Goal: Task Accomplishment & Management: Use online tool/utility

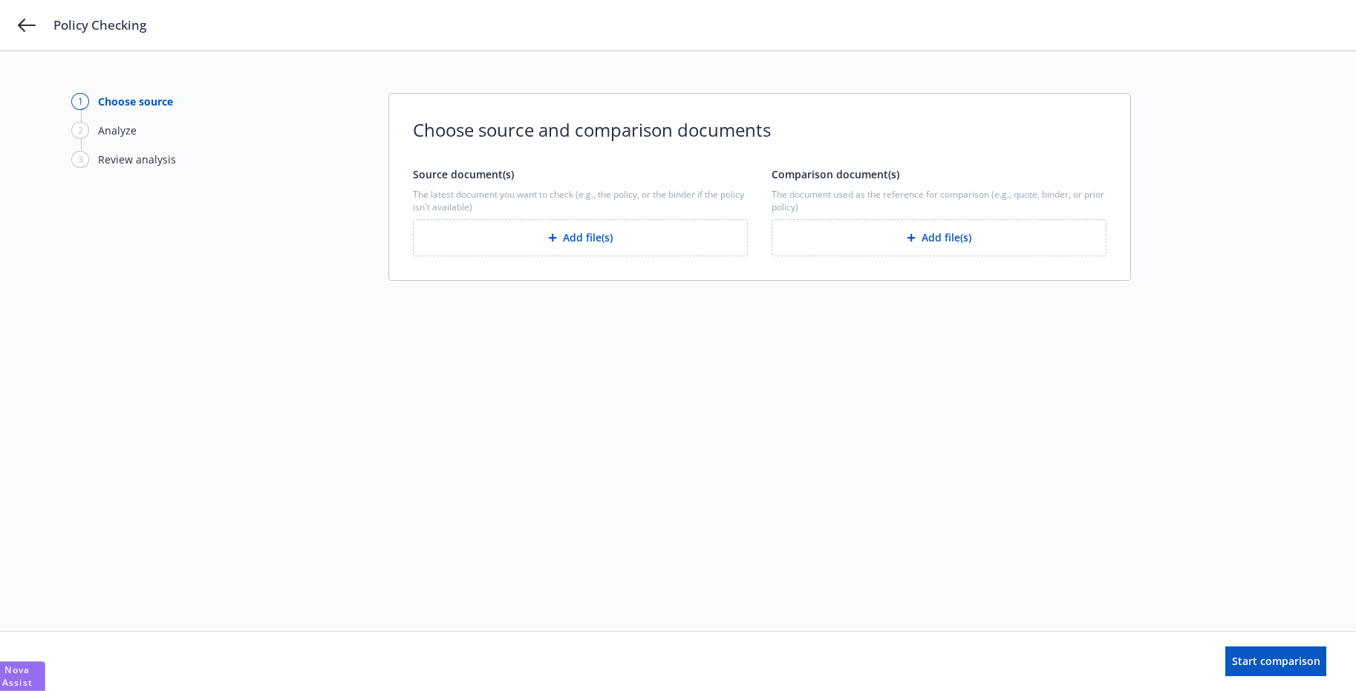
click at [36, 24] on div "Policy Checking" at bounding box center [678, 25] width 1356 height 51
click at [30, 25] on icon at bounding box center [27, 25] width 18 height 13
click at [27, 25] on icon at bounding box center [27, 25] width 18 height 13
click at [23, 33] on icon at bounding box center [27, 25] width 18 height 18
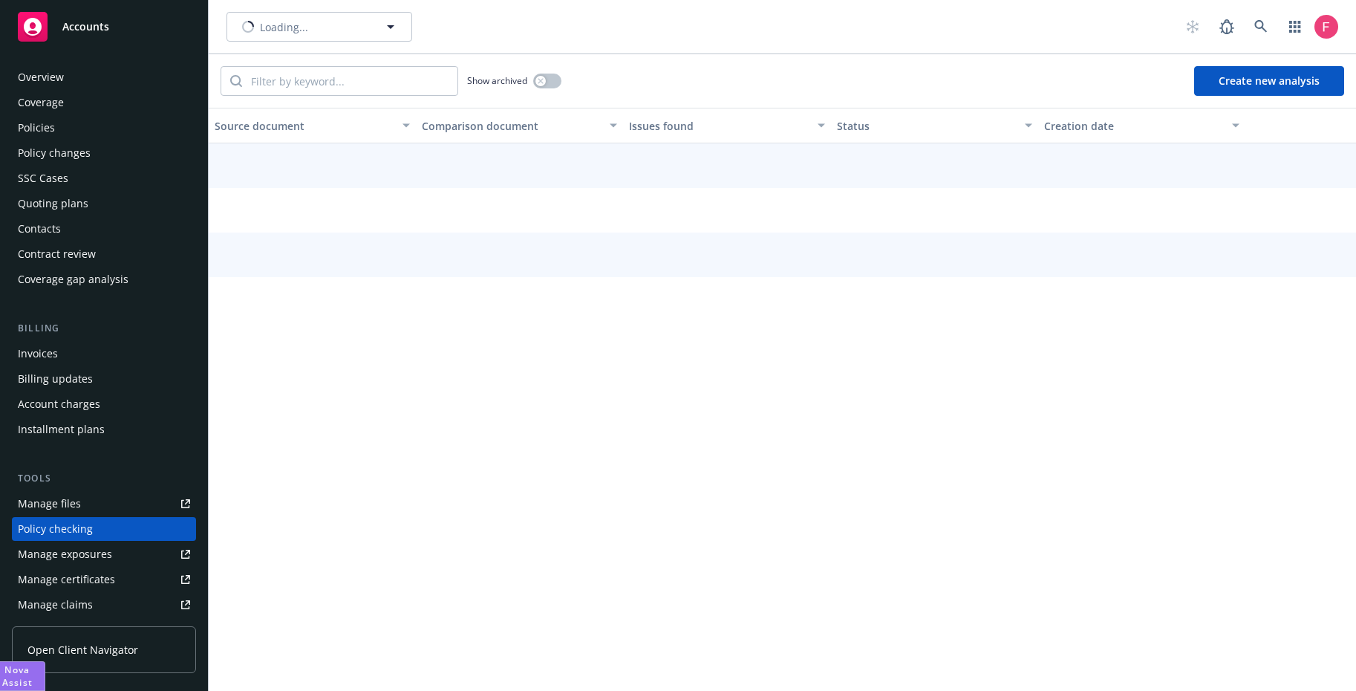
scroll to position [160, 0]
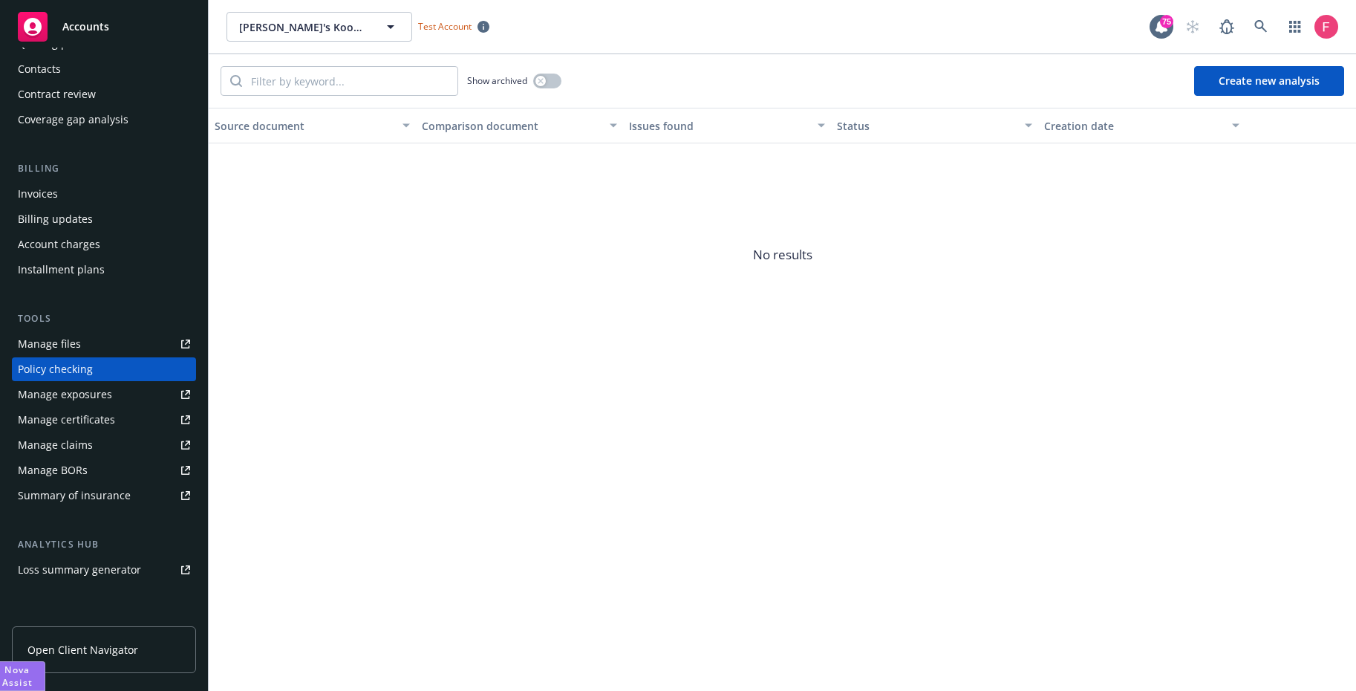
click at [1227, 78] on button "Create new analysis" at bounding box center [1269, 81] width 150 height 30
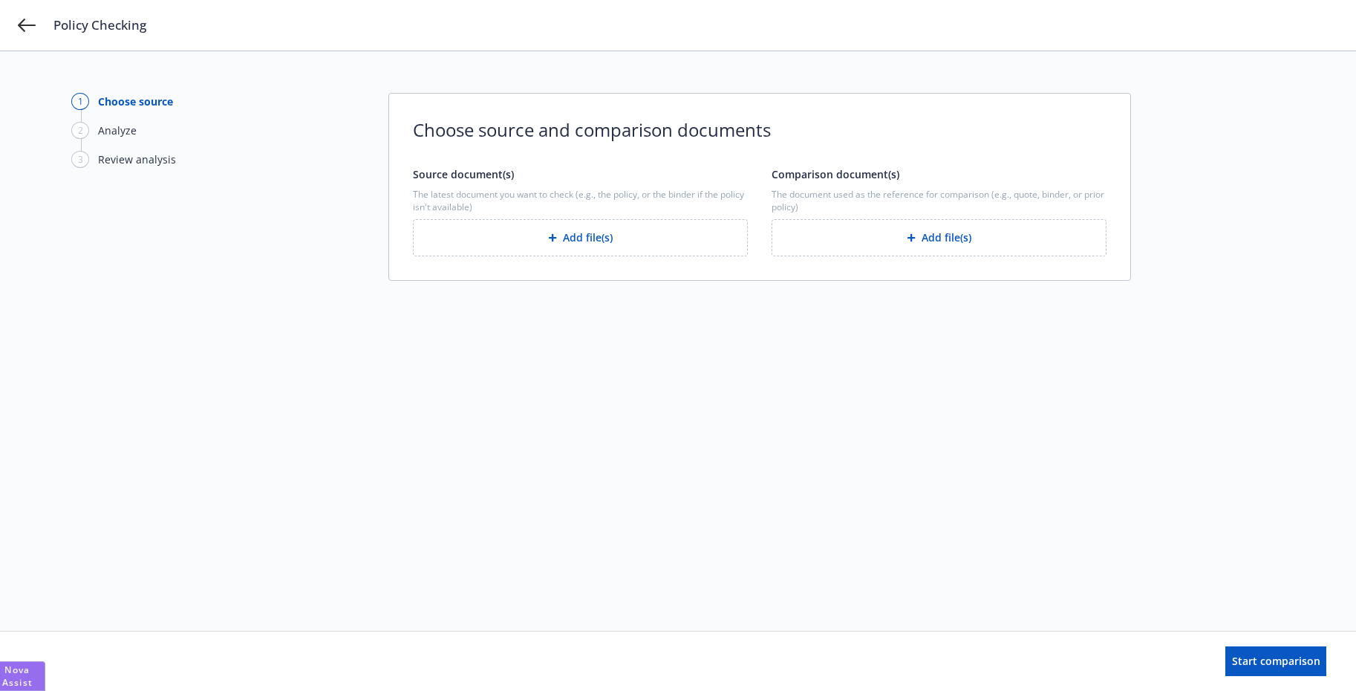
click at [609, 237] on button "Add file(s)" at bounding box center [580, 237] width 335 height 37
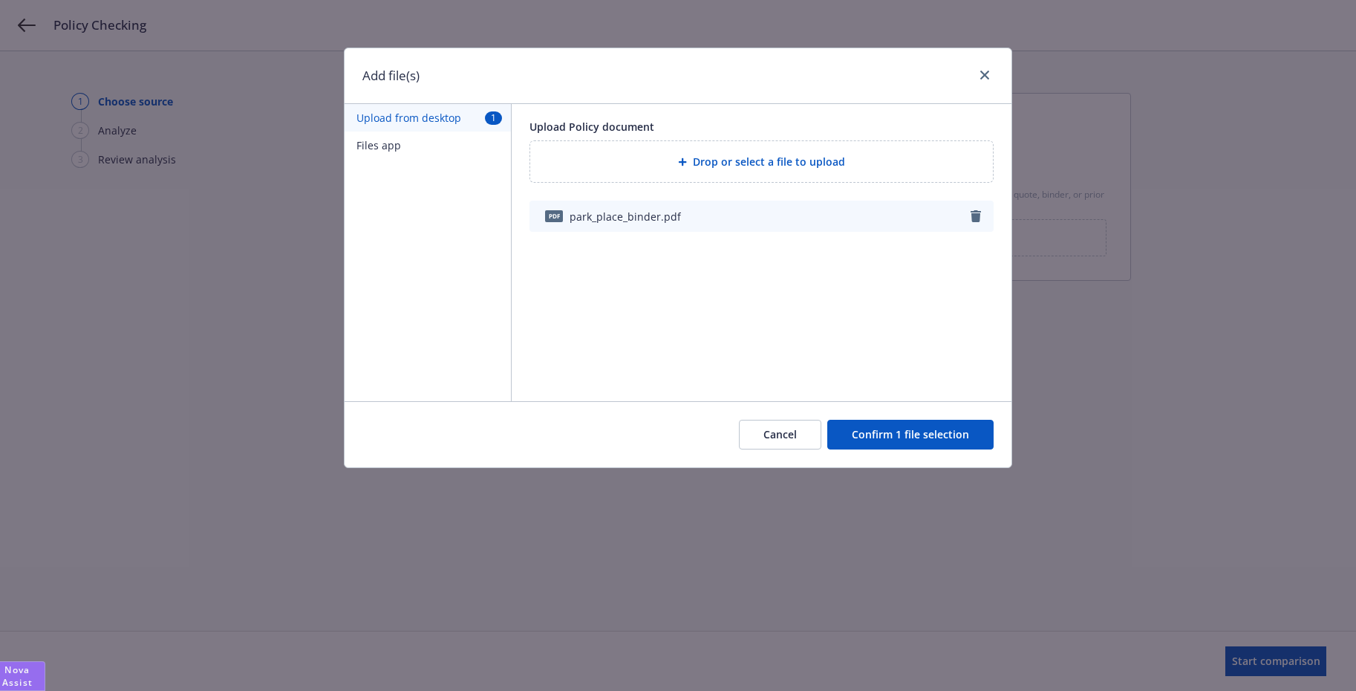
click at [945, 431] on button "Confirm 1 file selection" at bounding box center [910, 435] width 166 height 30
click at [945, 431] on div "1 Choose source 2 Analyze 3 Review analysis Choose source and comparison docume…" at bounding box center [678, 341] width 1214 height 496
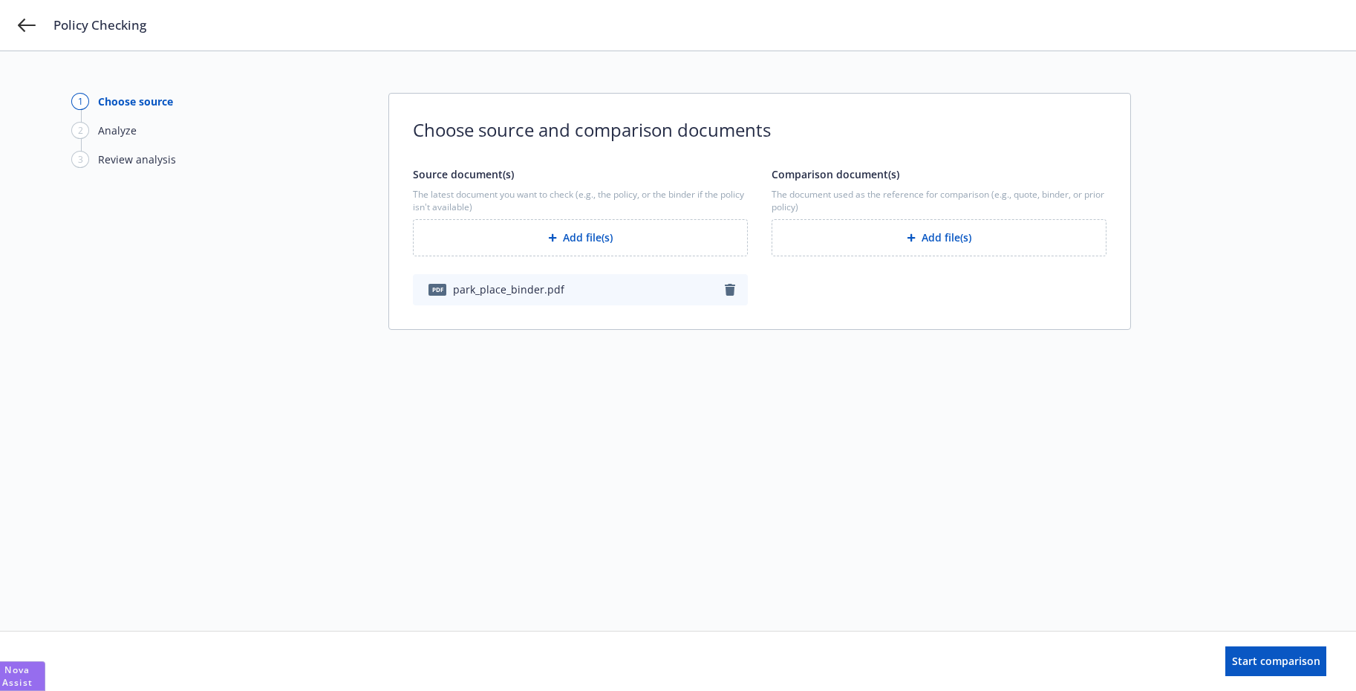
click at [925, 243] on button "Add file(s)" at bounding box center [939, 237] width 335 height 37
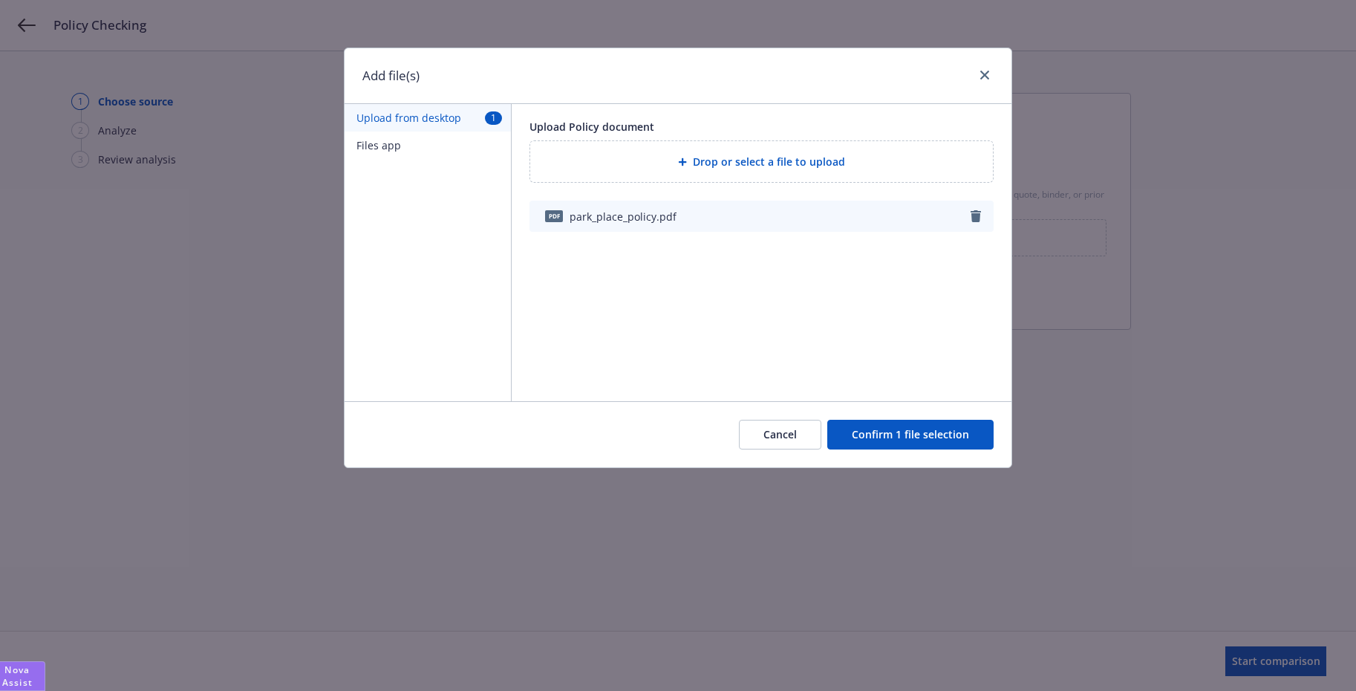
click at [903, 438] on button "Confirm 1 file selection" at bounding box center [910, 435] width 166 height 30
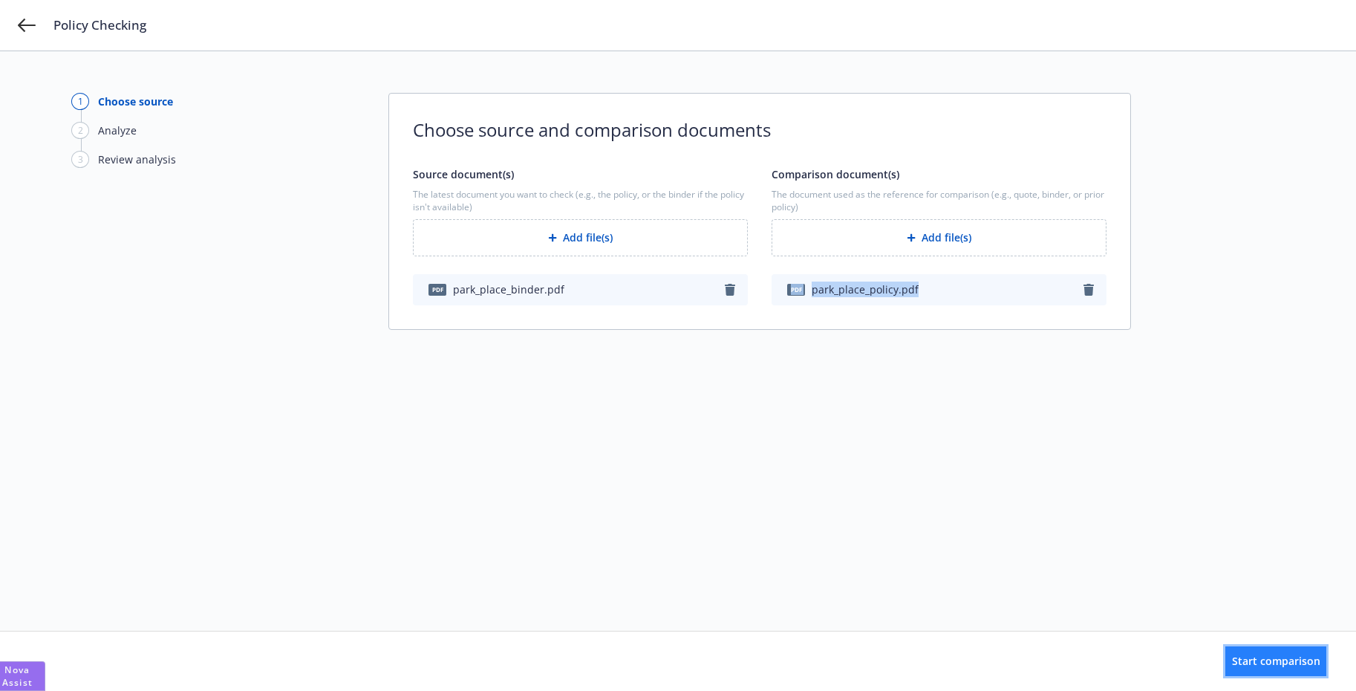
click at [1265, 660] on span "Start comparison" at bounding box center [1276, 661] width 88 height 14
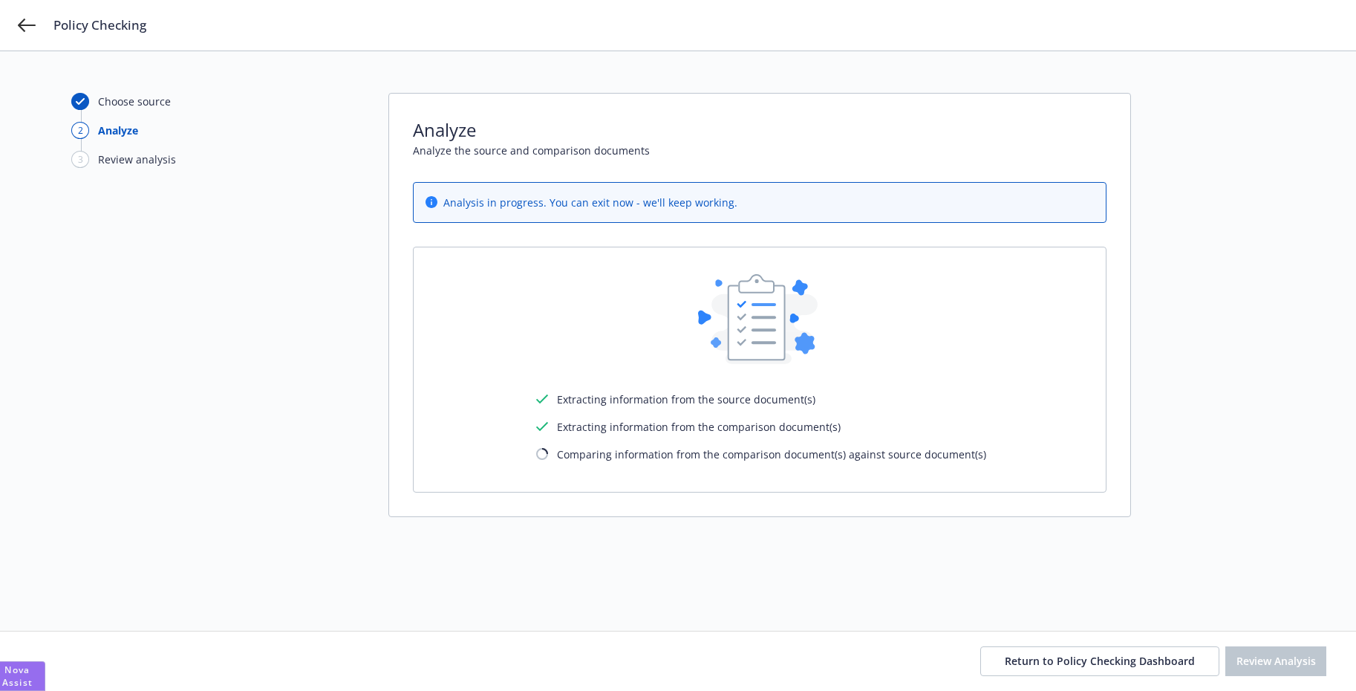
click at [307, 264] on div "Choose source 2 Analyze 3 Review analysis Analyze Analyze the source and compar…" at bounding box center [678, 341] width 1214 height 496
click at [6, 17] on div "Policy Checking" at bounding box center [678, 25] width 1356 height 51
click at [35, 25] on icon at bounding box center [27, 25] width 18 height 13
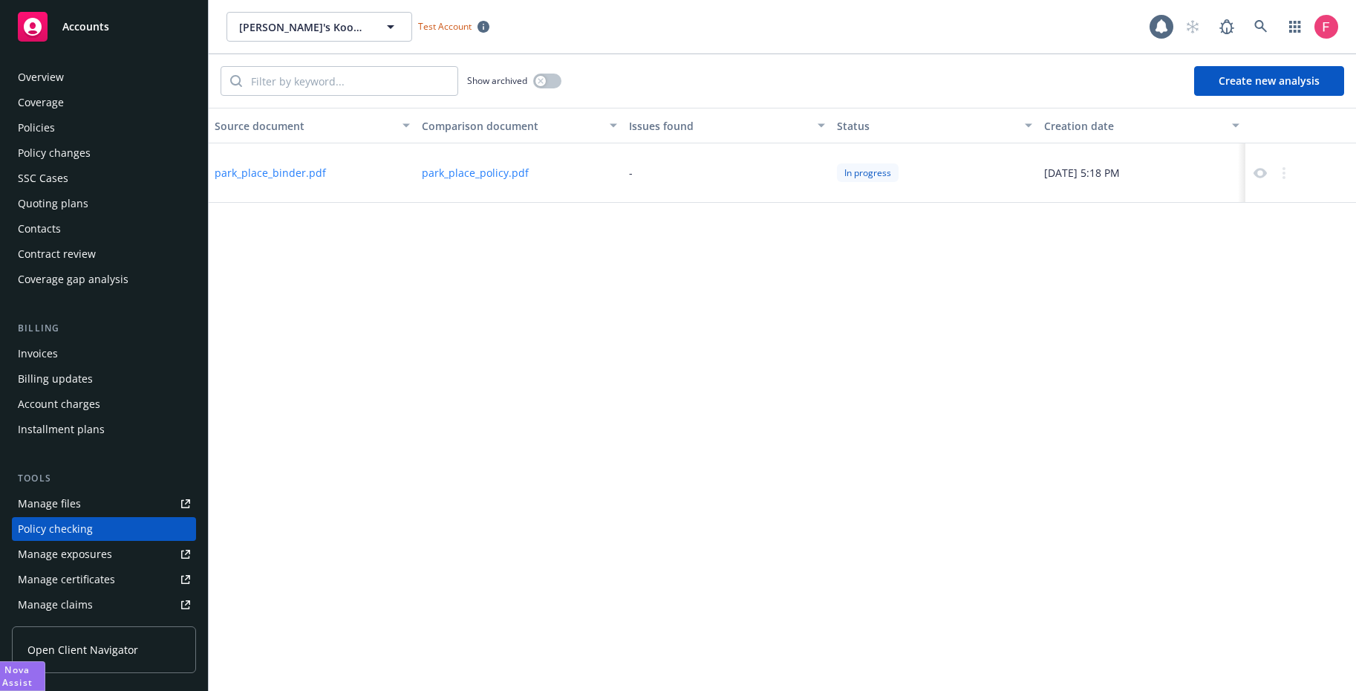
scroll to position [160, 0]
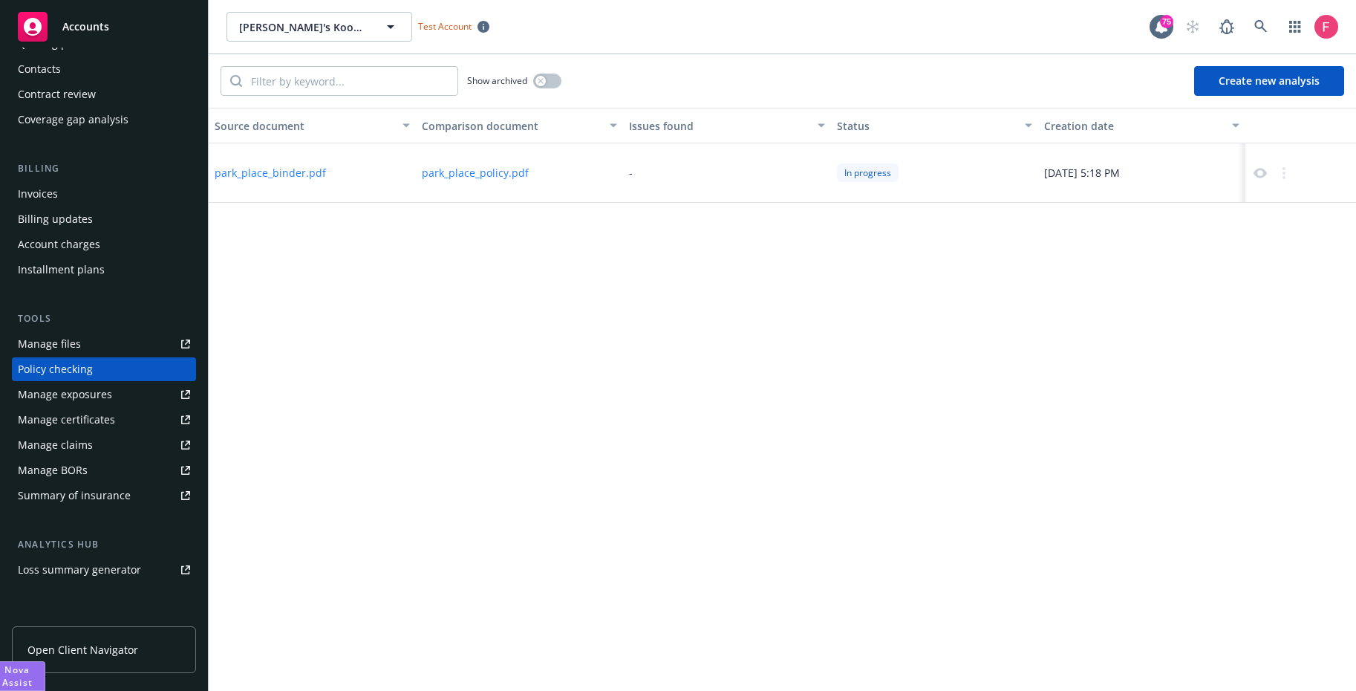
click at [452, 238] on div "Source document Comparison document Issues found Status Creation date park_plac…" at bounding box center [782, 399] width 1147 height 583
click at [1237, 88] on button "Create new analysis" at bounding box center [1269, 81] width 150 height 30
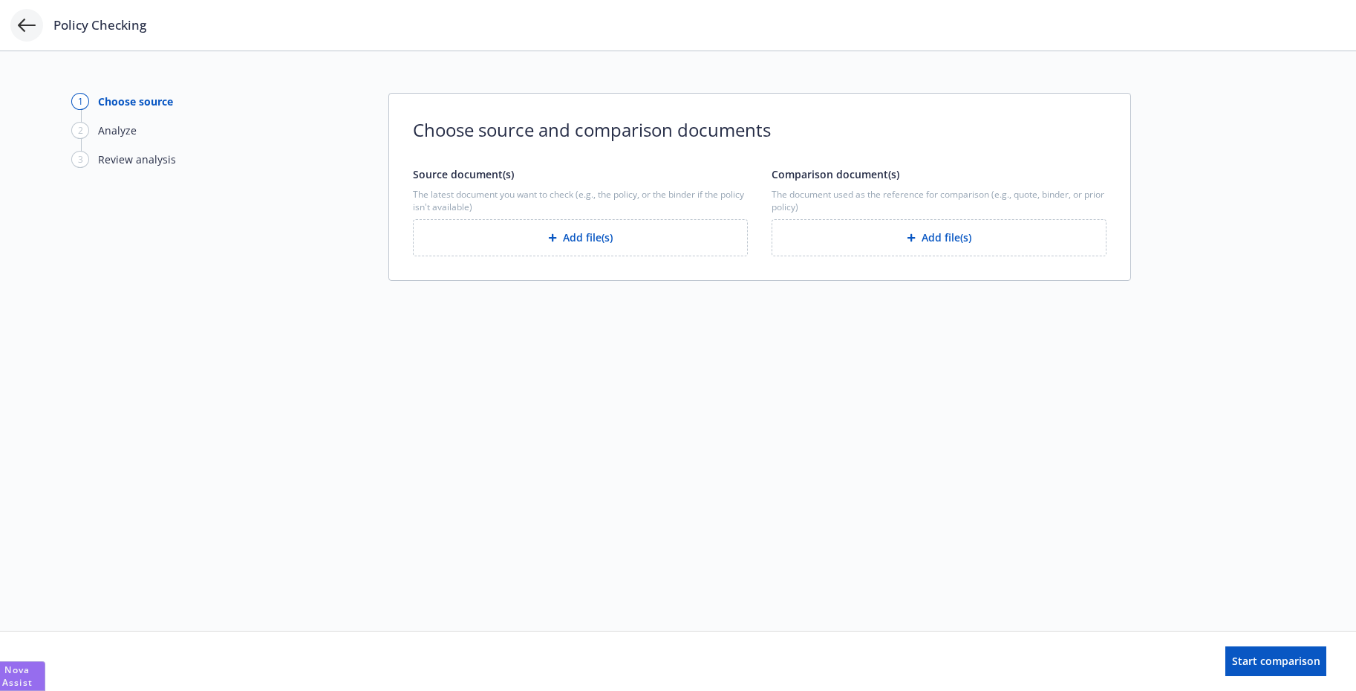
click at [32, 32] on icon at bounding box center [27, 25] width 18 height 18
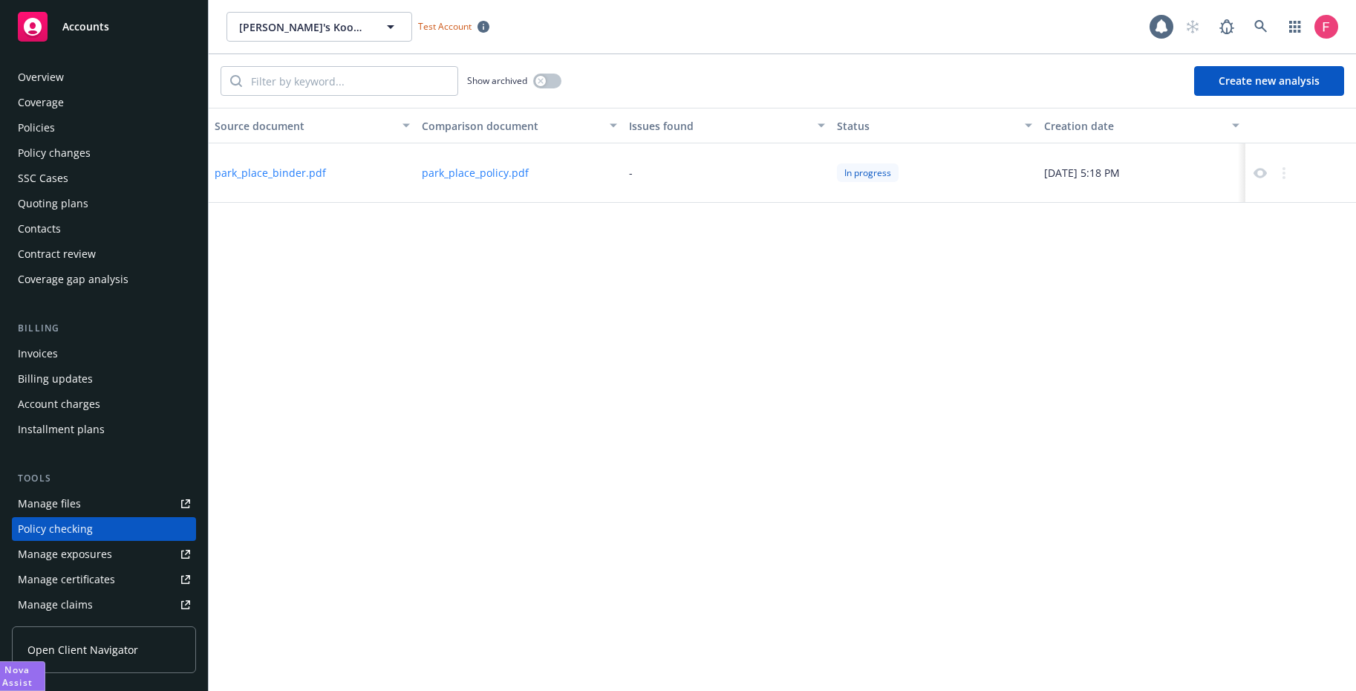
scroll to position [160, 0]
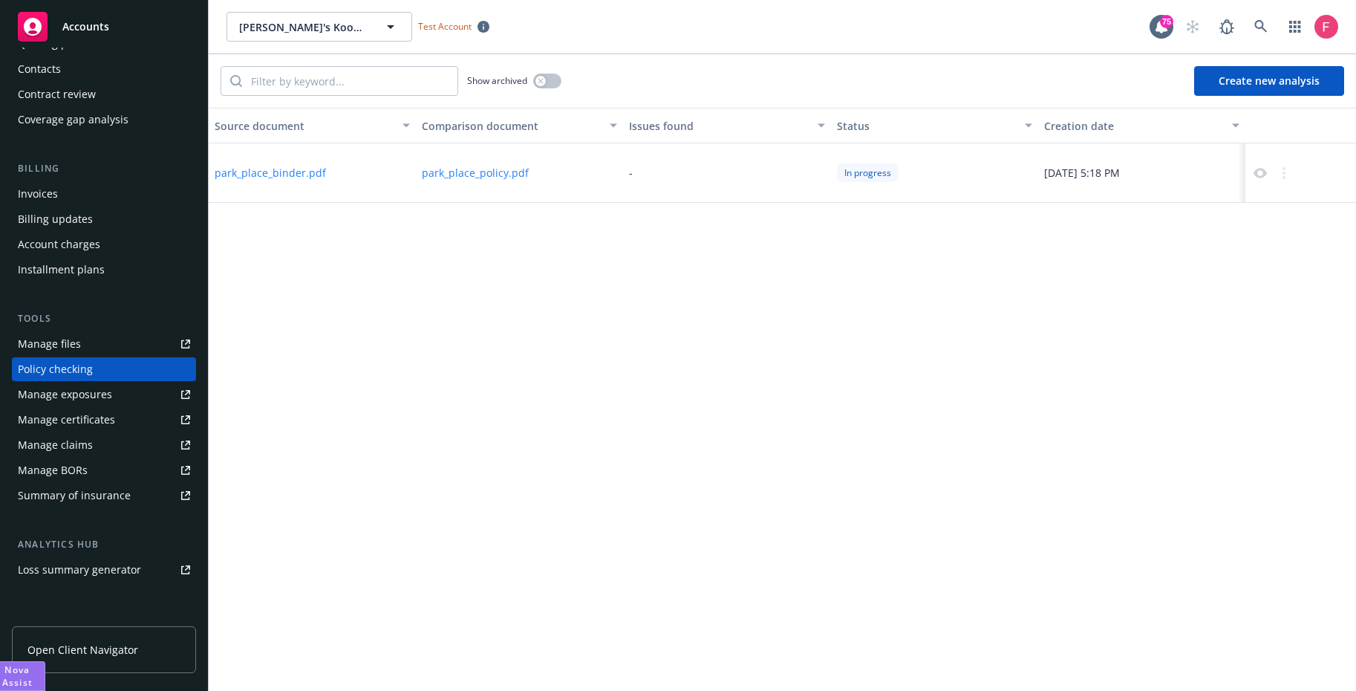
click at [1237, 77] on button "Create new analysis" at bounding box center [1269, 81] width 150 height 30
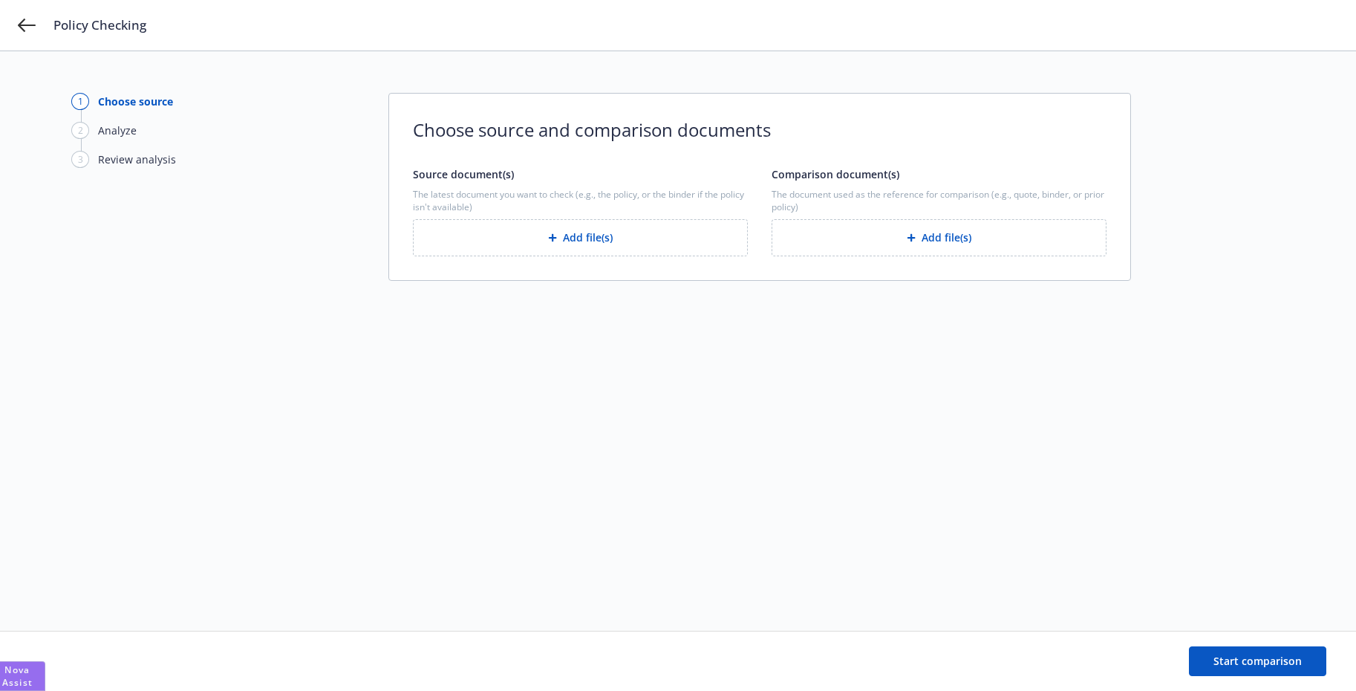
click at [491, 245] on button "Add file(s)" at bounding box center [580, 237] width 335 height 37
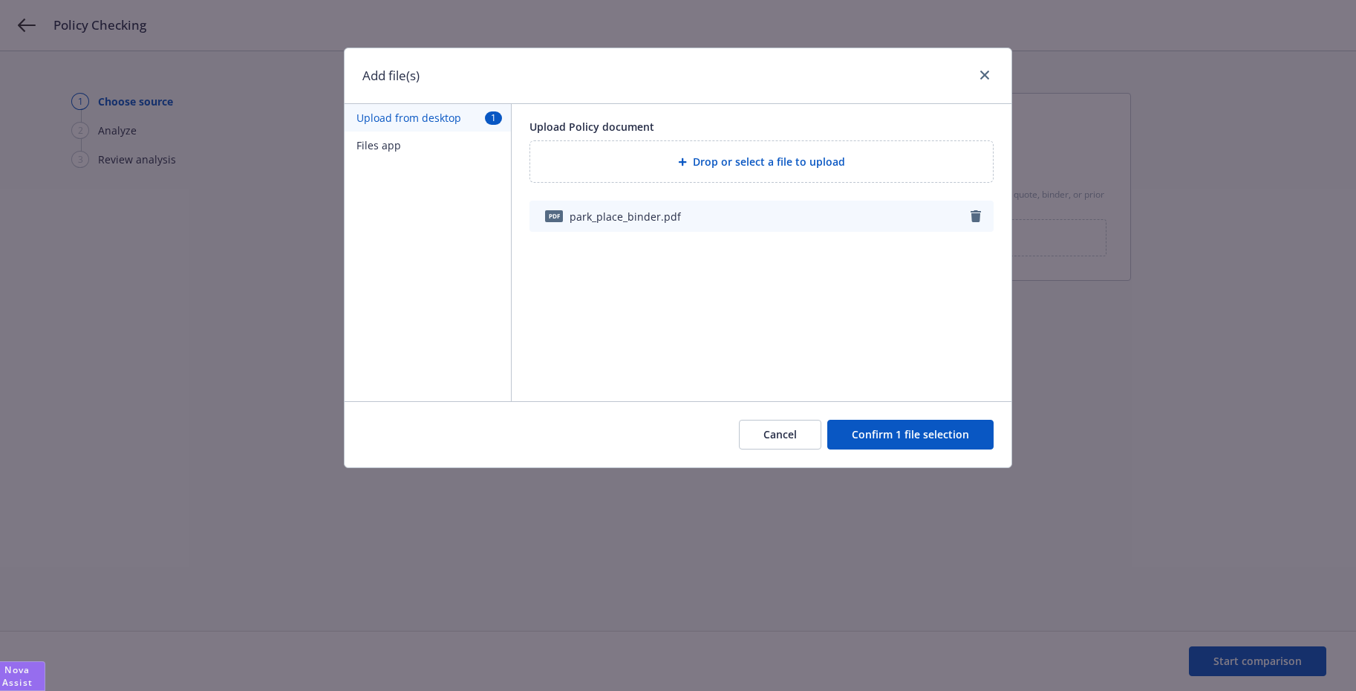
drag, startPoint x: 994, startPoint y: 432, endPoint x: 986, endPoint y: 429, distance: 8.0
click at [993, 432] on div "Cancel Confirm 1 file selection" at bounding box center [678, 434] width 667 height 66
click at [939, 431] on button "Confirm 1 file selection" at bounding box center [910, 435] width 166 height 30
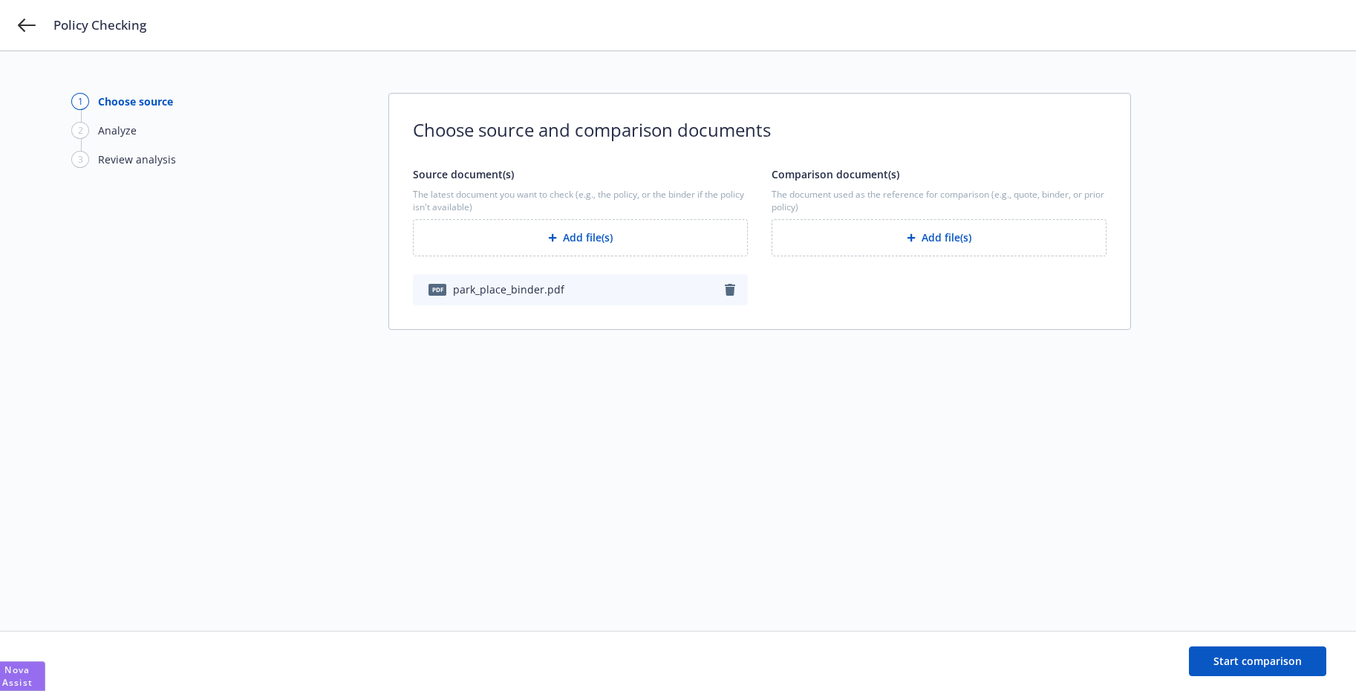
click at [943, 256] on div "Comparison document(s) The document used as the reference for comparison (e.g.,…" at bounding box center [939, 235] width 335 height 139
click at [940, 238] on button "Add file(s)" at bounding box center [939, 237] width 335 height 37
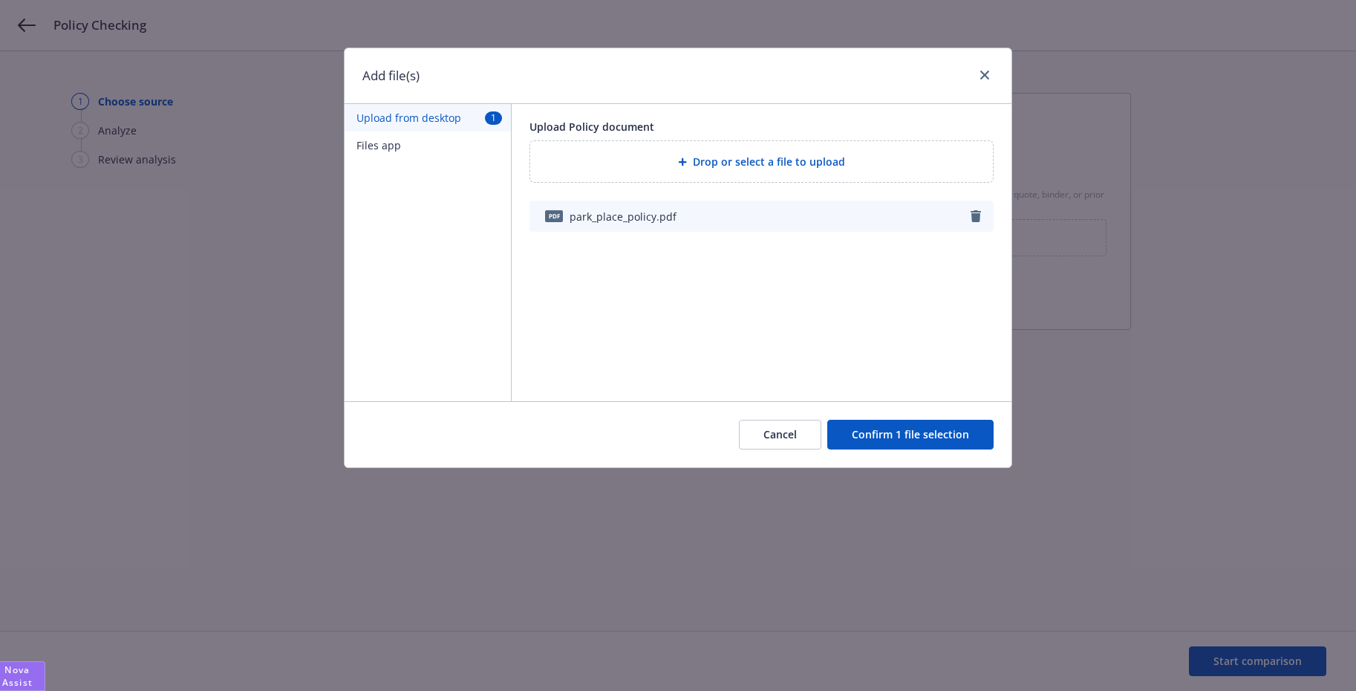
drag, startPoint x: 886, startPoint y: 432, endPoint x: 859, endPoint y: 423, distance: 28.4
click at [886, 432] on button "Confirm 1 file selection" at bounding box center [910, 435] width 166 height 30
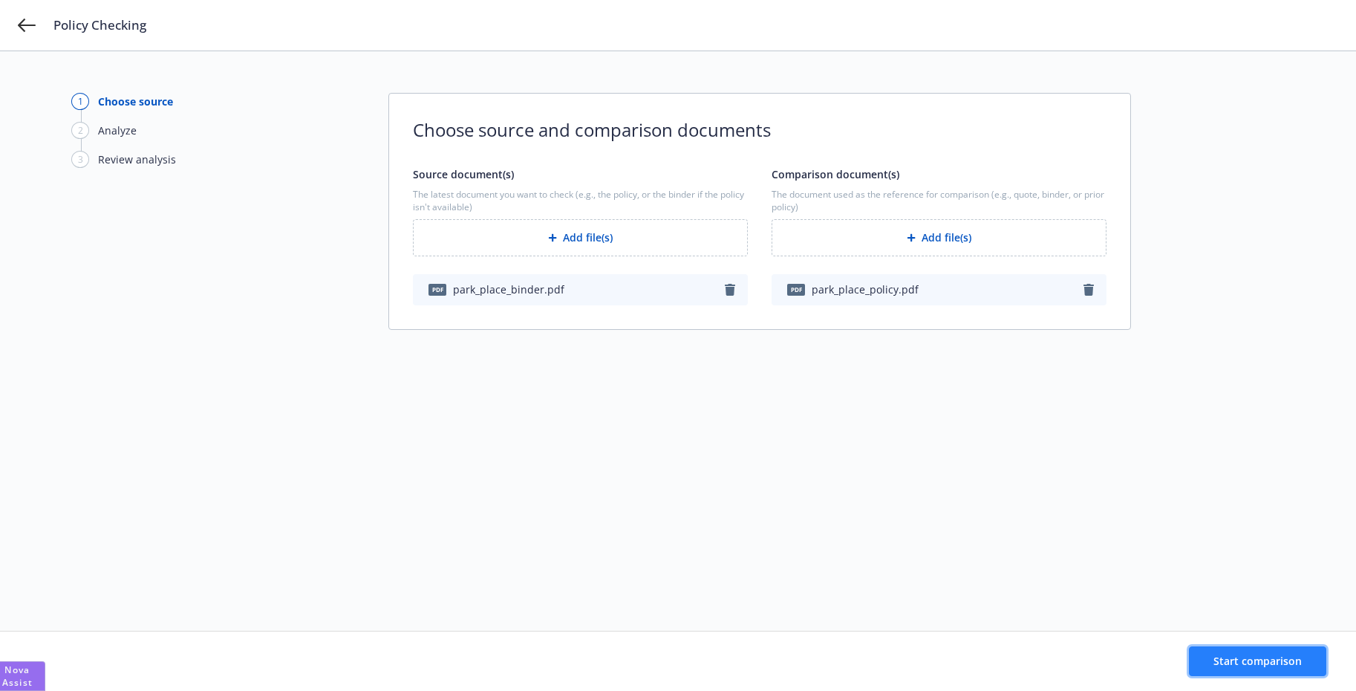
click at [1277, 654] on span "Start comparison" at bounding box center [1258, 661] width 88 height 14
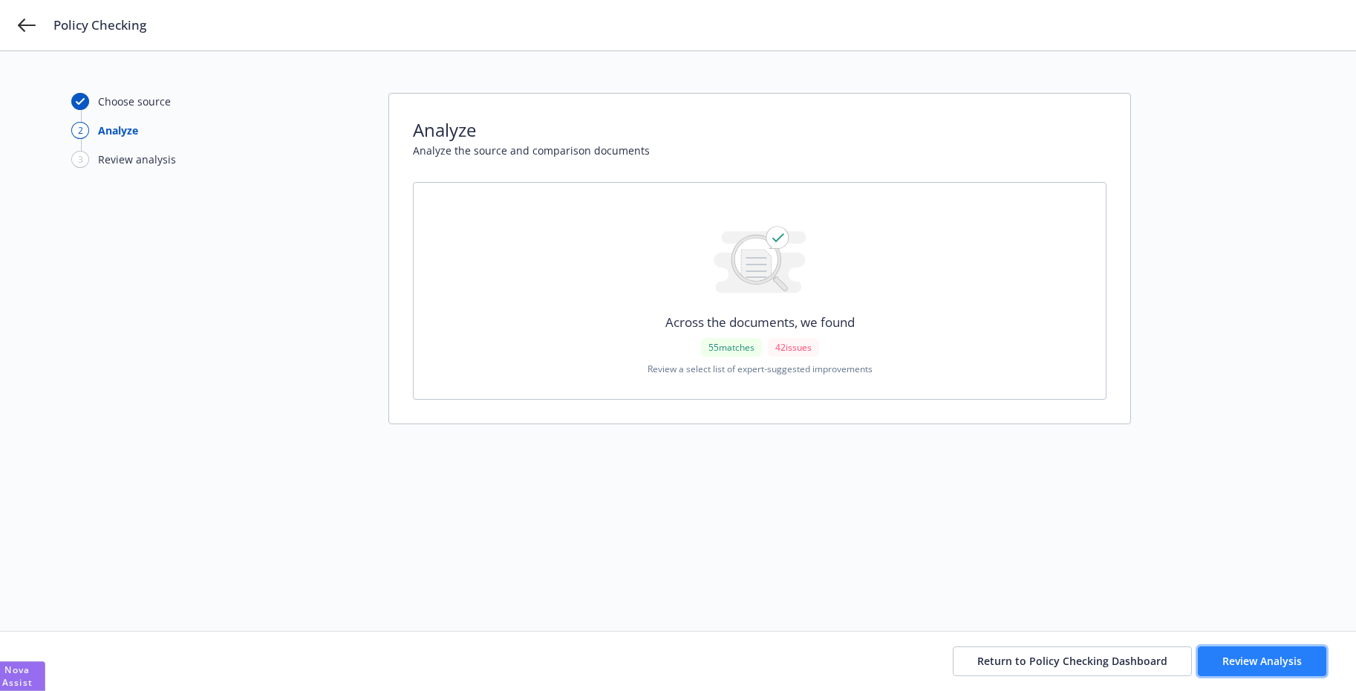
click at [1277, 659] on span "Review Analysis" at bounding box center [1261, 661] width 79 height 14
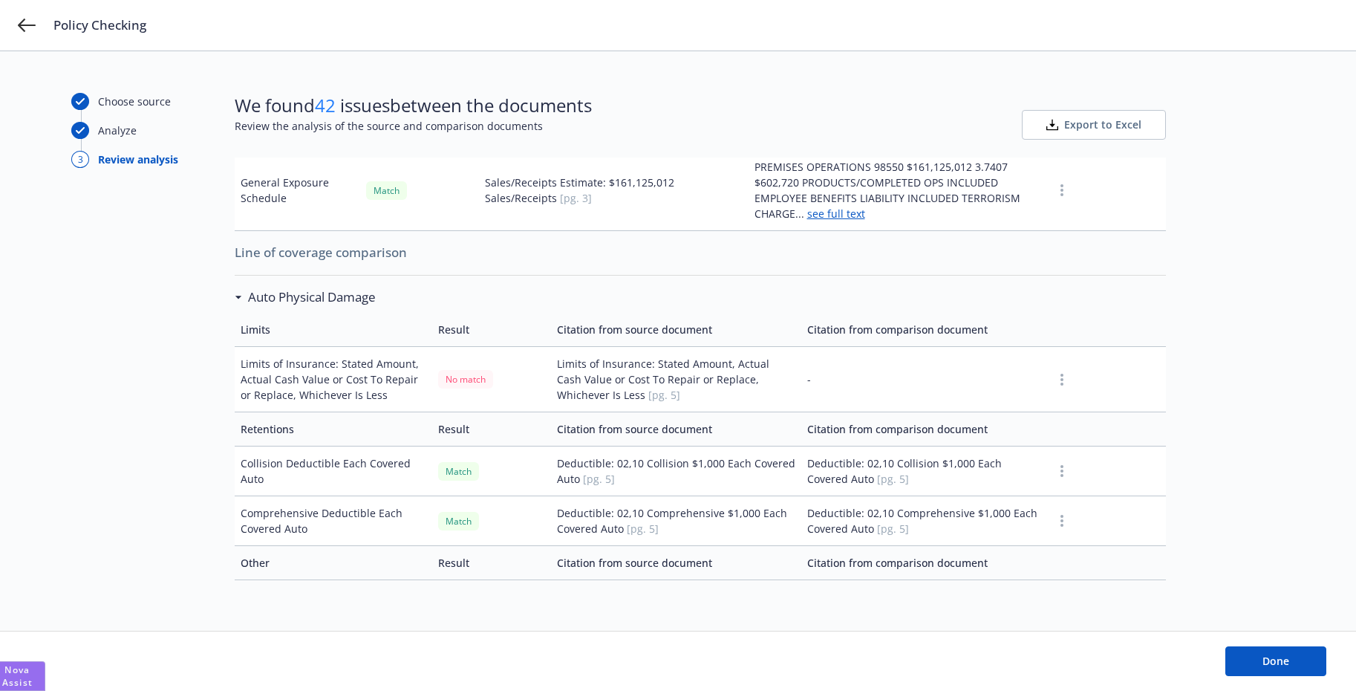
scroll to position [486, 0]
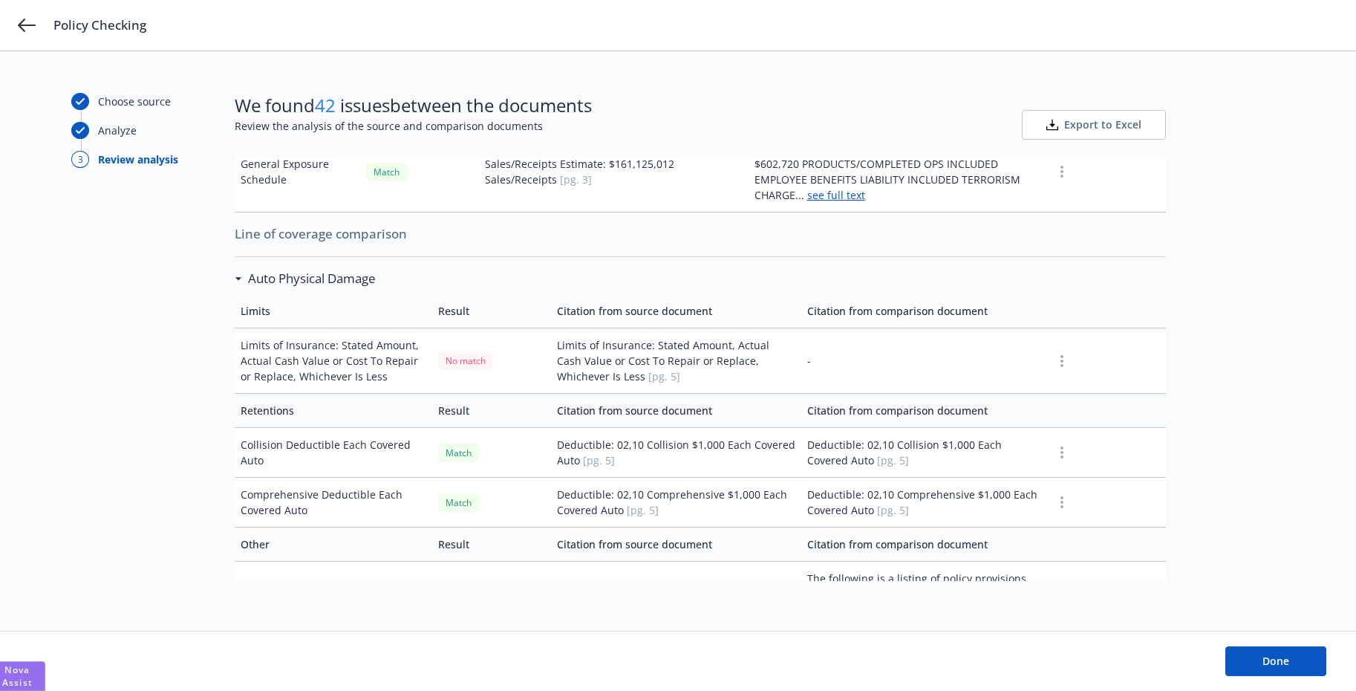
click at [243, 275] on div "Auto Physical Damage" at bounding box center [309, 278] width 134 height 19
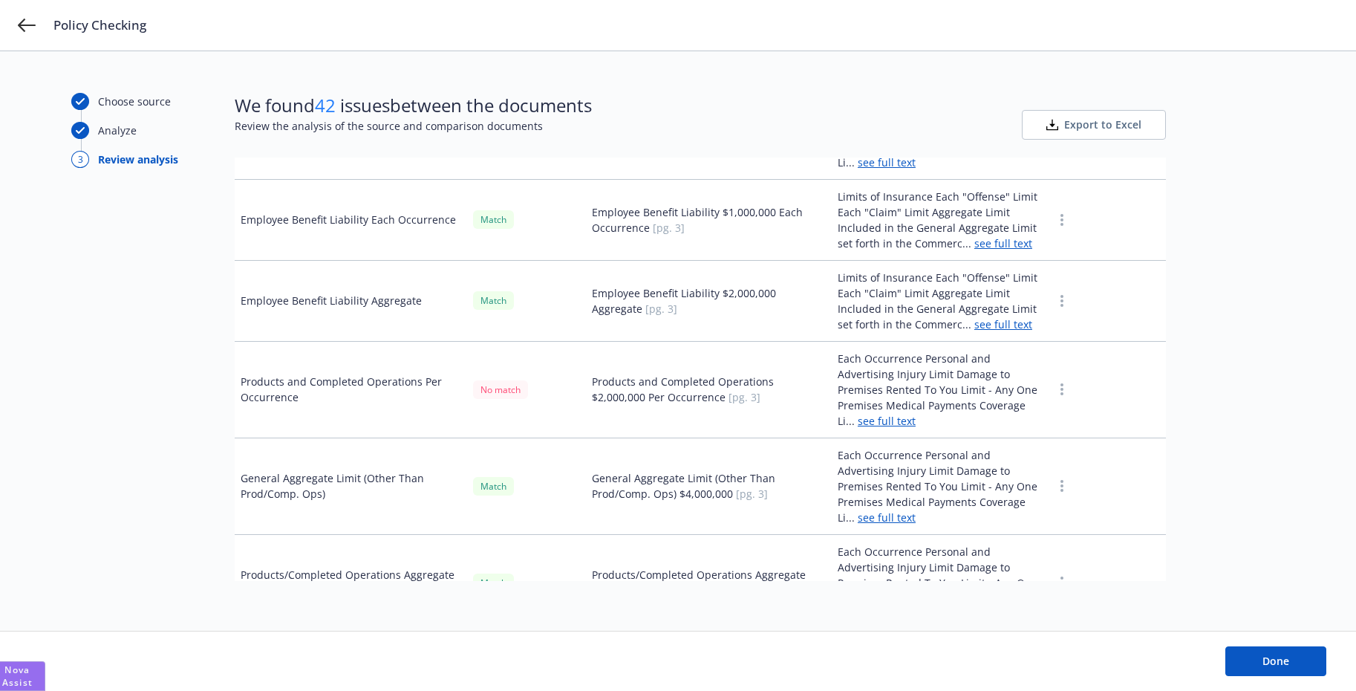
scroll to position [2829, 0]
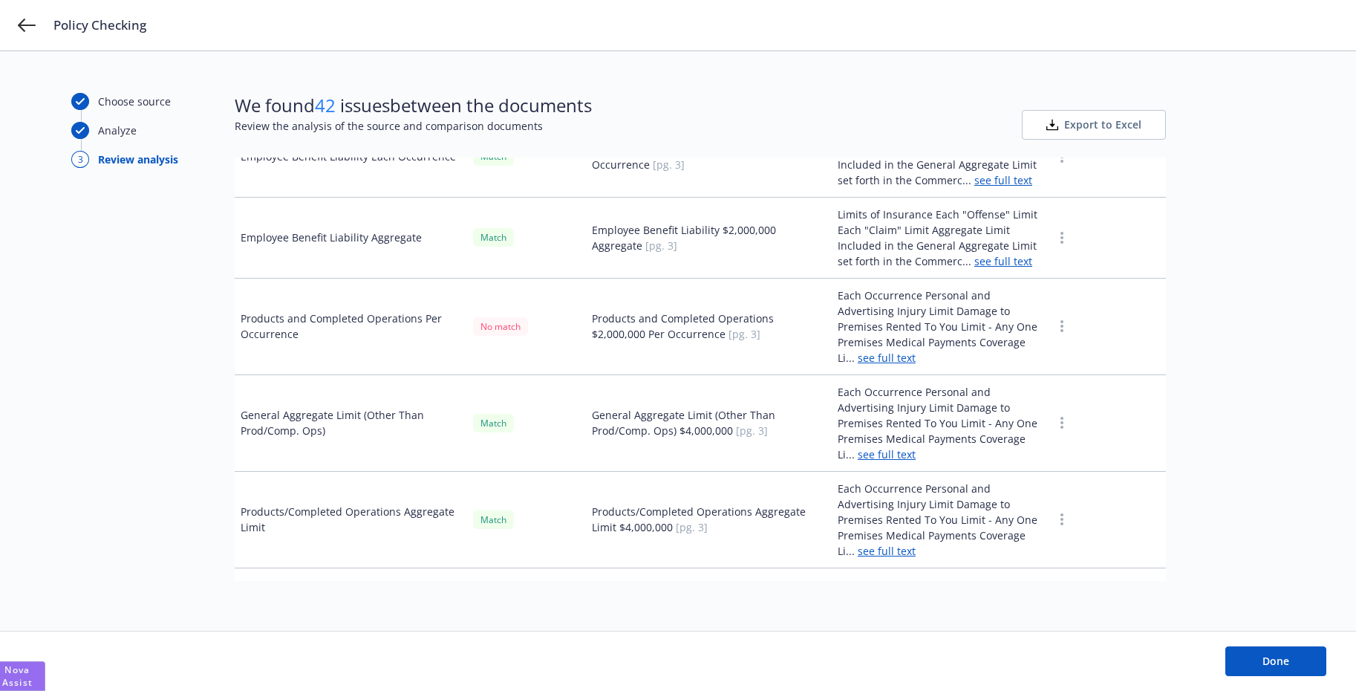
click at [858, 351] on link "see full text" at bounding box center [887, 358] width 58 height 14
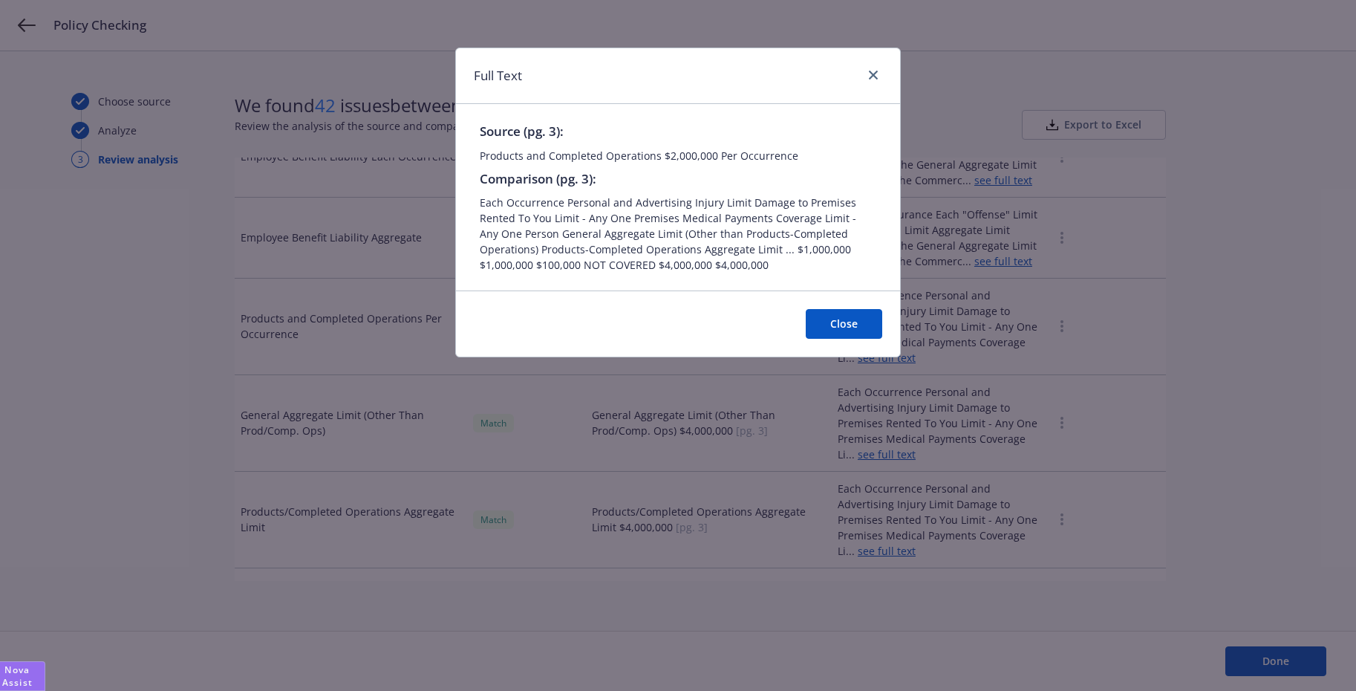
click at [846, 318] on button "Close" at bounding box center [844, 324] width 76 height 30
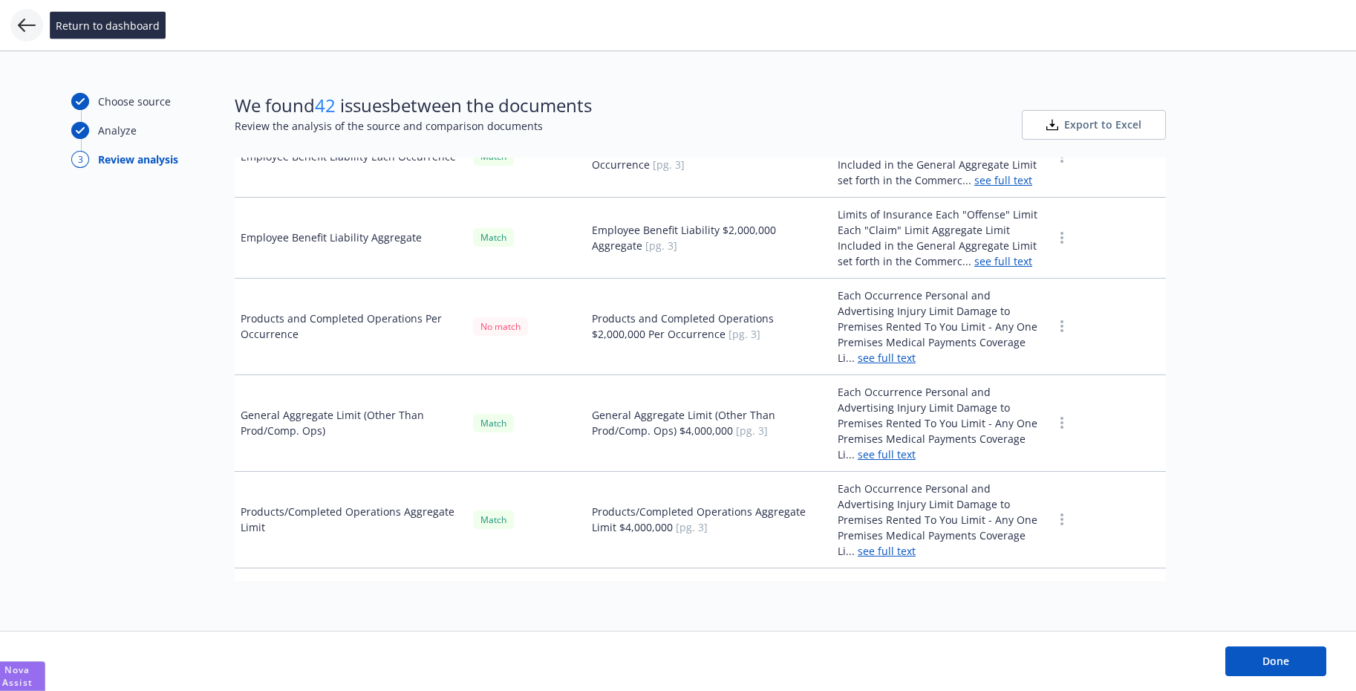
click at [33, 19] on icon at bounding box center [27, 25] width 18 height 18
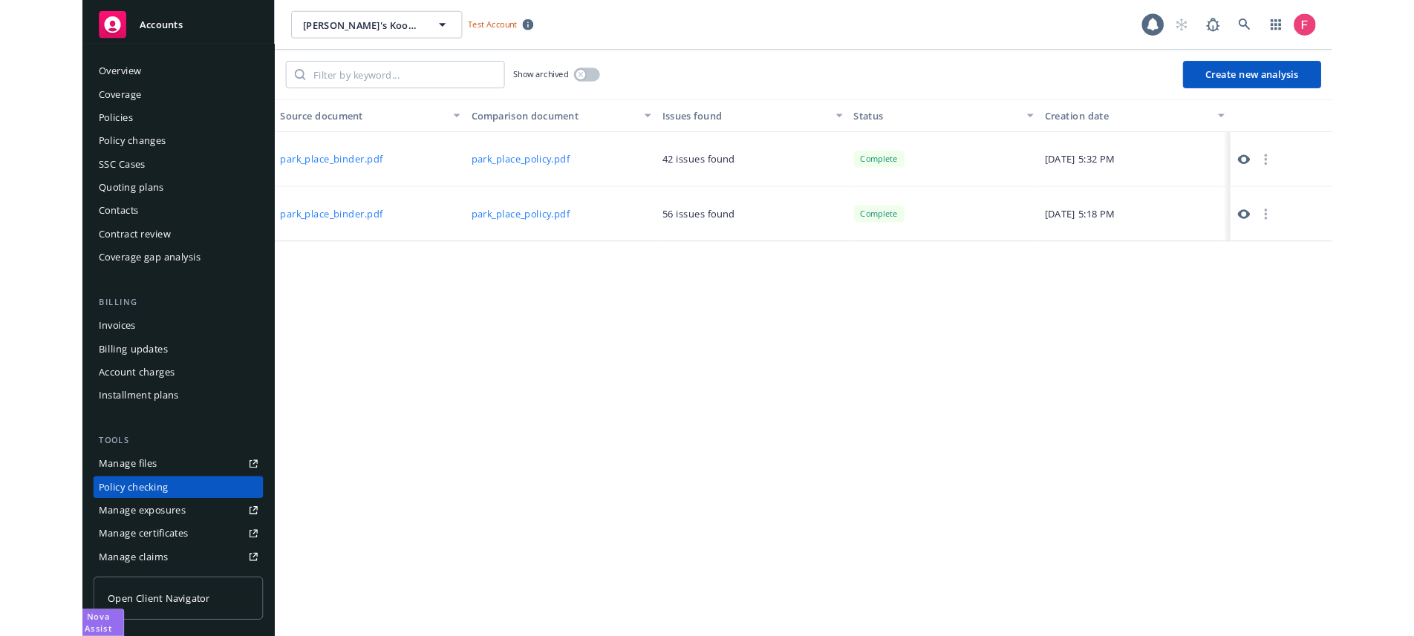
scroll to position [160, 0]
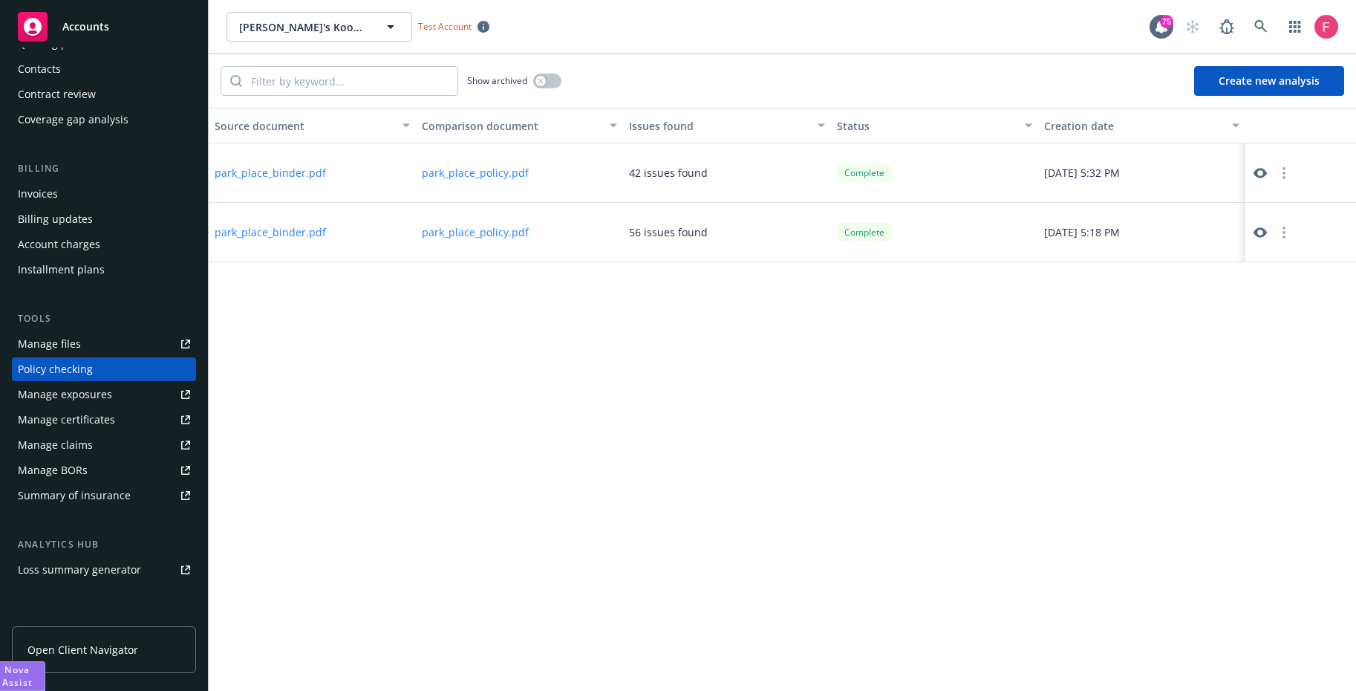
click at [1263, 234] on icon at bounding box center [1260, 232] width 13 height 10
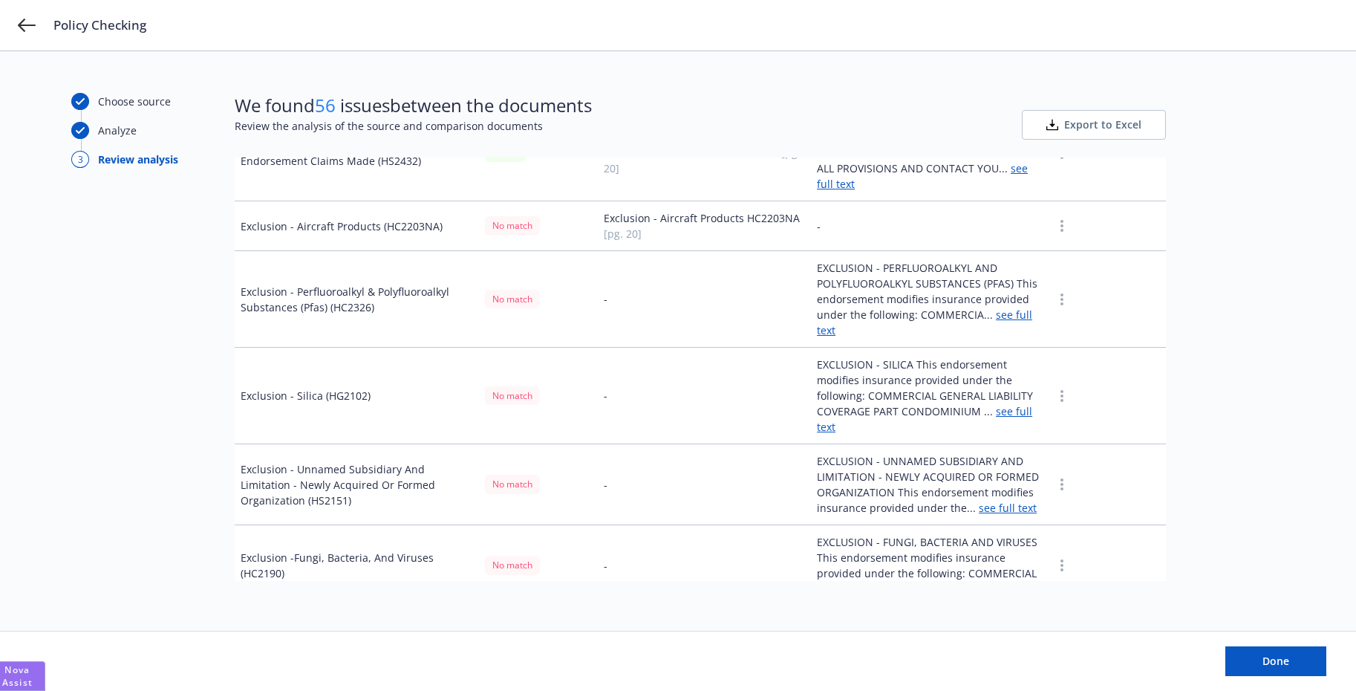
scroll to position [5075, 0]
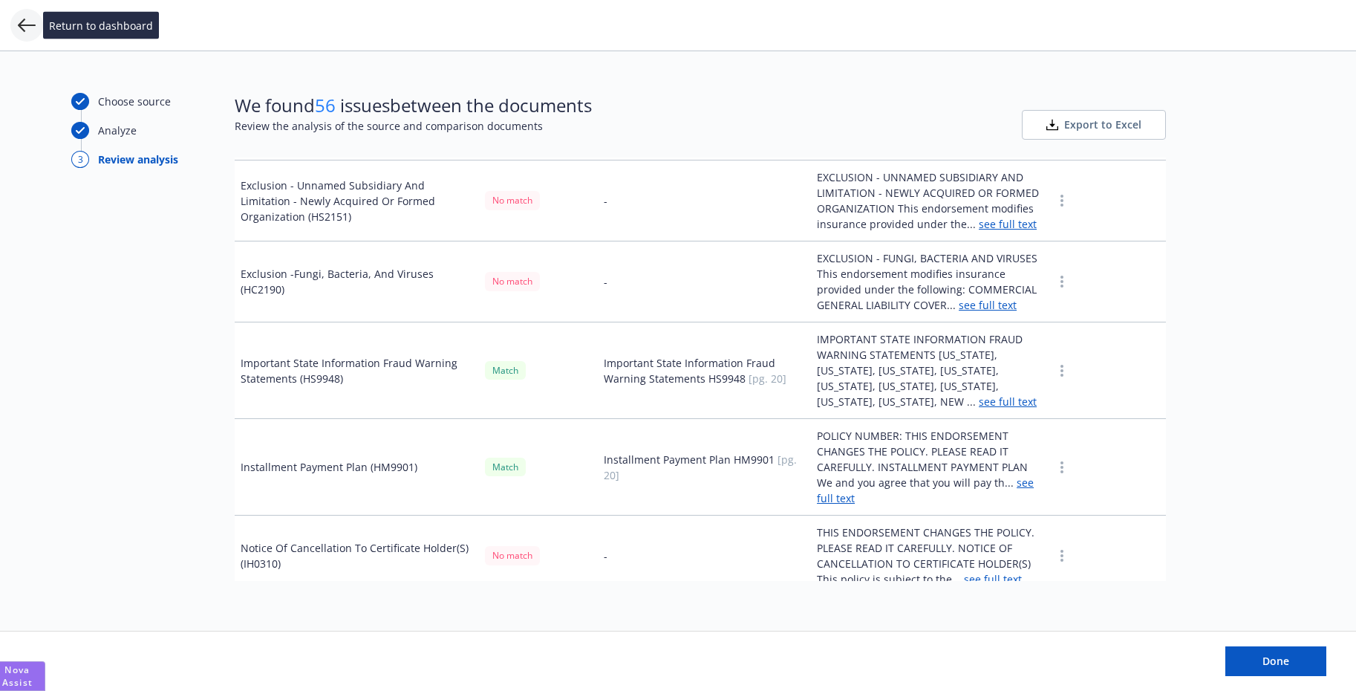
click at [28, 30] on icon at bounding box center [27, 25] width 18 height 18
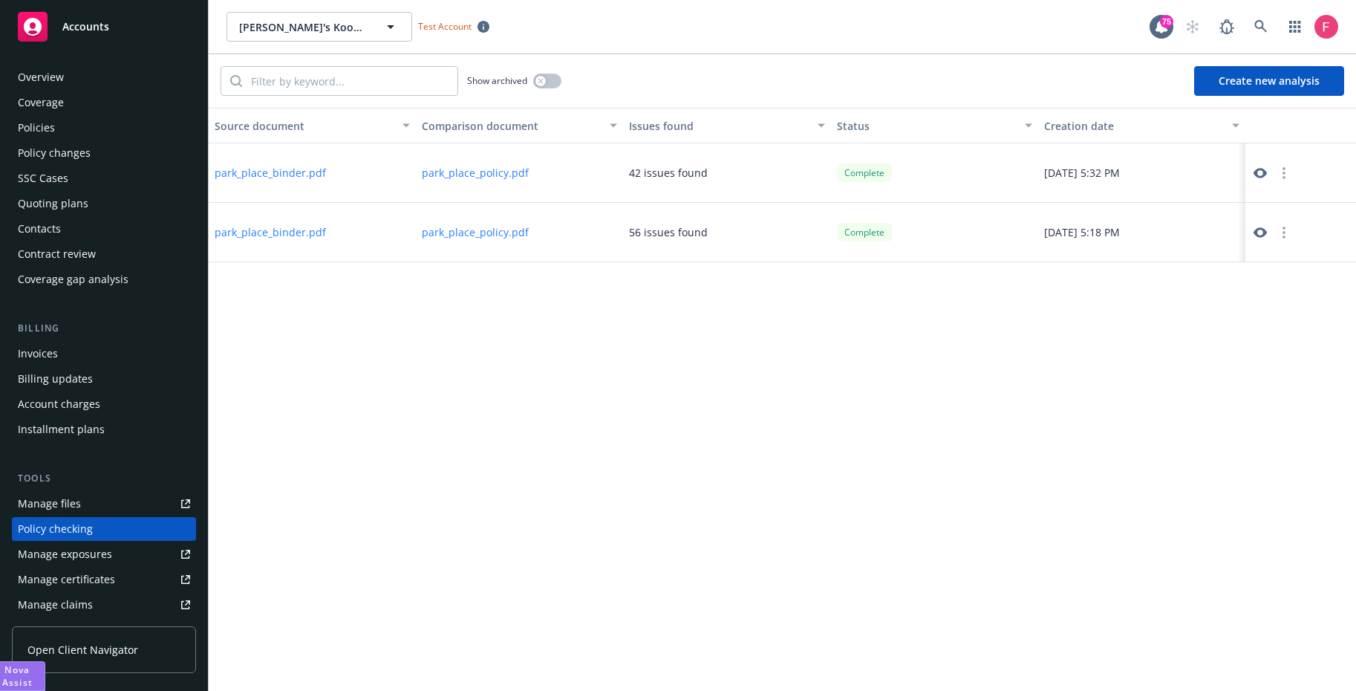
click at [52, 75] on div "Overview" at bounding box center [41, 77] width 46 height 24
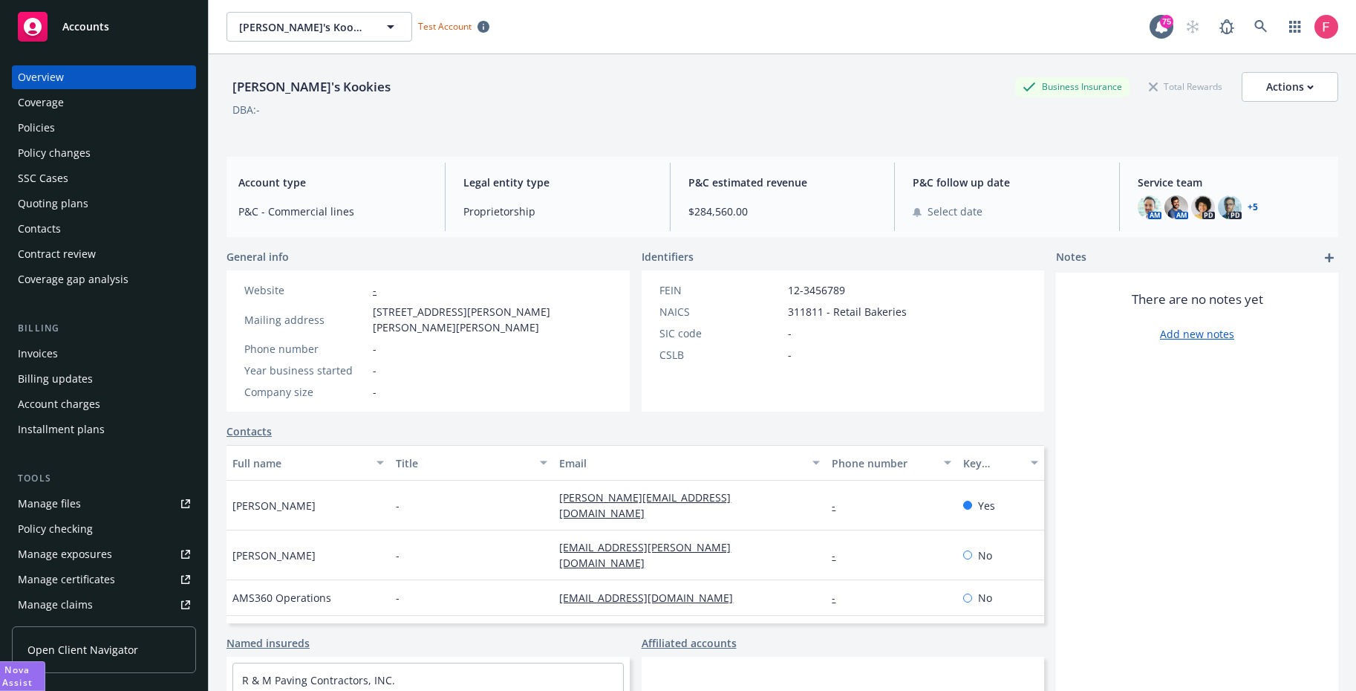
click at [54, 533] on div "Policy checking" at bounding box center [55, 529] width 75 height 24
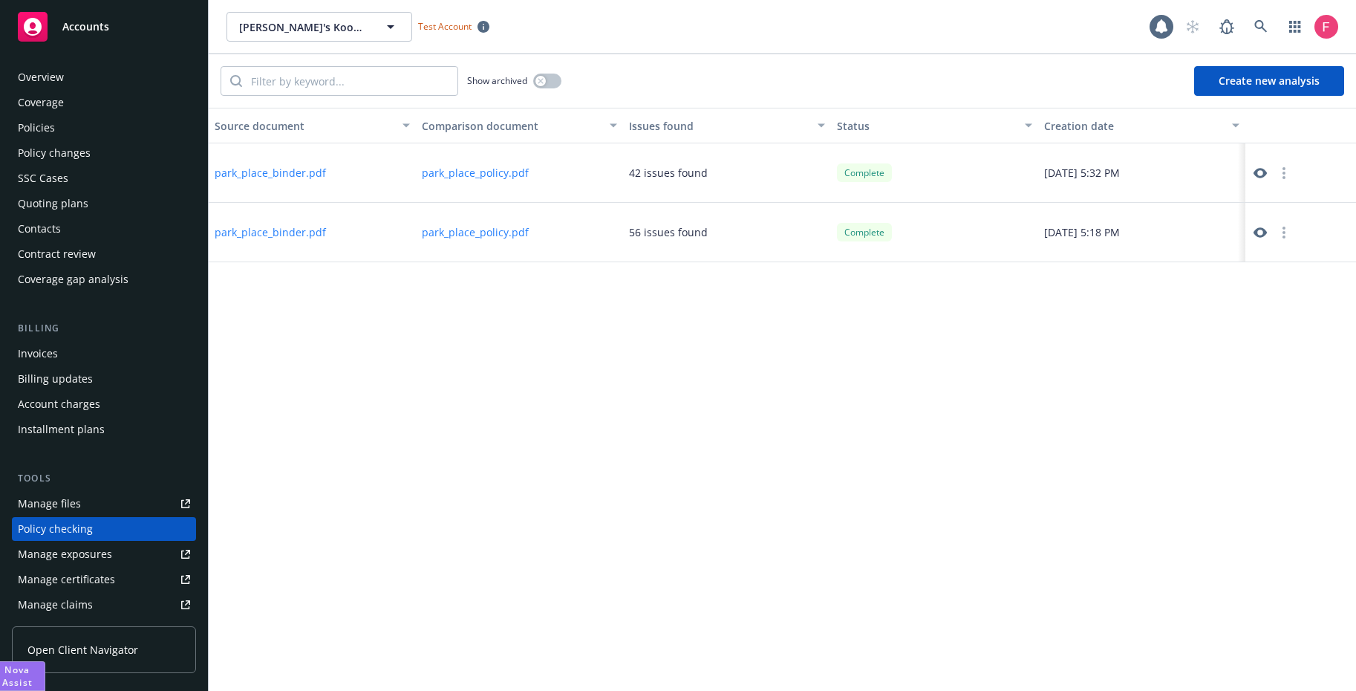
scroll to position [160, 0]
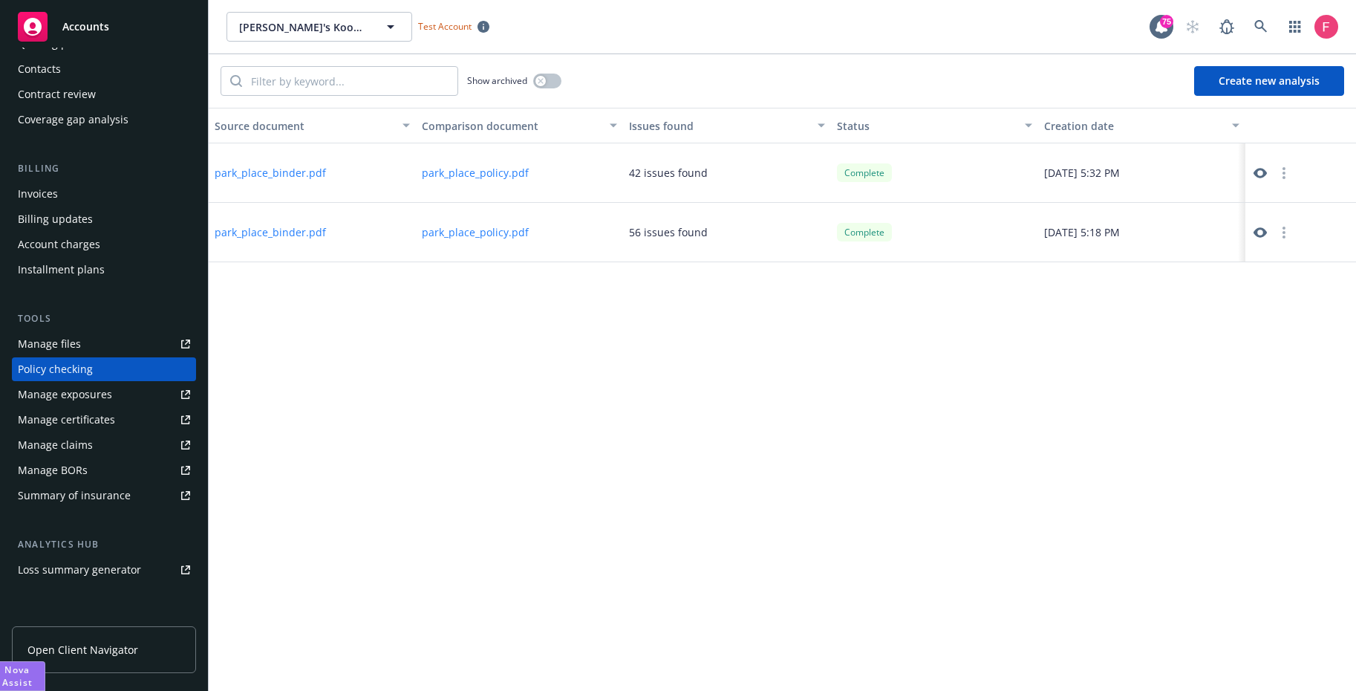
click at [1238, 72] on button "Create new analysis" at bounding box center [1269, 81] width 150 height 30
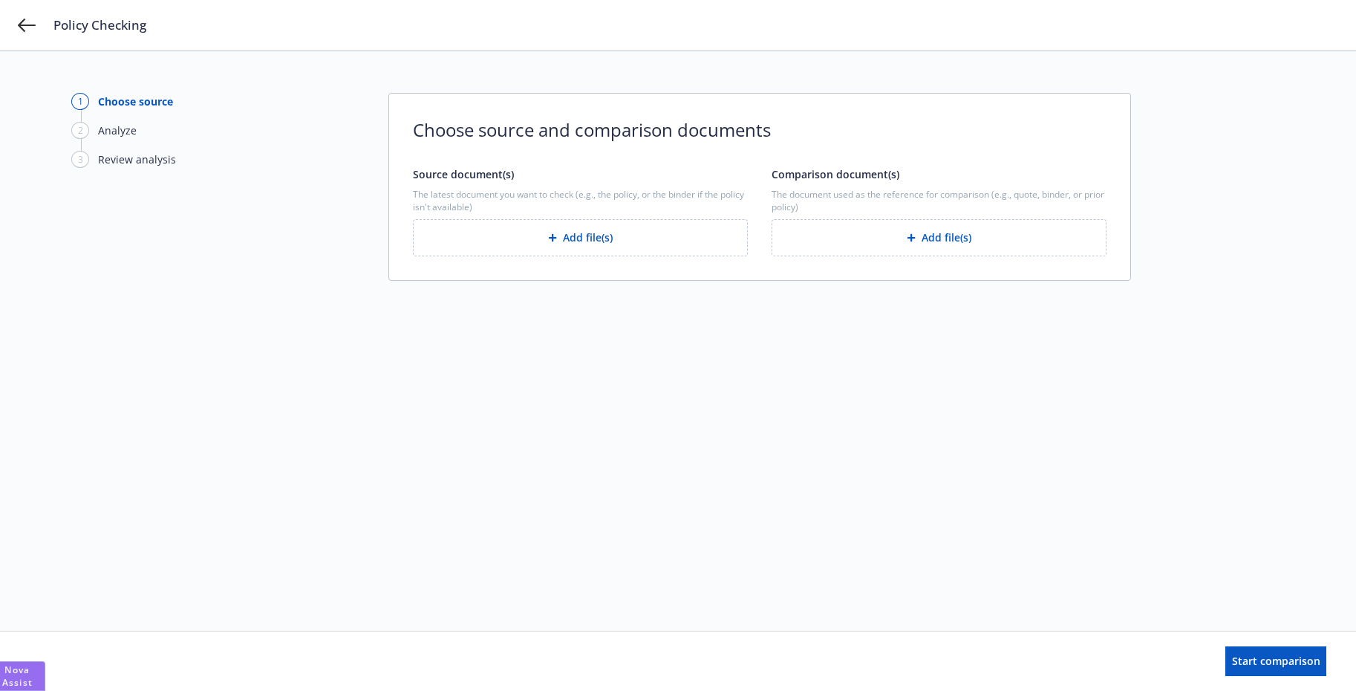
click at [569, 247] on button "Add file(s)" at bounding box center [580, 237] width 335 height 37
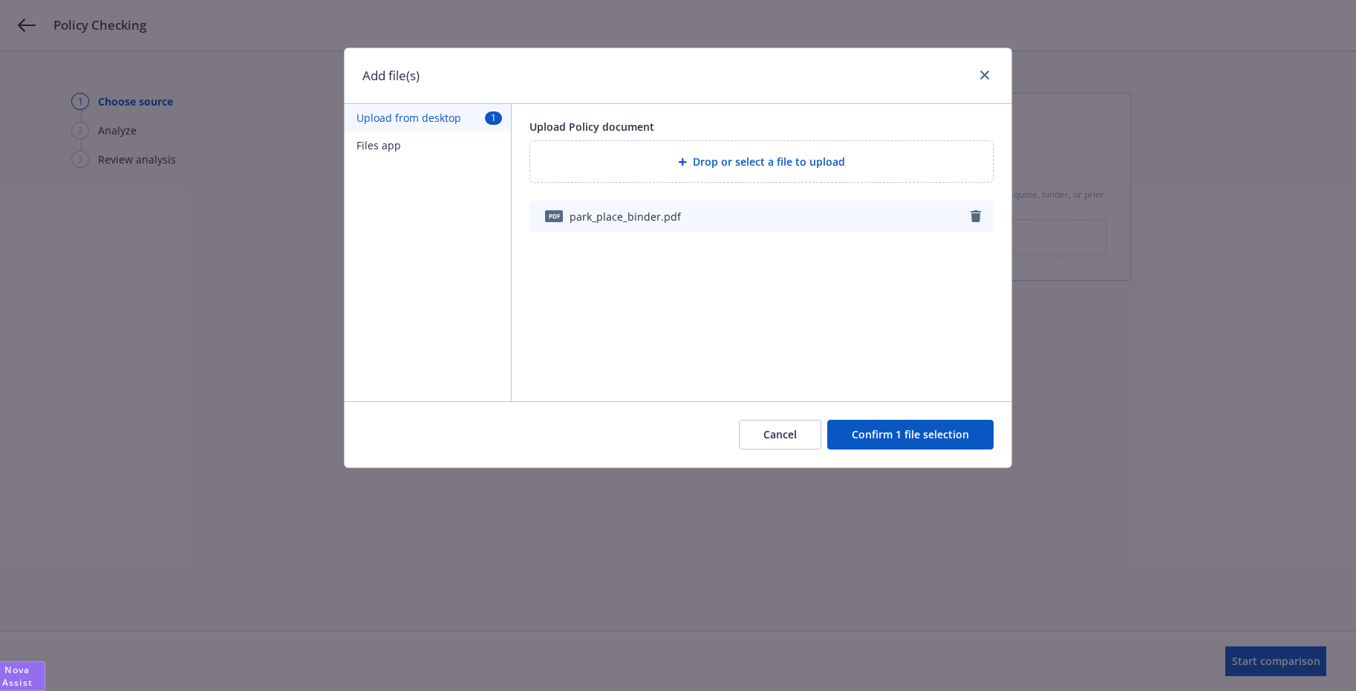
click at [911, 422] on button "Confirm 1 file selection" at bounding box center [910, 435] width 166 height 30
click at [911, 422] on div "1 Choose source 2 Analyze 3 Review analysis Choose source and comparison docume…" at bounding box center [678, 341] width 1214 height 496
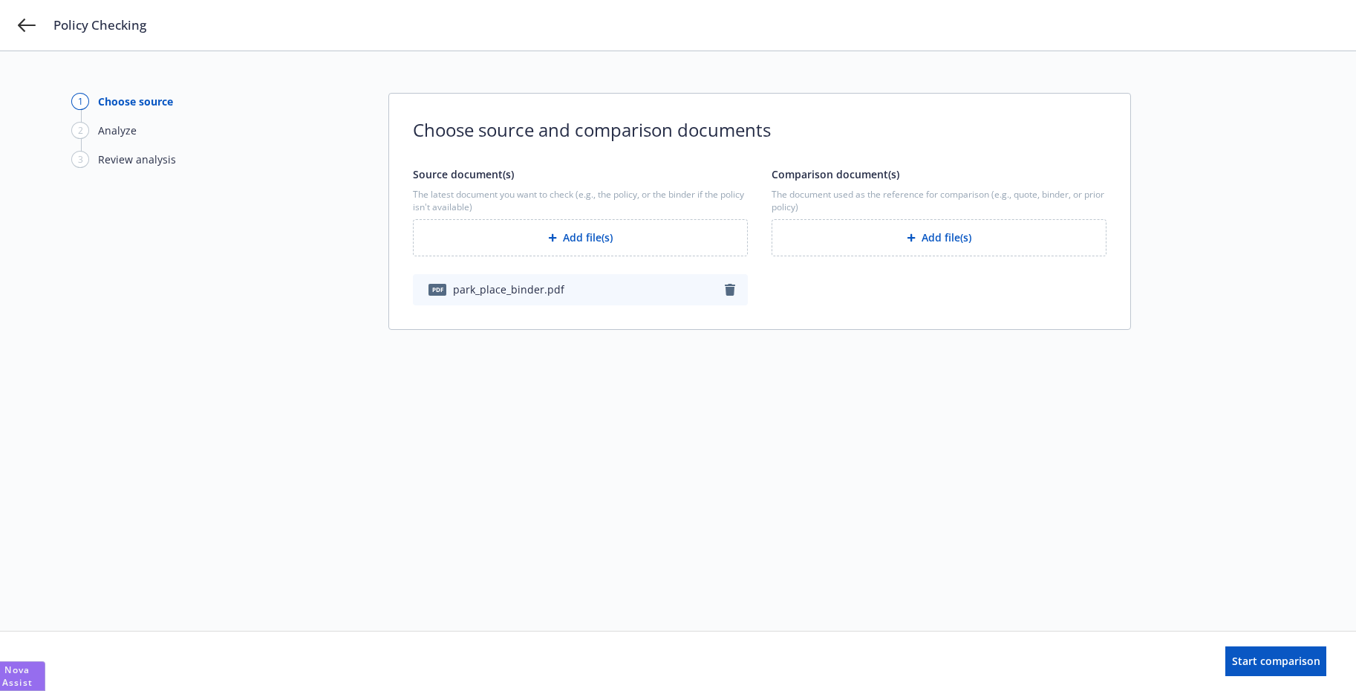
click at [911, 251] on button "Add file(s)" at bounding box center [939, 237] width 335 height 37
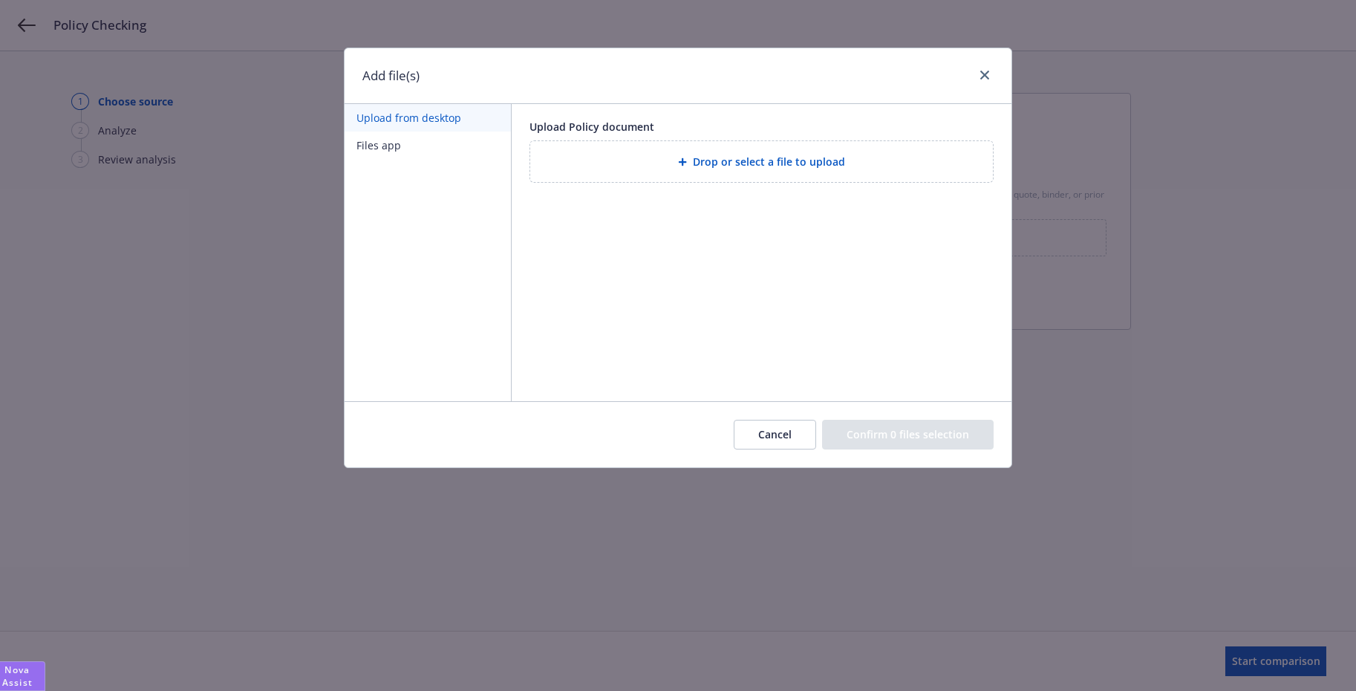
click at [382, 152] on button "Files app" at bounding box center [428, 144] width 166 height 27
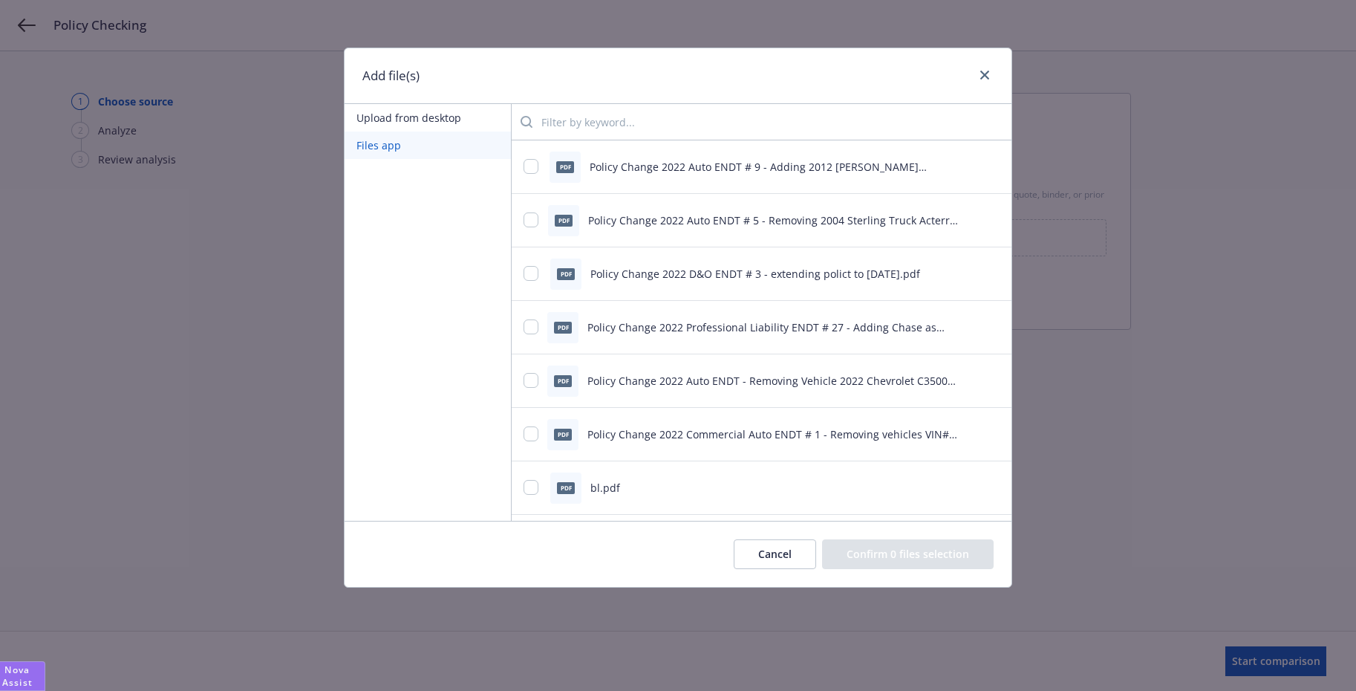
click at [590, 121] on input "search" at bounding box center [766, 122] width 467 height 30
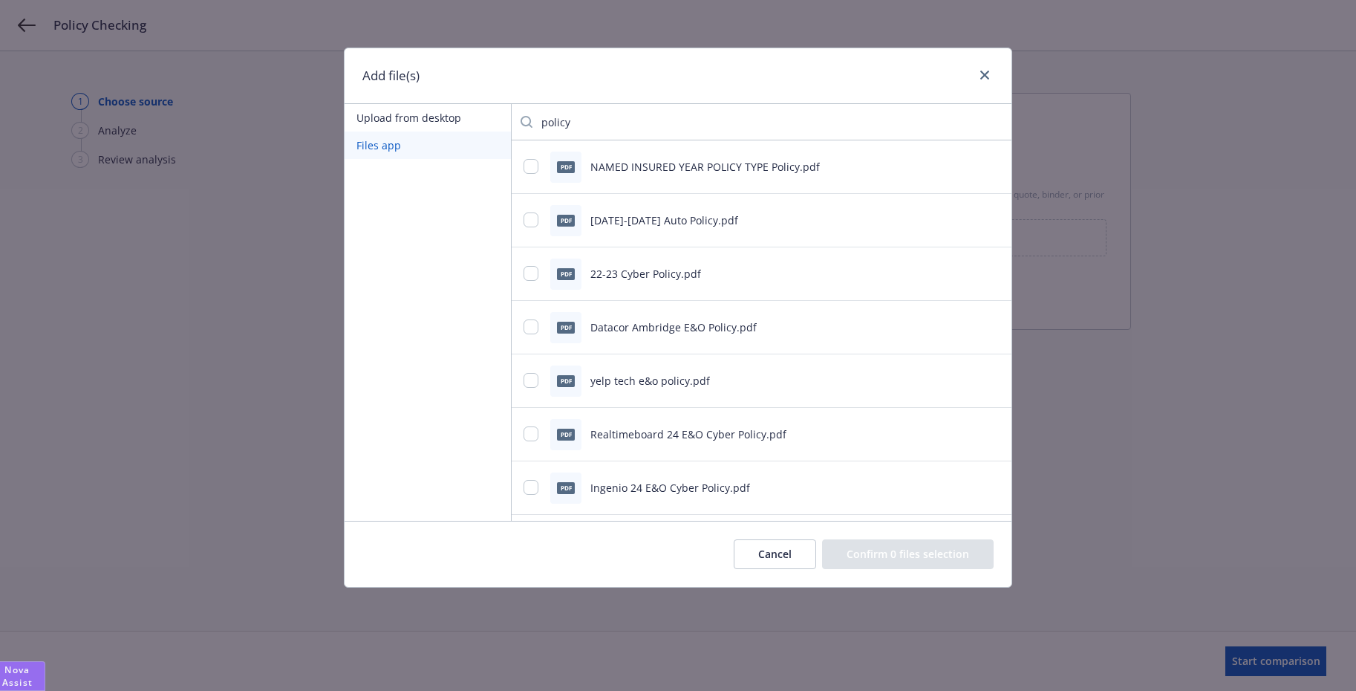
type input "policy"
click at [541, 221] on div "pdf 2023-2024 Auto Policy.pdf" at bounding box center [743, 220] width 439 height 31
click at [533, 212] on input "checkbox" at bounding box center [531, 219] width 15 height 15
drag, startPoint x: 538, startPoint y: 226, endPoint x: 530, endPoint y: 215, distance: 13.7
click at [537, 224] on div at bounding box center [533, 220] width 18 height 16
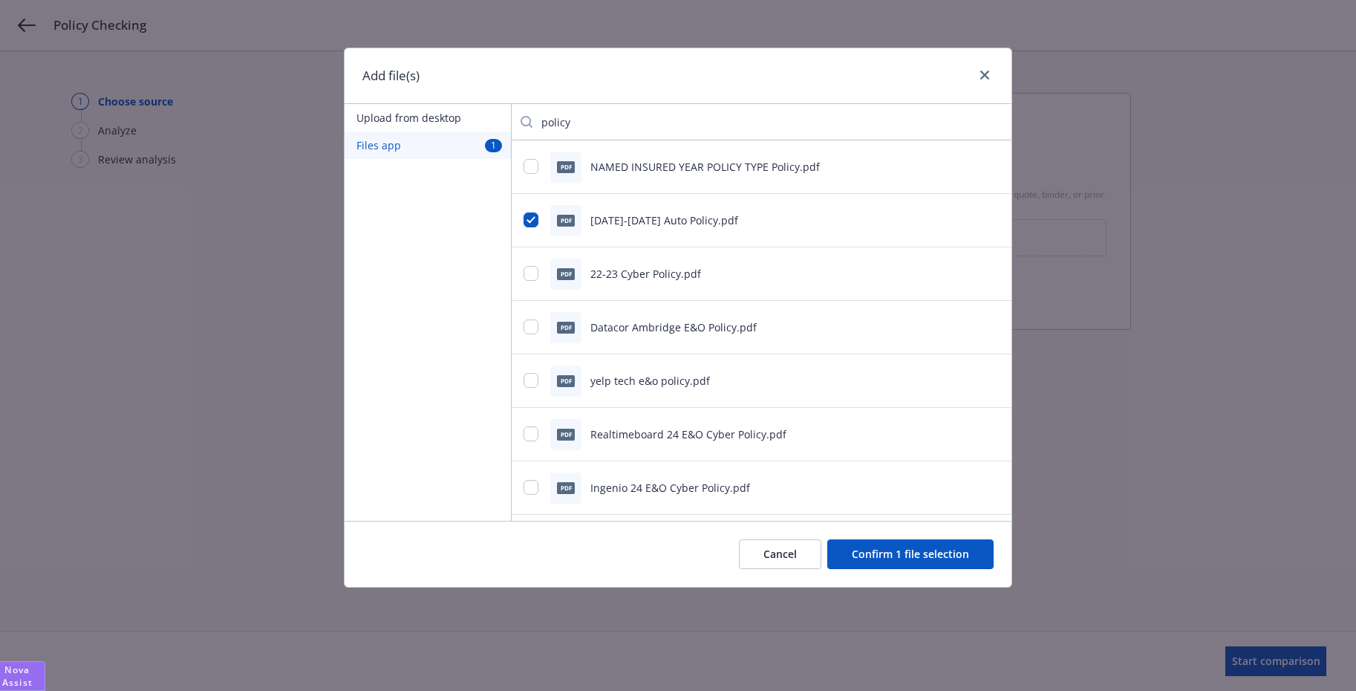
click at [526, 212] on input "checkbox" at bounding box center [531, 219] width 15 height 15
checkbox input "false"
click at [425, 113] on button "Upload from desktop" at bounding box center [428, 117] width 166 height 27
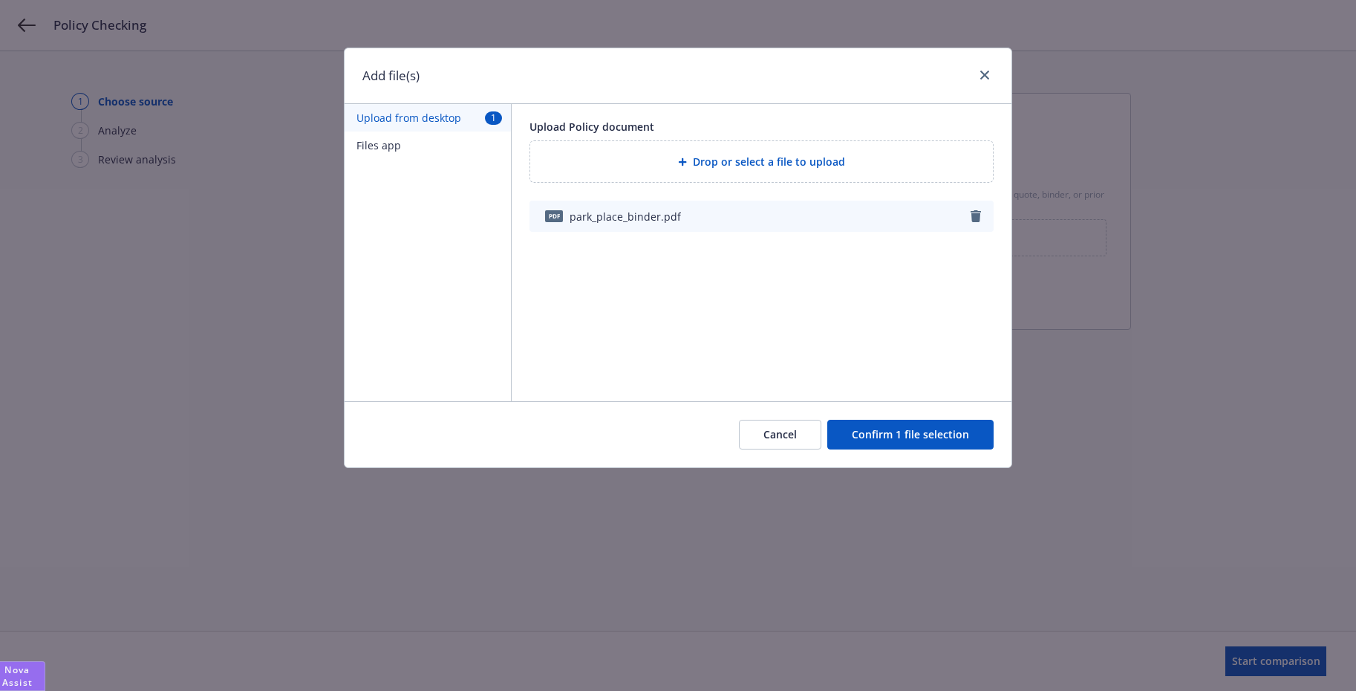
click at [896, 430] on button "Confirm 1 file selection" at bounding box center [910, 435] width 166 height 30
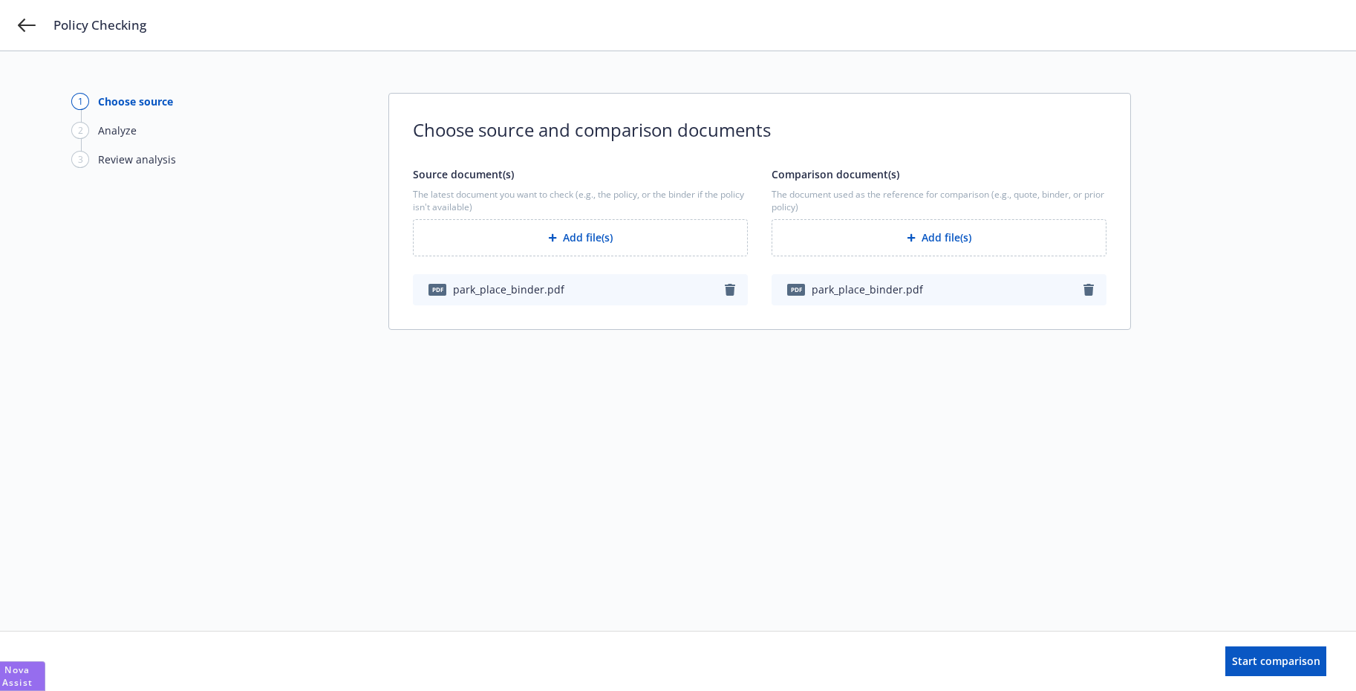
click at [1084, 287] on icon "button" at bounding box center [1089, 290] width 12 height 12
click at [727, 290] on icon "button" at bounding box center [730, 290] width 10 height 12
click at [536, 226] on button "Add file(s)" at bounding box center [580, 237] width 335 height 37
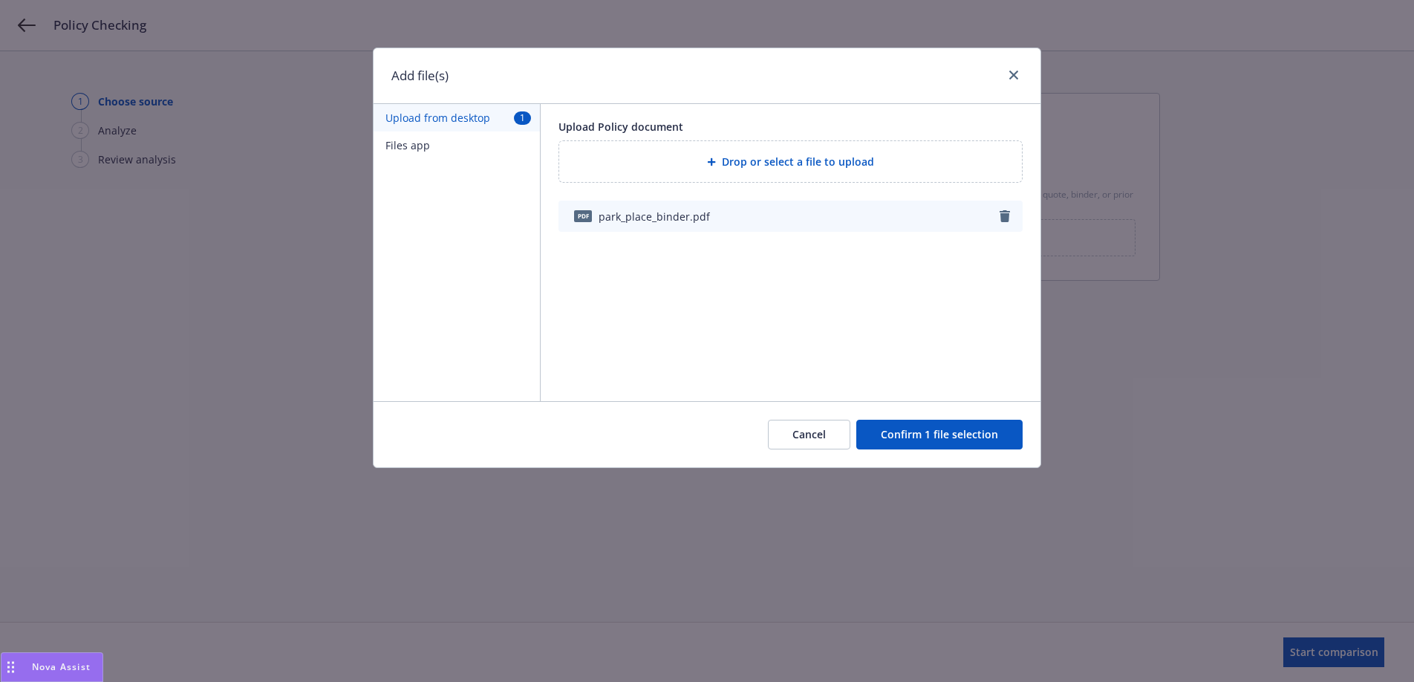
click at [417, 150] on button "Files app" at bounding box center [457, 144] width 166 height 27
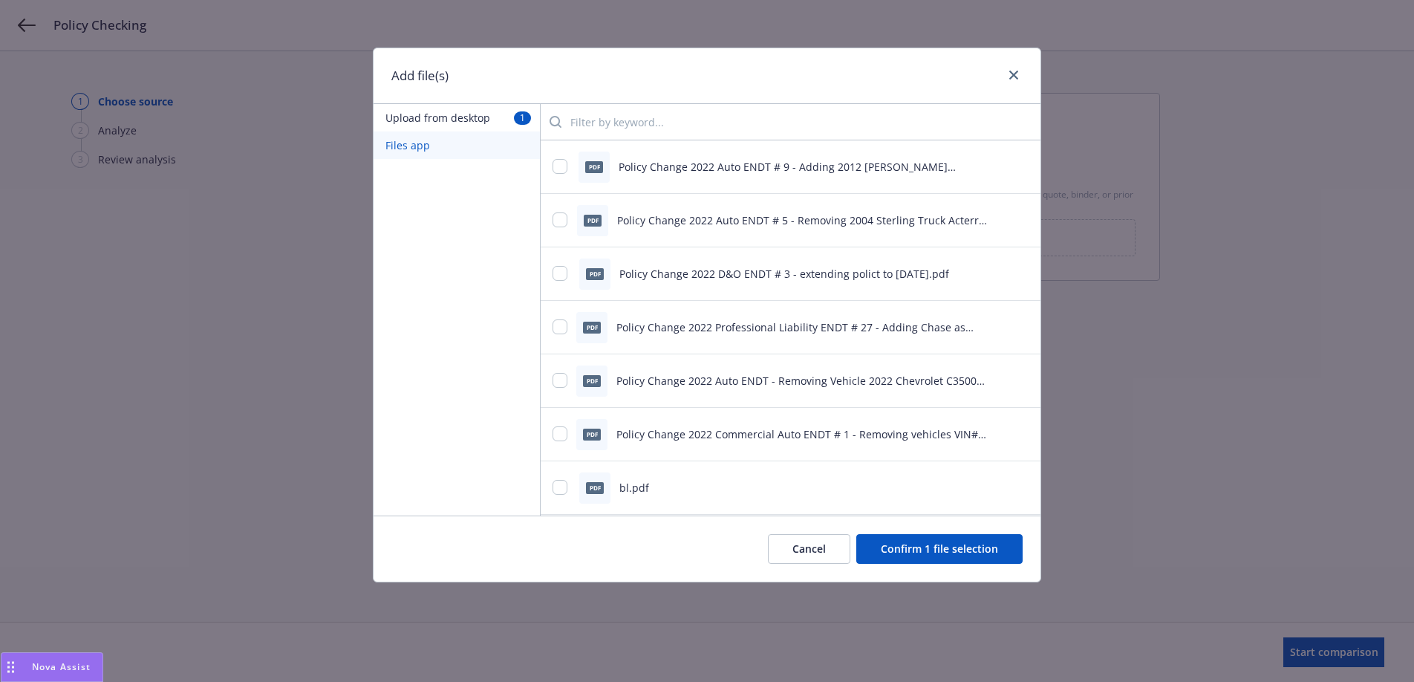
click at [648, 126] on input "search" at bounding box center [794, 122] width 467 height 30
type input "policy"
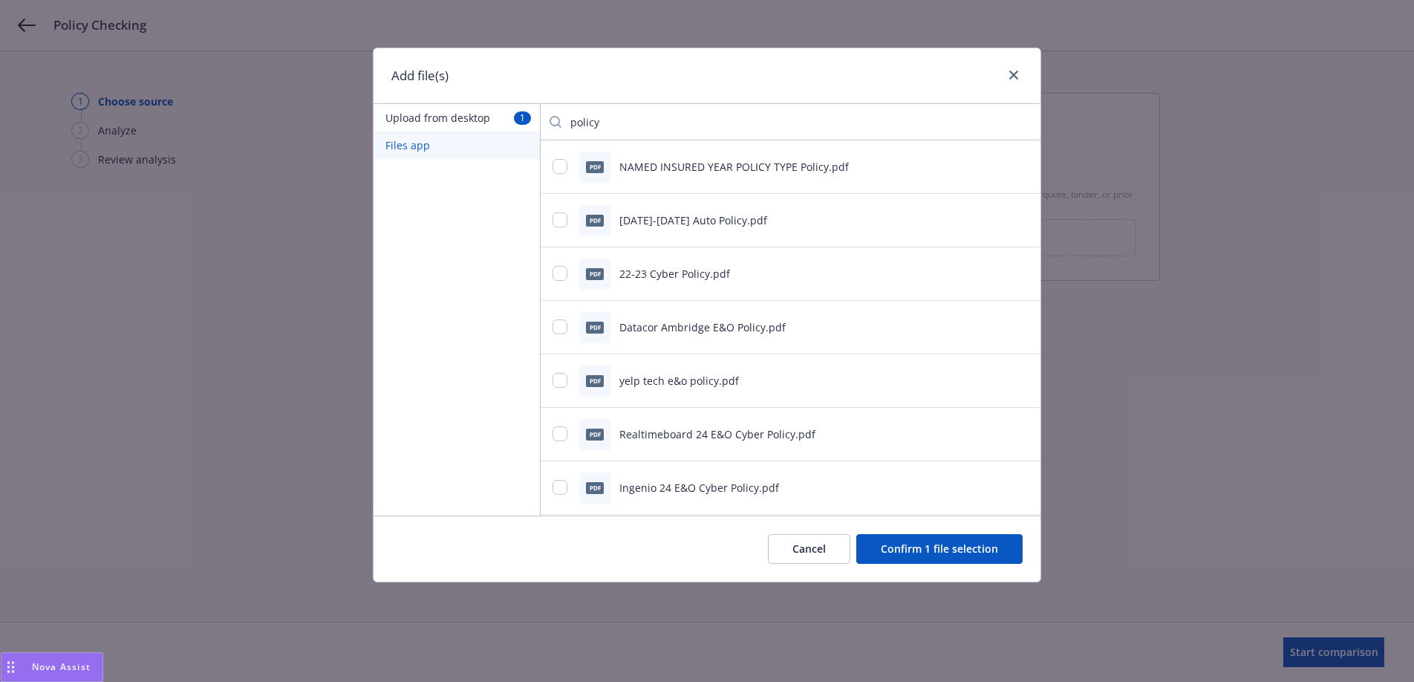
click at [1009, 124] on input "policy" at bounding box center [794, 122] width 467 height 30
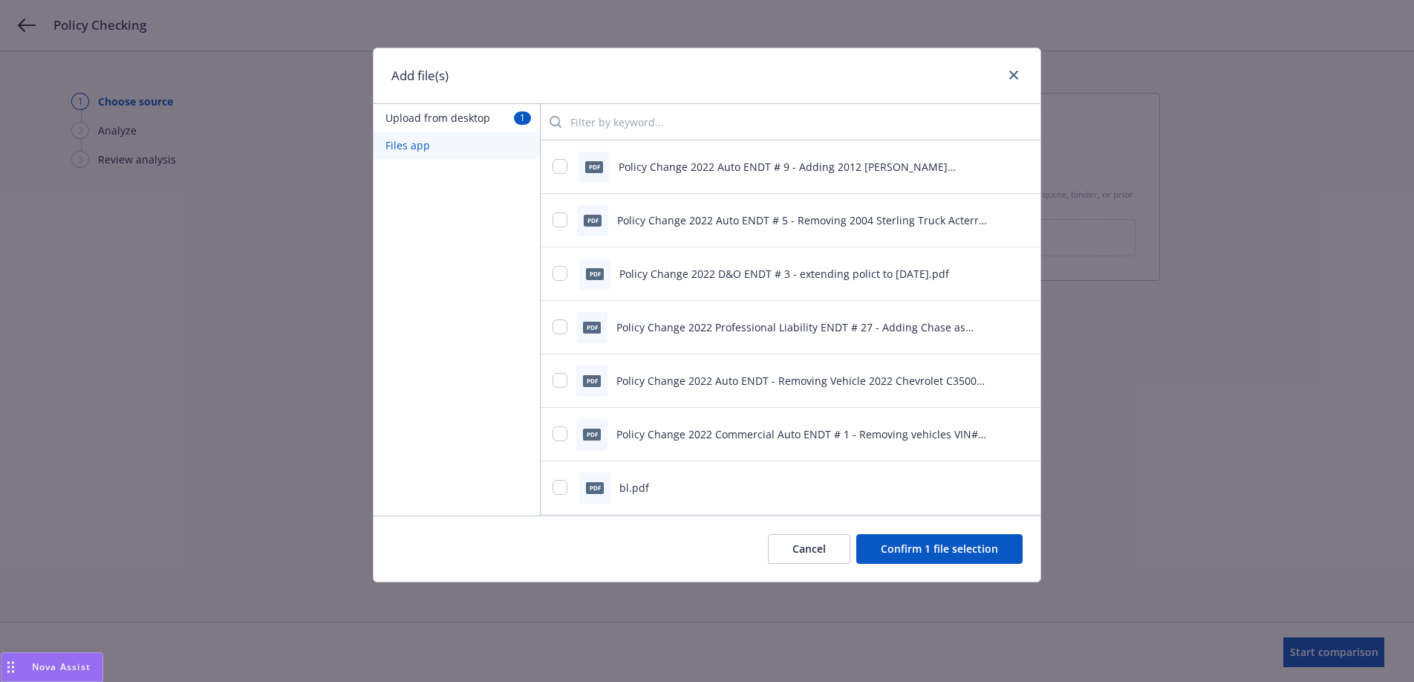
click at [420, 110] on button "Upload from desktop 1" at bounding box center [457, 117] width 166 height 27
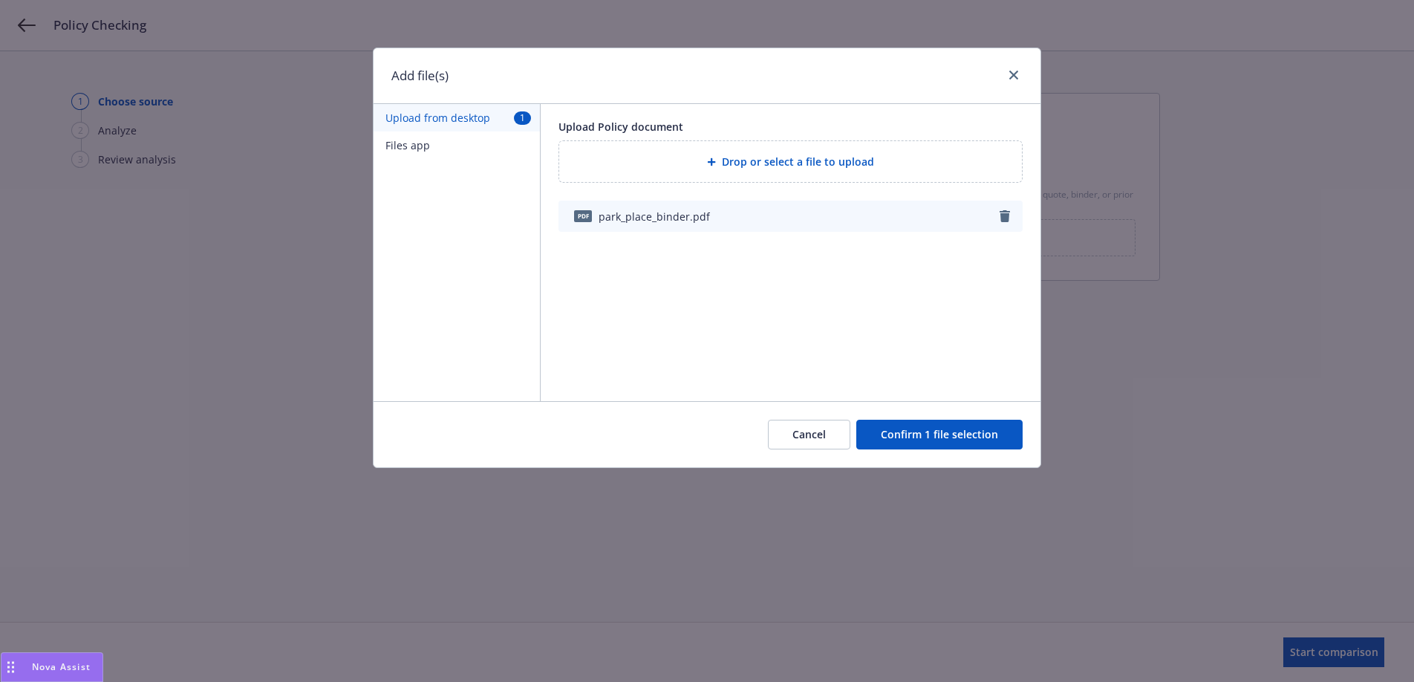
click at [937, 421] on button "Confirm 1 file selection" at bounding box center [939, 435] width 166 height 30
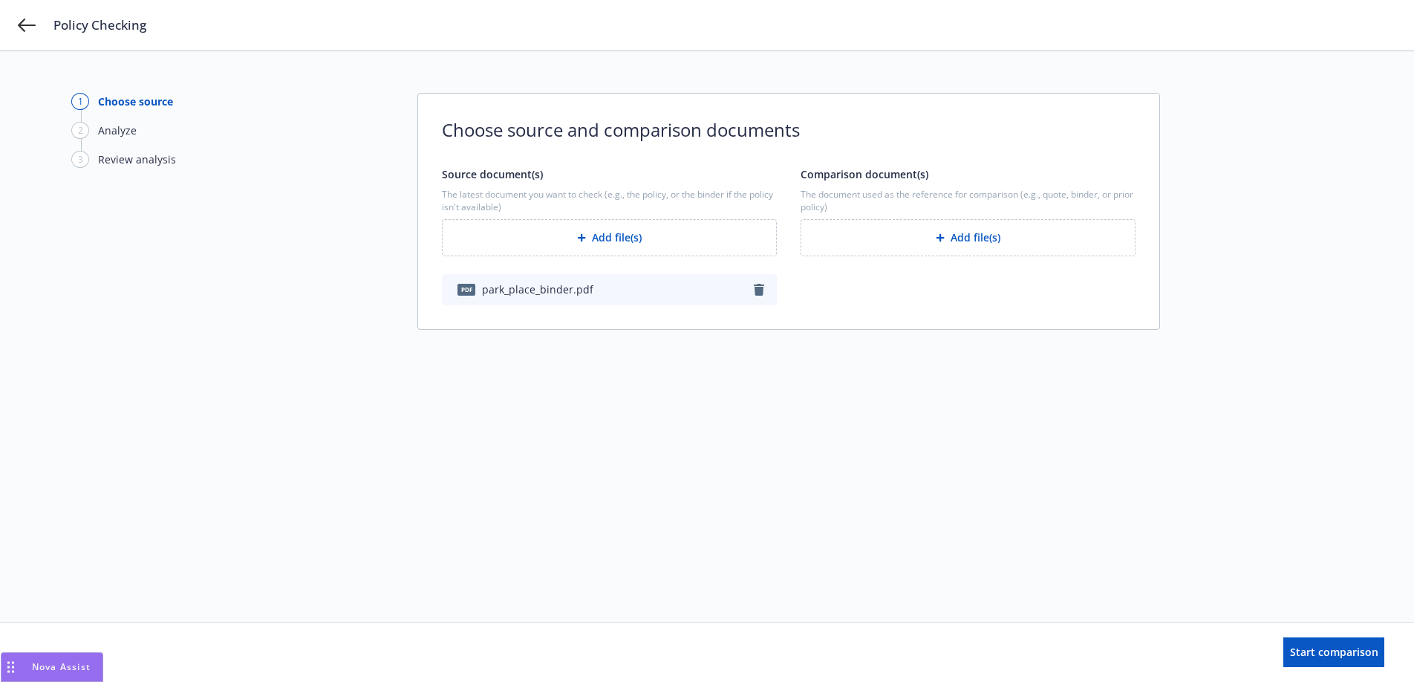
click at [616, 245] on button "Add file(s)" at bounding box center [609, 237] width 335 height 37
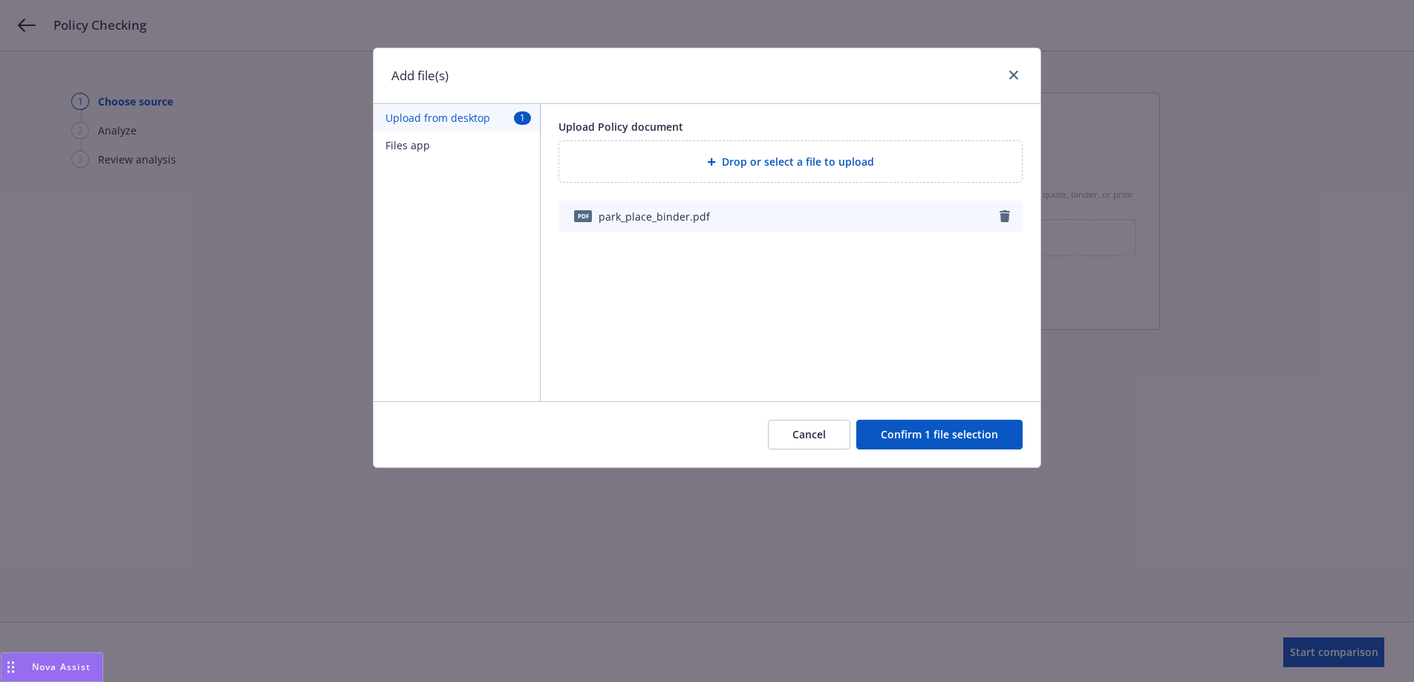
click at [790, 436] on button "Cancel" at bounding box center [809, 435] width 82 height 30
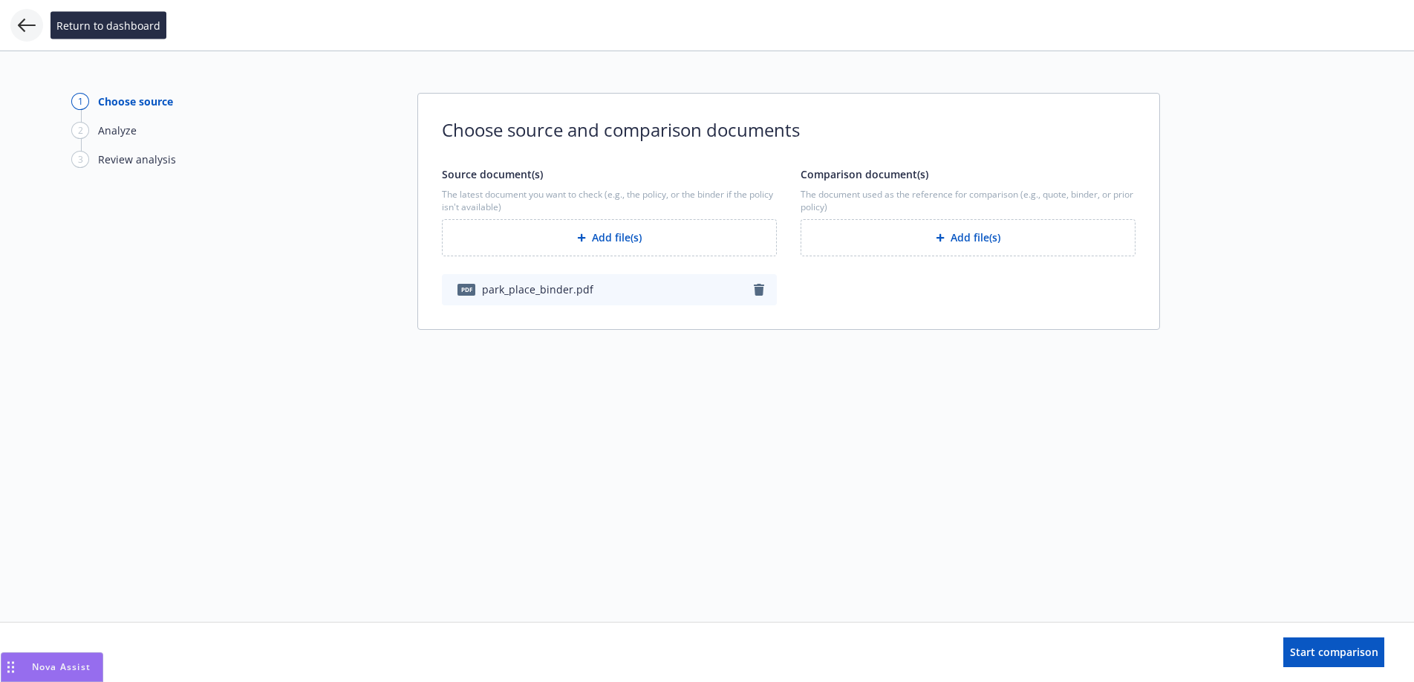
click at [31, 27] on icon at bounding box center [27, 25] width 18 height 18
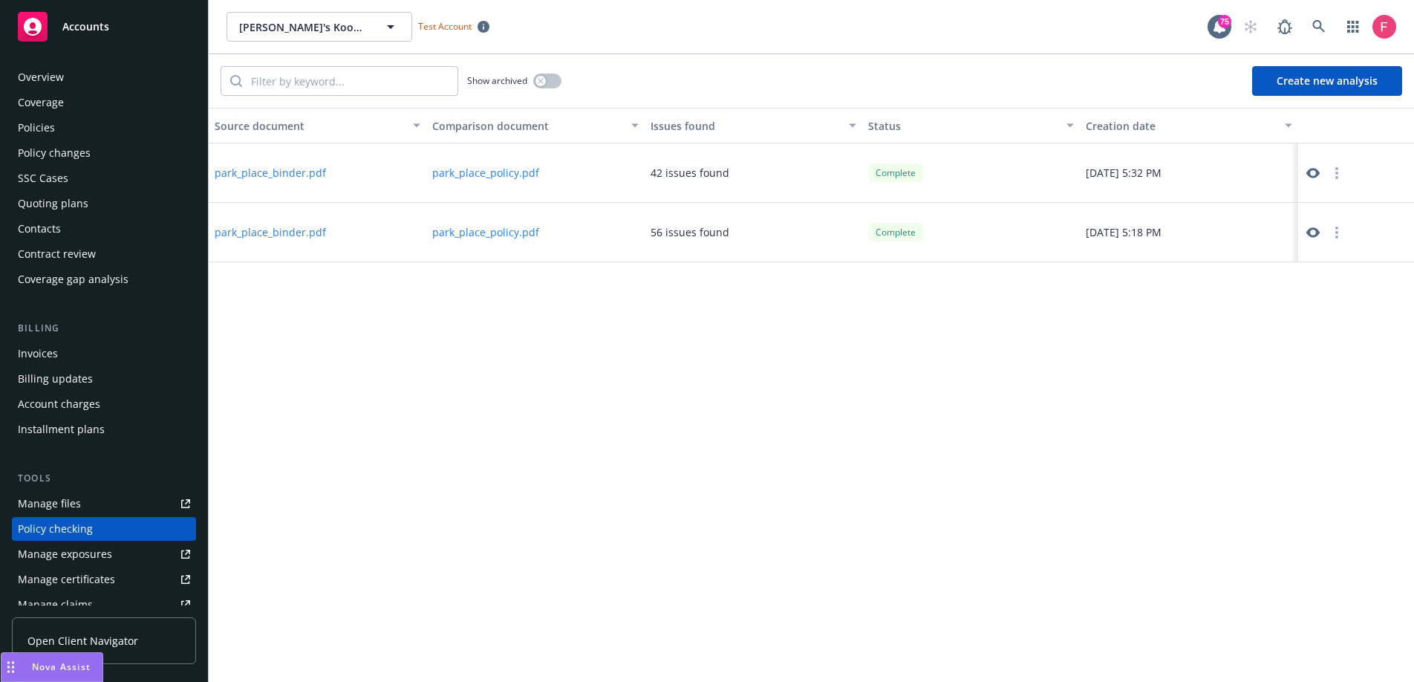
scroll to position [164, 0]
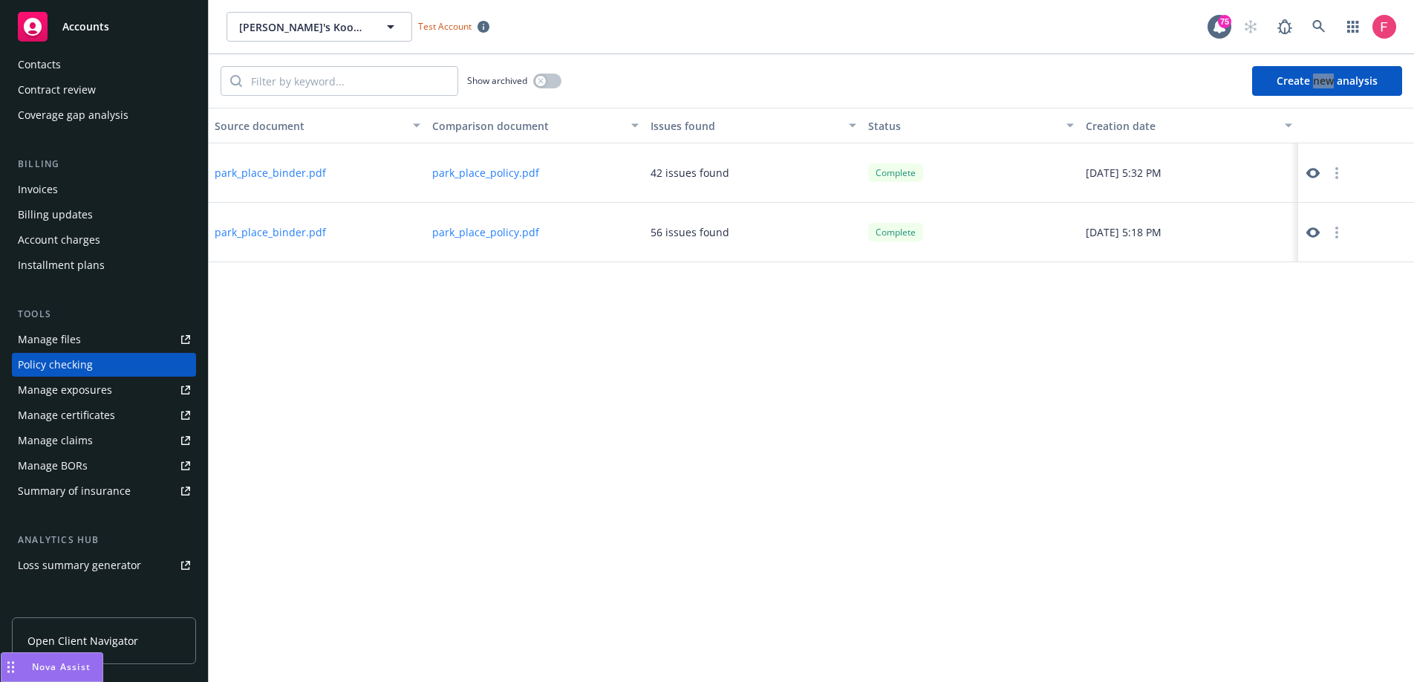
click at [1286, 87] on button "Create new analysis" at bounding box center [1327, 81] width 150 height 30
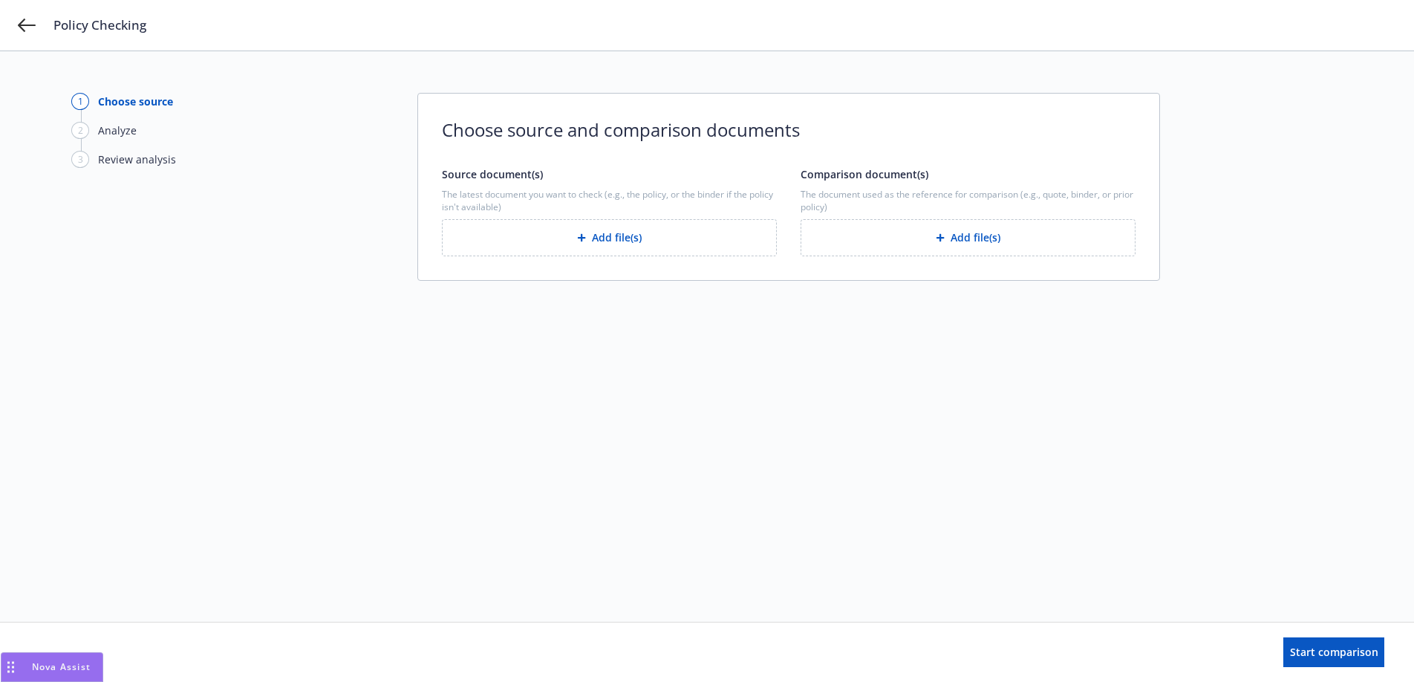
click at [623, 248] on button "Add file(s)" at bounding box center [609, 237] width 335 height 37
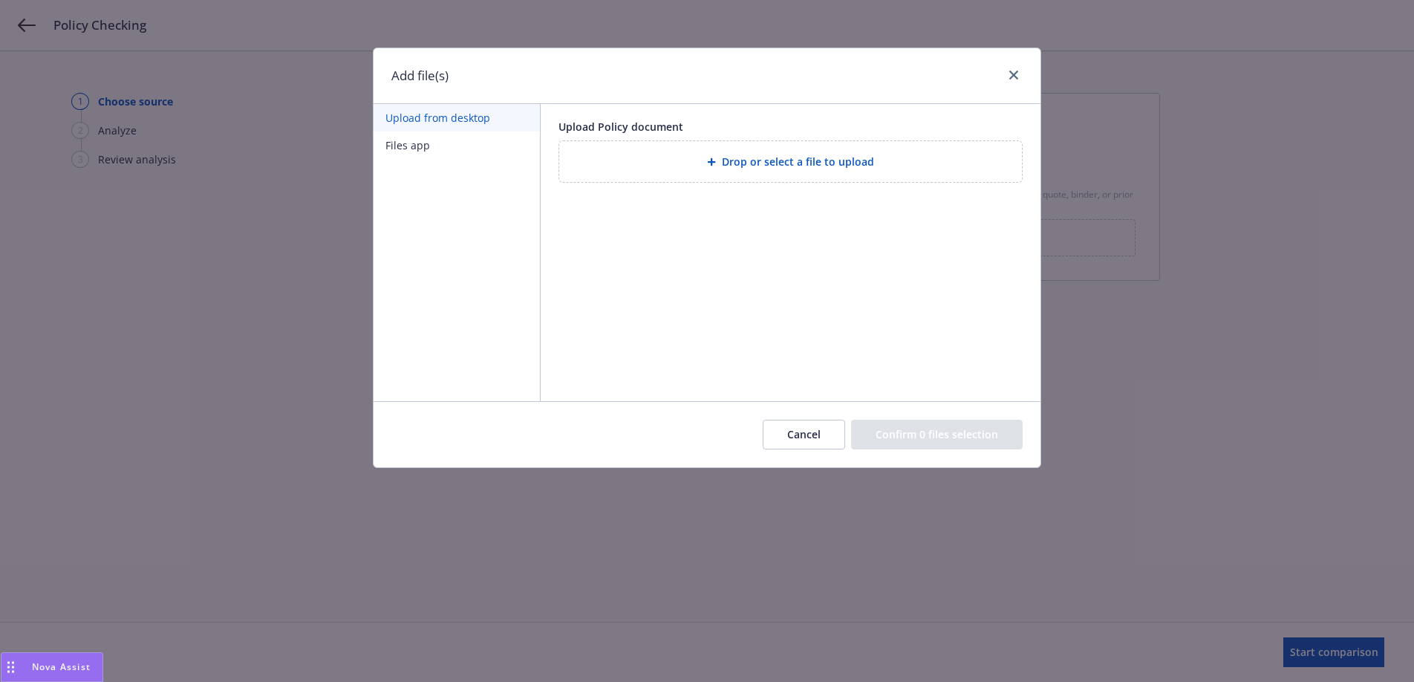
click at [592, 204] on div "Upload Policy document Drop or select a file to upload" at bounding box center [791, 252] width 500 height 297
click at [827, 437] on button "Cancel" at bounding box center [804, 435] width 82 height 30
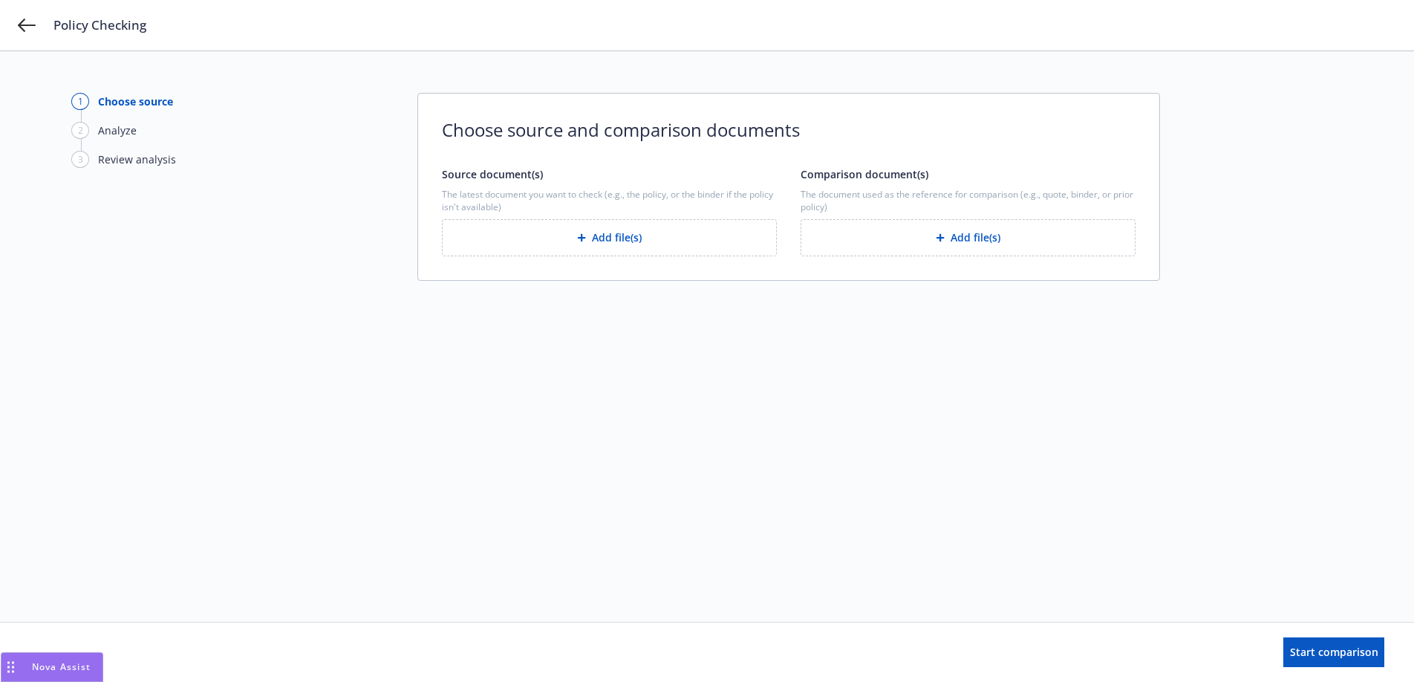
click at [919, 247] on button "Add file(s)" at bounding box center [968, 237] width 335 height 37
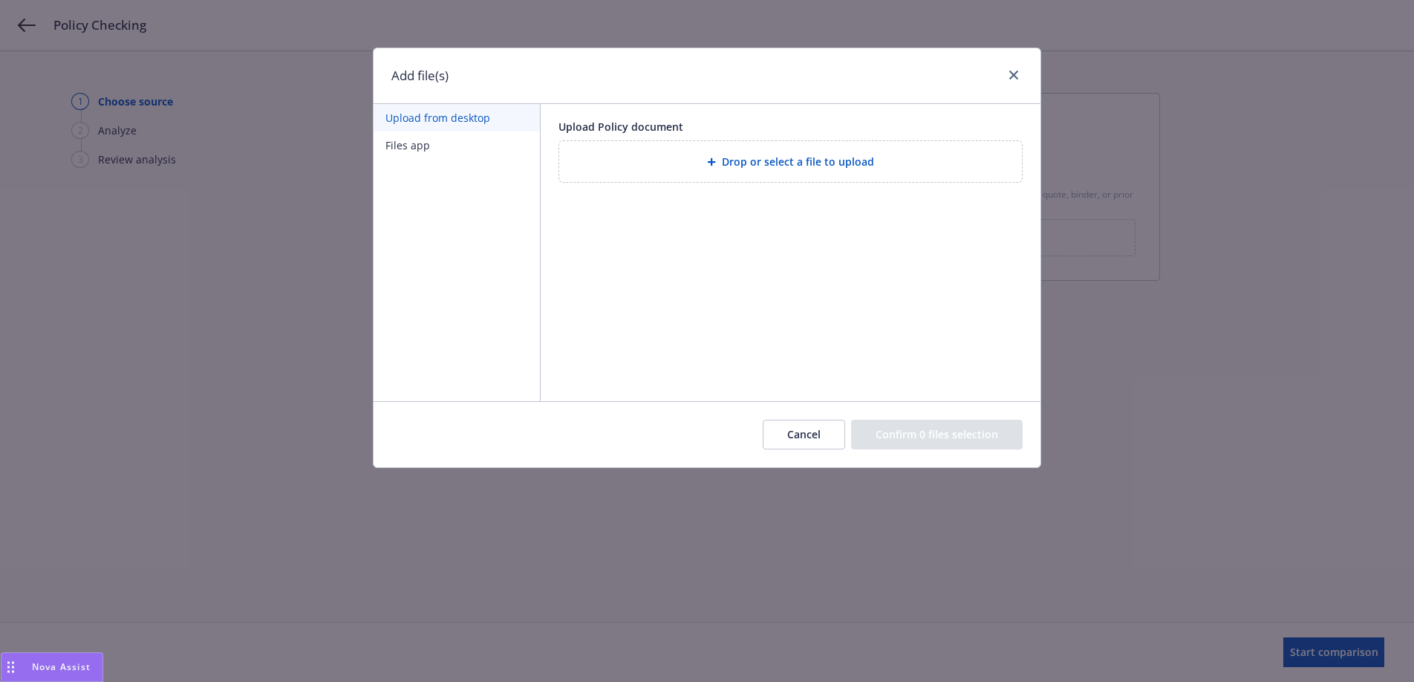
drag, startPoint x: 801, startPoint y: 429, endPoint x: 553, endPoint y: 365, distance: 256.1
click at [801, 429] on button "Cancel" at bounding box center [804, 435] width 82 height 30
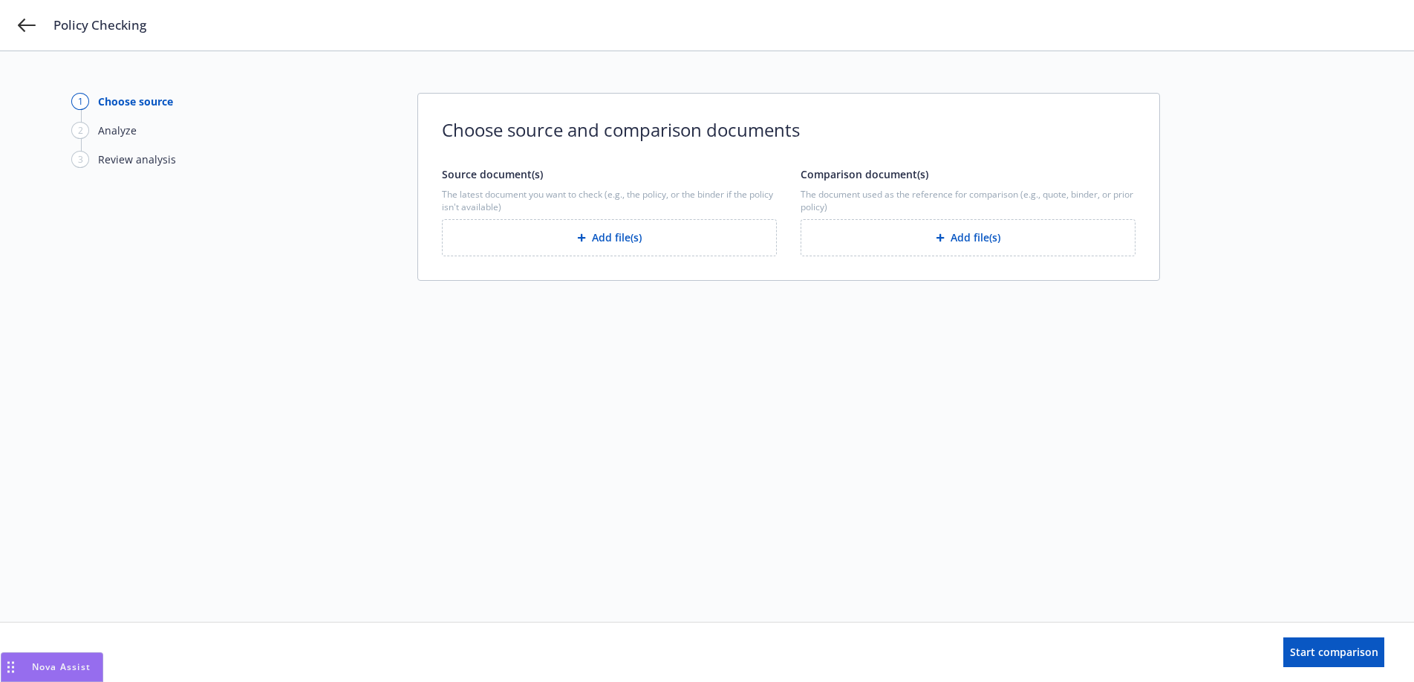
click at [533, 261] on div "Choose source and comparison documents Source document(s) The latest document y…" at bounding box center [788, 187] width 743 height 188
click at [543, 244] on button "Add file(s)" at bounding box center [609, 237] width 335 height 37
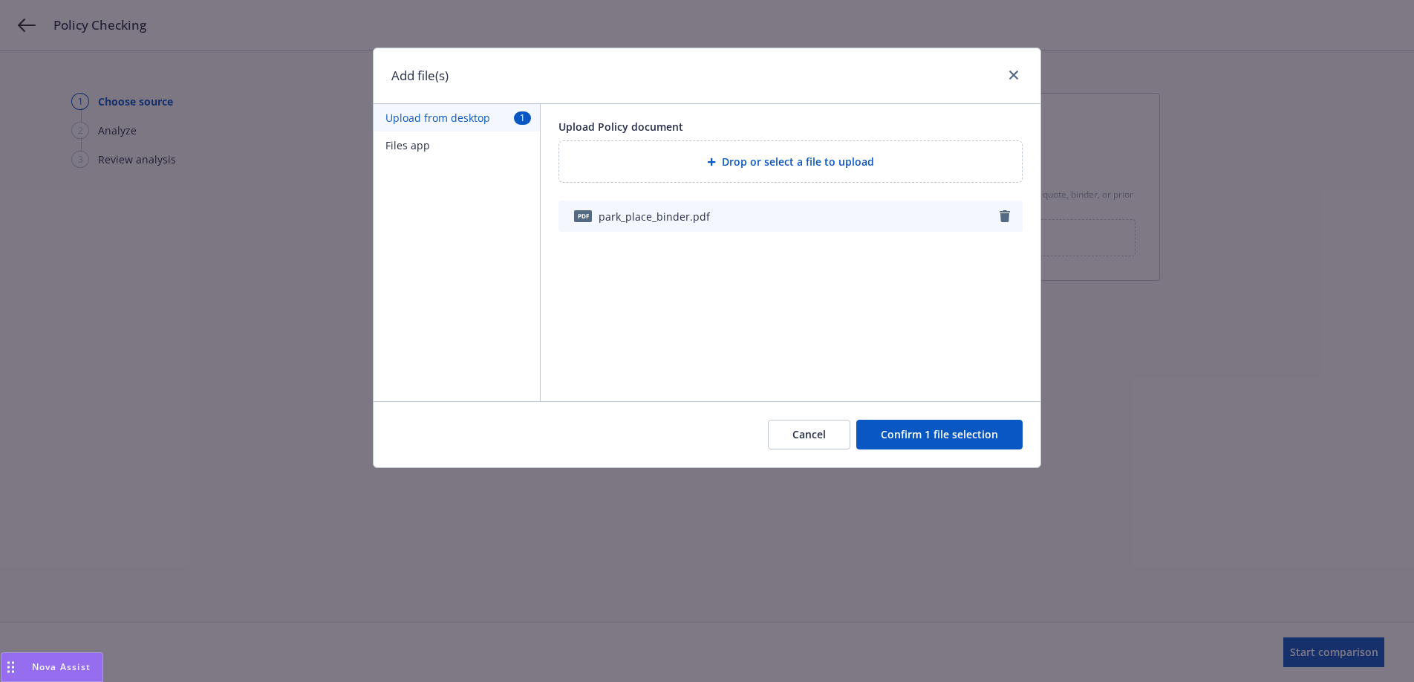
click at [955, 431] on button "Confirm 1 file selection" at bounding box center [939, 435] width 166 height 30
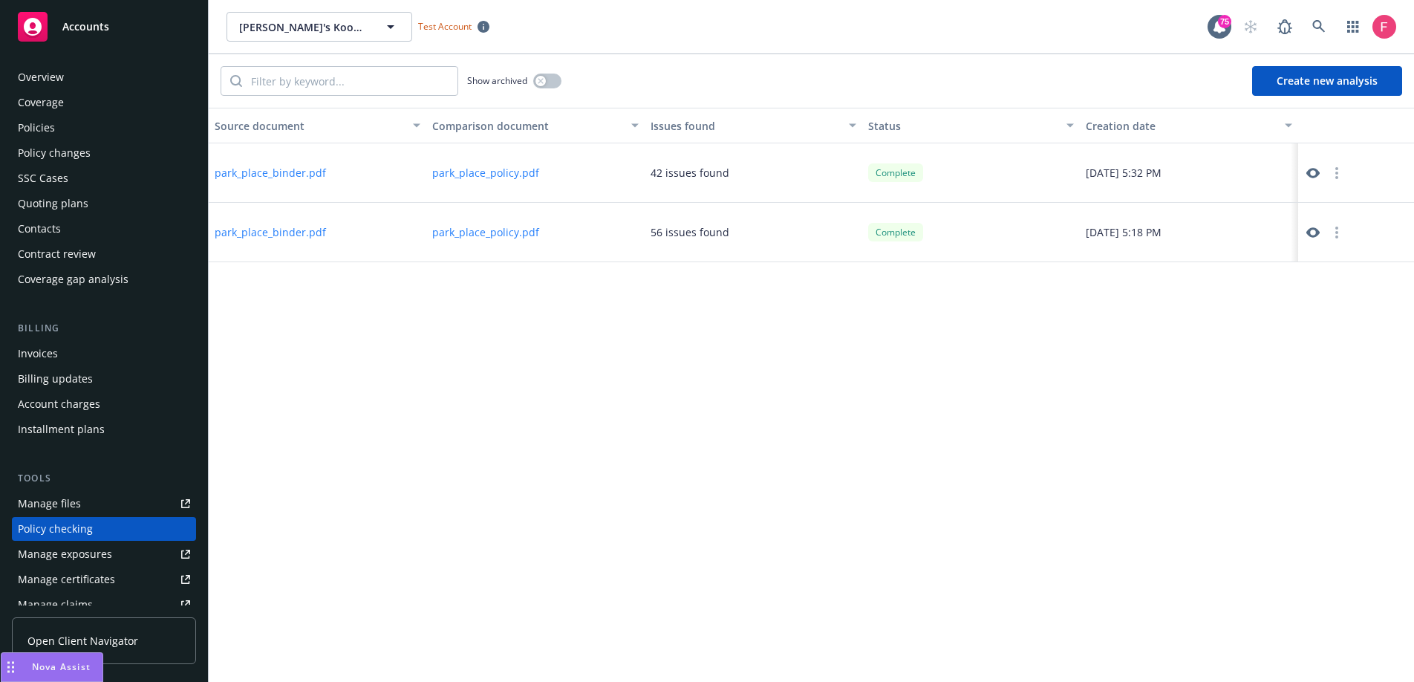
click at [62, 76] on div "Overview" at bounding box center [41, 77] width 46 height 24
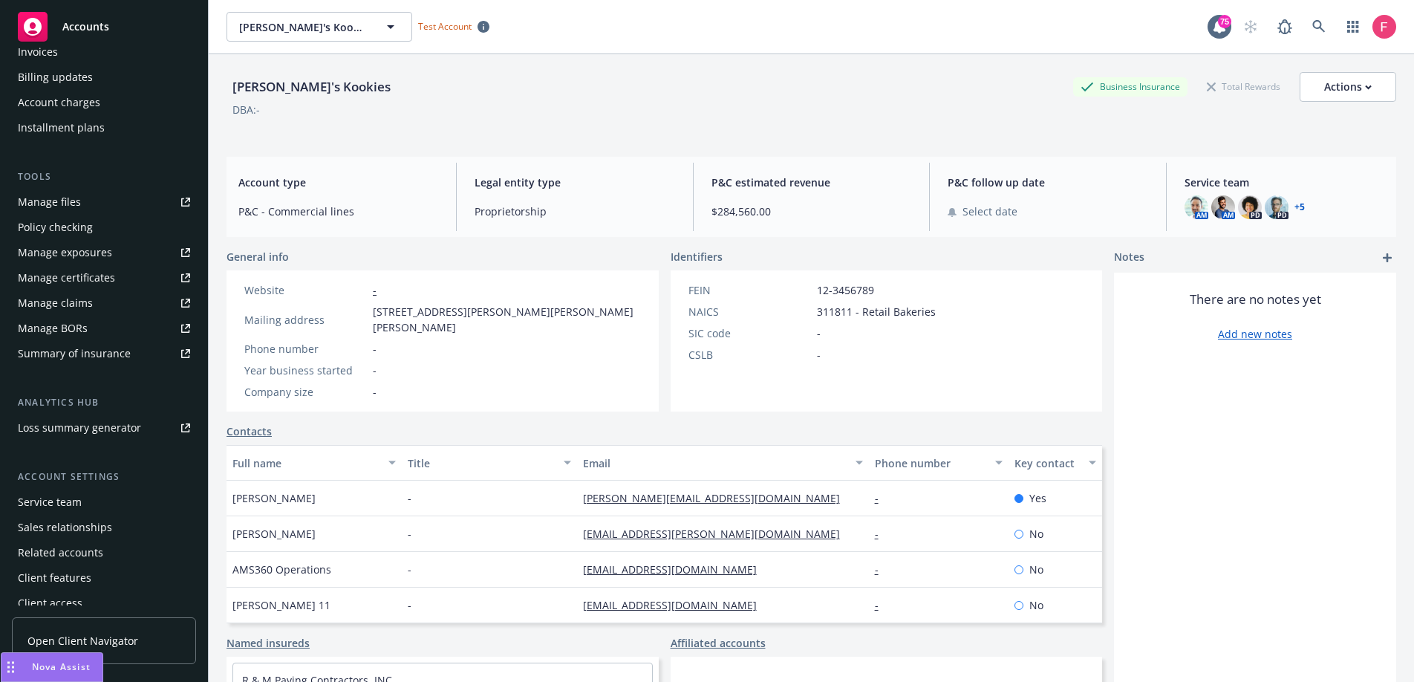
scroll to position [311, 0]
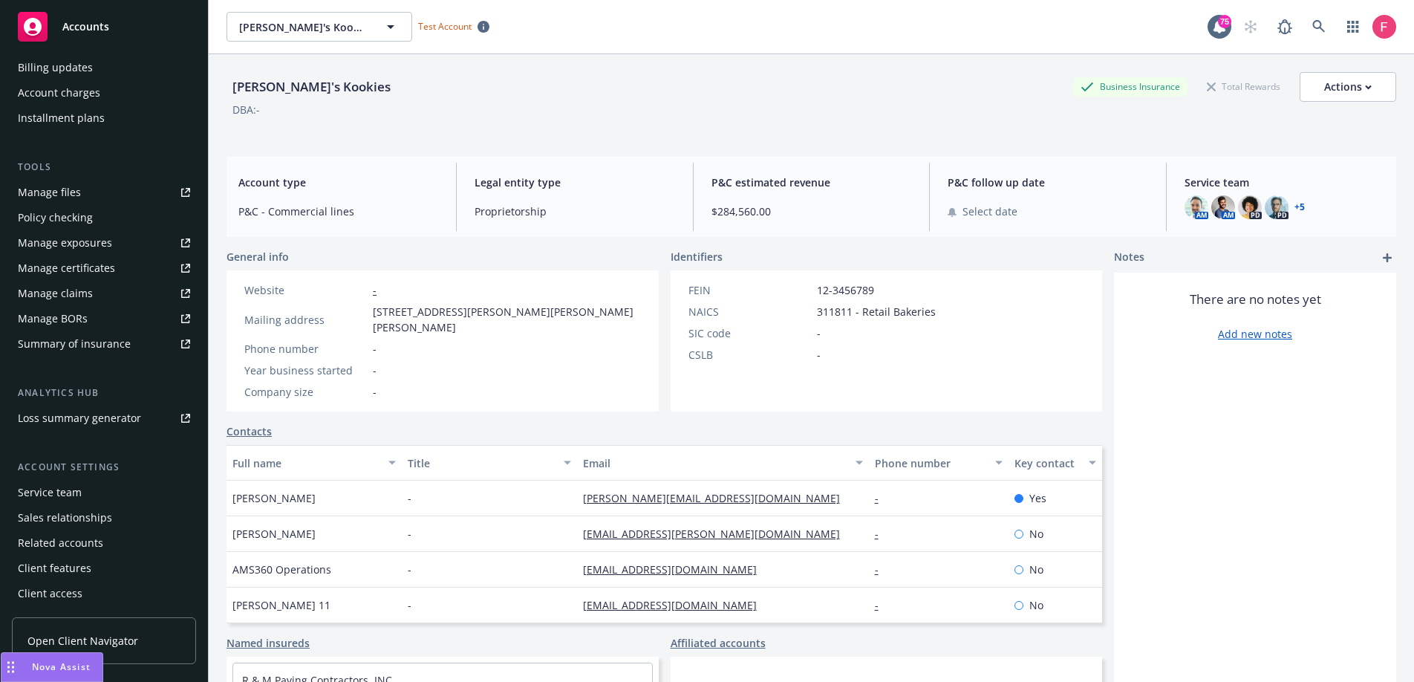
click at [68, 219] on div "Policy checking" at bounding box center [55, 218] width 75 height 24
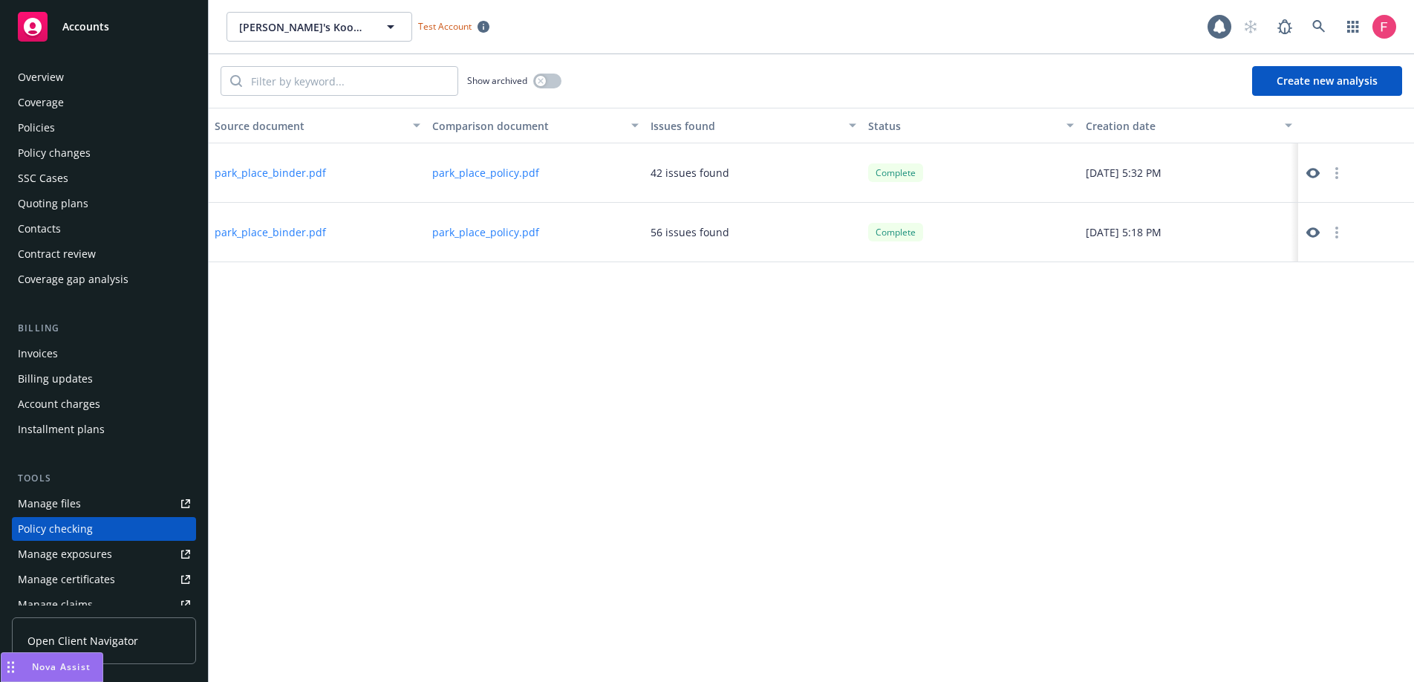
scroll to position [164, 0]
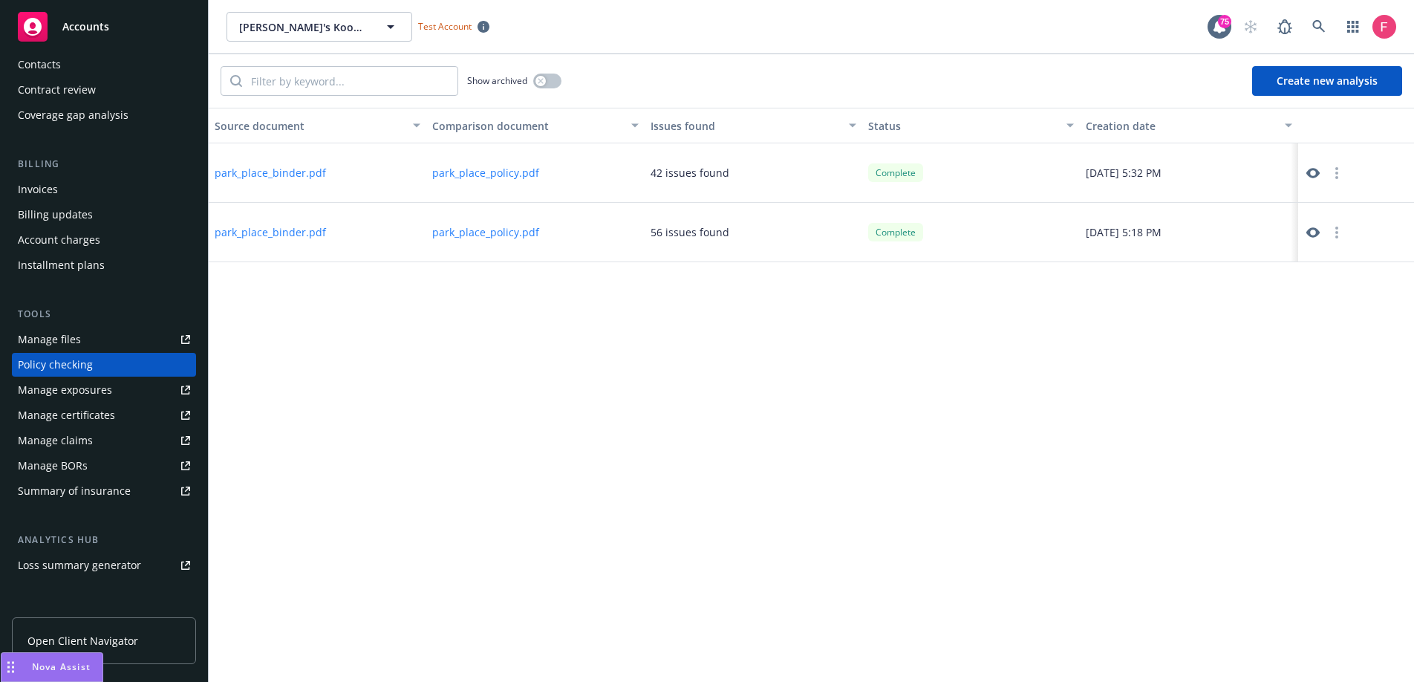
click at [1282, 76] on button "Create new analysis" at bounding box center [1327, 81] width 150 height 30
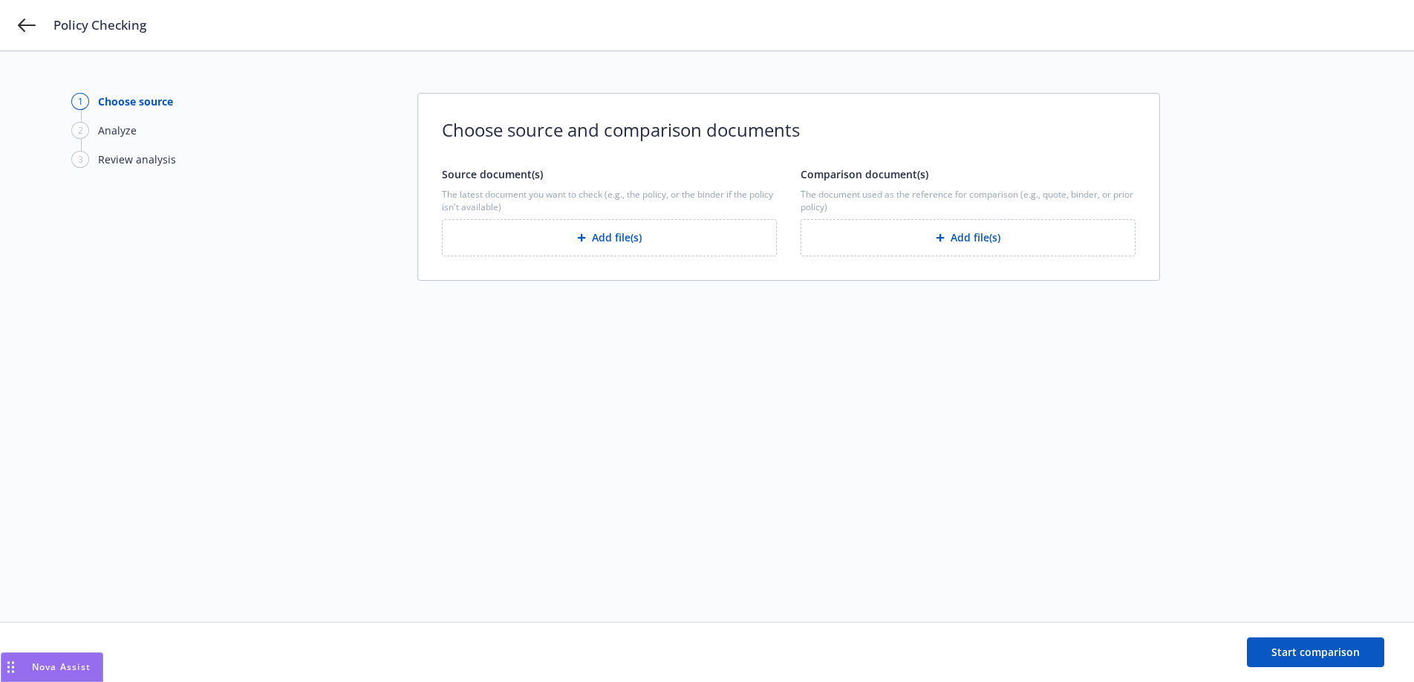
click at [48, 27] on body "Policy Checking 1 Choose source 2 Analyze 3 Review analysis Choose source and c…" at bounding box center [707, 341] width 1414 height 682
click at [37, 27] on div "Policy Checking" at bounding box center [707, 25] width 1414 height 51
click at [30, 25] on icon at bounding box center [27, 25] width 18 height 13
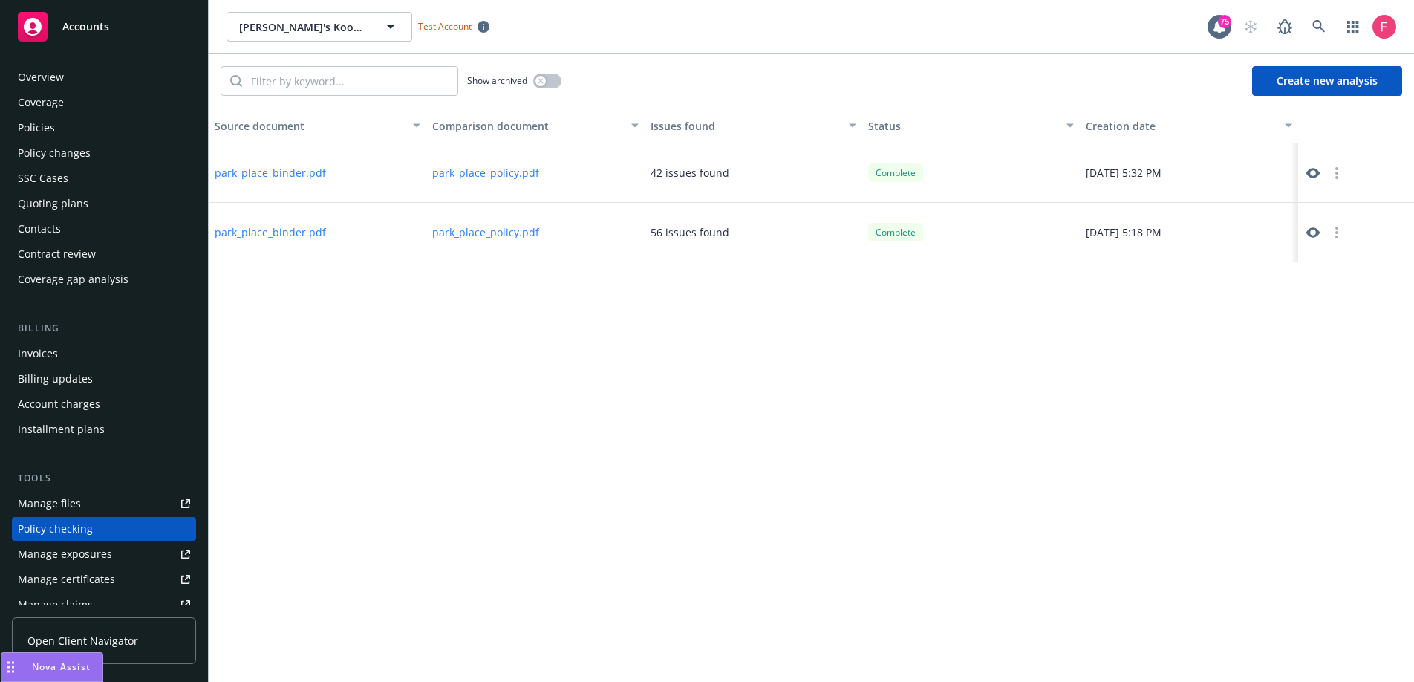
click at [48, 76] on div "Overview" at bounding box center [41, 77] width 46 height 24
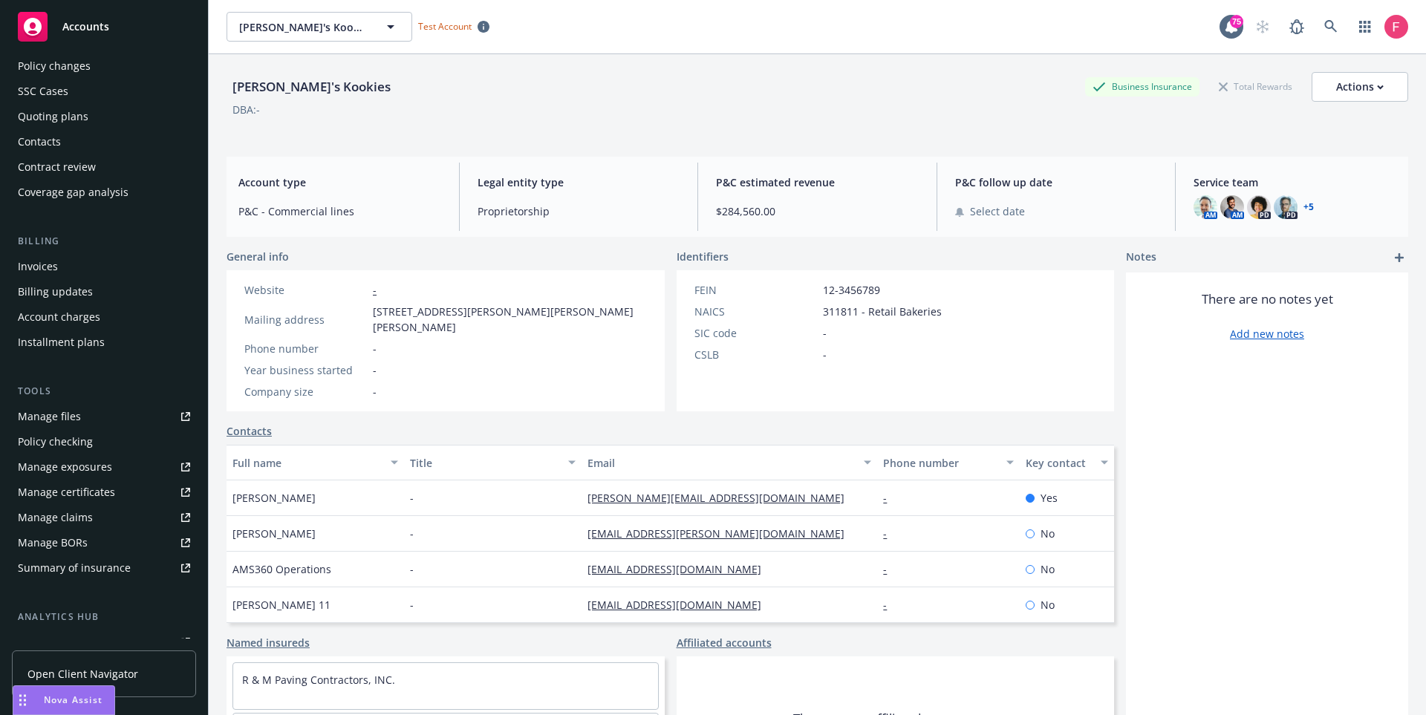
scroll to position [97, 0]
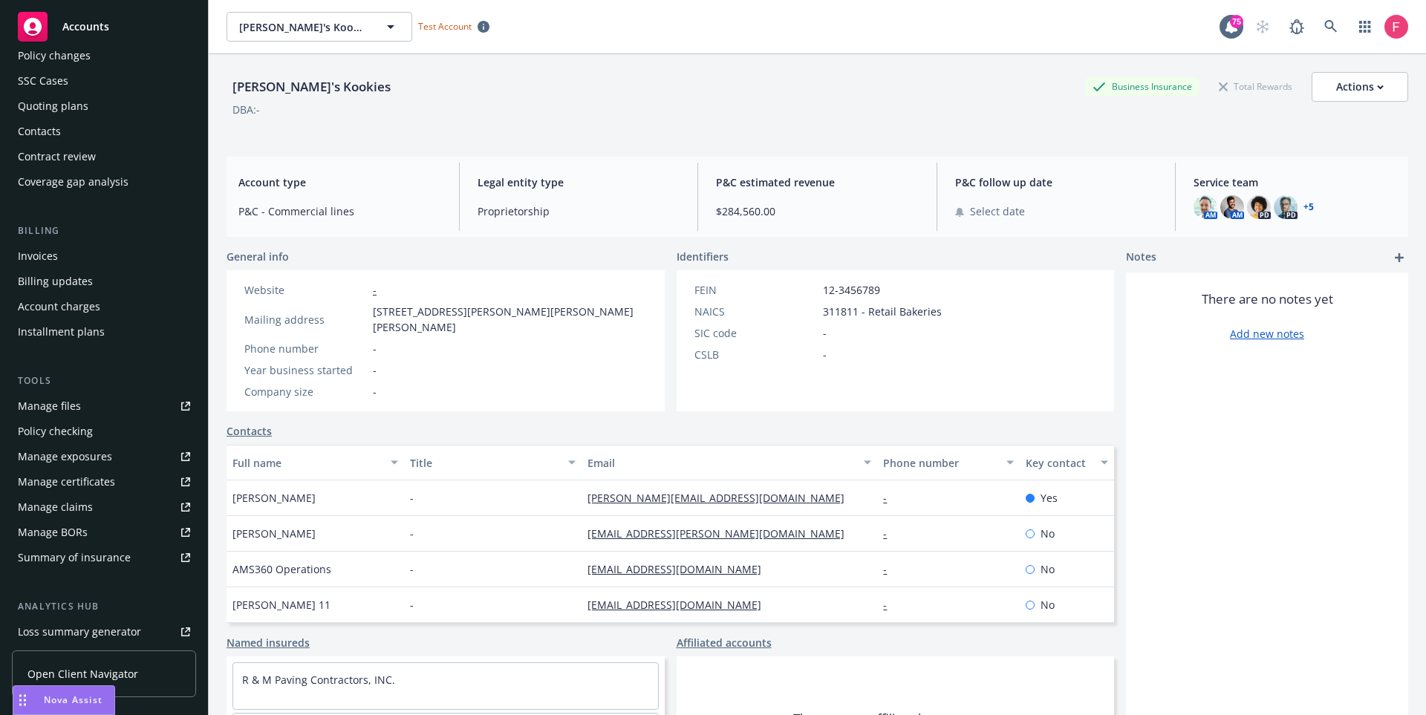
click at [87, 428] on div "Policy checking" at bounding box center [55, 432] width 75 height 24
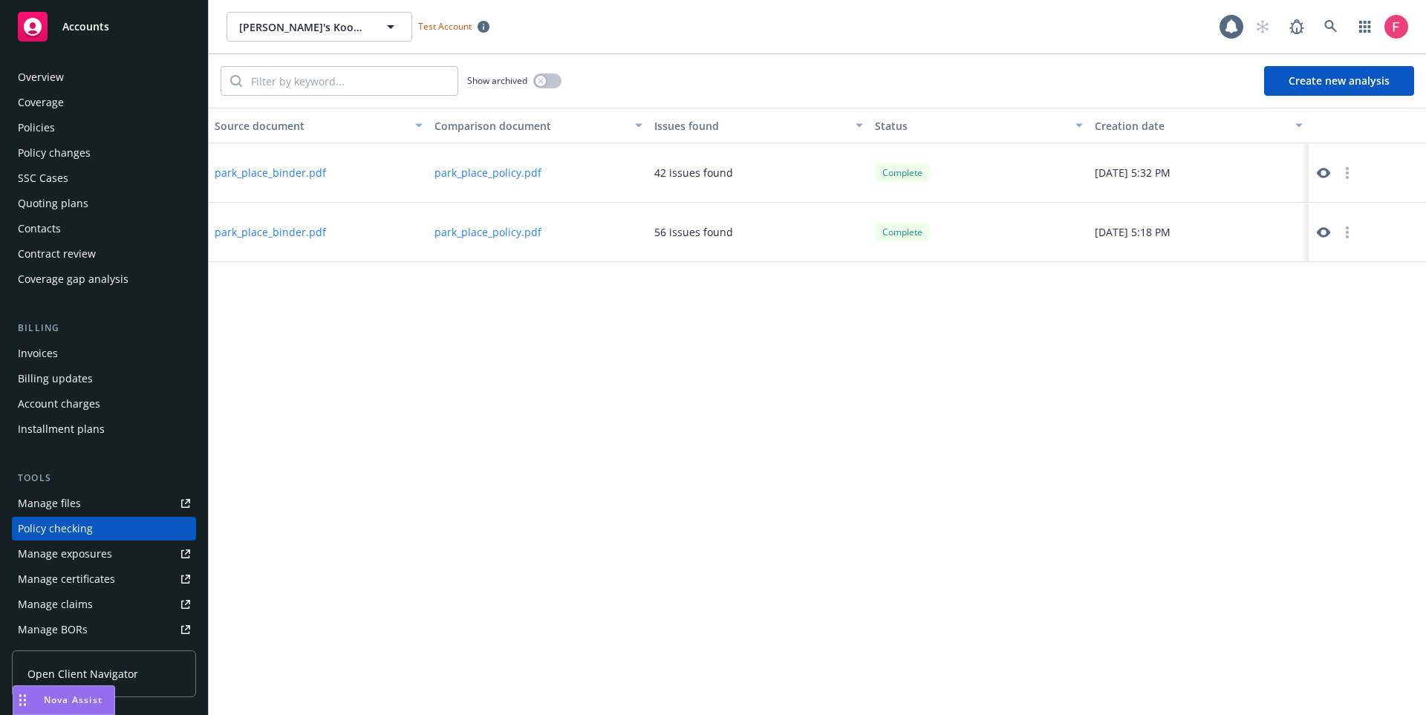
scroll to position [148, 0]
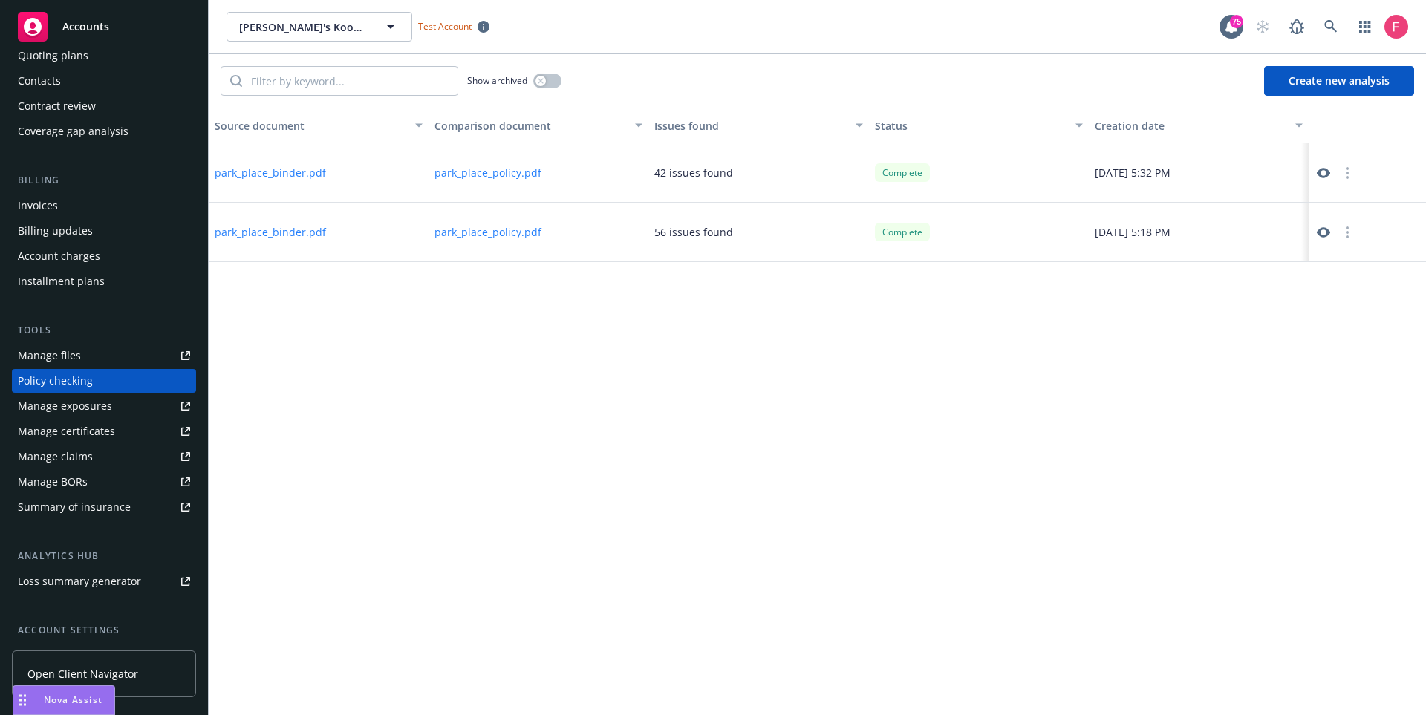
click at [1306, 83] on button "Create new analysis" at bounding box center [1339, 81] width 150 height 30
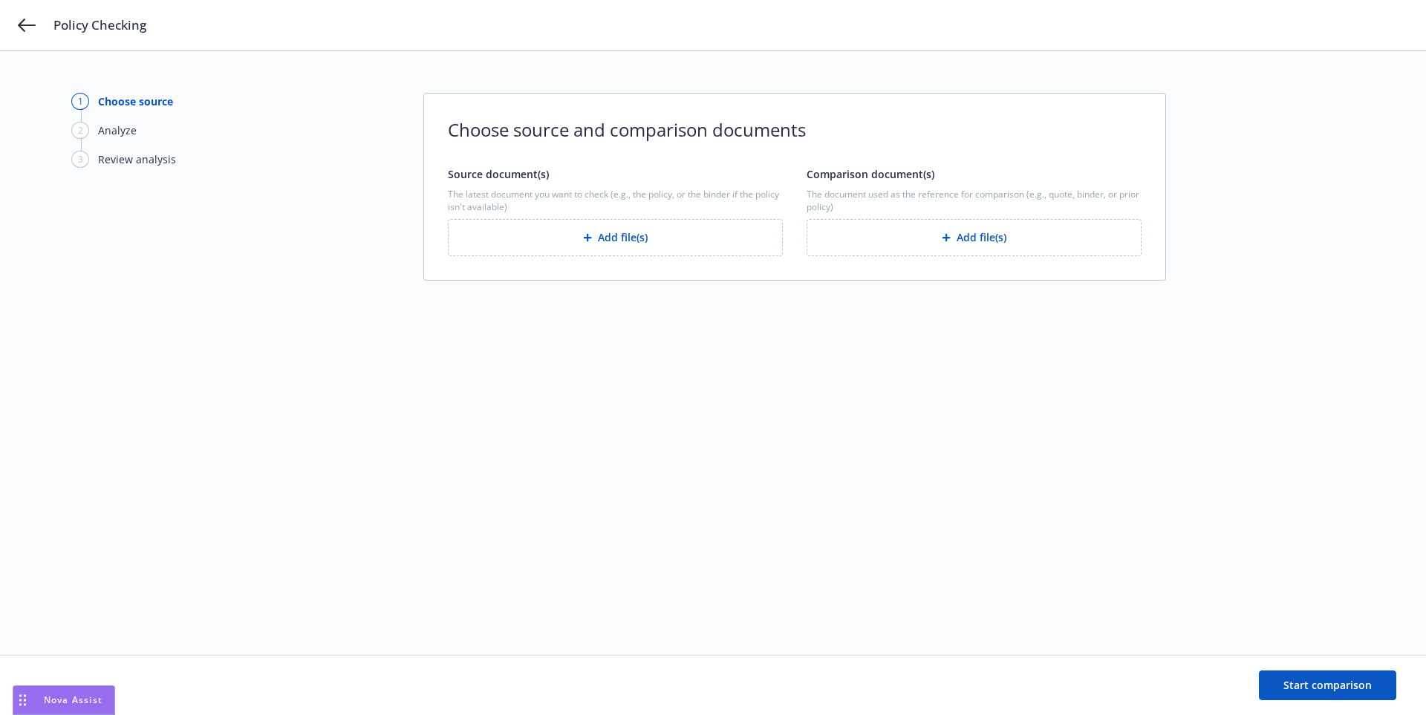
click at [648, 238] on button "Add file(s)" at bounding box center [615, 237] width 335 height 37
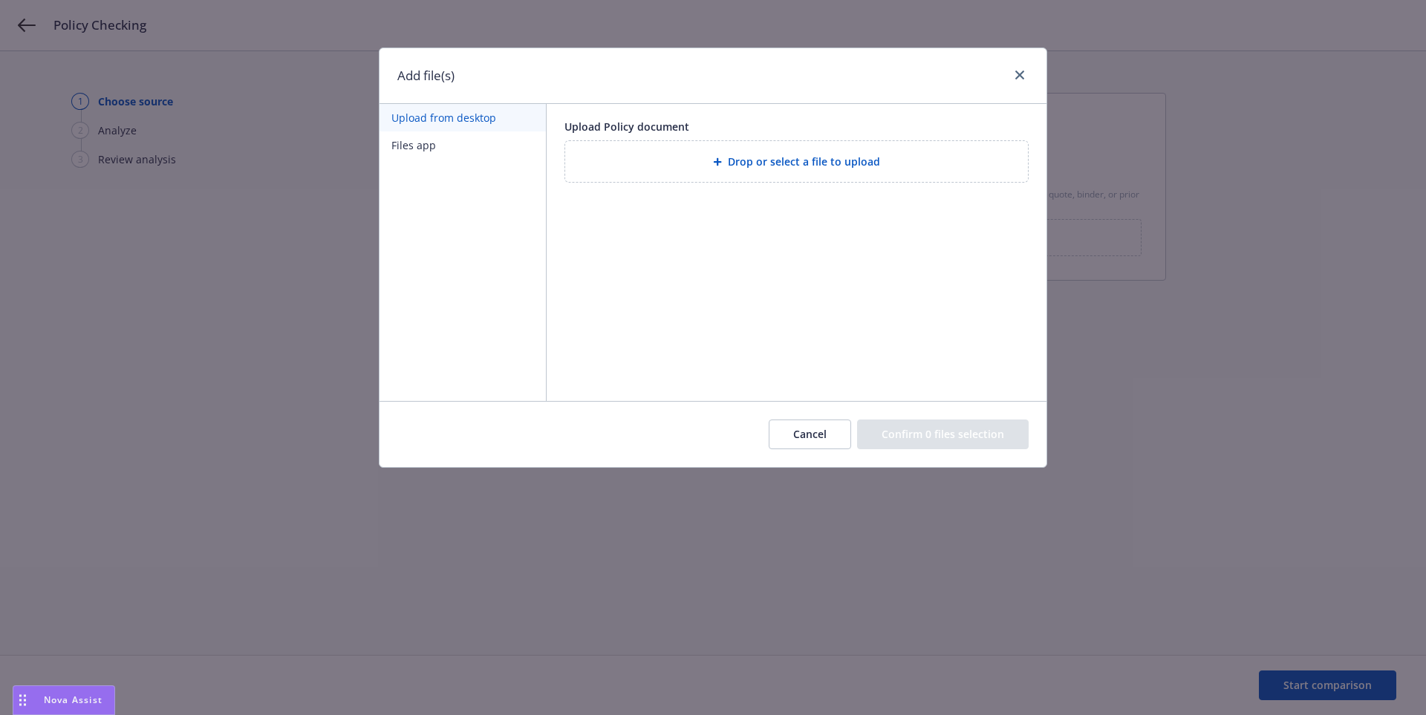
drag, startPoint x: 821, startPoint y: 430, endPoint x: 791, endPoint y: 423, distance: 31.2
click at [821, 430] on button "Cancel" at bounding box center [810, 435] width 82 height 30
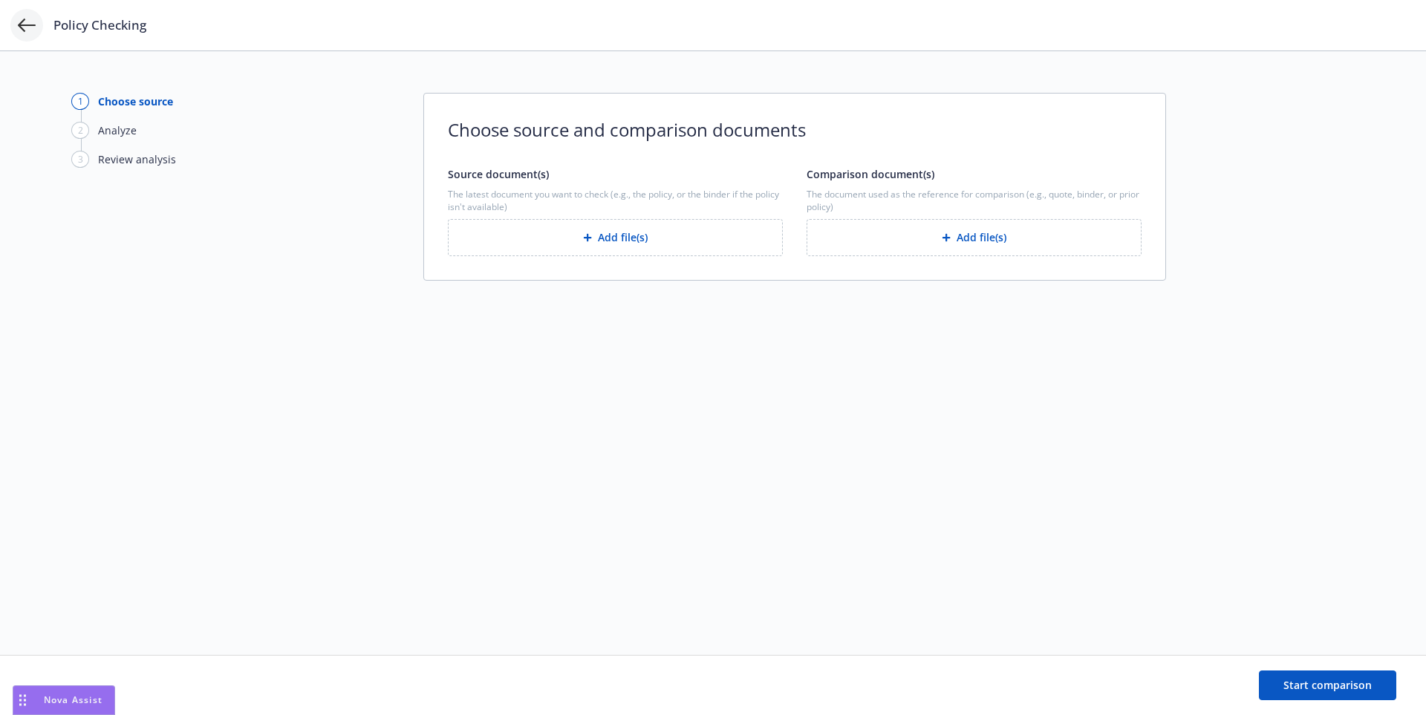
click at [30, 31] on icon at bounding box center [27, 25] width 18 height 18
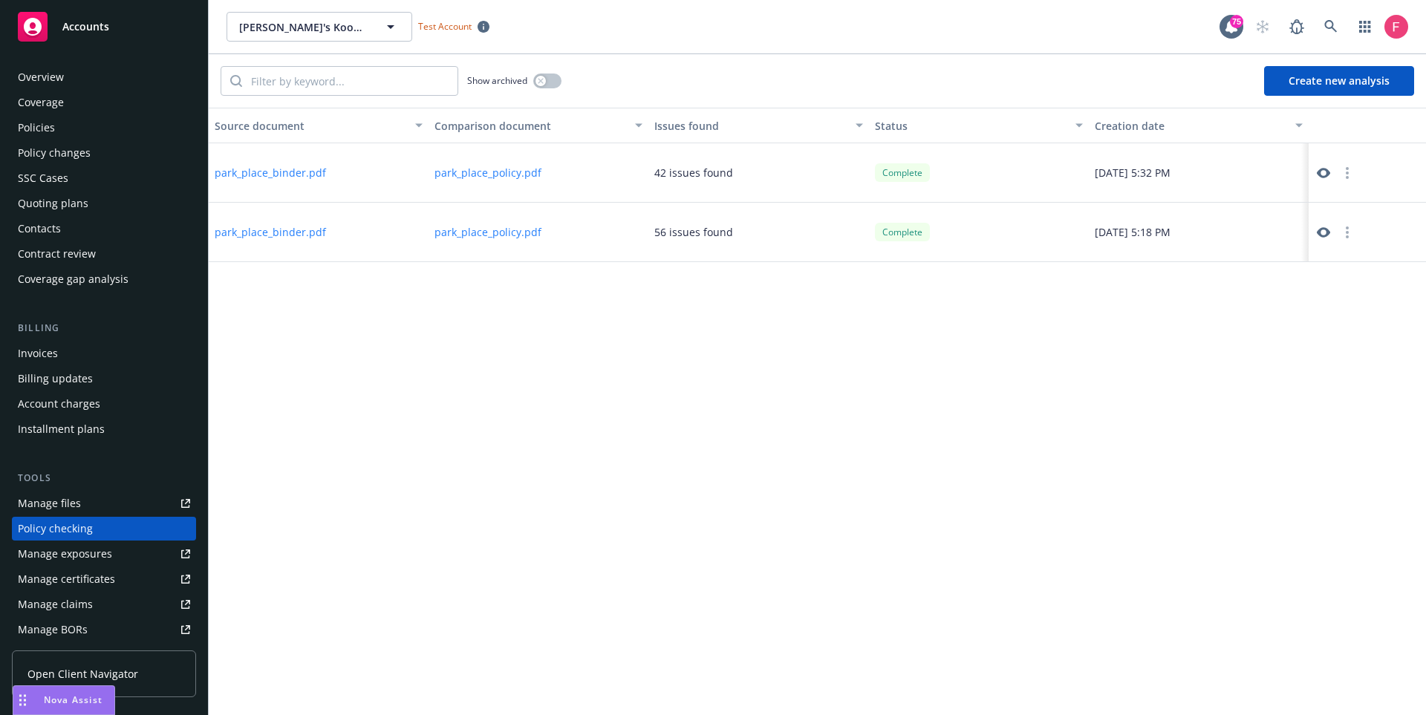
click at [61, 76] on div "Overview" at bounding box center [41, 77] width 46 height 24
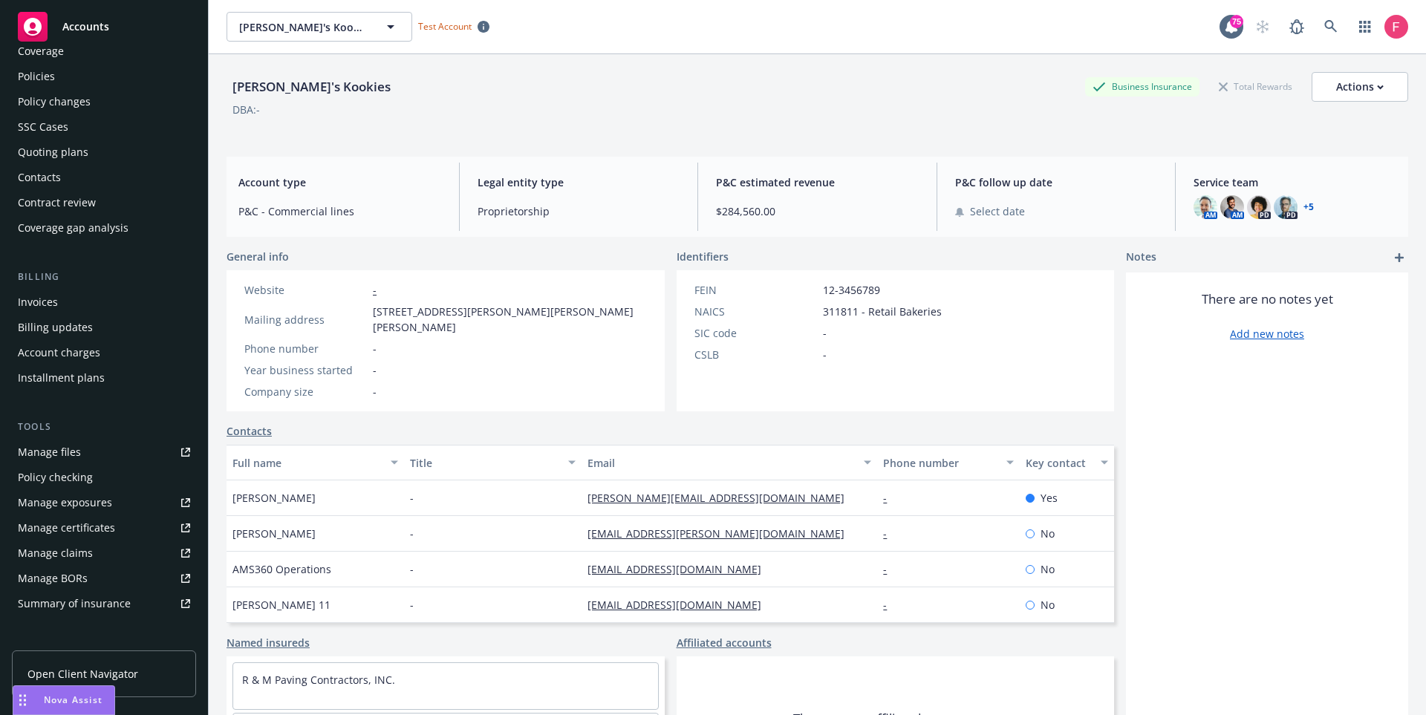
scroll to position [67, 0]
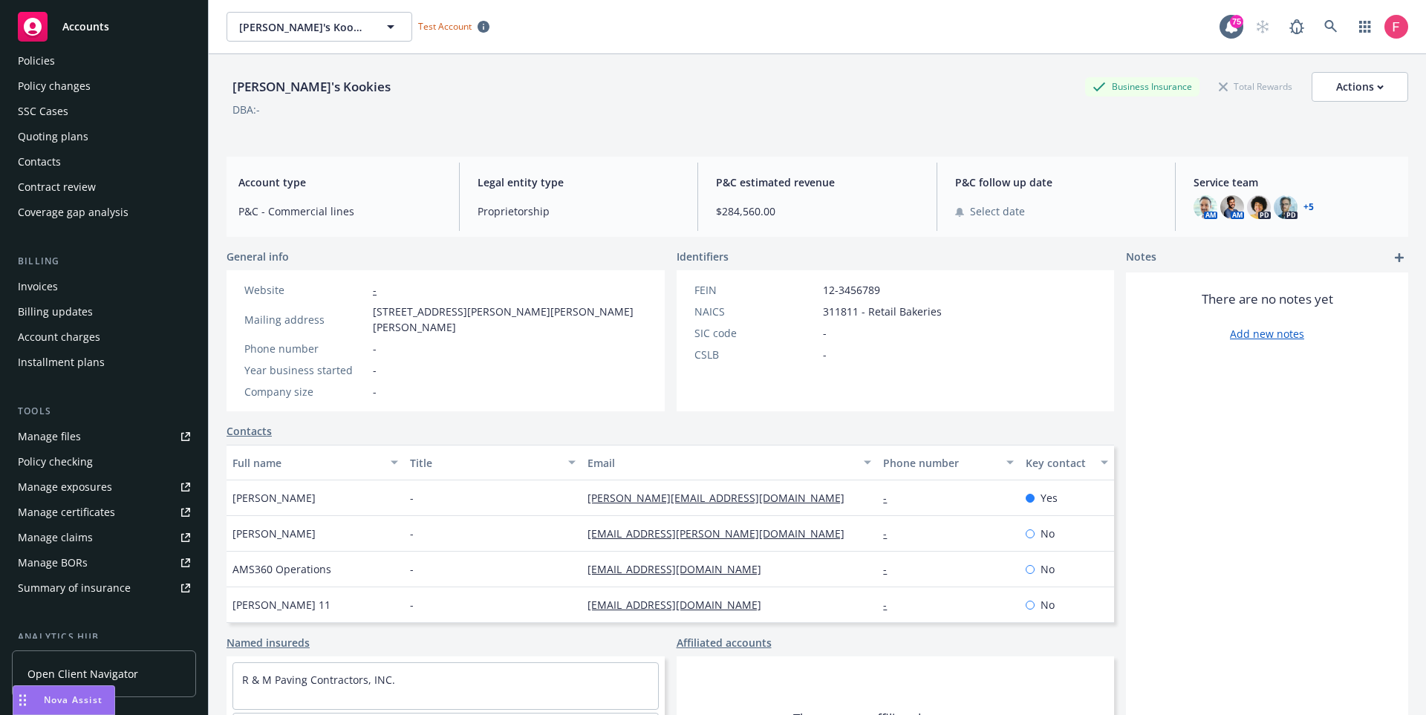
click at [70, 464] on div "Policy checking" at bounding box center [55, 462] width 75 height 24
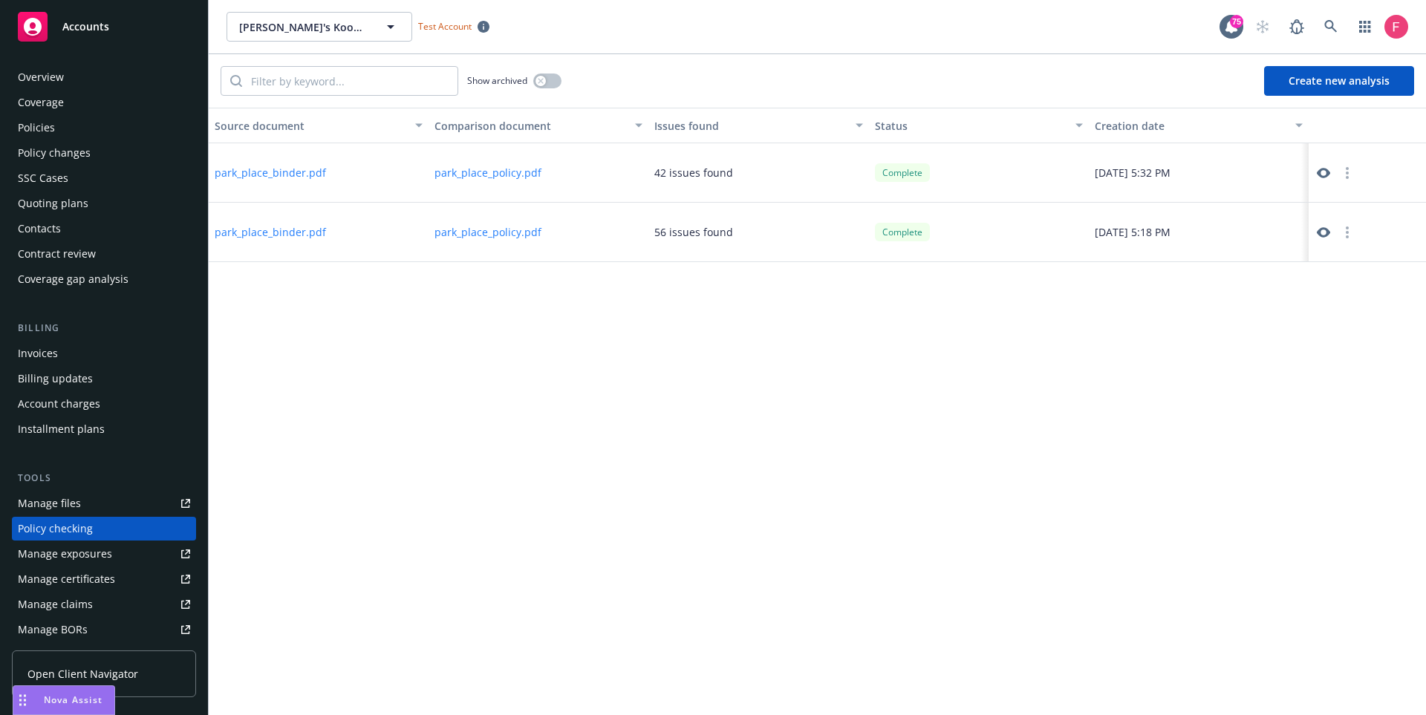
scroll to position [148, 0]
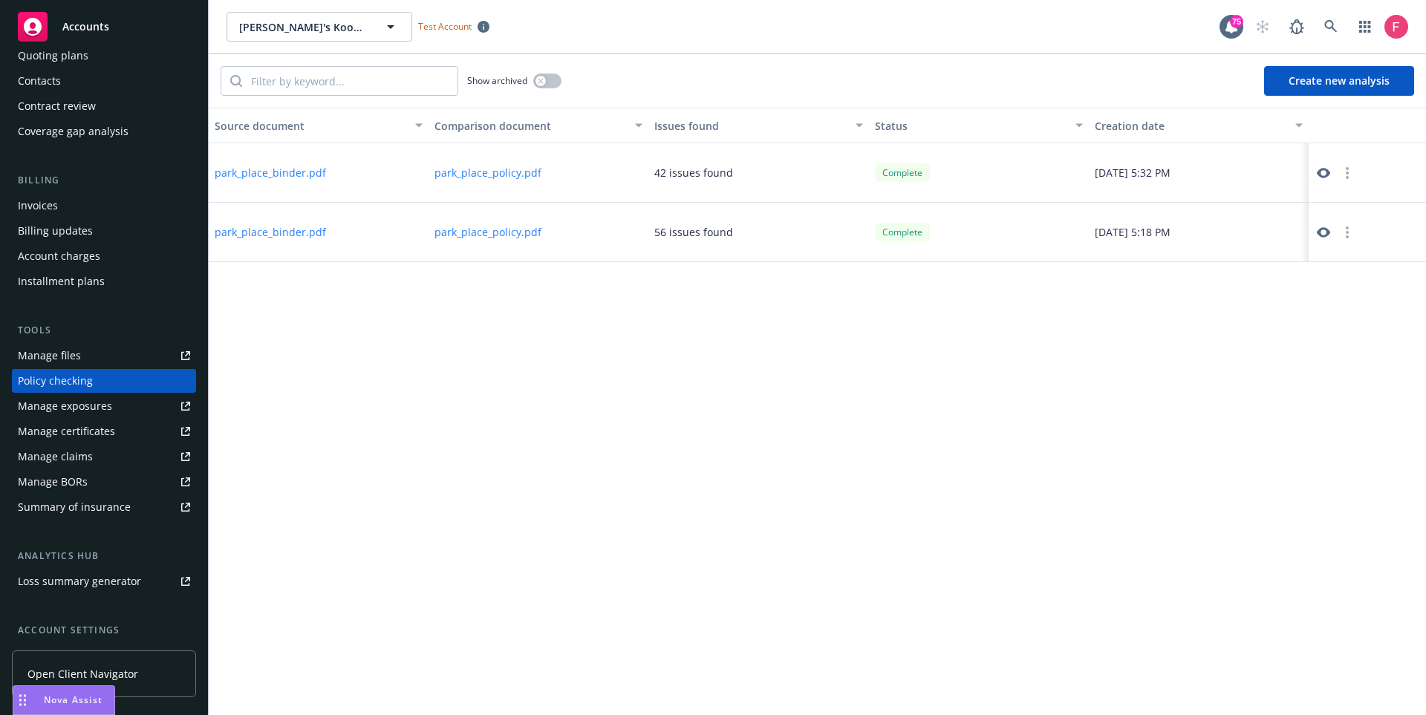
click at [1302, 83] on button "Create new analysis" at bounding box center [1339, 81] width 150 height 30
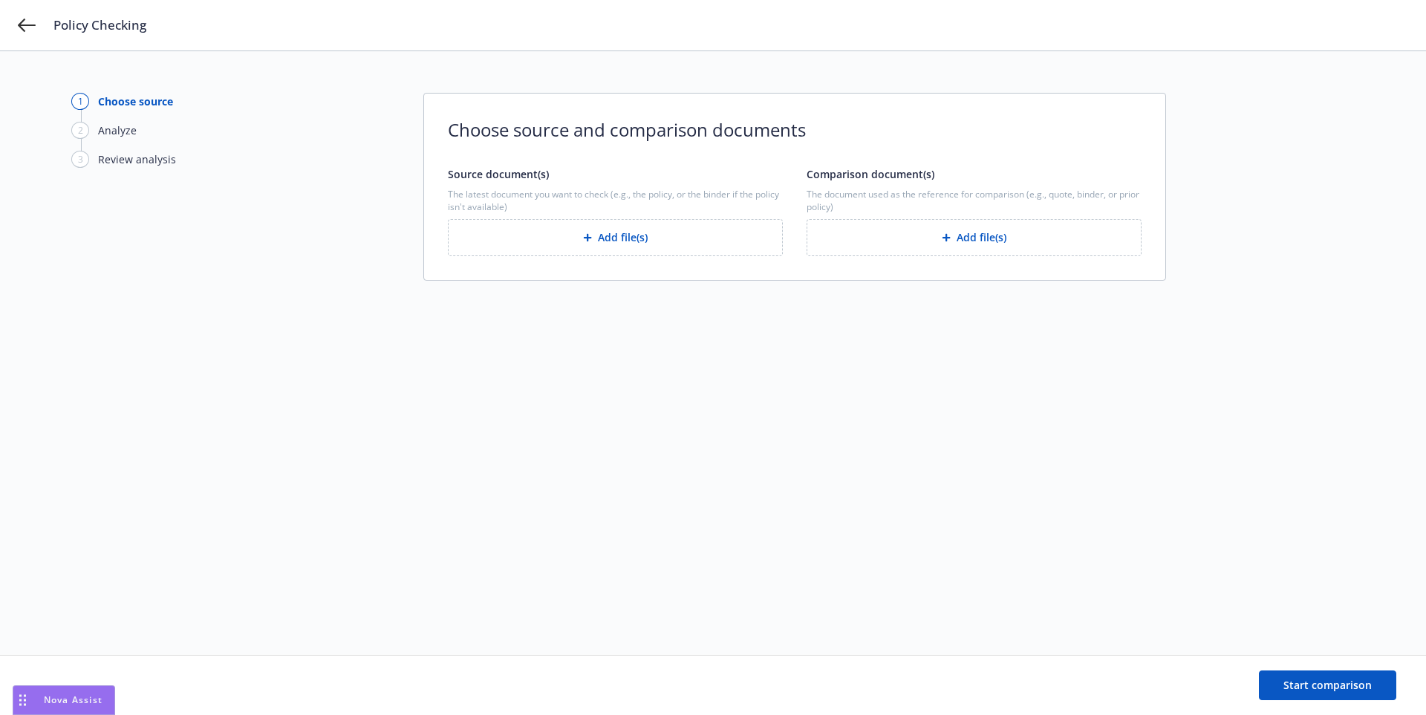
click at [635, 240] on button "Add file(s)" at bounding box center [615, 237] width 335 height 37
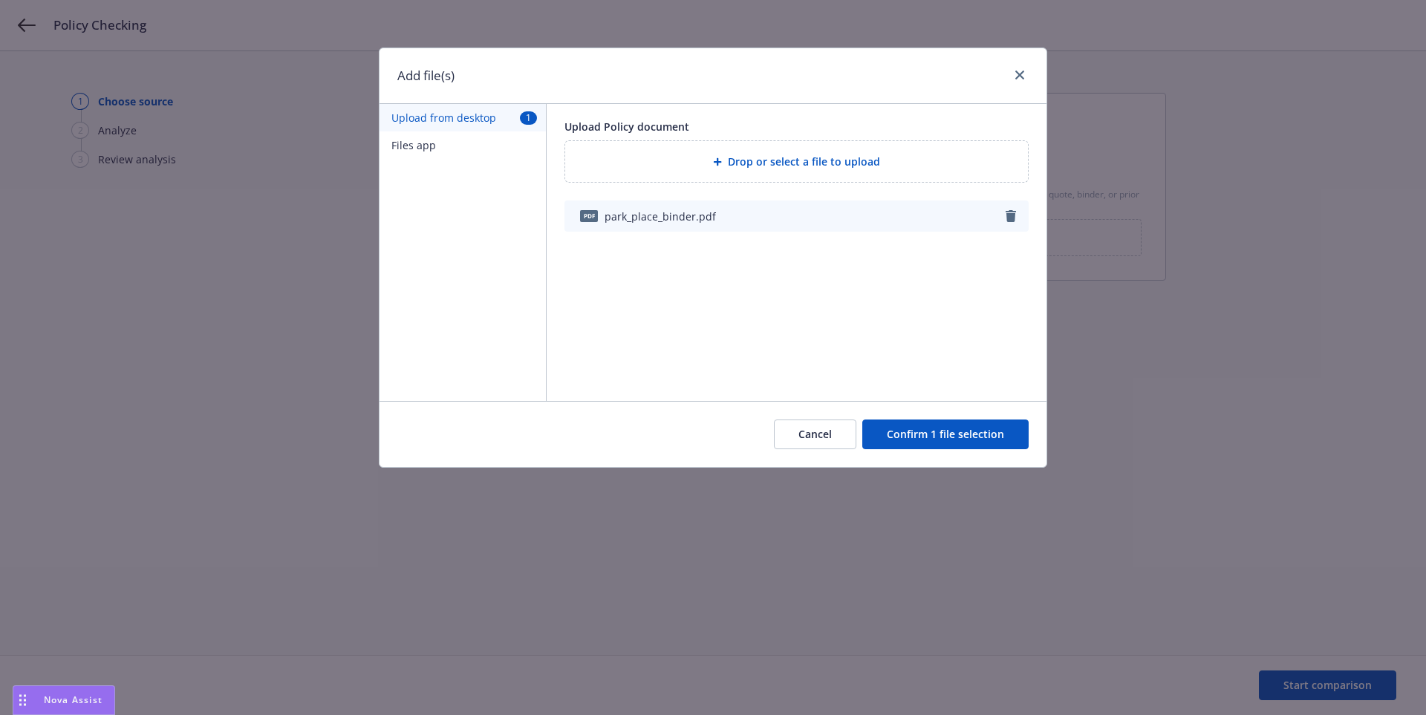
click at [931, 434] on button "Confirm 1 file selection" at bounding box center [945, 435] width 166 height 30
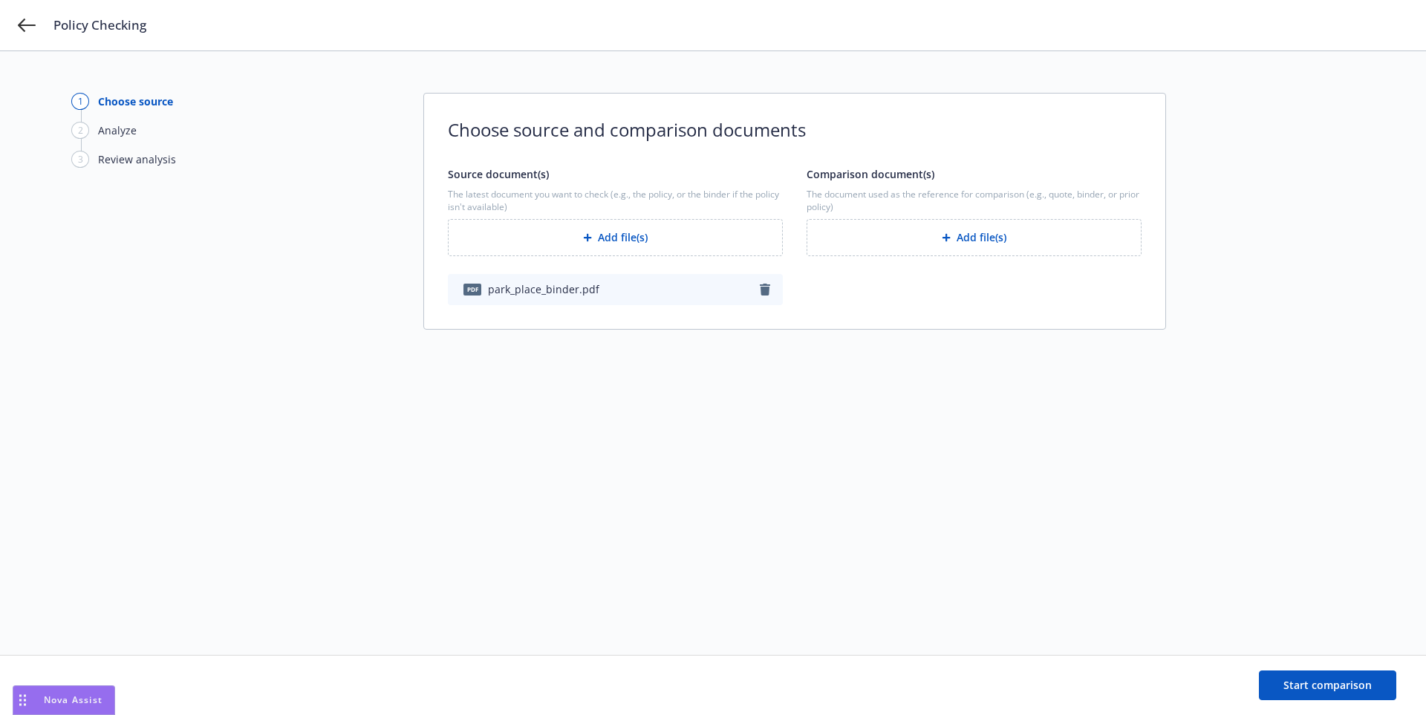
click at [980, 246] on button "Add file(s)" at bounding box center [974, 237] width 335 height 37
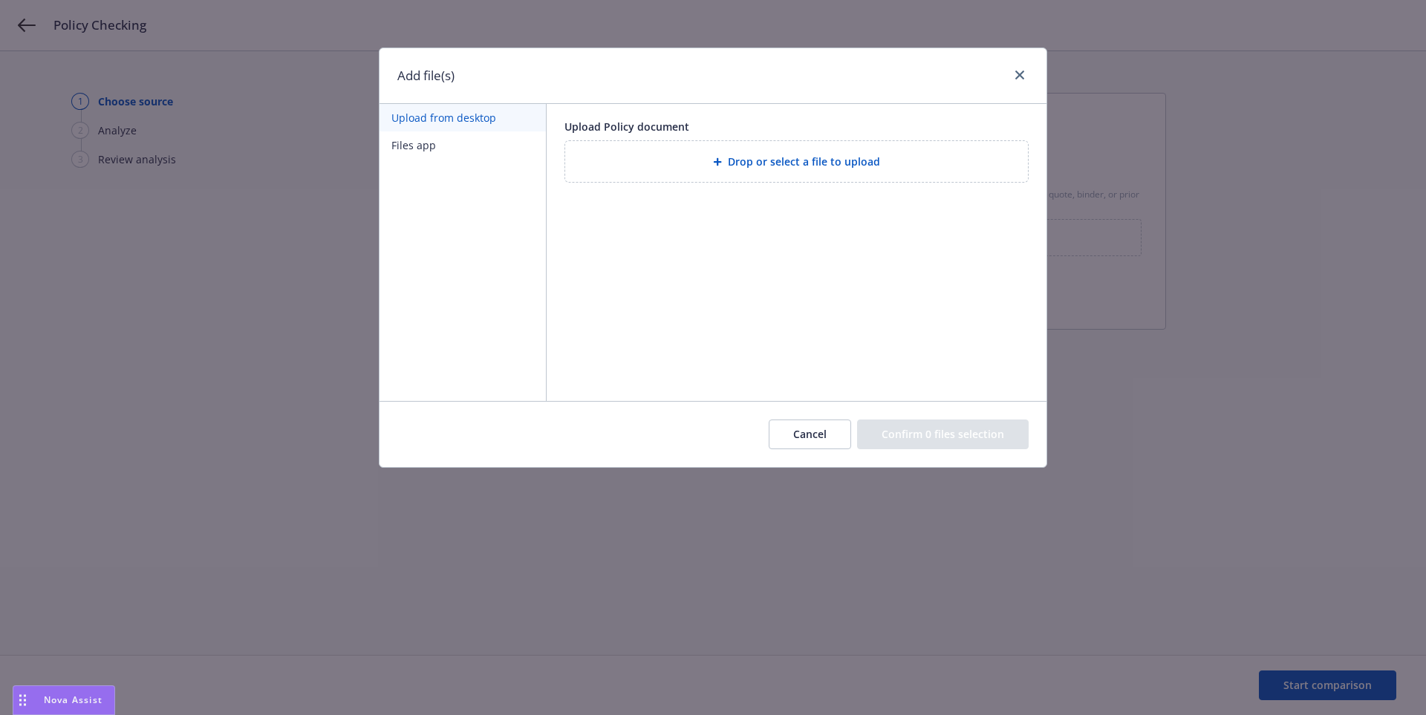
click at [438, 144] on button "Files app" at bounding box center [463, 144] width 166 height 27
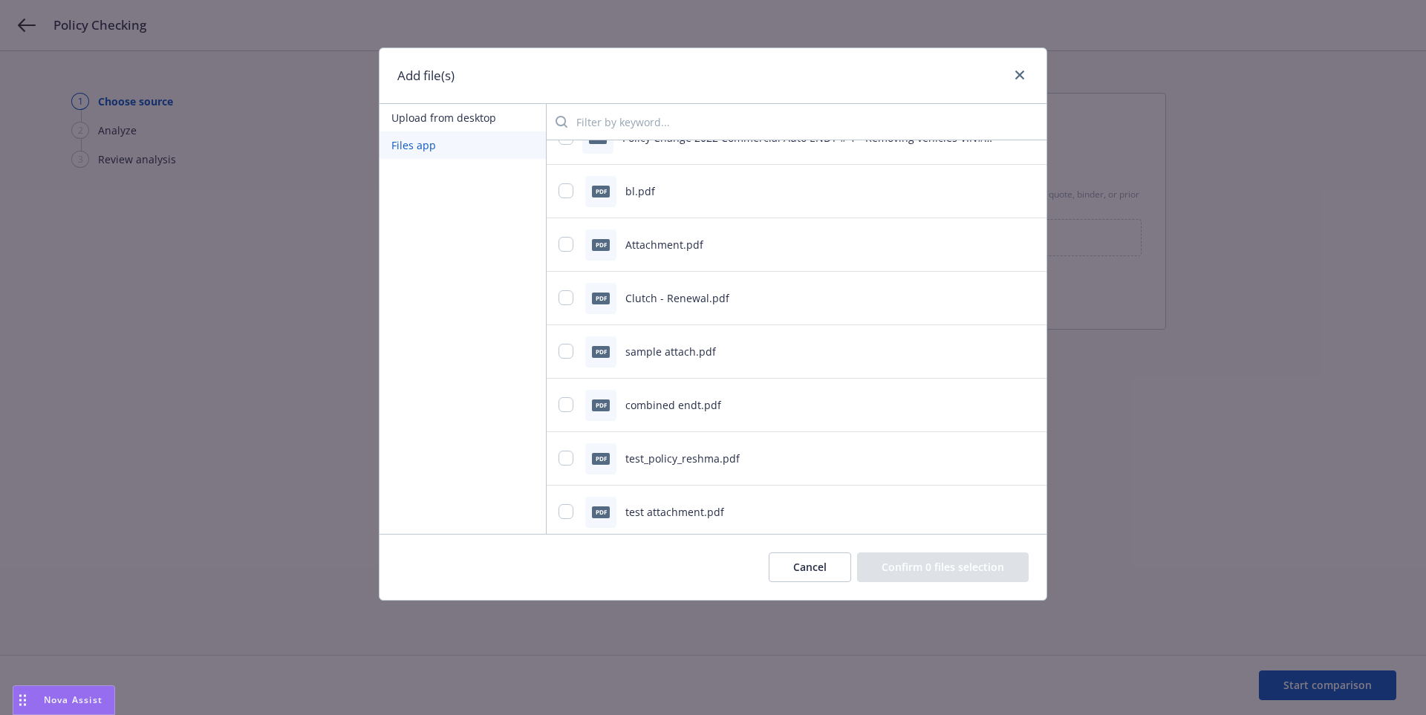
scroll to position [317, 0]
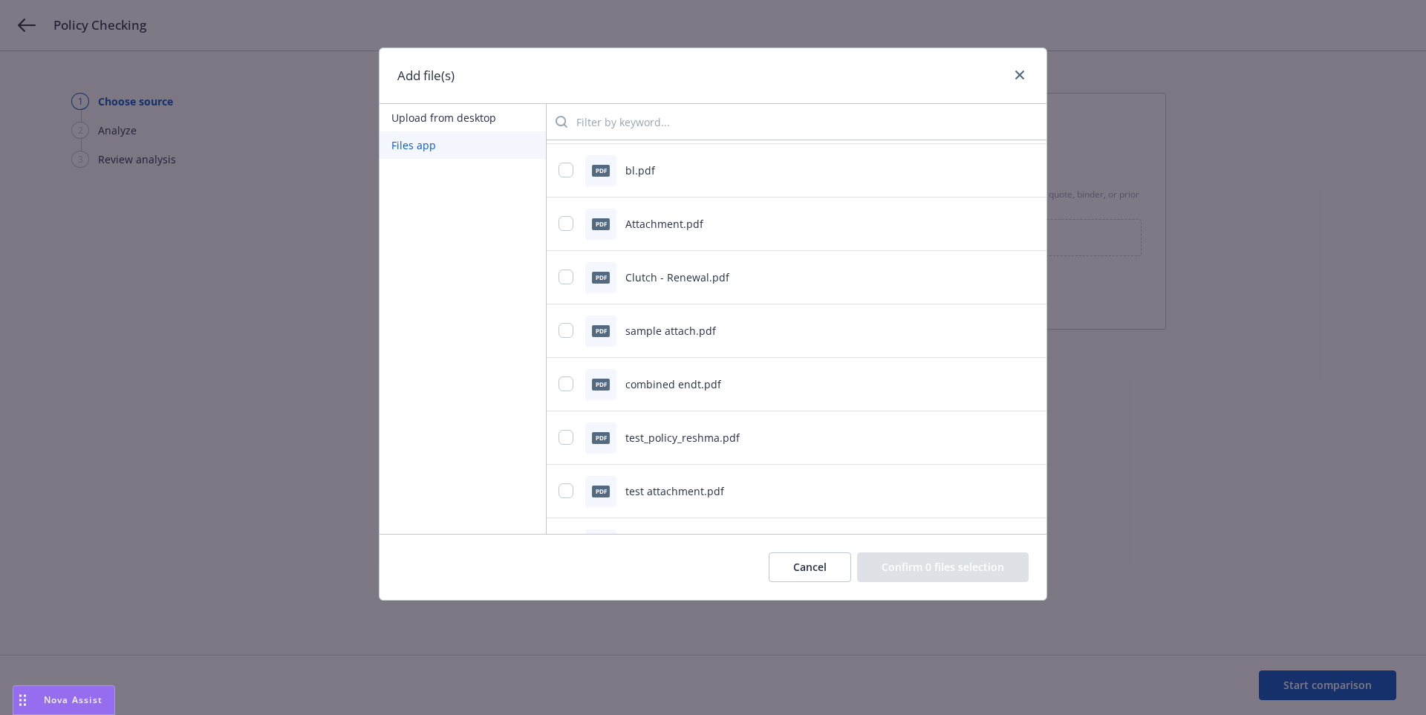
click at [558, 374] on div "pdf combined endt.pdf" at bounding box center [777, 384] width 439 height 31
click at [566, 382] on input "checkbox" at bounding box center [565, 384] width 15 height 15
click at [566, 385] on input "checkbox" at bounding box center [565, 384] width 15 height 15
checkbox input "false"
click at [443, 120] on button "Upload from desktop" at bounding box center [463, 117] width 166 height 27
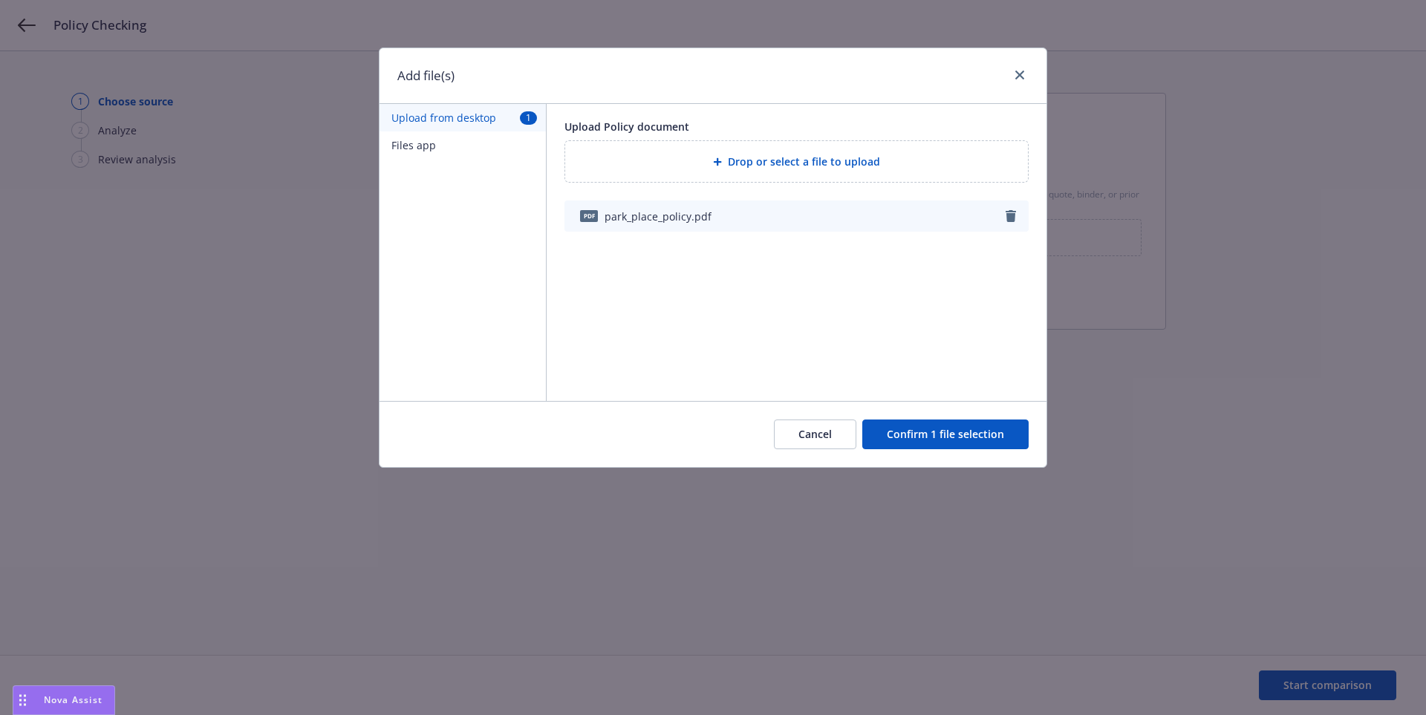
click at [962, 436] on button "Confirm 1 file selection" at bounding box center [945, 435] width 166 height 30
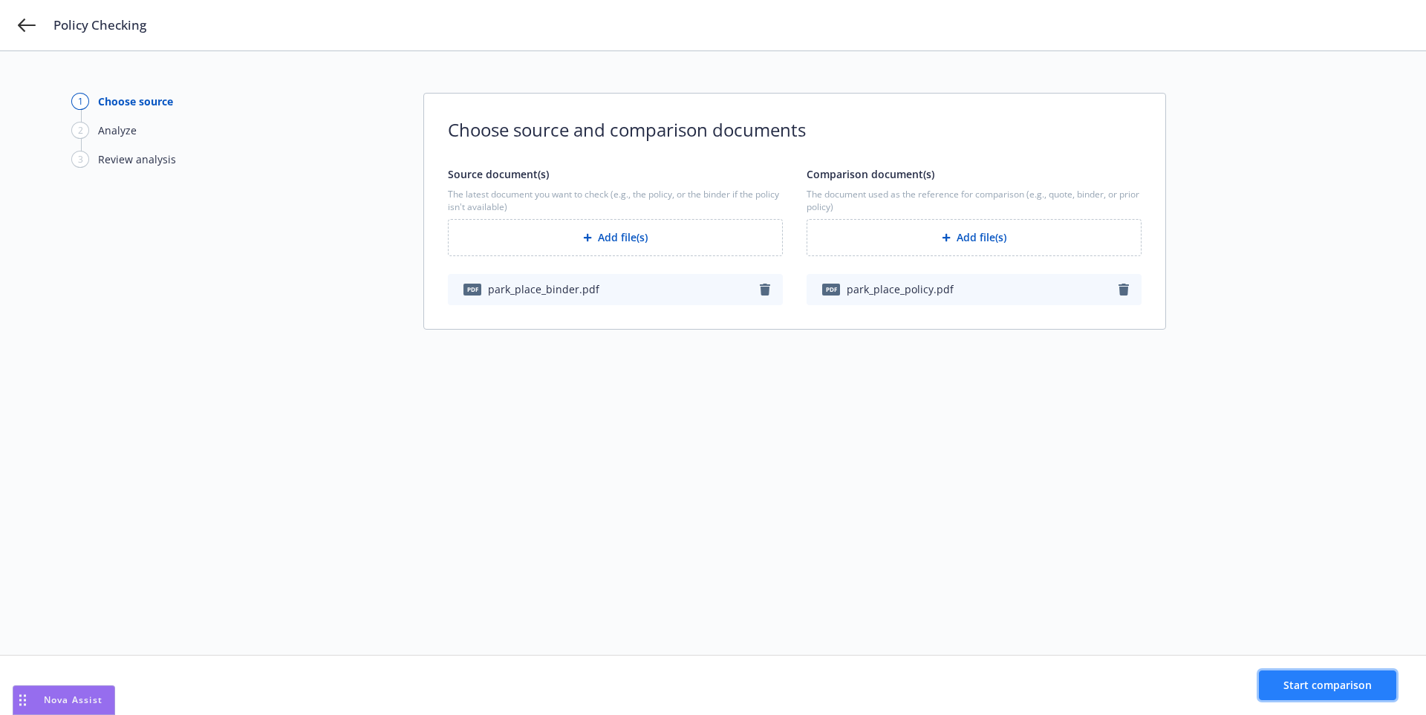
click at [1335, 681] on span "Start comparison" at bounding box center [1327, 685] width 88 height 14
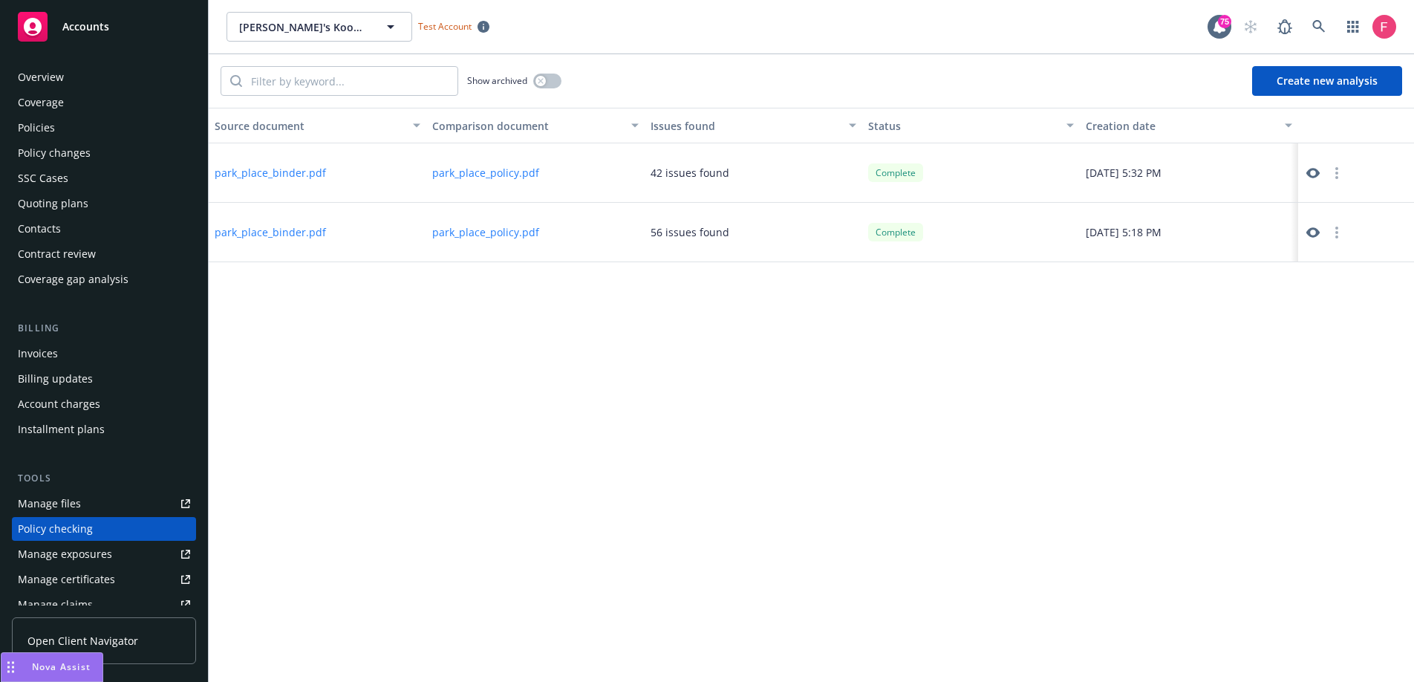
scroll to position [164, 0]
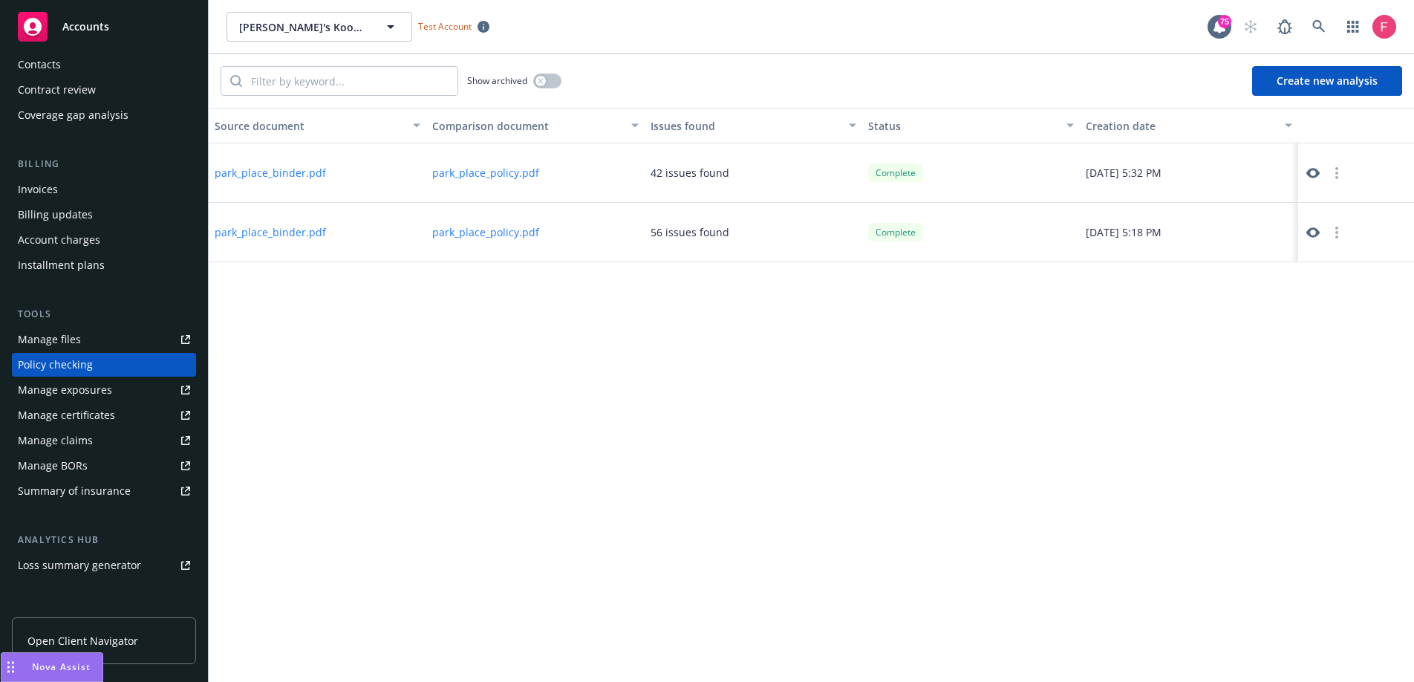
click at [1279, 91] on button "Create new analysis" at bounding box center [1327, 81] width 150 height 30
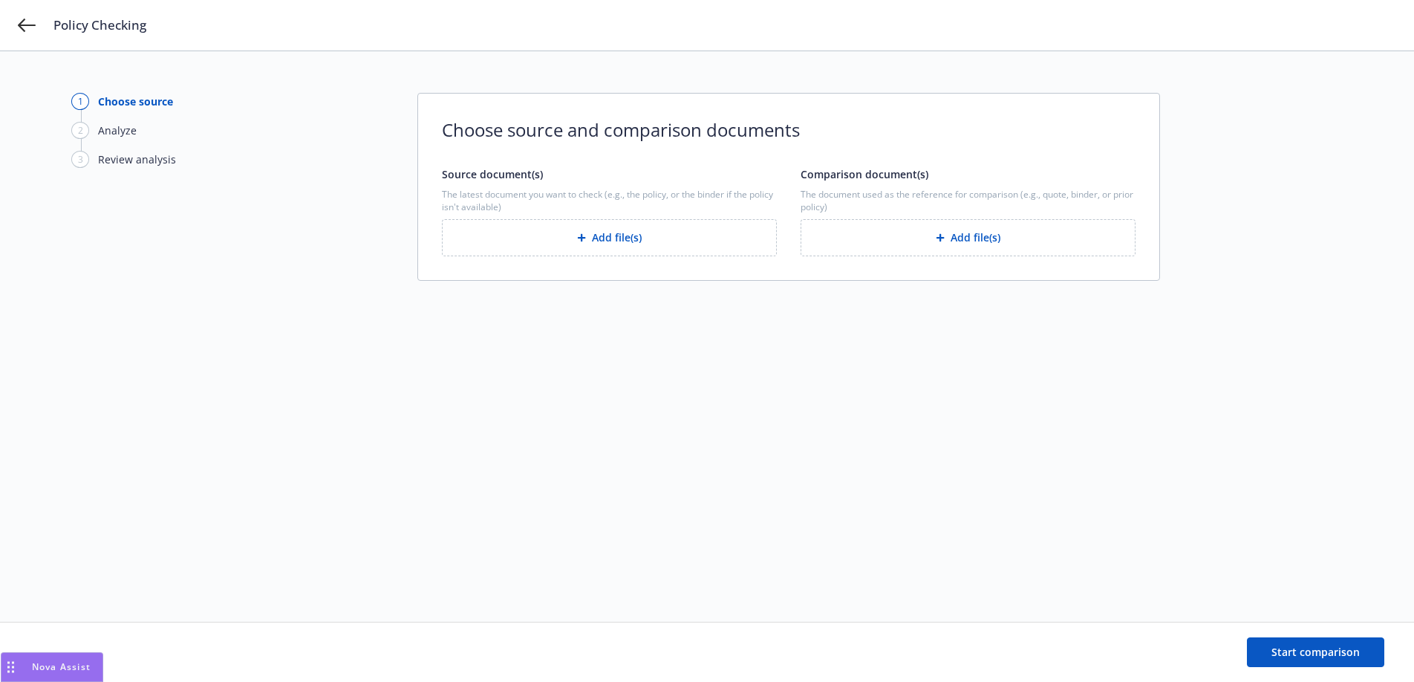
click at [540, 241] on button "Add file(s)" at bounding box center [609, 237] width 335 height 37
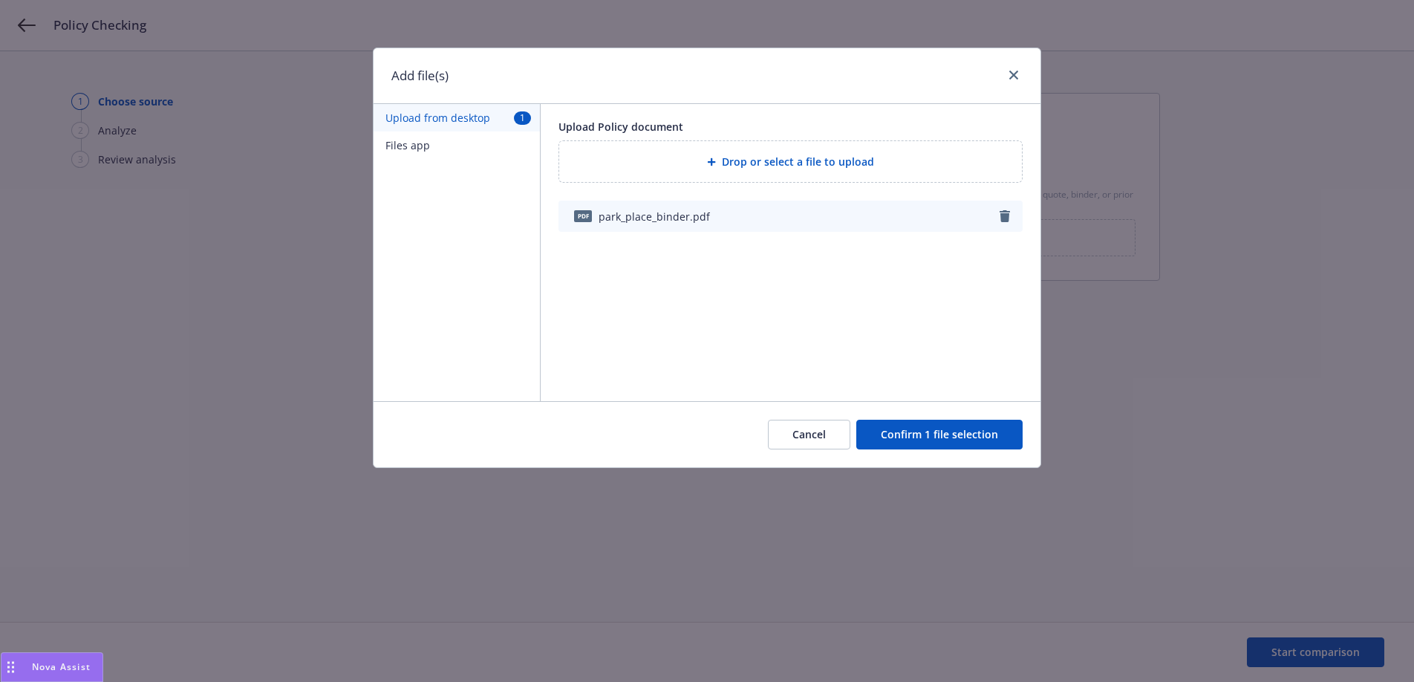
click at [789, 434] on button "Cancel" at bounding box center [809, 435] width 82 height 30
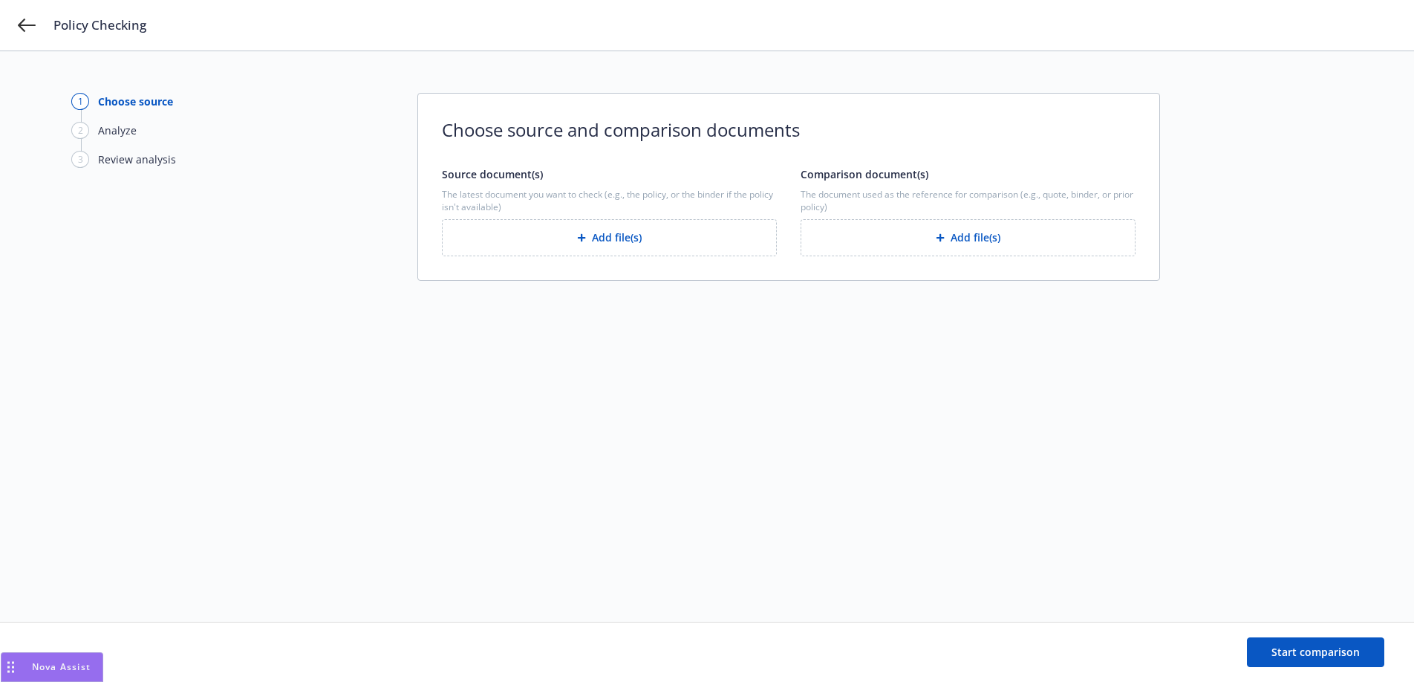
click at [625, 247] on button "Add file(s)" at bounding box center [609, 237] width 335 height 37
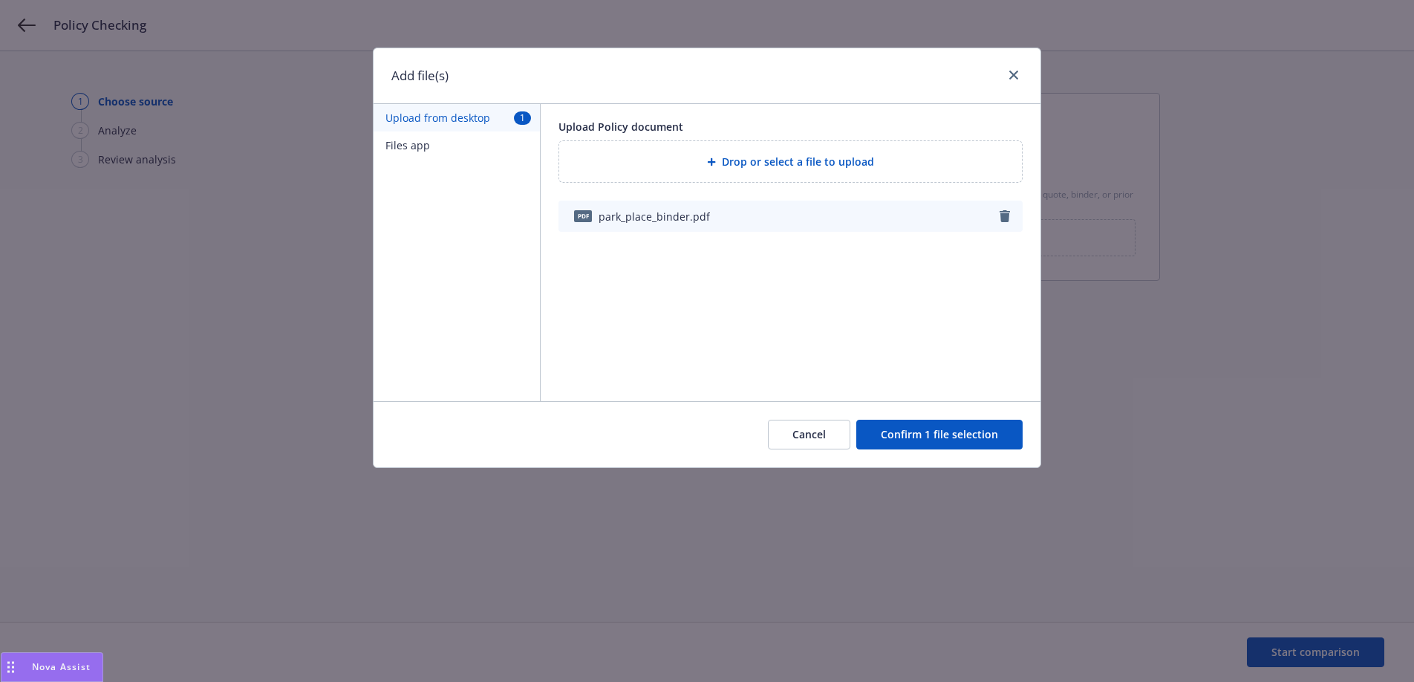
click at [425, 145] on button "Files app" at bounding box center [457, 144] width 166 height 27
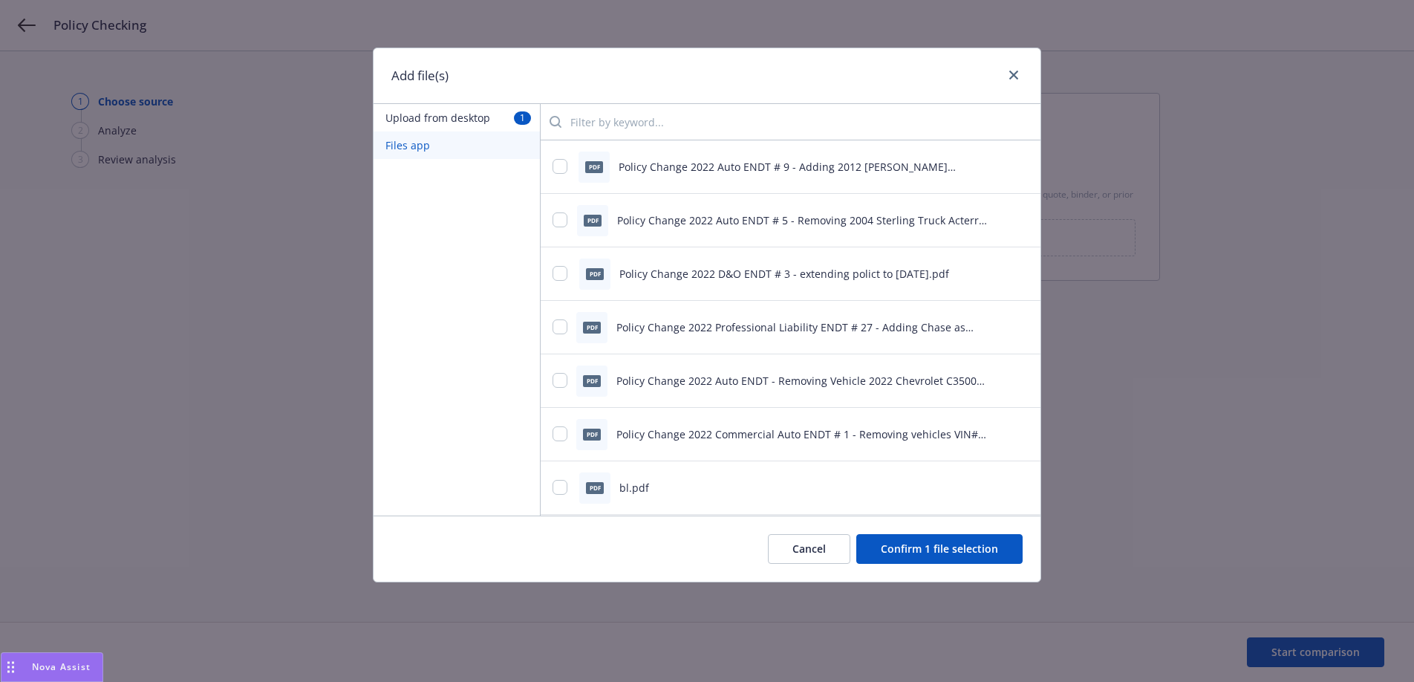
click at [596, 117] on input "search" at bounding box center [794, 122] width 467 height 30
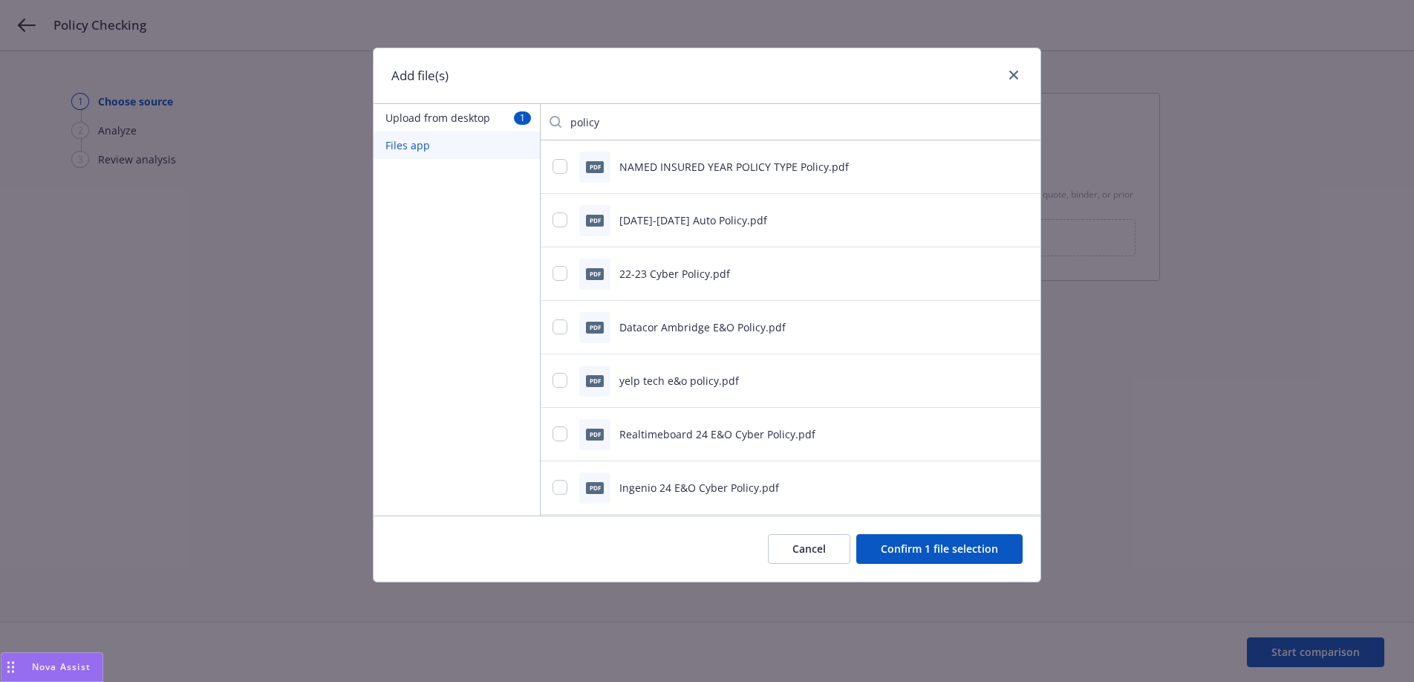
scroll to position [7, 0]
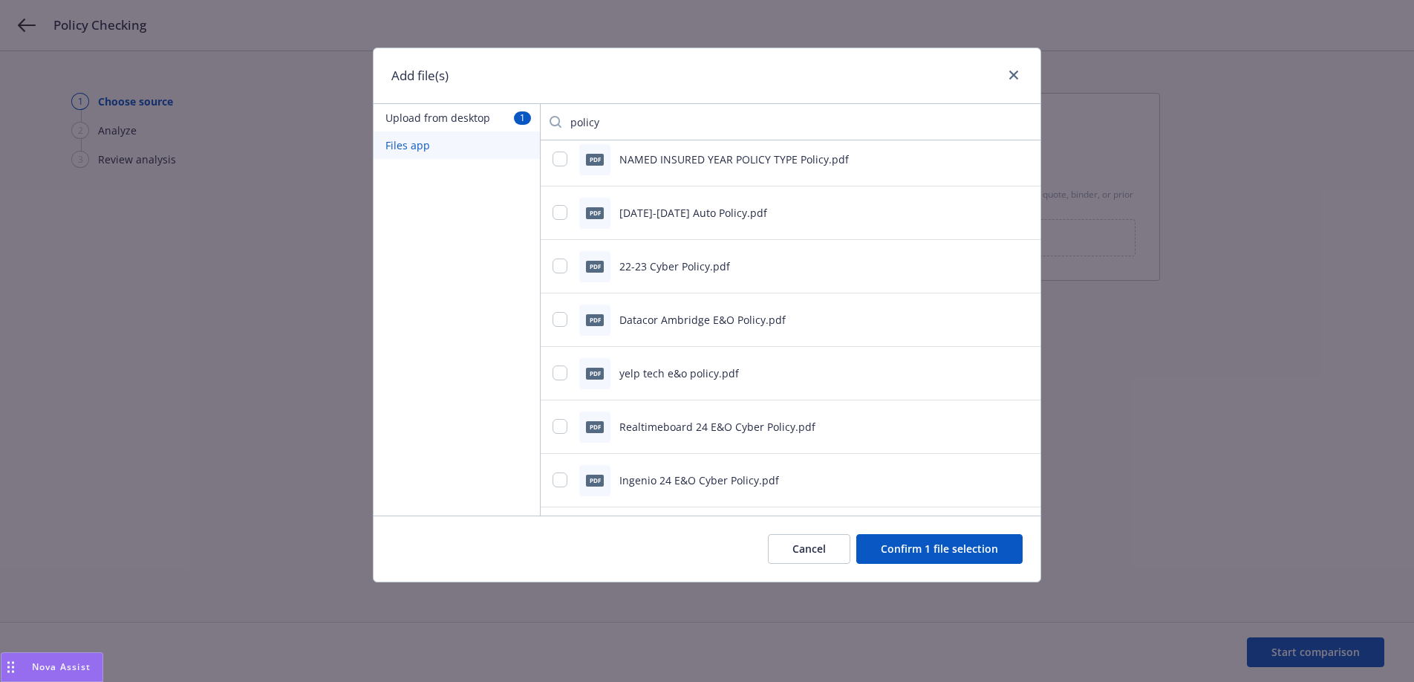
type input "policy"
click at [573, 262] on div "pdf 22-23 Cyber Policy.pdf" at bounding box center [772, 266] width 439 height 31
click at [569, 265] on div at bounding box center [562, 266] width 18 height 16
click at [567, 267] on div at bounding box center [562, 266] width 18 height 16
click at [564, 267] on input "checkbox" at bounding box center [560, 265] width 15 height 15
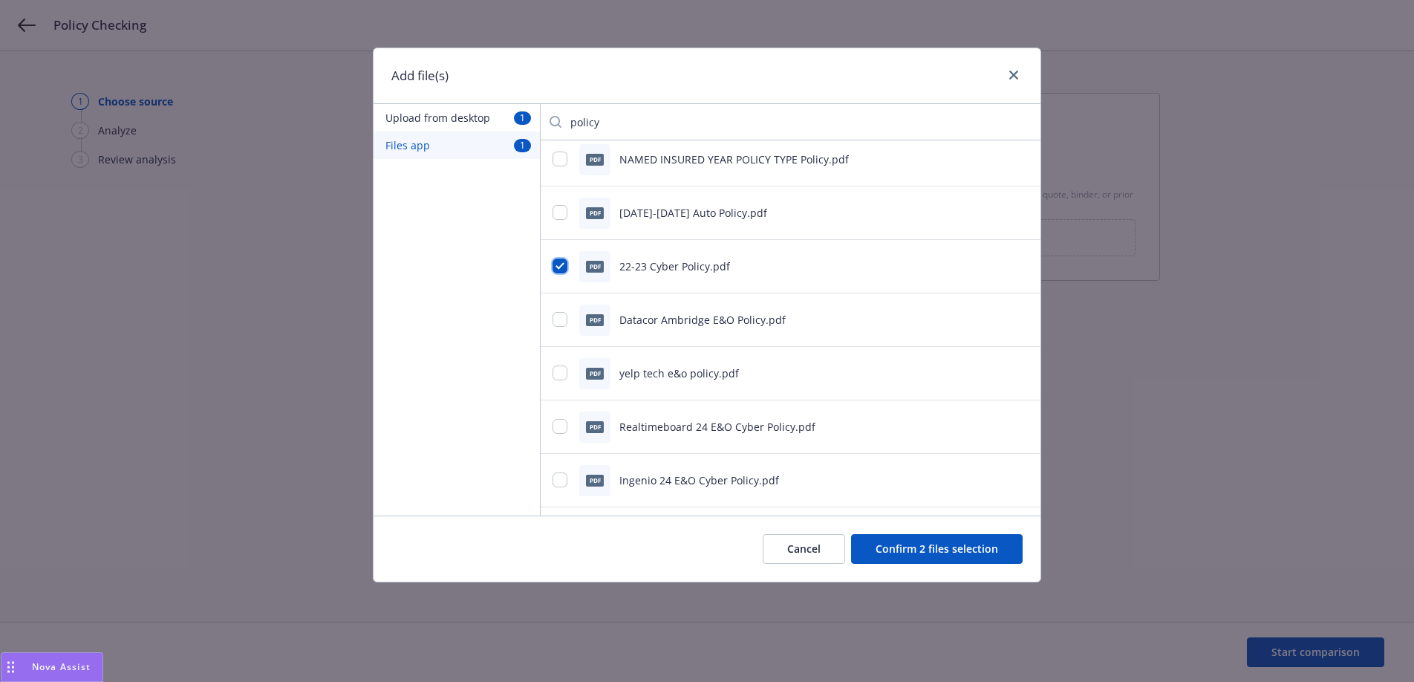
click at [564, 268] on input "checkbox" at bounding box center [560, 265] width 15 height 15
checkbox input "false"
click at [937, 547] on button "Confirm 1 file selection" at bounding box center [939, 549] width 166 height 30
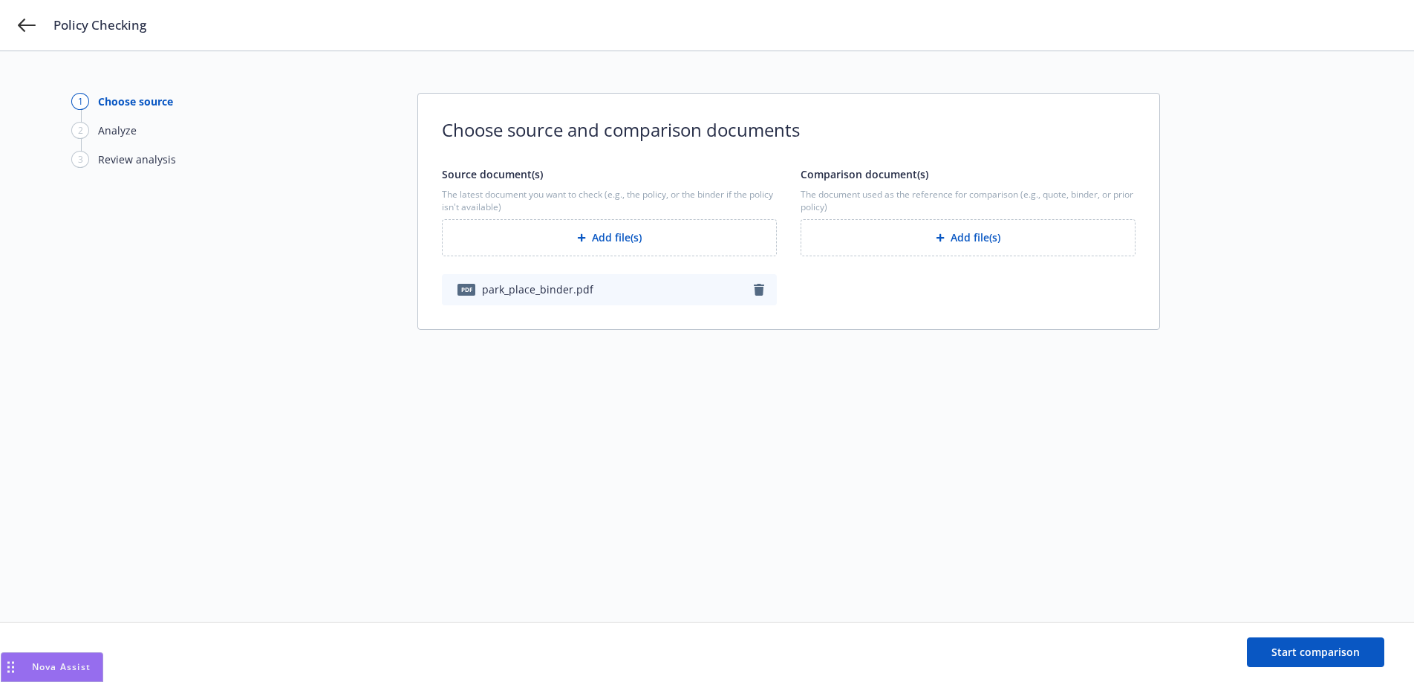
click at [884, 252] on button "Add file(s)" at bounding box center [968, 237] width 335 height 37
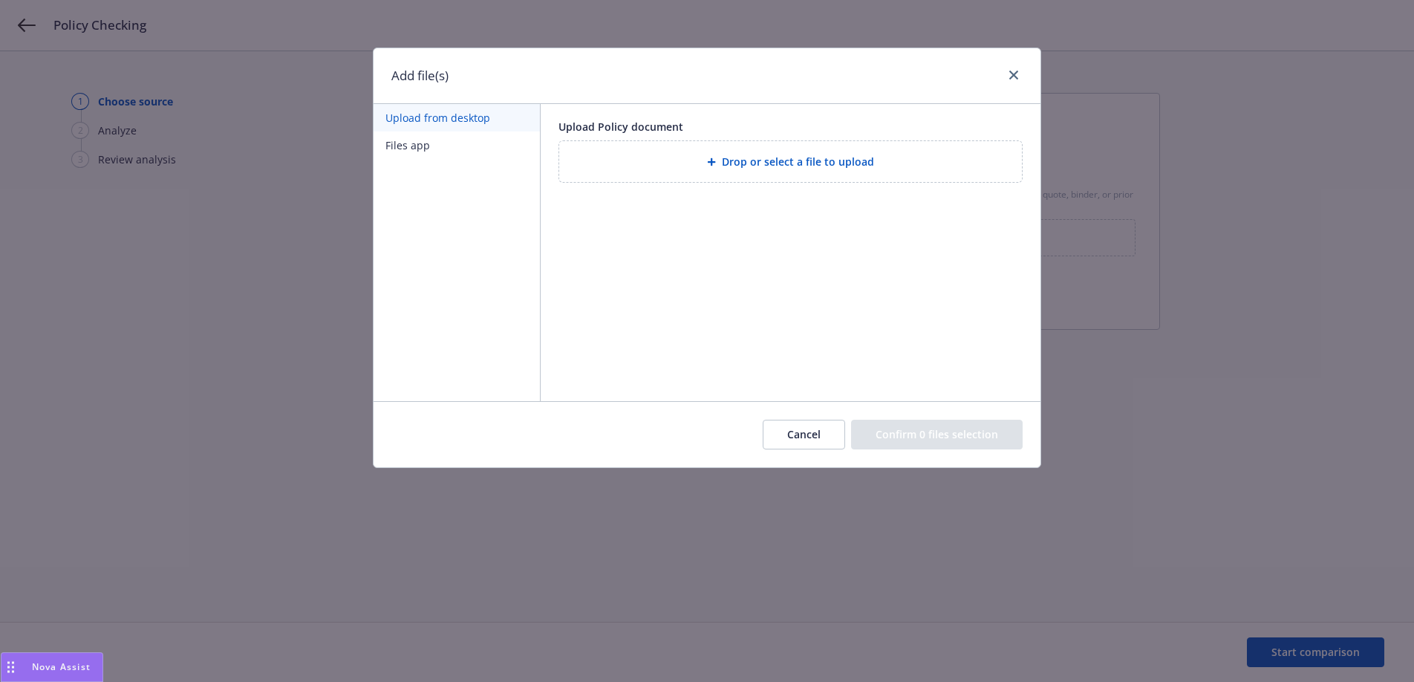
click at [819, 430] on button "Cancel" at bounding box center [804, 435] width 82 height 30
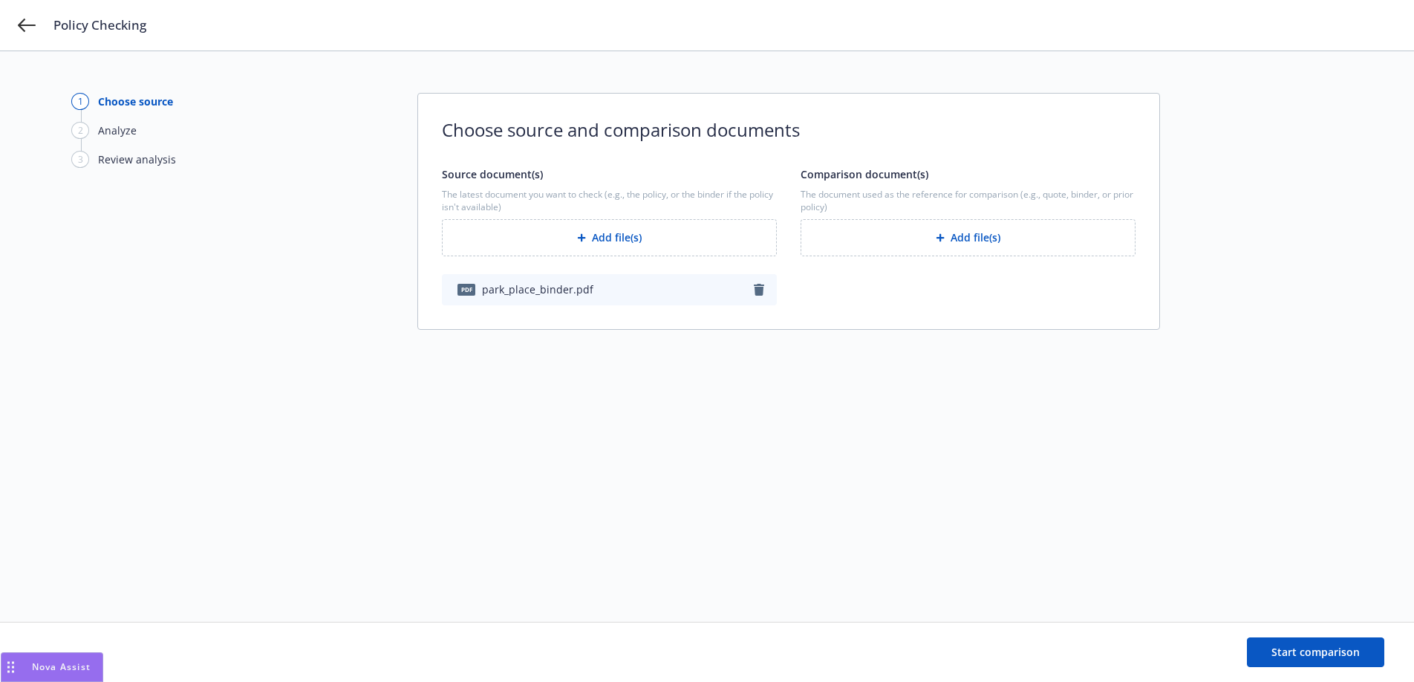
click at [374, 160] on div "1 Choose source 2 Analyze 3 Review analysis Choose source and comparison docume…" at bounding box center [706, 336] width 1271 height 487
click at [26, 32] on icon at bounding box center [27, 25] width 18 height 18
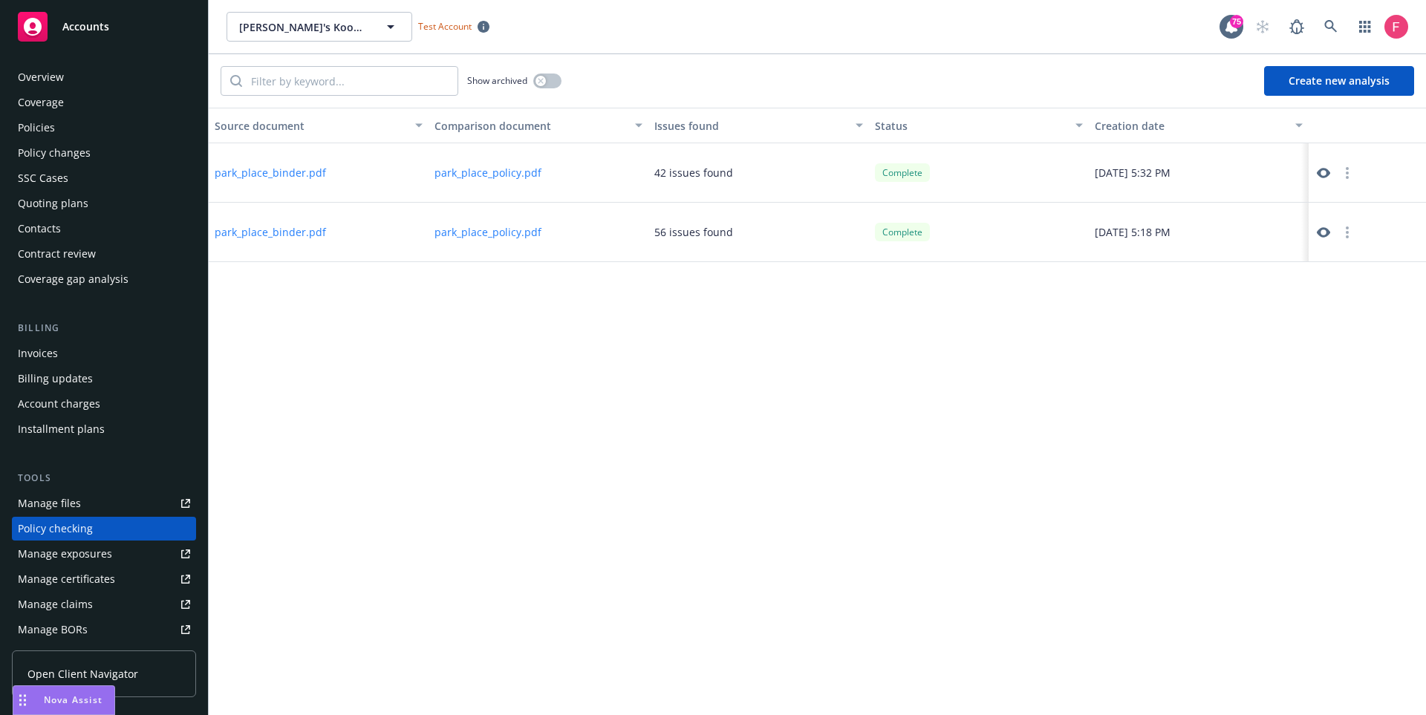
click at [1309, 179] on div at bounding box center [1367, 172] width 117 height 59
click at [1313, 174] on div at bounding box center [1367, 172] width 117 height 59
click at [1319, 174] on icon at bounding box center [1323, 173] width 13 height 10
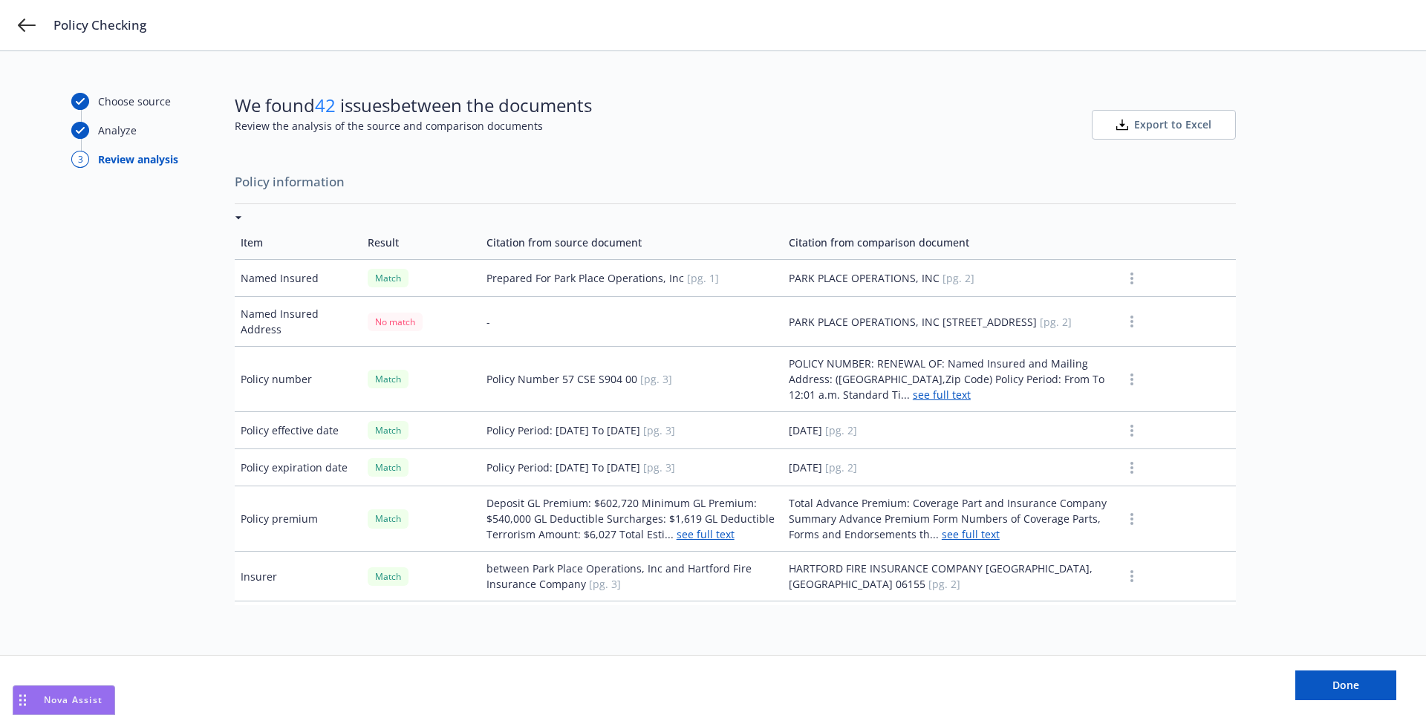
click at [1128, 126] on icon at bounding box center [1122, 125] width 12 height 12
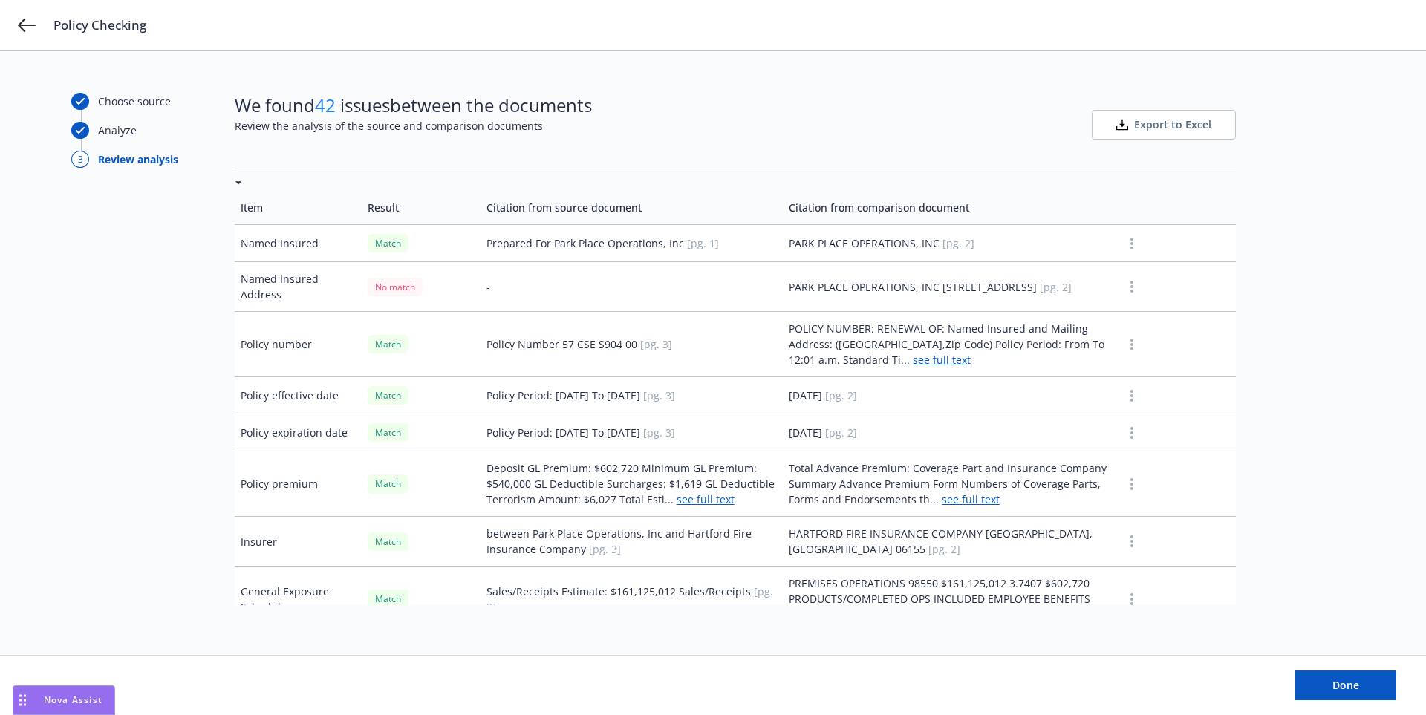
scroll to position [42, 0]
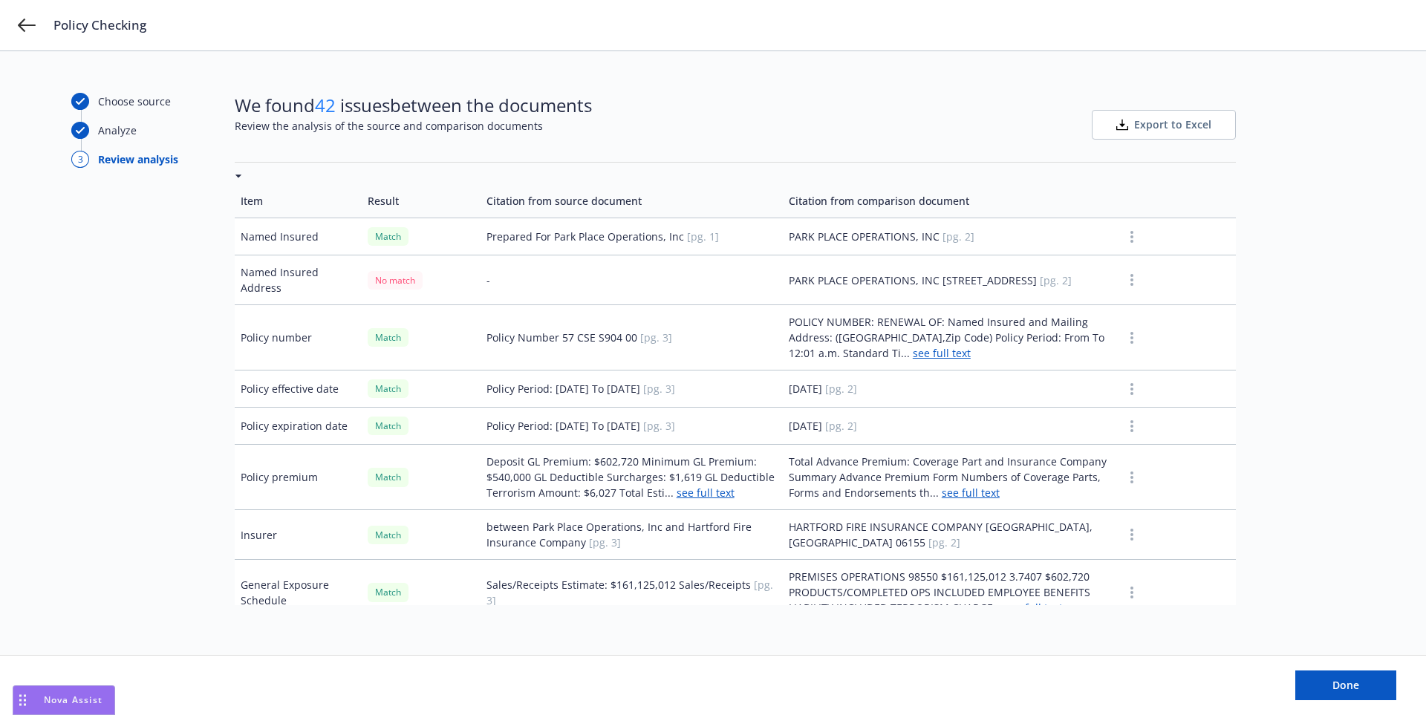
click at [235, 175] on icon at bounding box center [238, 177] width 7 height 4
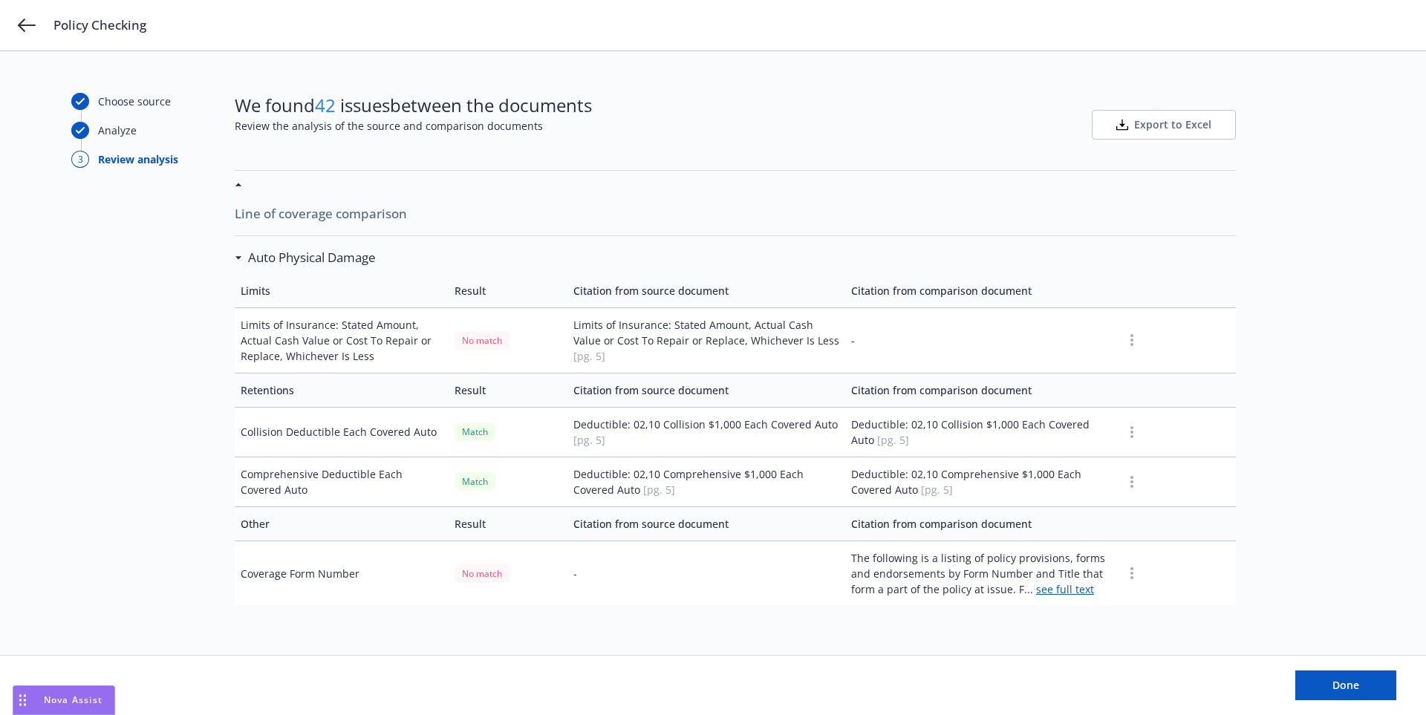
scroll to position [30, 0]
click at [238, 261] on icon at bounding box center [238, 261] width 6 height 3
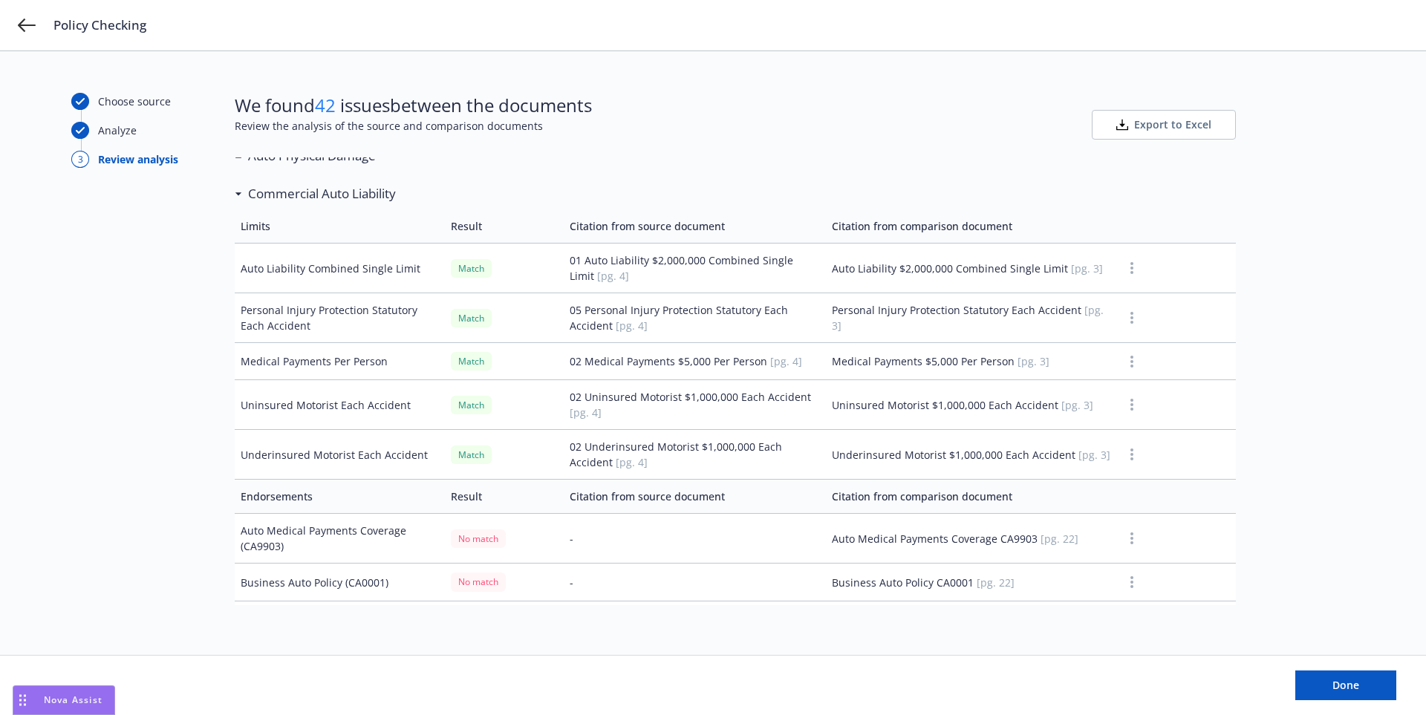
scroll to position [141, 0]
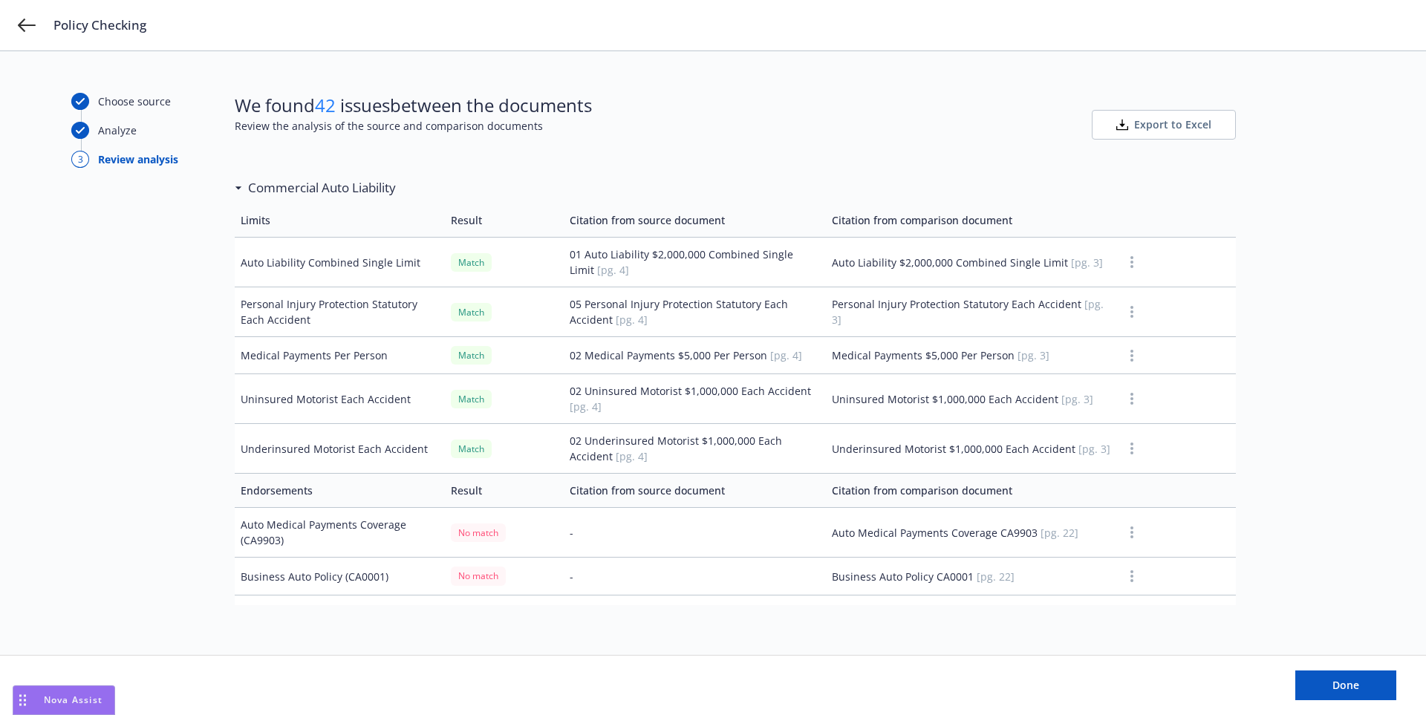
click at [1156, 128] on span "Export to Excel" at bounding box center [1172, 124] width 77 height 15
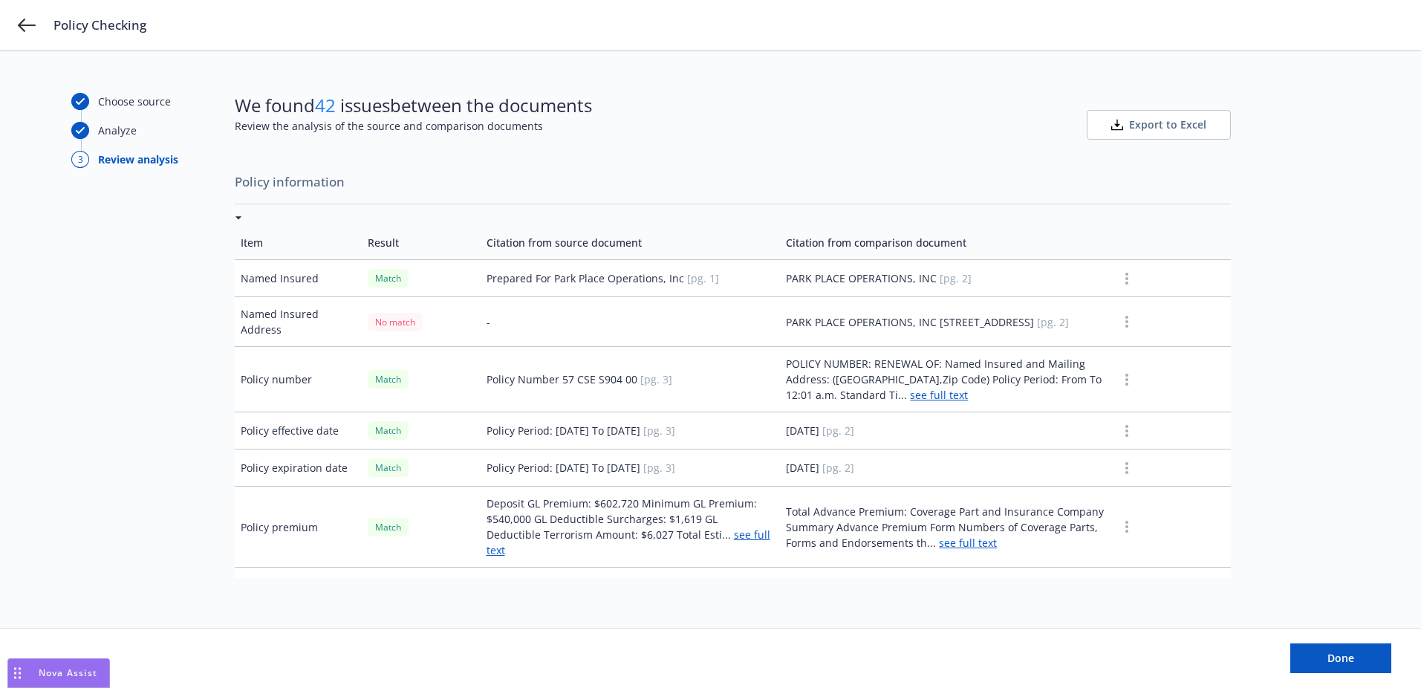
click at [241, 216] on div at bounding box center [241, 218] width 13 height 4
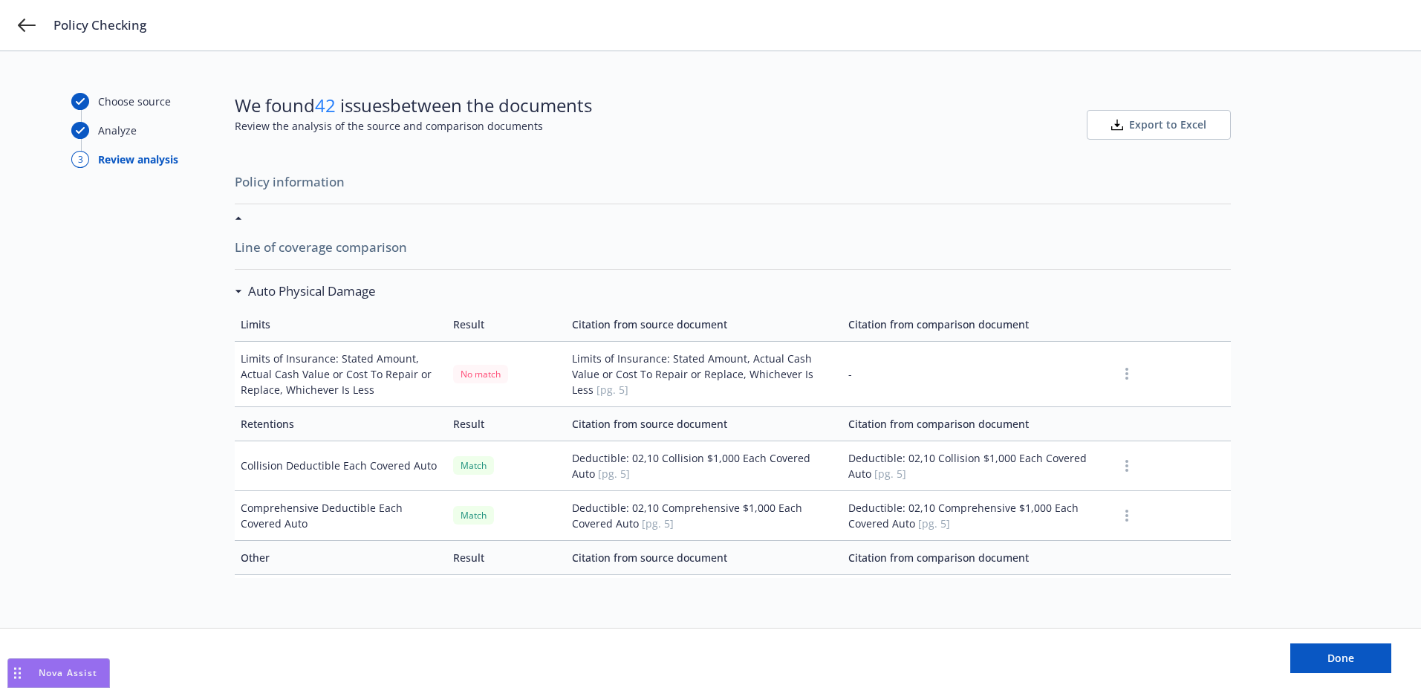
click at [236, 291] on icon at bounding box center [238, 292] width 7 height 4
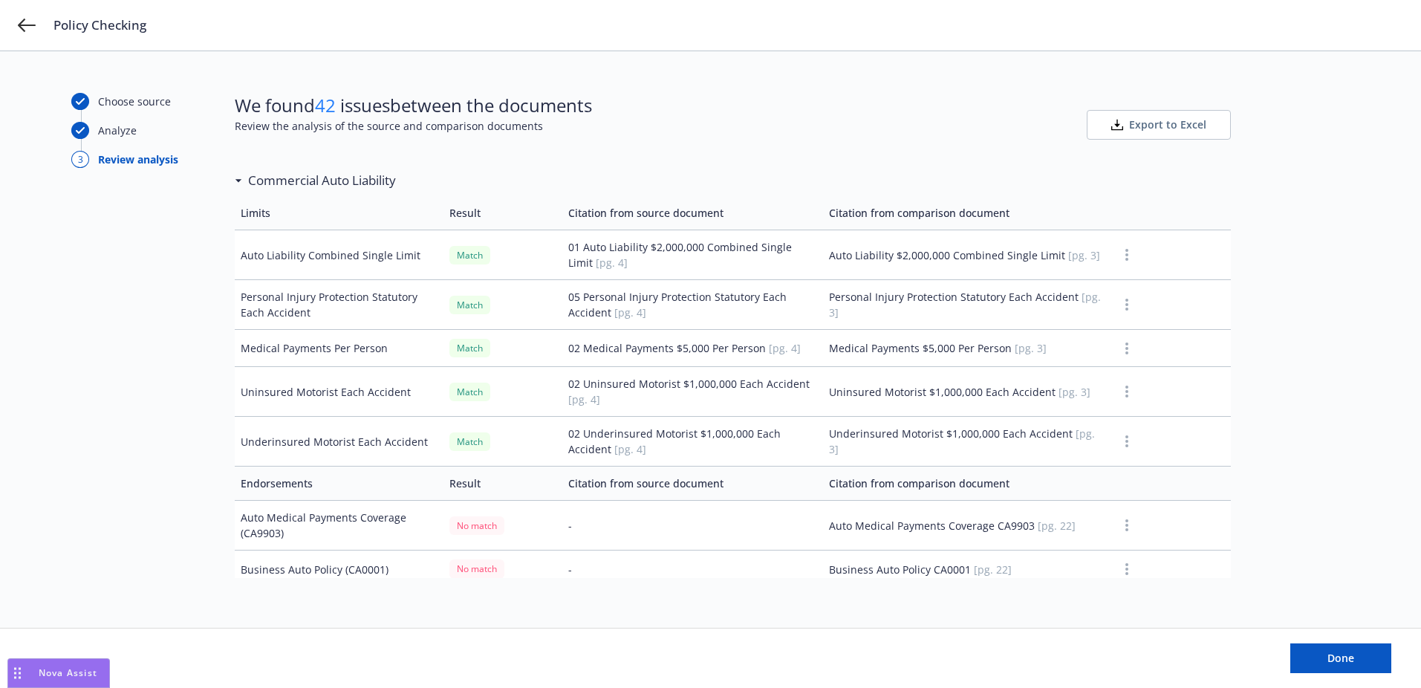
scroll to position [159, 0]
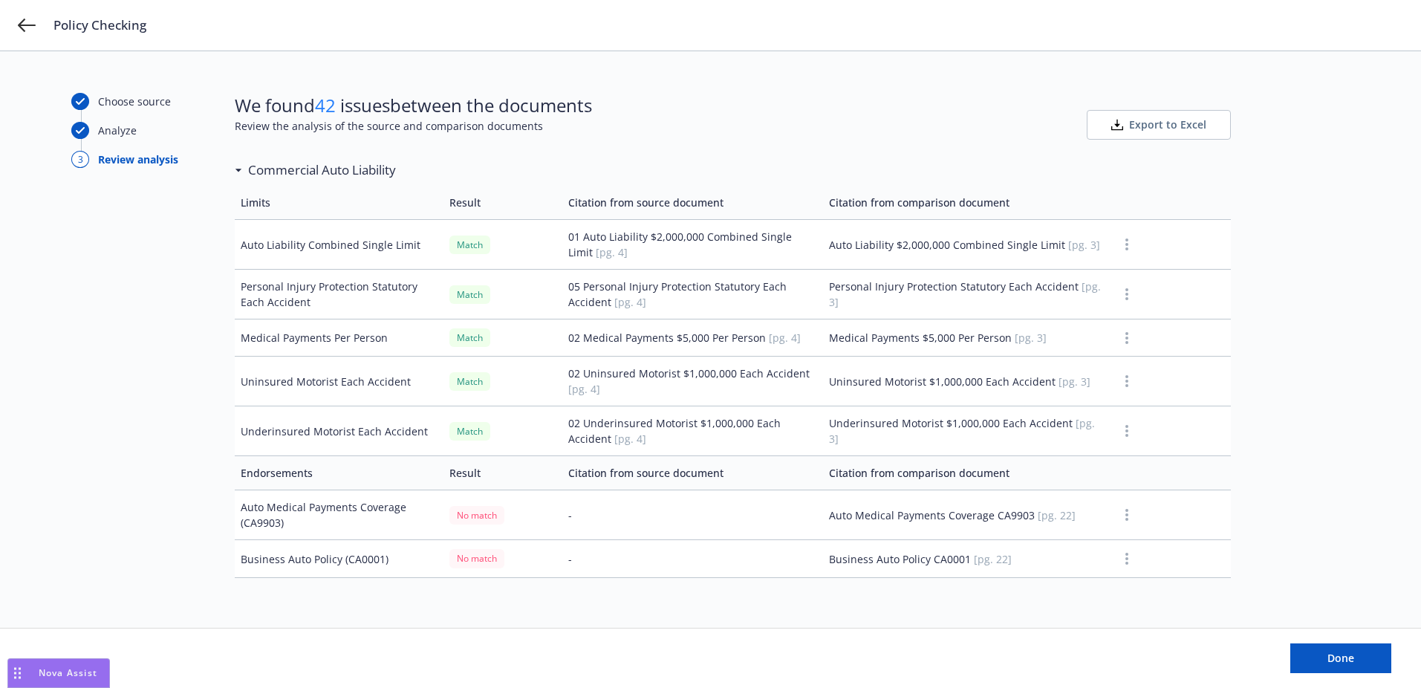
click at [1149, 129] on span "Export to Excel" at bounding box center [1167, 124] width 77 height 15
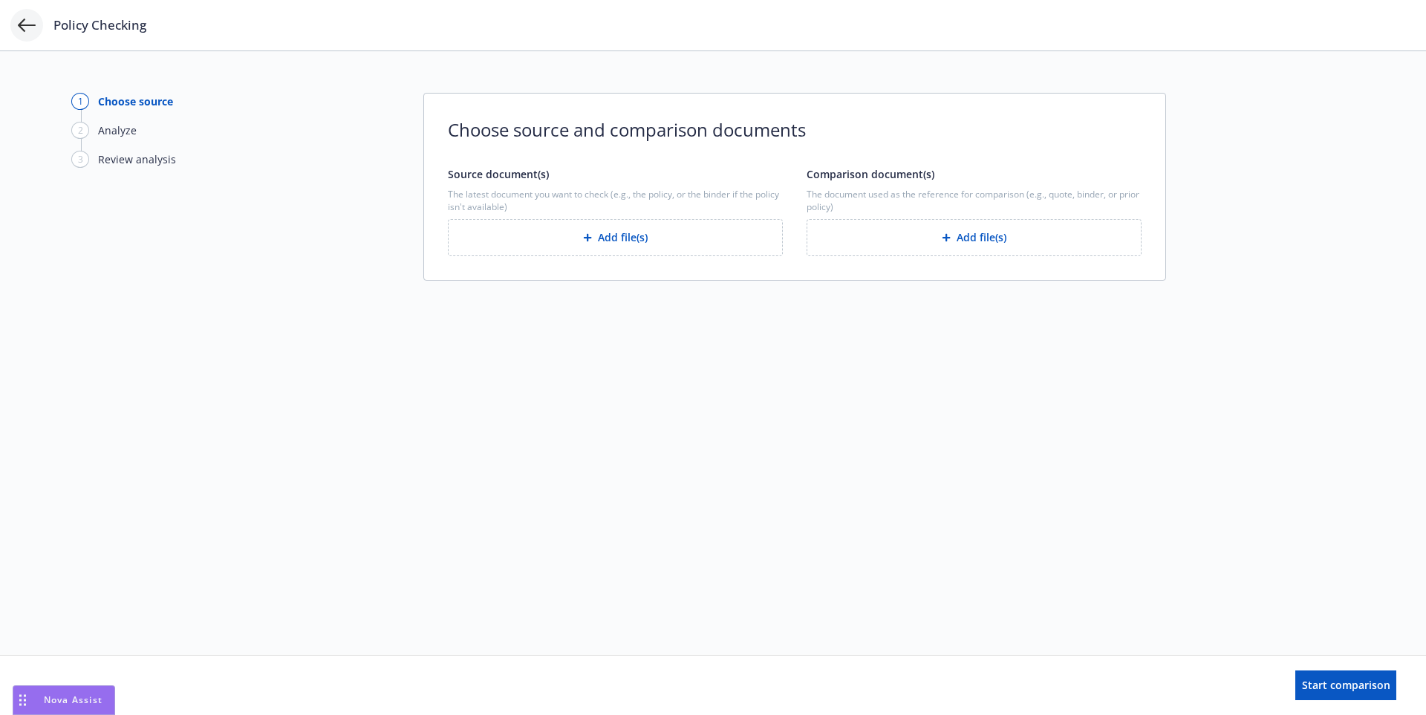
click at [24, 22] on icon at bounding box center [27, 25] width 18 height 18
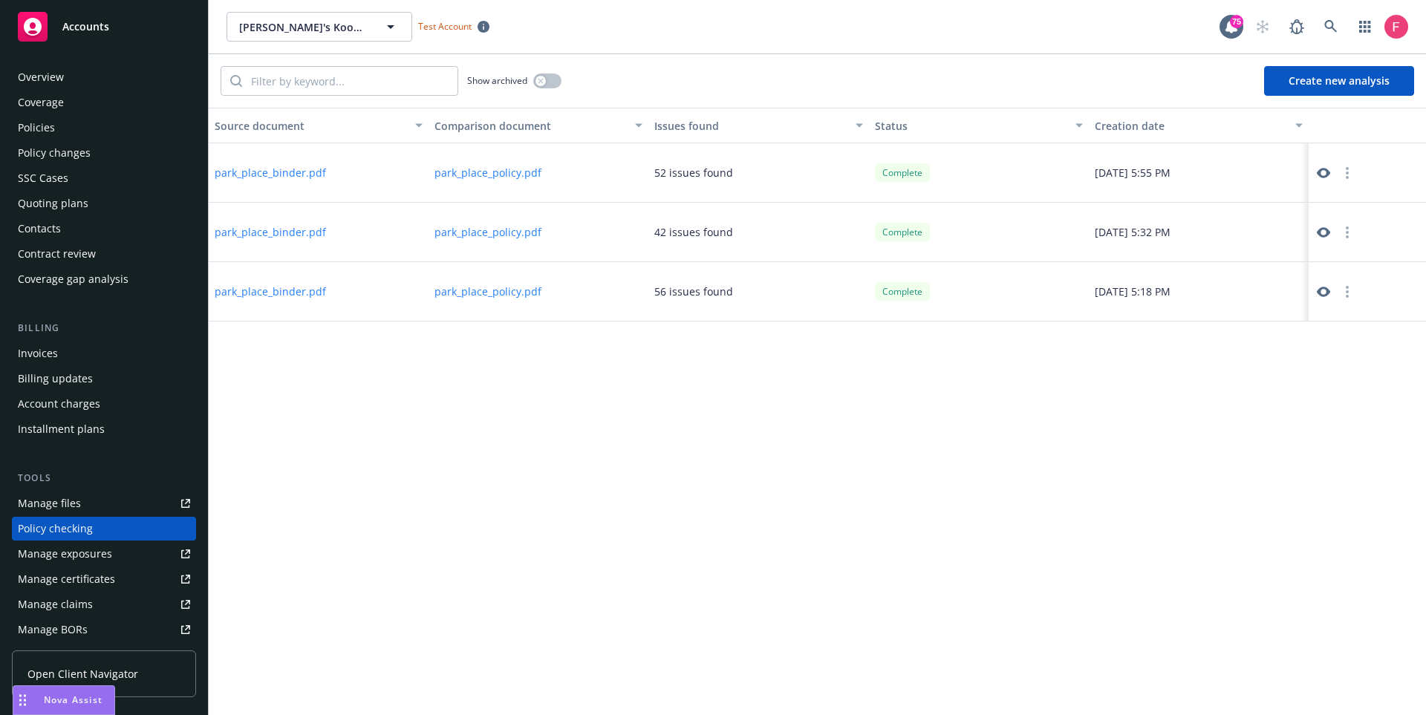
click at [50, 79] on div "Overview" at bounding box center [41, 77] width 46 height 24
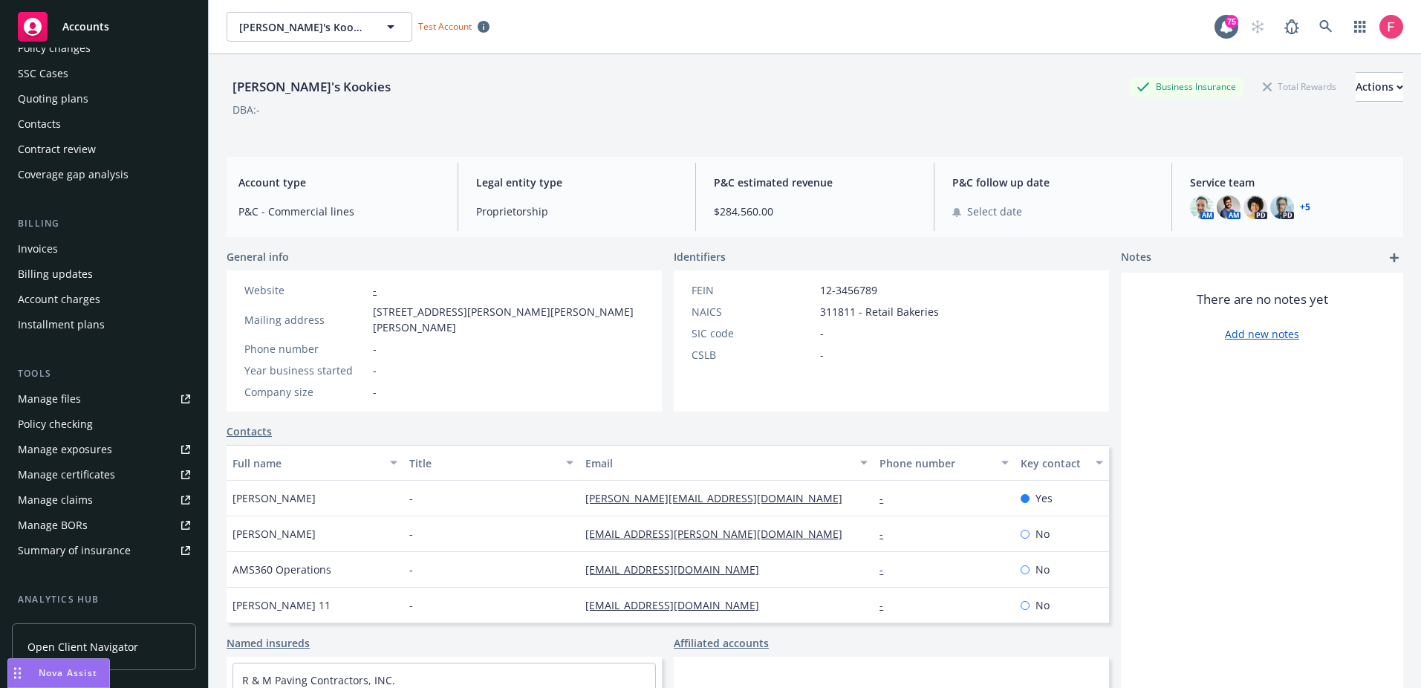
scroll to position [116, 0]
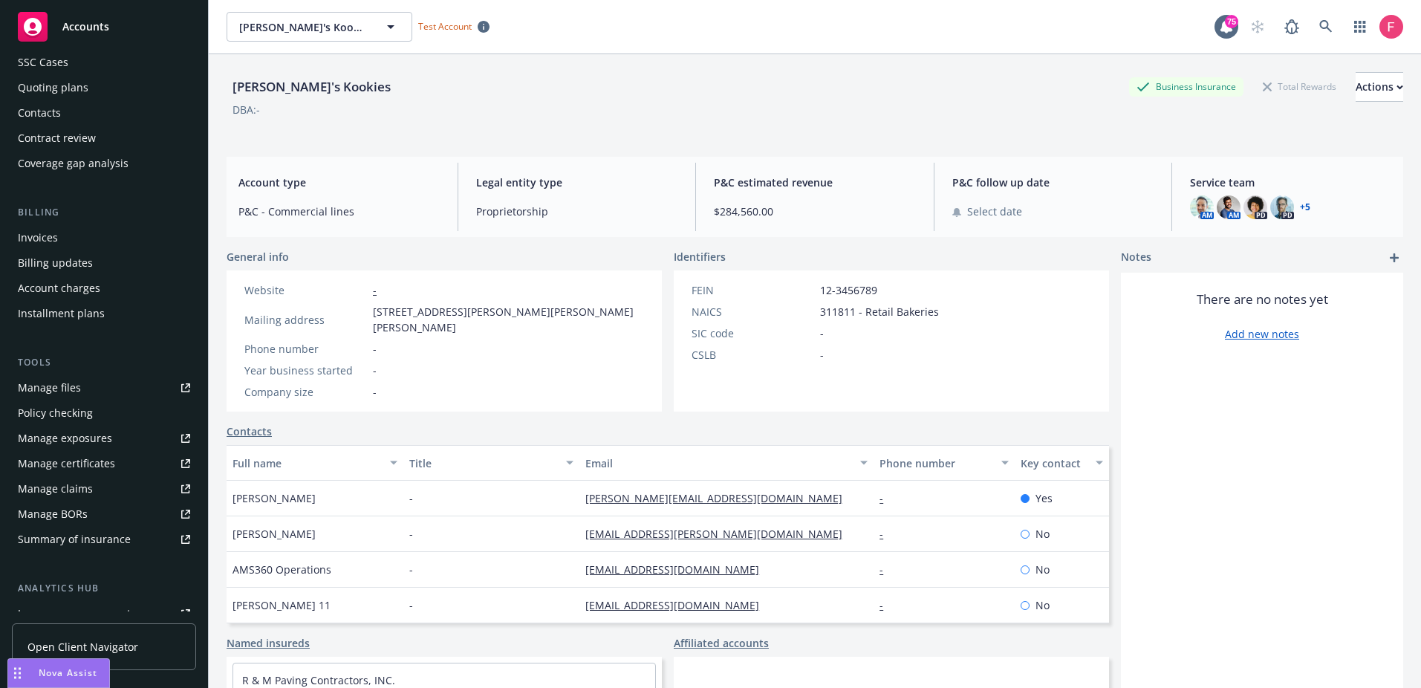
click at [71, 416] on div "Policy checking" at bounding box center [55, 413] width 75 height 24
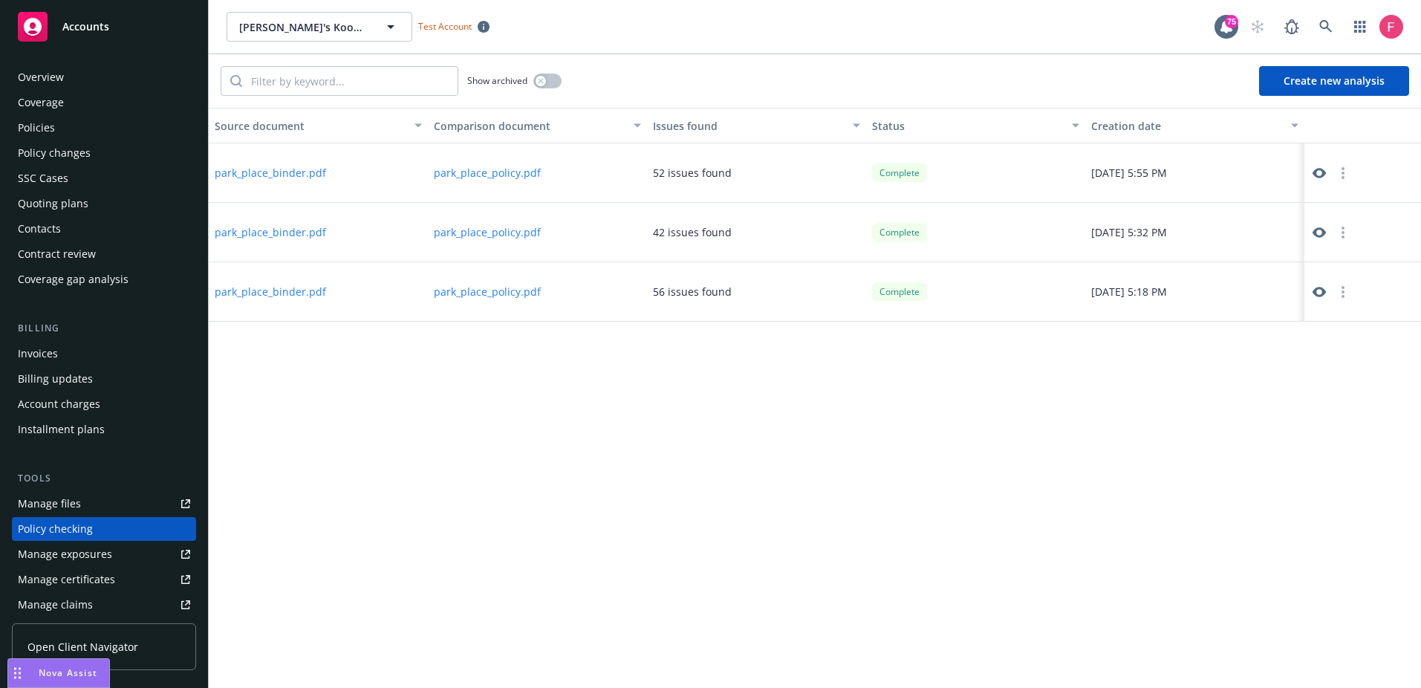
click at [52, 81] on div "Overview" at bounding box center [41, 77] width 46 height 24
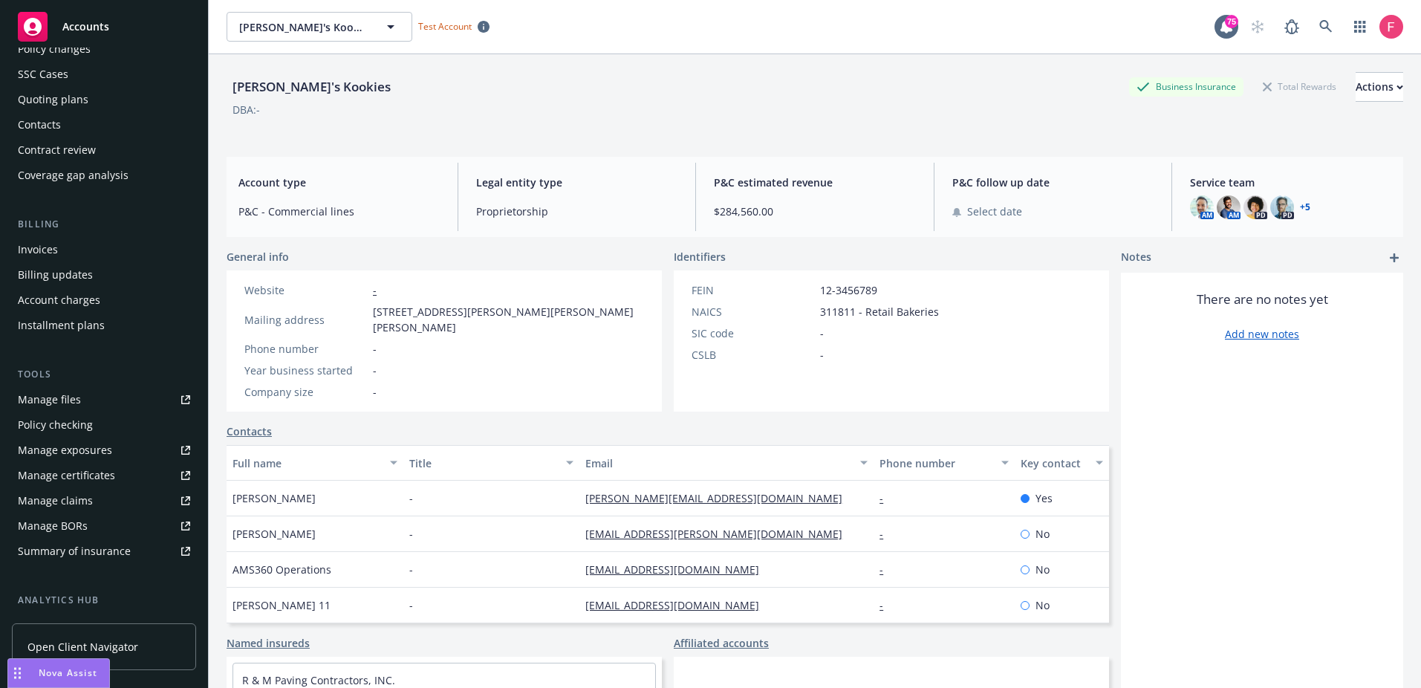
scroll to position [105, 0]
click at [68, 430] on div "Policy checking" at bounding box center [55, 423] width 75 height 24
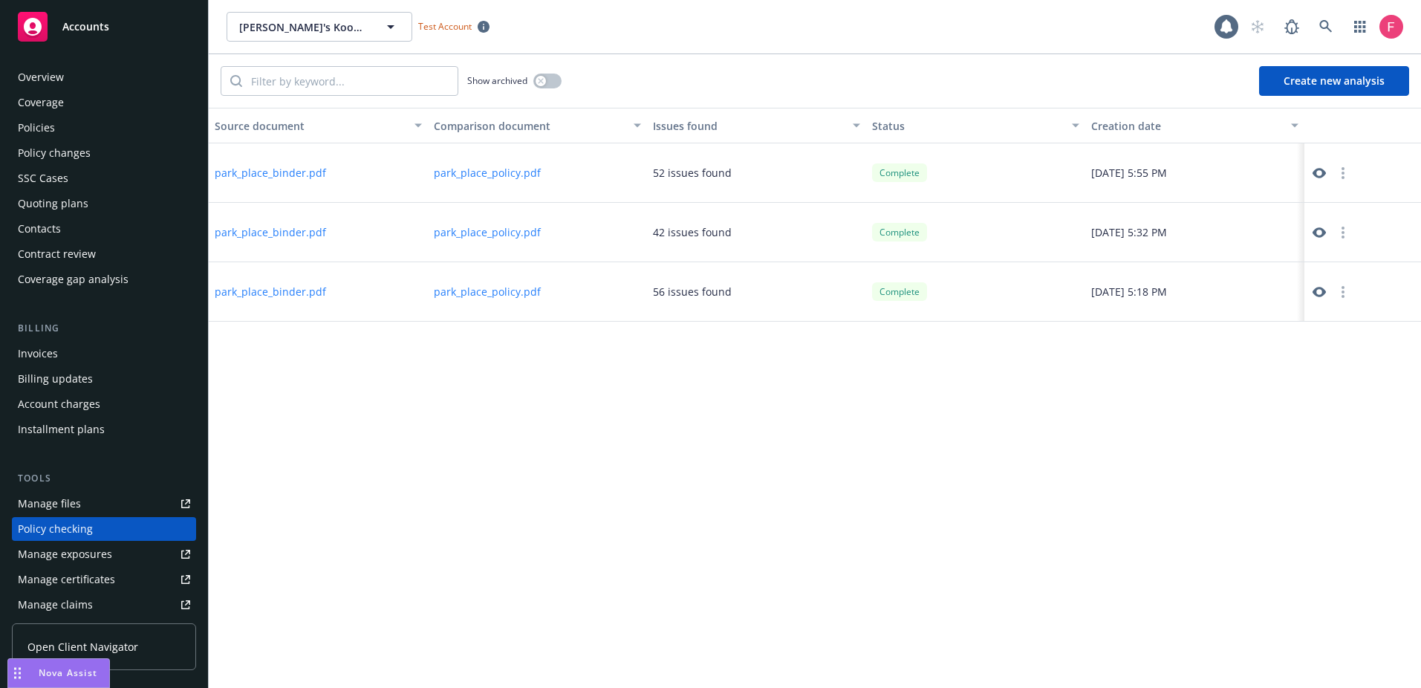
scroll to position [161, 0]
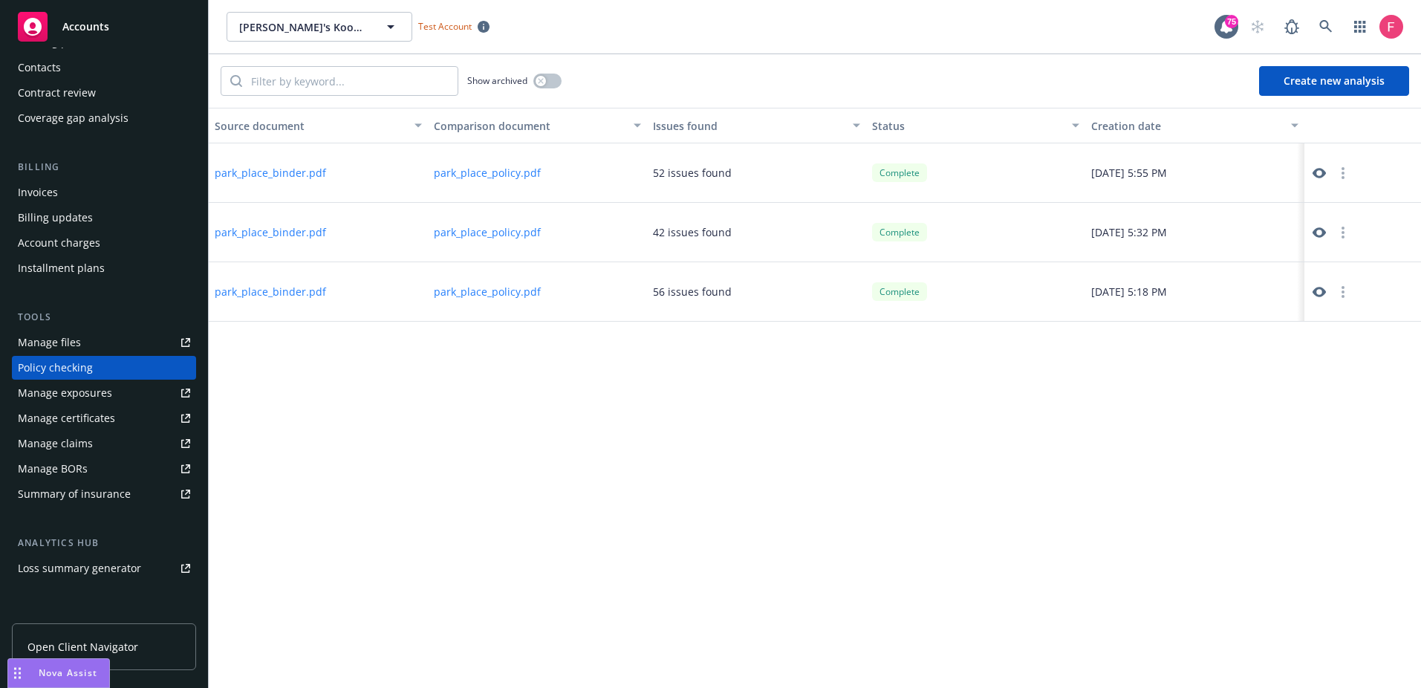
click at [1289, 84] on button "Create new analysis" at bounding box center [1334, 81] width 150 height 30
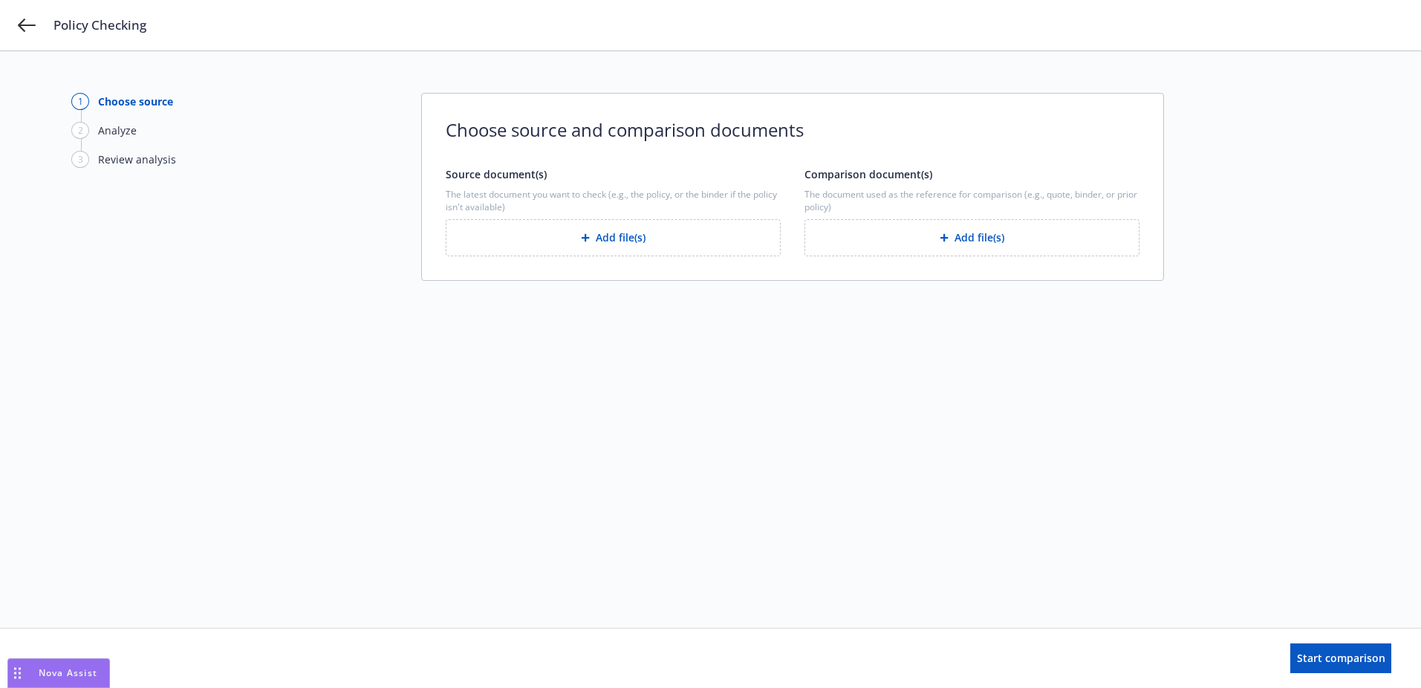
click at [640, 239] on button "Add file(s)" at bounding box center [613, 237] width 335 height 37
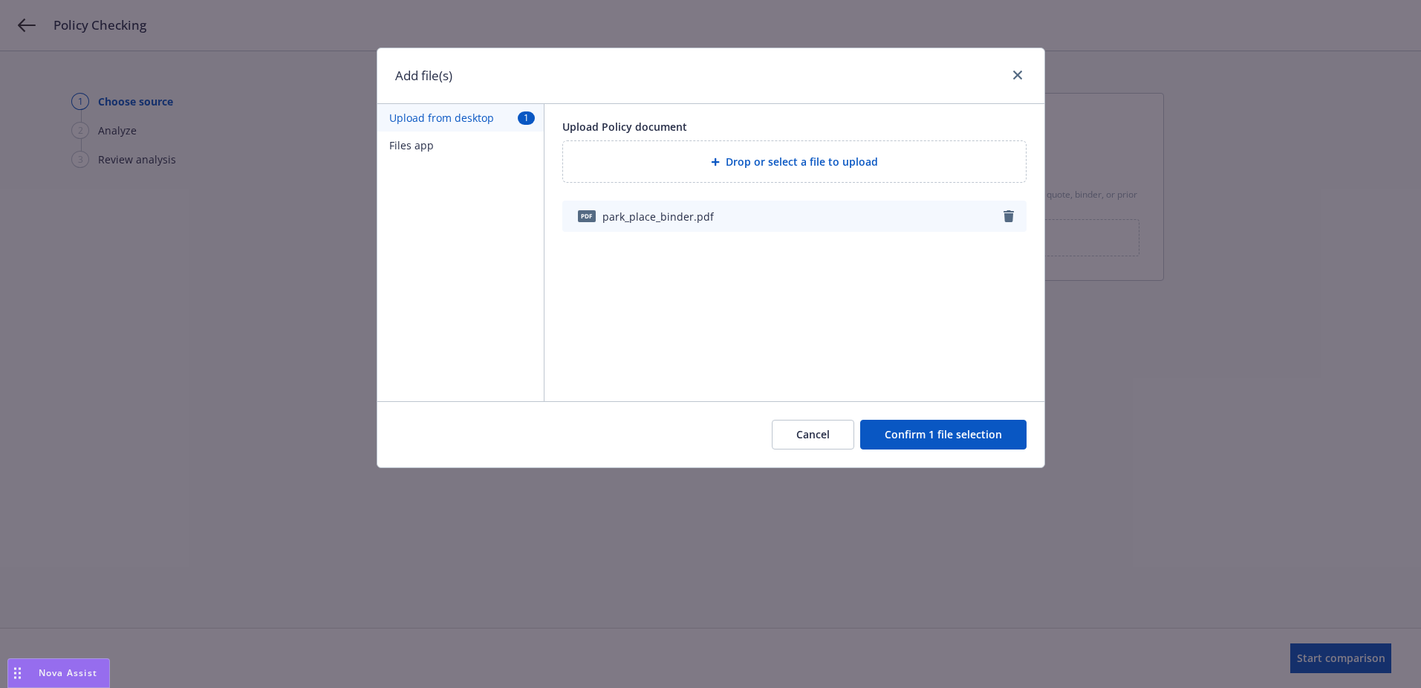
click at [938, 436] on button "Confirm 1 file selection" at bounding box center [943, 435] width 166 height 30
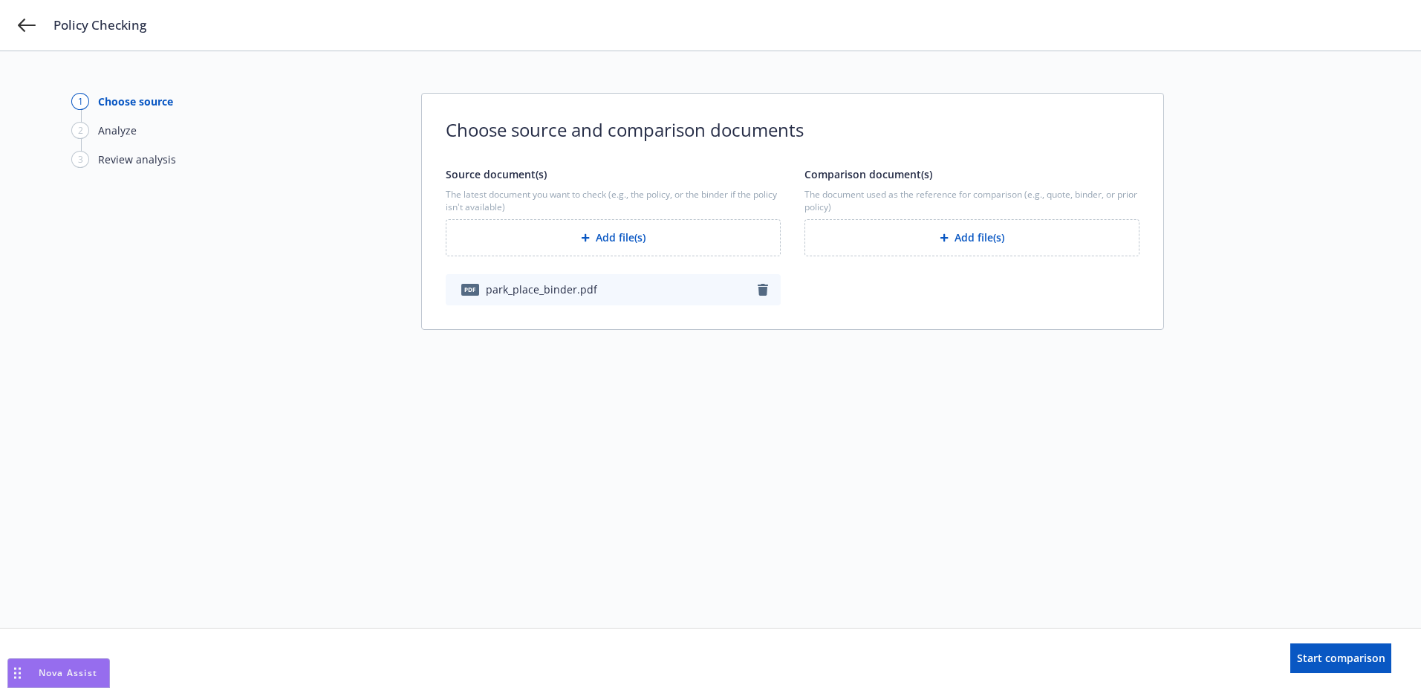
click at [966, 247] on button "Add file(s)" at bounding box center [971, 237] width 335 height 37
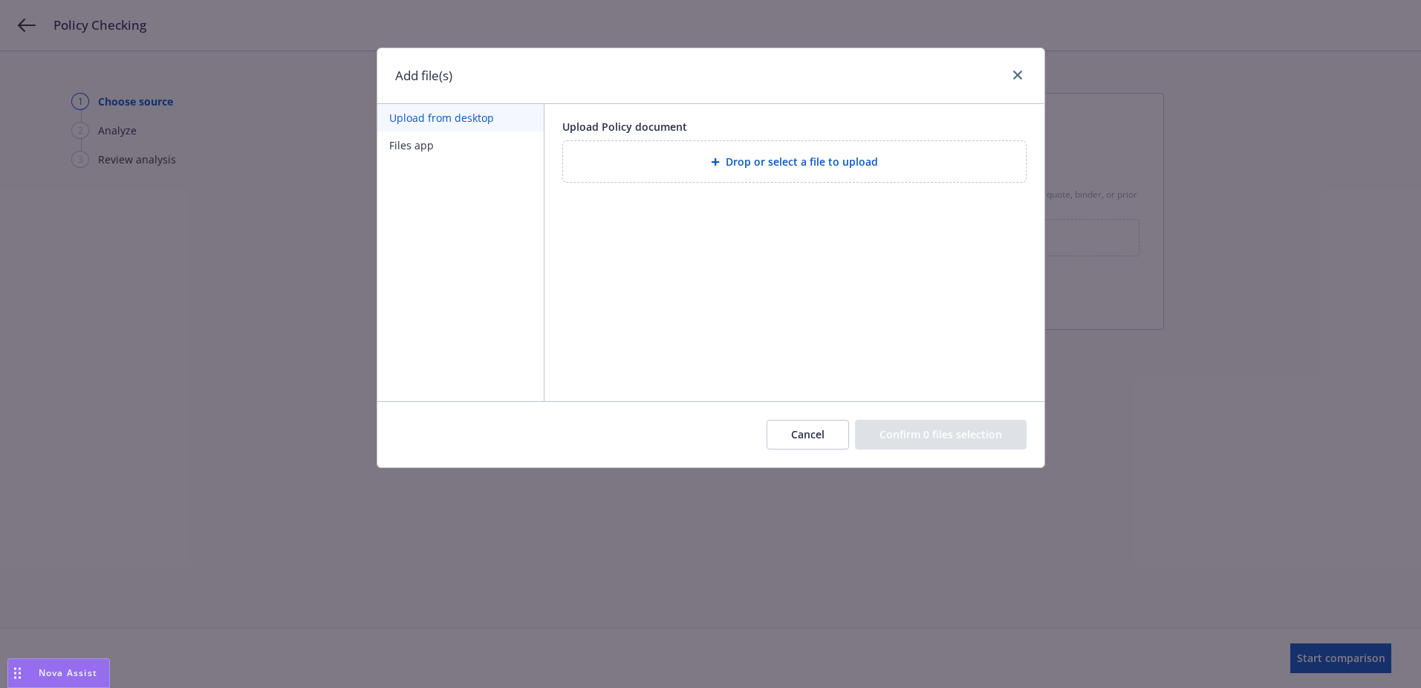
click at [457, 149] on button "Files app" at bounding box center [460, 144] width 166 height 27
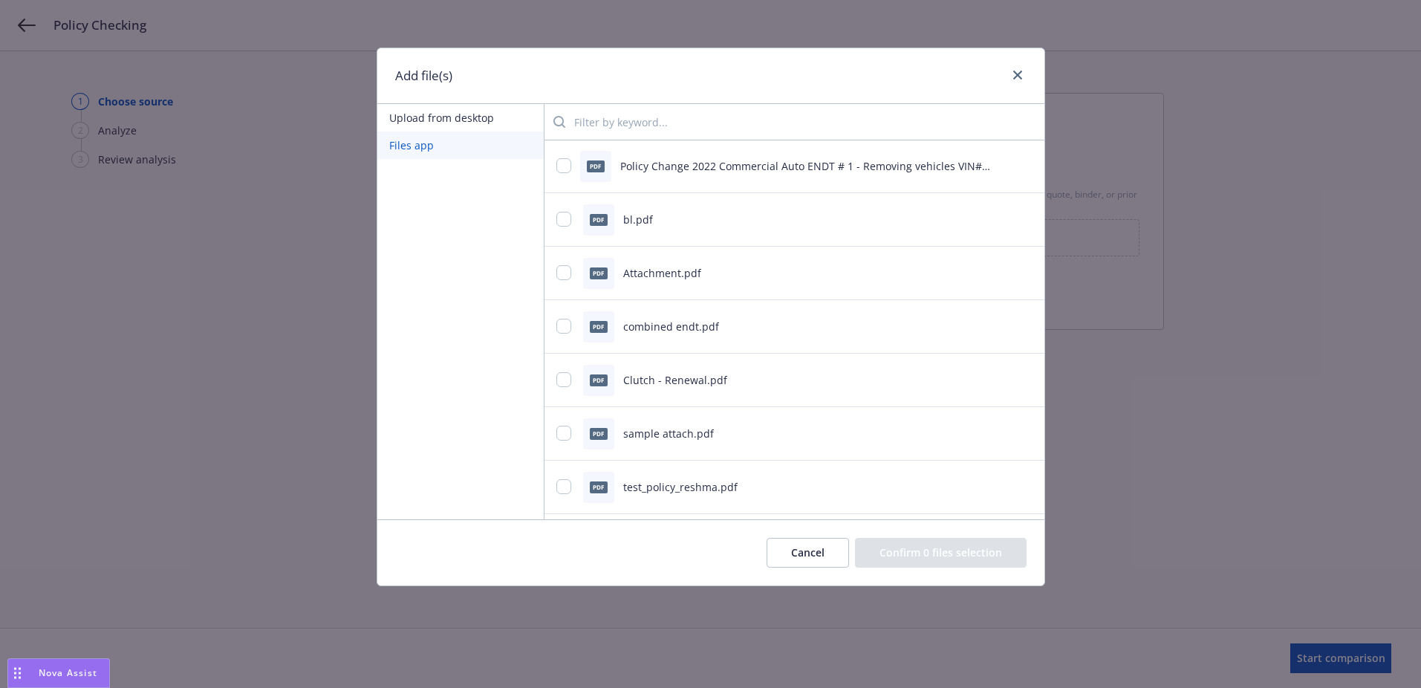
scroll to position [377, 0]
click at [561, 272] on input "checkbox" at bounding box center [563, 270] width 15 height 15
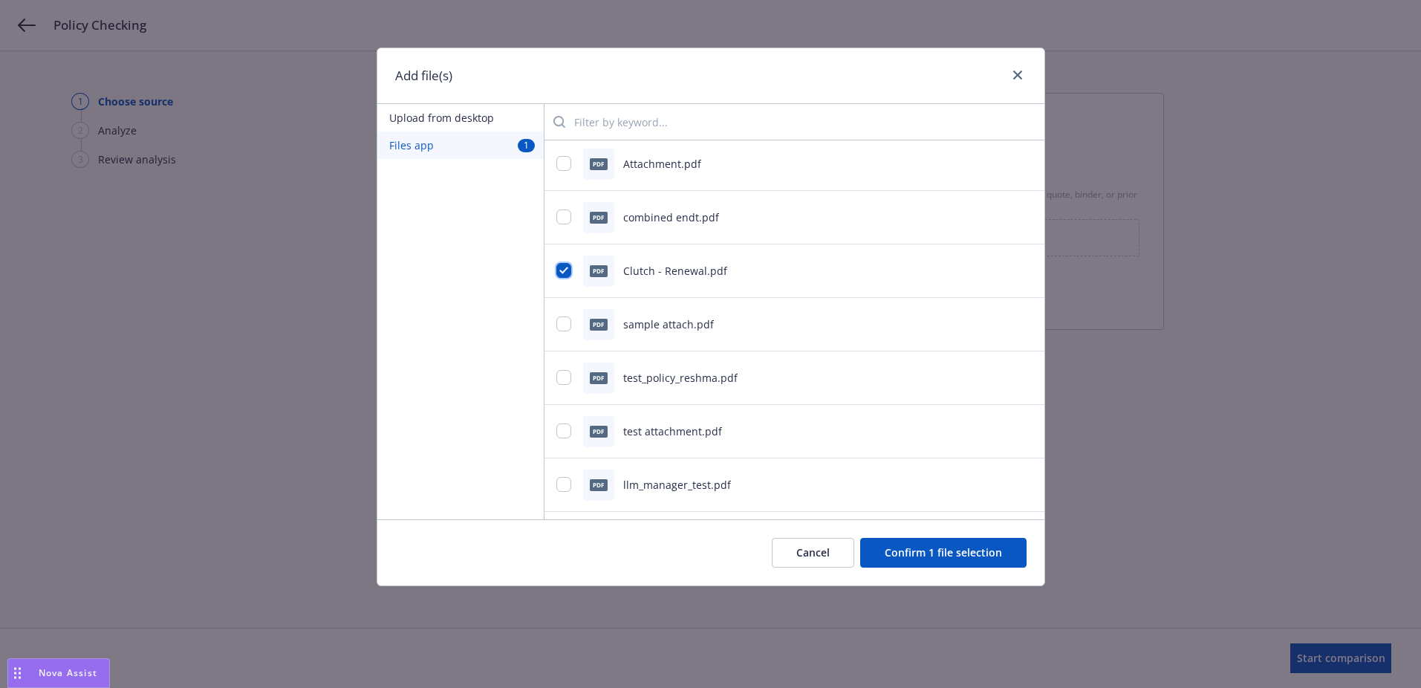
scroll to position [403, 0]
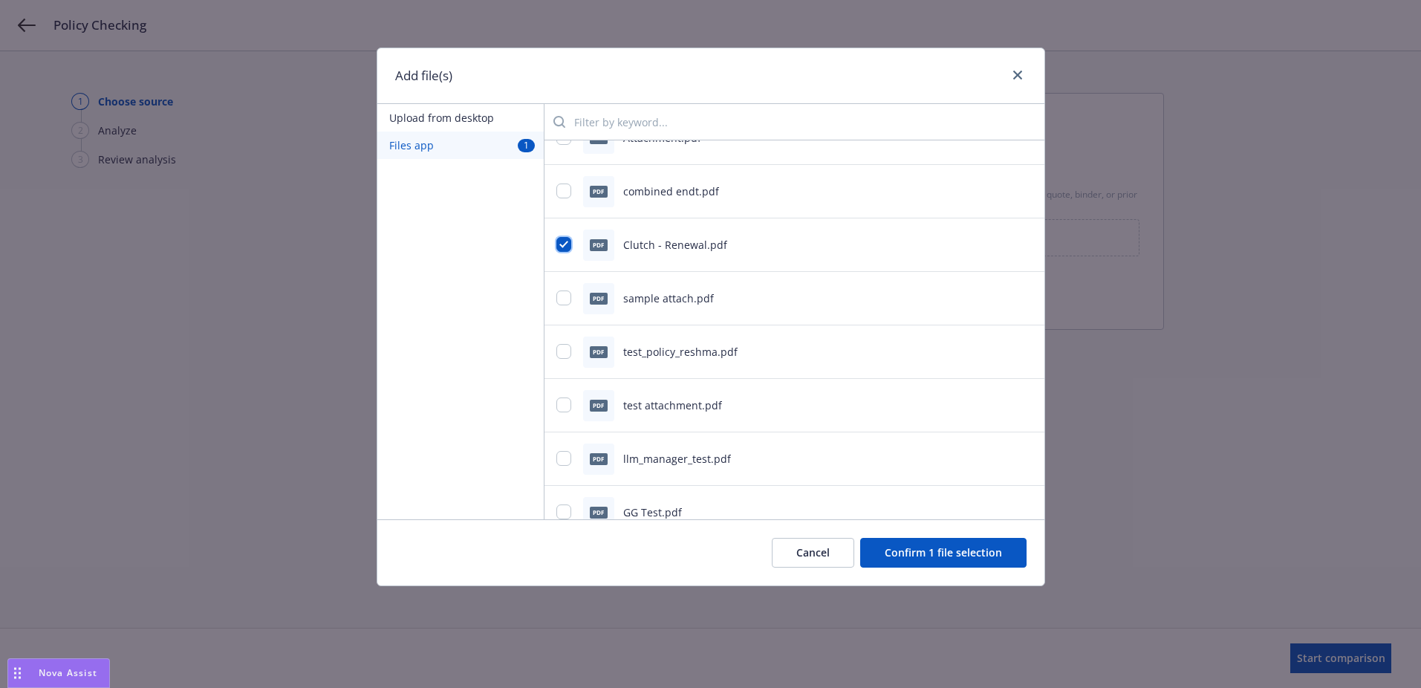
click at [558, 237] on input "checkbox" at bounding box center [563, 244] width 15 height 15
checkbox input "false"
click at [436, 120] on button "Upload from desktop" at bounding box center [460, 117] width 166 height 27
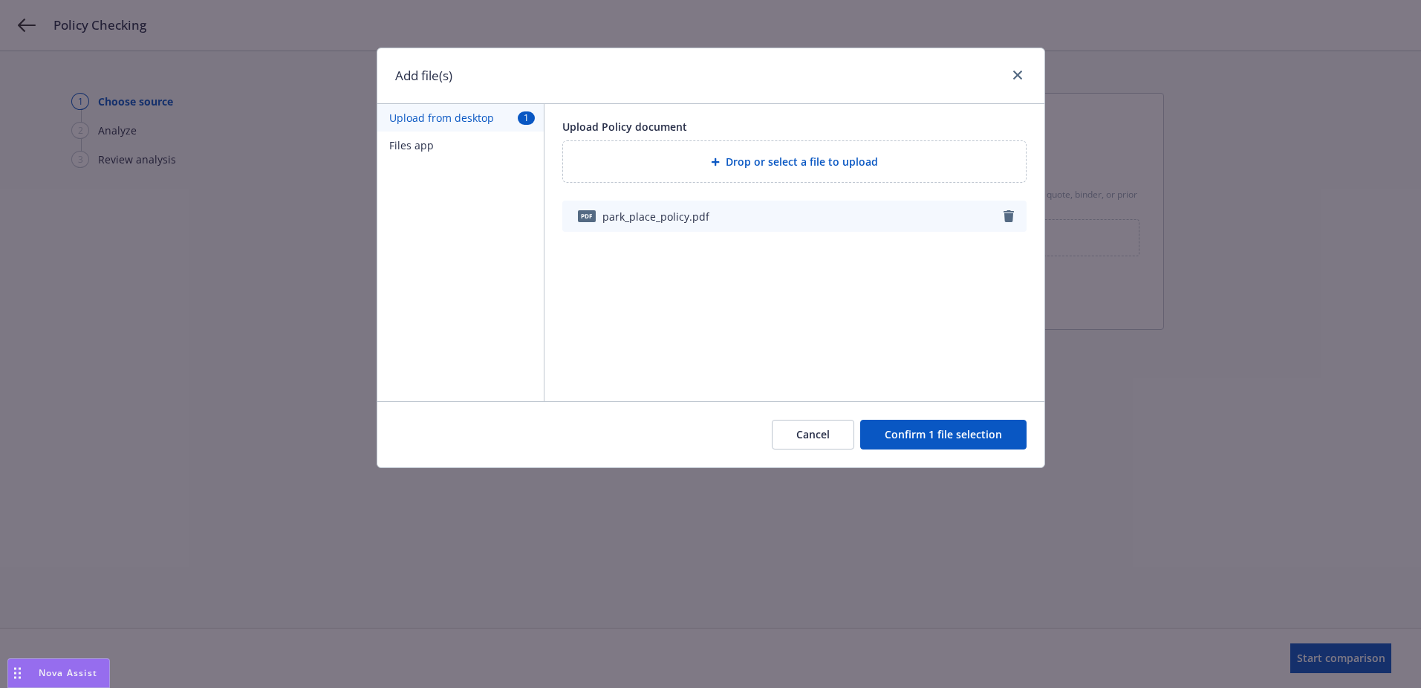
click at [947, 439] on button "Confirm 1 file selection" at bounding box center [943, 435] width 166 height 30
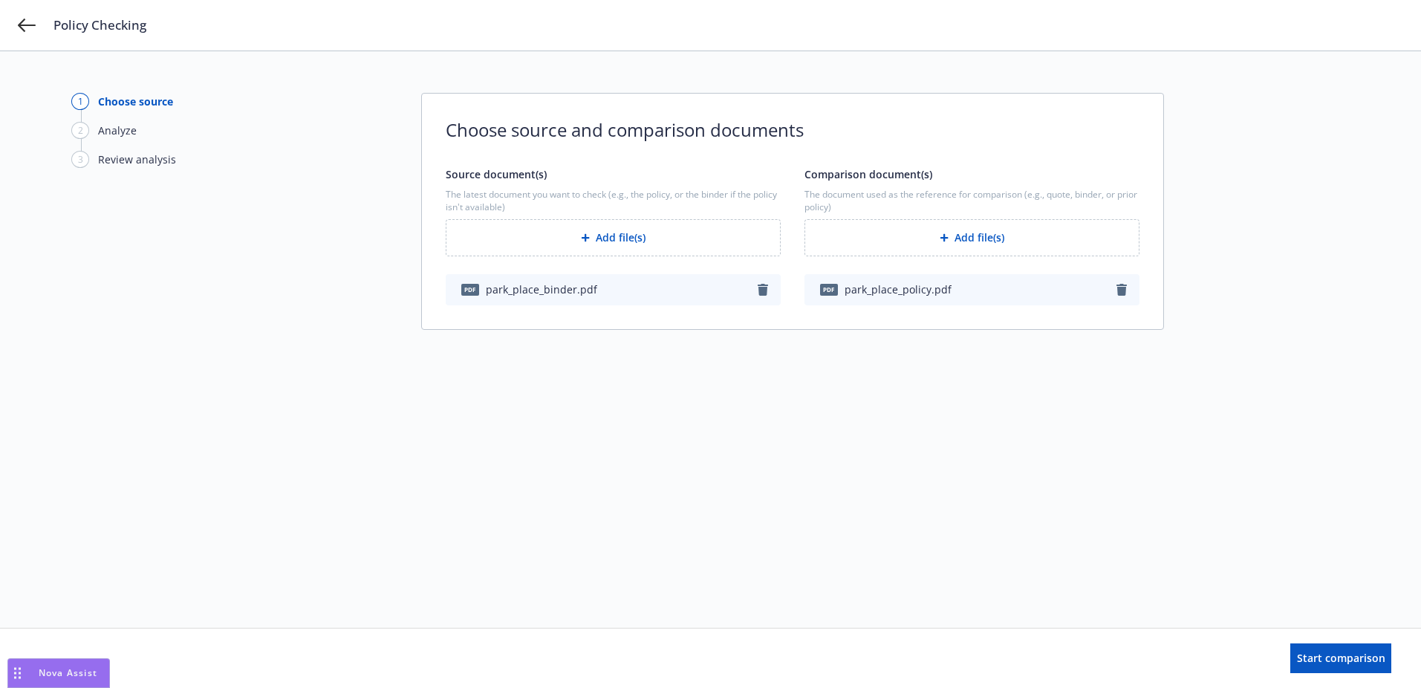
click at [1119, 292] on icon "button" at bounding box center [1121, 290] width 10 height 12
click at [576, 249] on button "Add file(s)" at bounding box center [613, 237] width 335 height 37
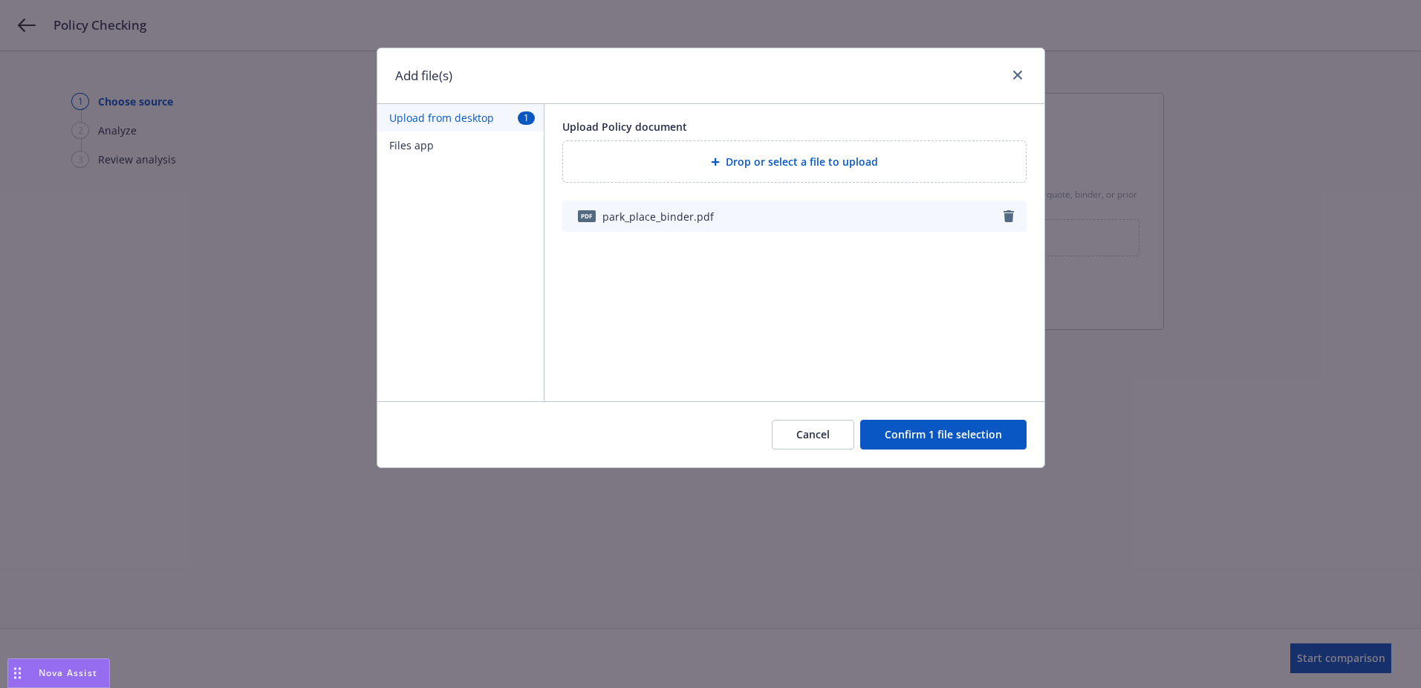
click at [1003, 212] on icon "button" at bounding box center [1008, 216] width 10 height 12
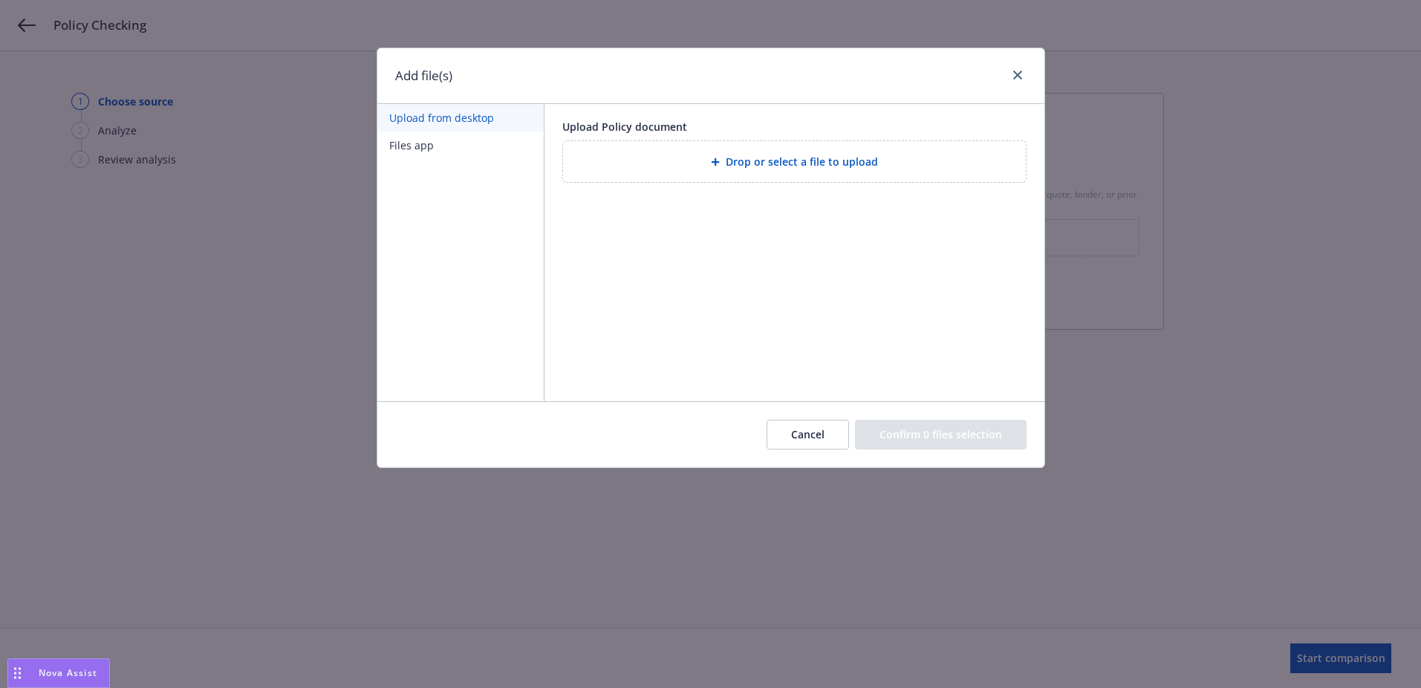
click at [801, 446] on button "Cancel" at bounding box center [807, 435] width 82 height 30
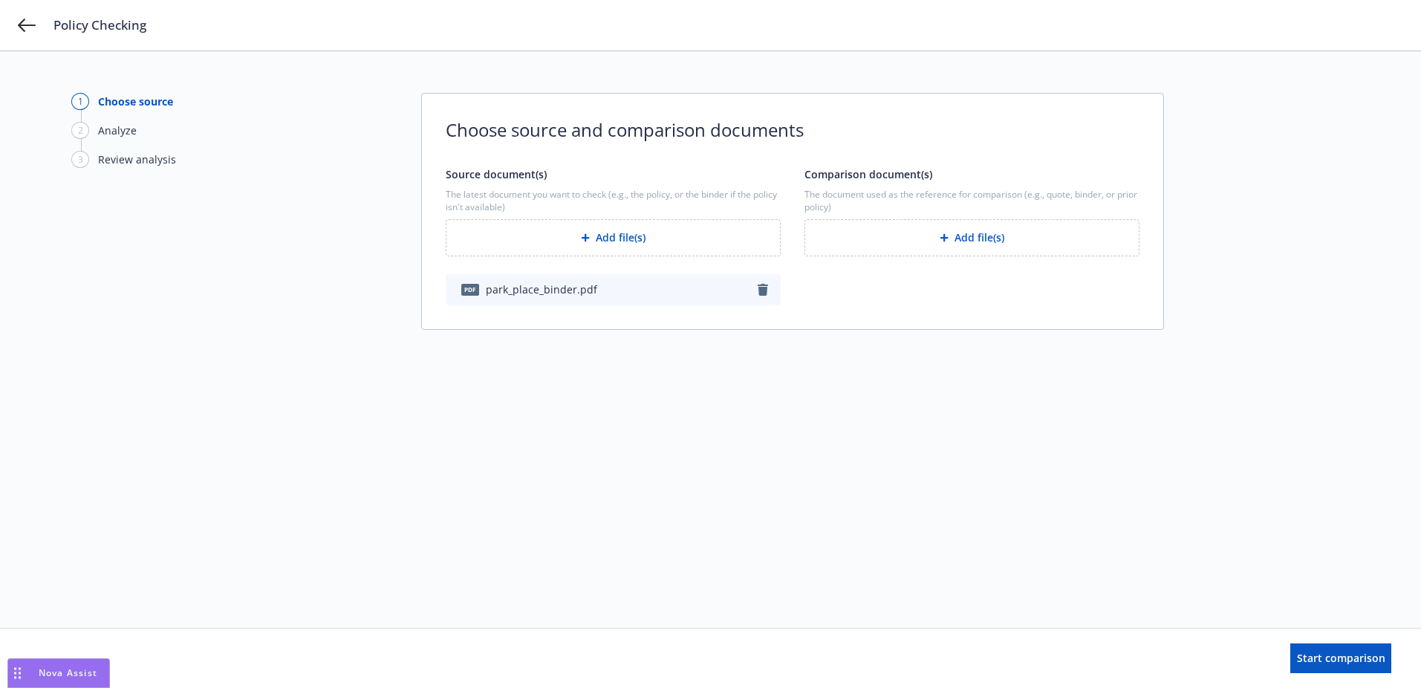
click at [759, 288] on icon "button" at bounding box center [763, 290] width 10 height 12
click at [591, 238] on div "button" at bounding box center [588, 237] width 15 height 9
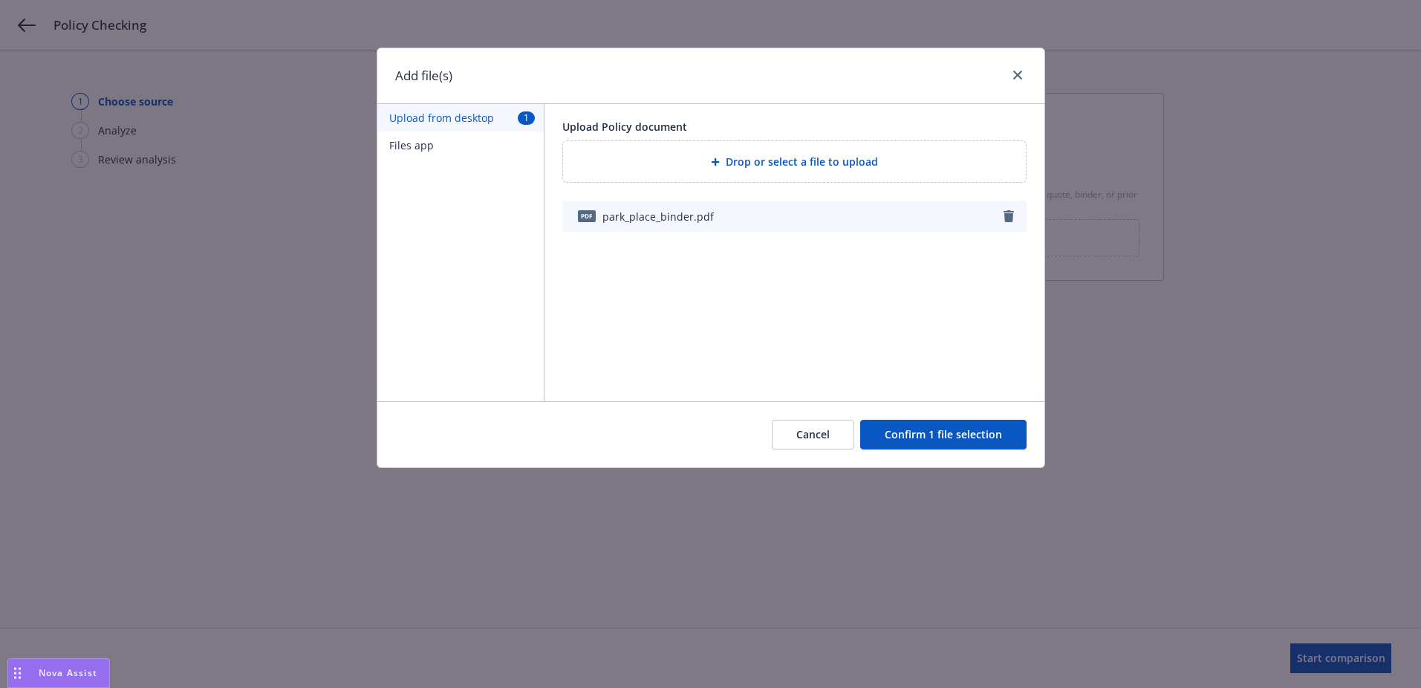
click at [1006, 217] on icon "button" at bounding box center [1008, 216] width 10 height 12
click at [452, 149] on button "Files app" at bounding box center [460, 144] width 166 height 27
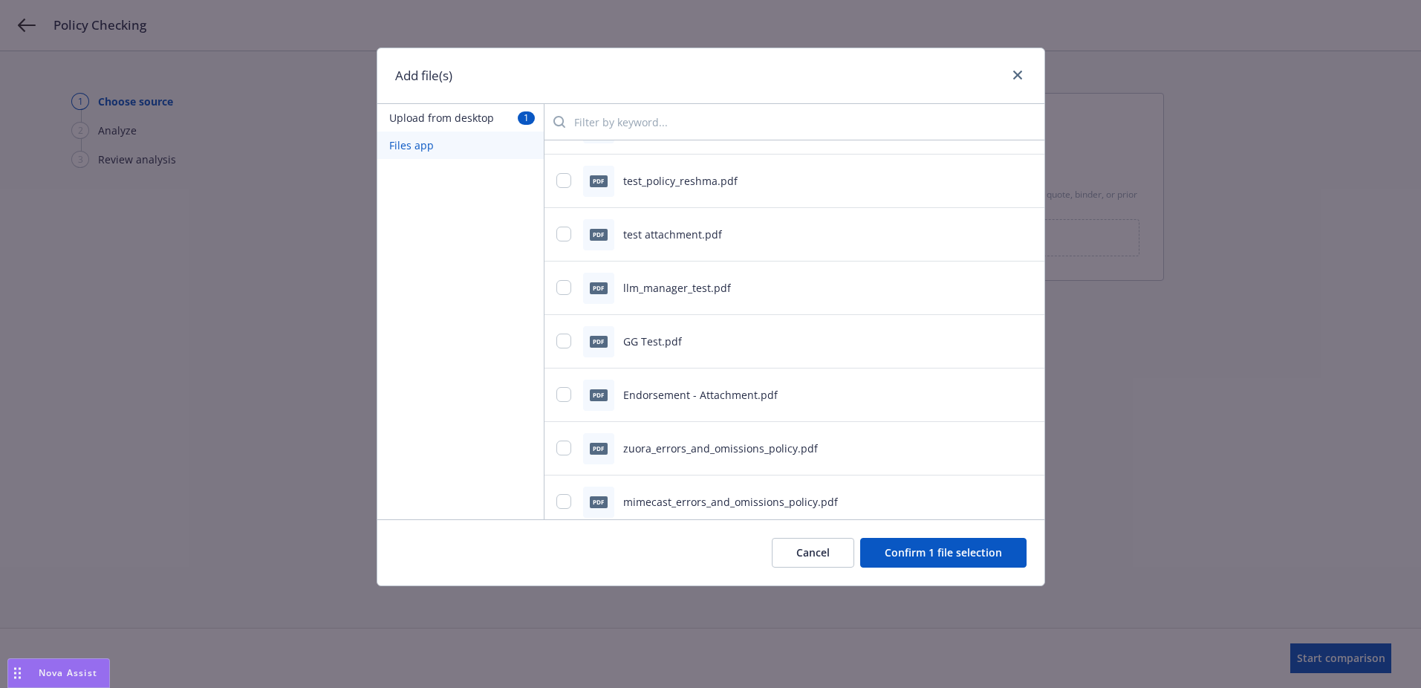
scroll to position [0, 0]
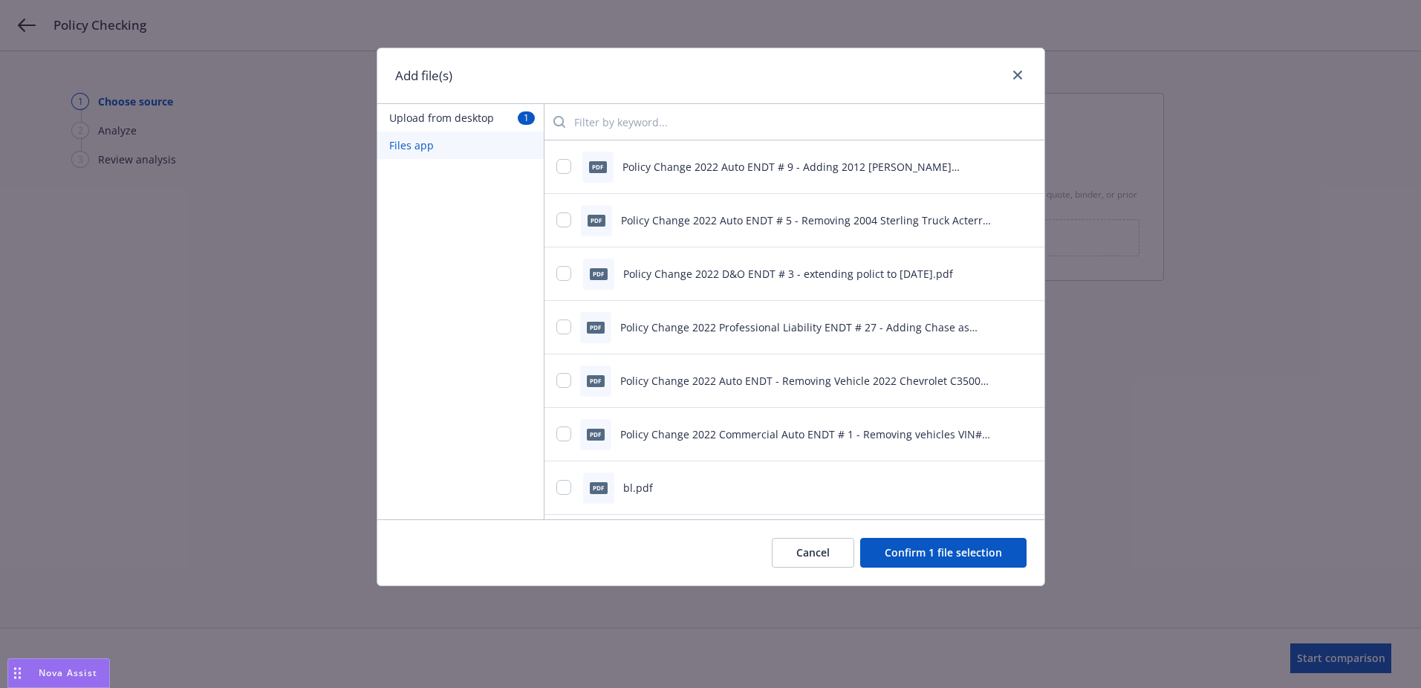
click at [620, 124] on input "search" at bounding box center [798, 122] width 467 height 30
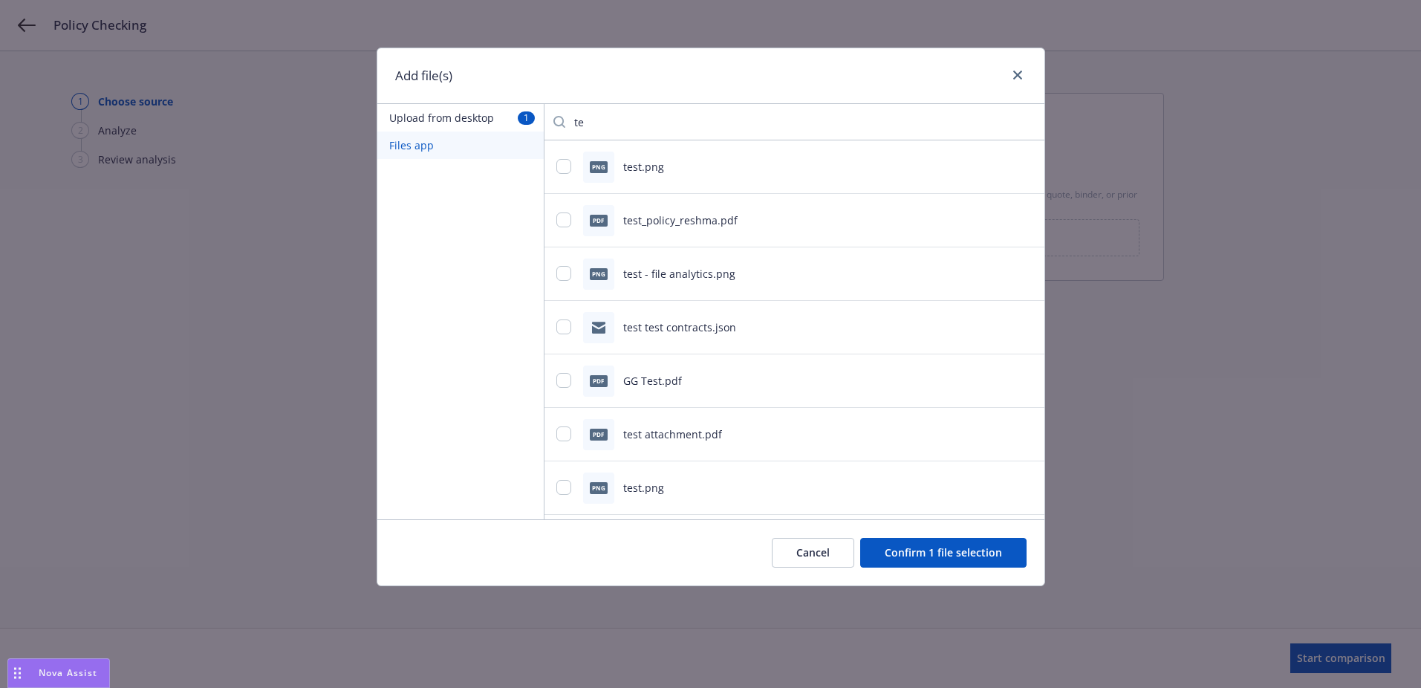
type input "t"
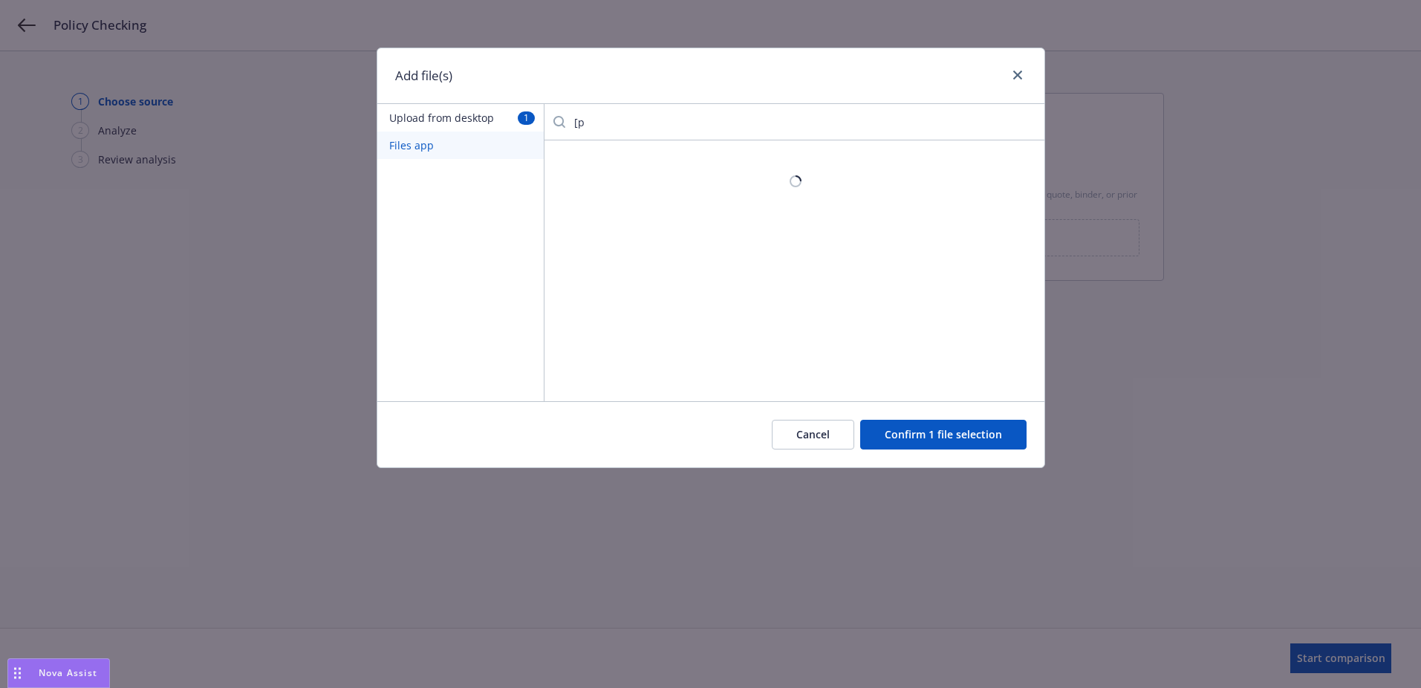
type input "["
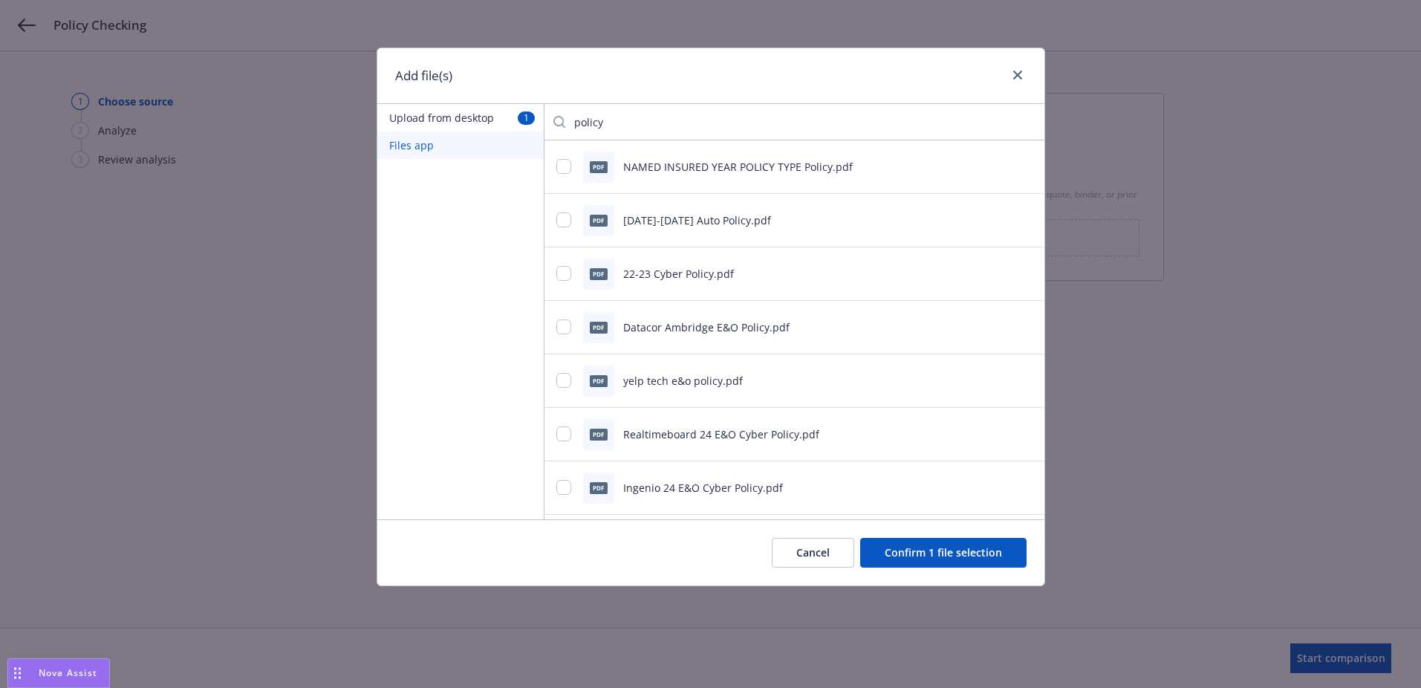
type input "policy"
click at [573, 377] on div "pdf yelp tech e&o policy.pdf" at bounding box center [775, 380] width 439 height 31
click at [566, 379] on input "checkbox" at bounding box center [563, 380] width 15 height 15
checkbox input "true"
click at [839, 550] on button "Cancel" at bounding box center [807, 553] width 82 height 30
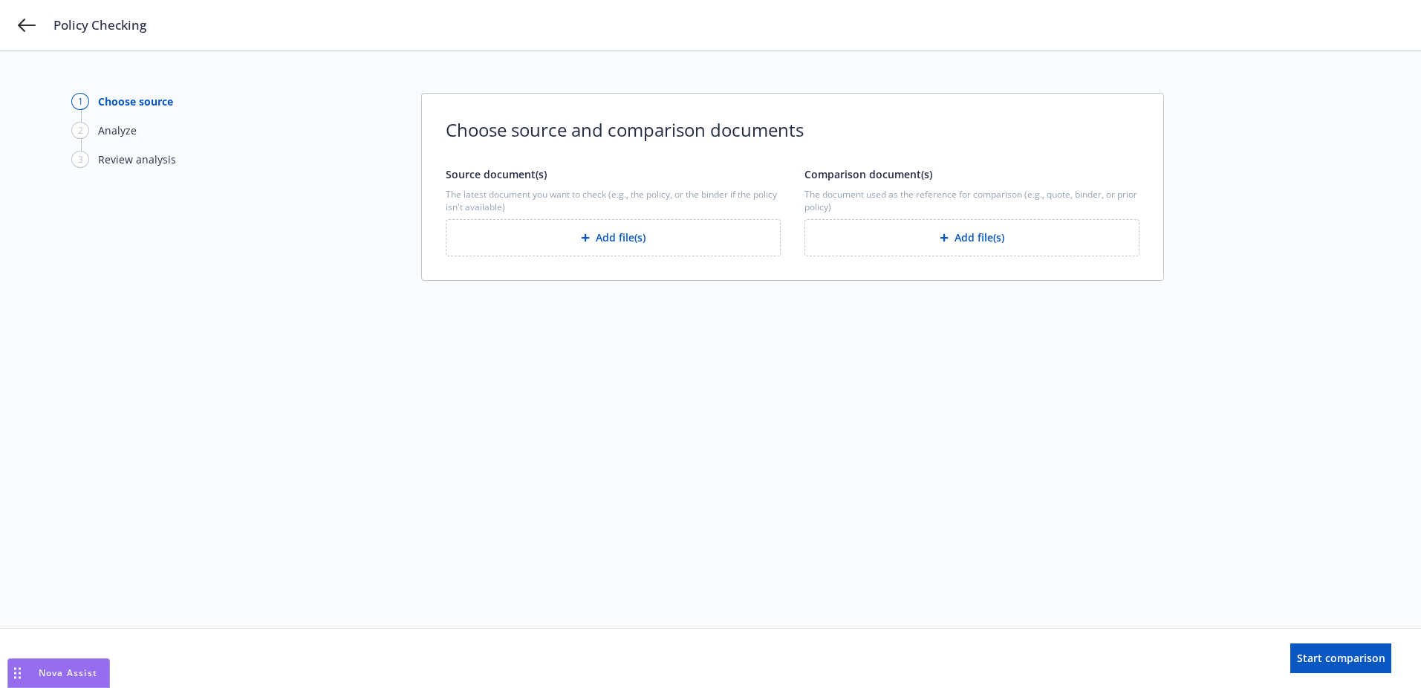
click at [570, 249] on button "Add file(s)" at bounding box center [613, 237] width 335 height 37
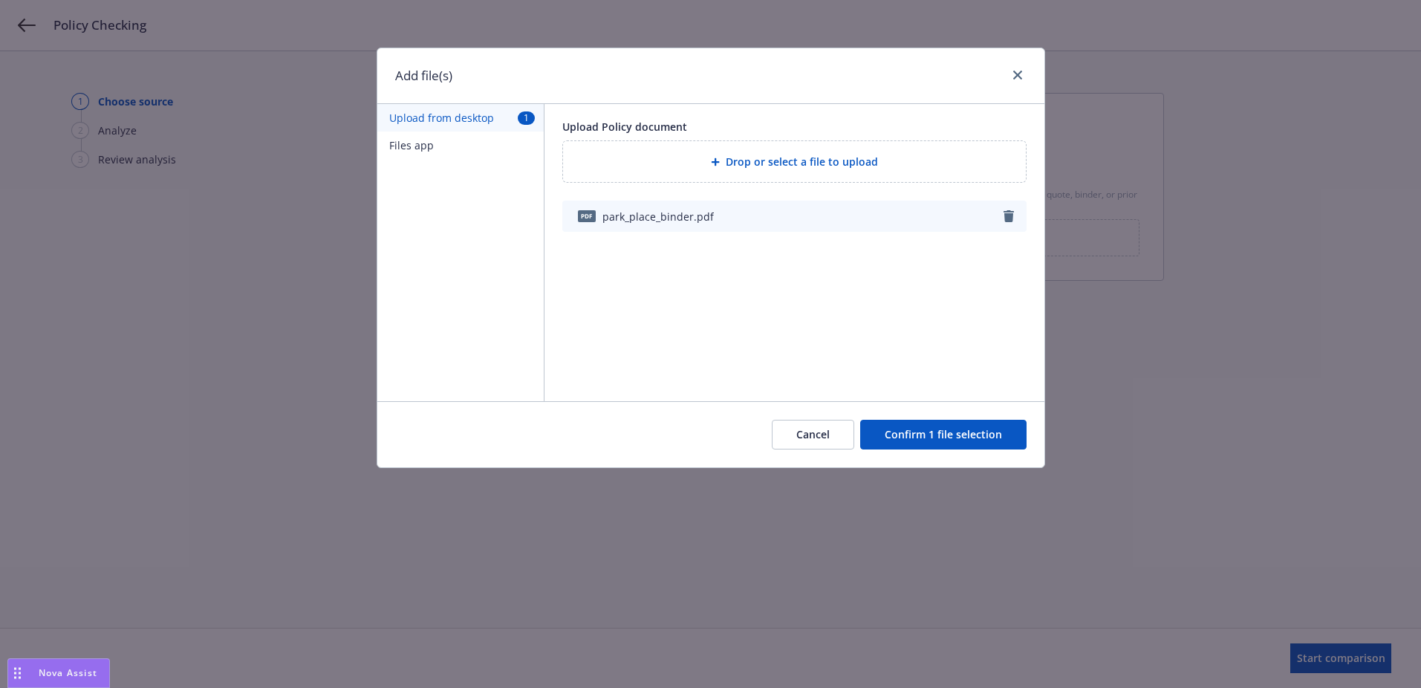
click at [951, 427] on button "Confirm 1 file selection" at bounding box center [943, 435] width 166 height 30
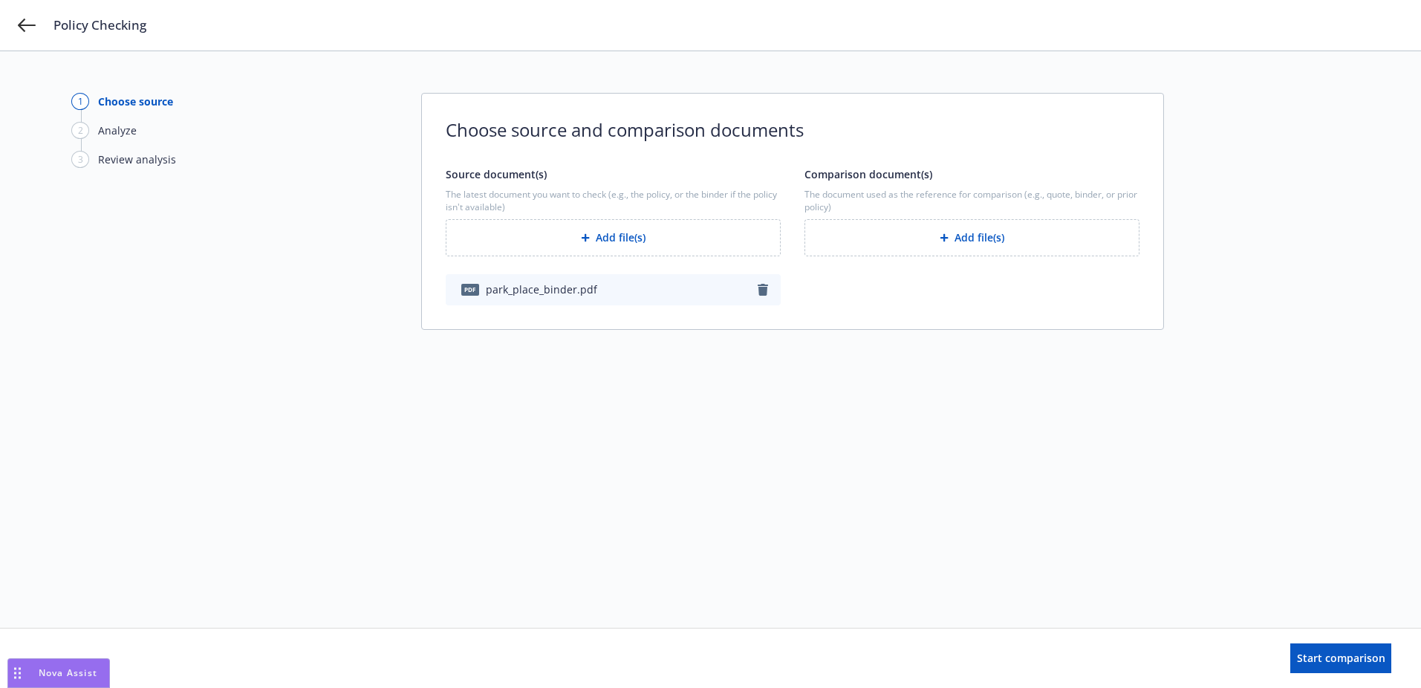
click at [924, 243] on button "Add file(s)" at bounding box center [971, 237] width 335 height 37
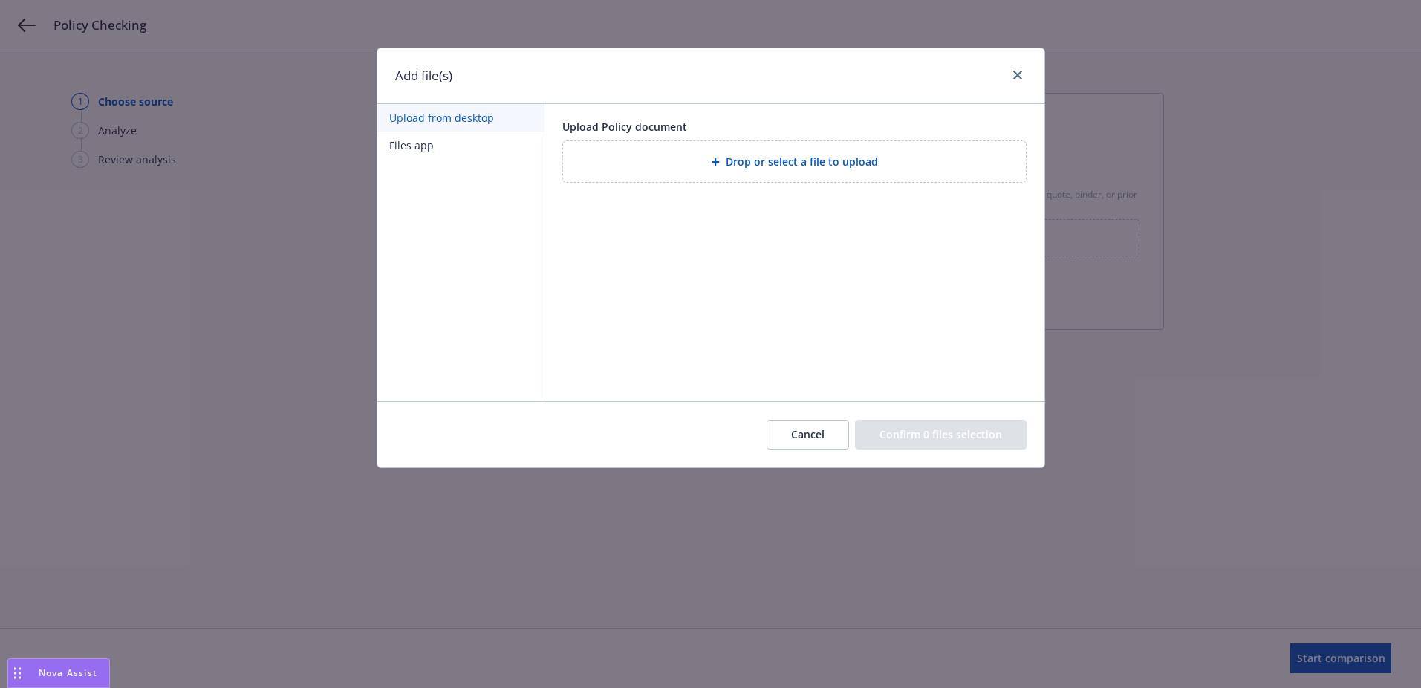
click at [798, 440] on button "Cancel" at bounding box center [807, 435] width 82 height 30
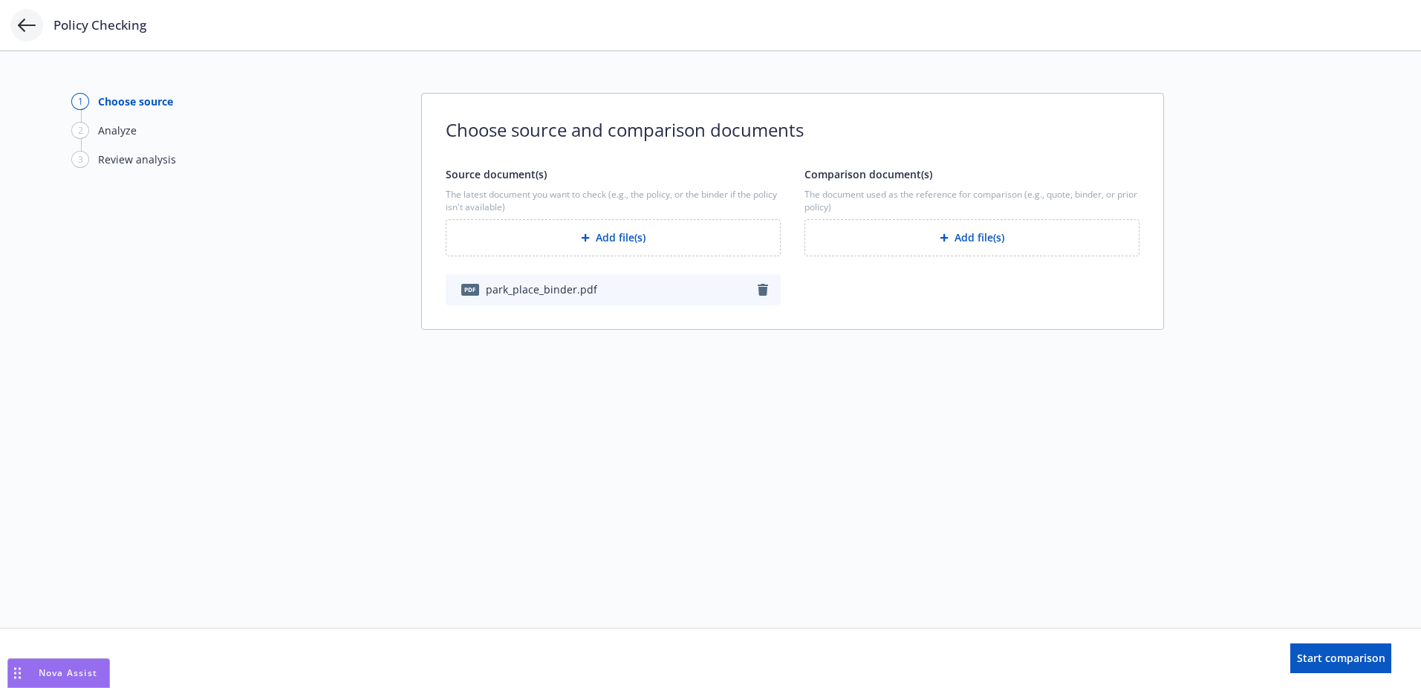
click at [27, 19] on icon at bounding box center [27, 25] width 18 height 18
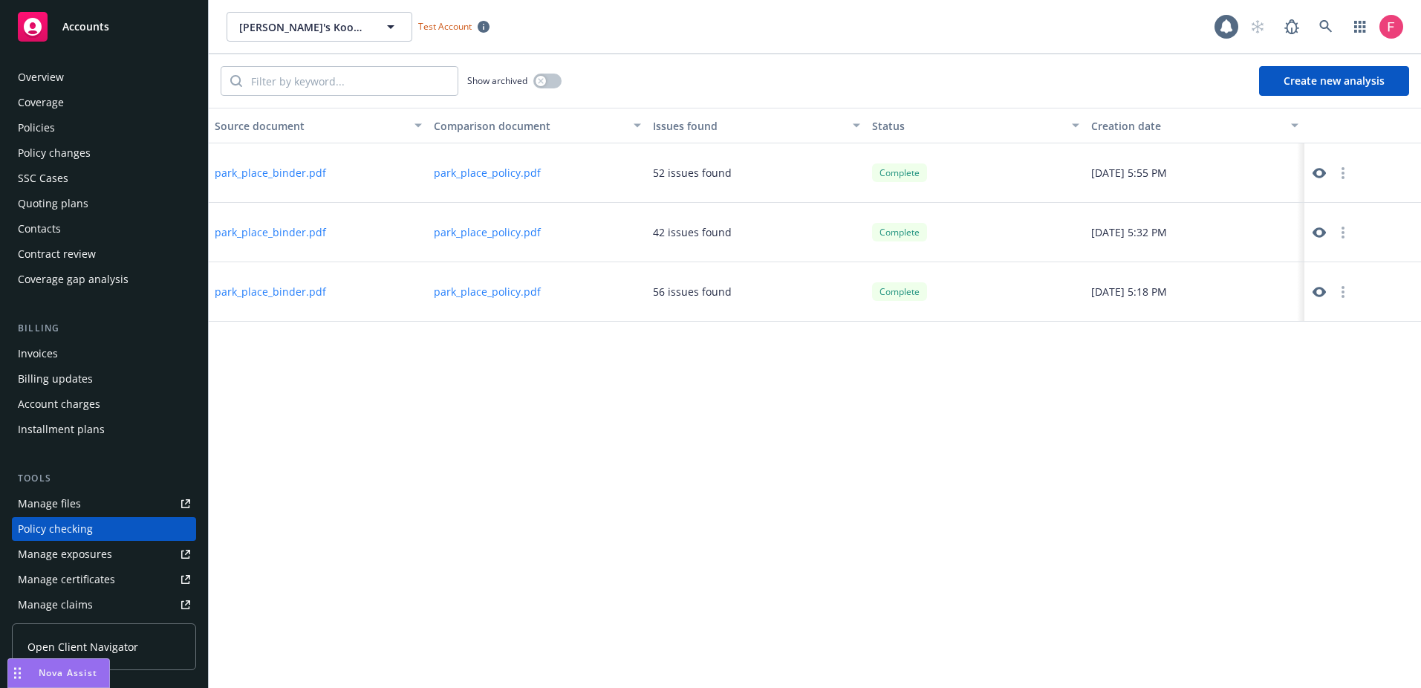
click at [59, 84] on div "Overview" at bounding box center [41, 77] width 46 height 24
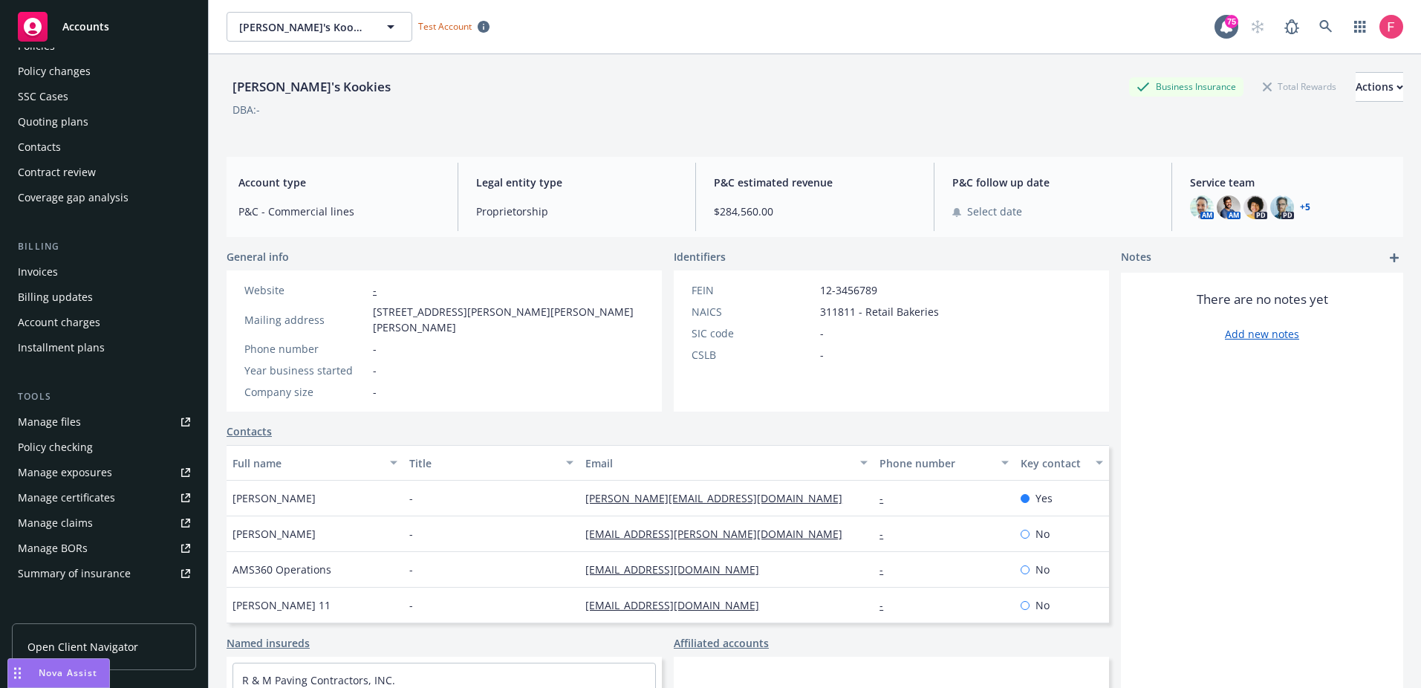
scroll to position [100, 0]
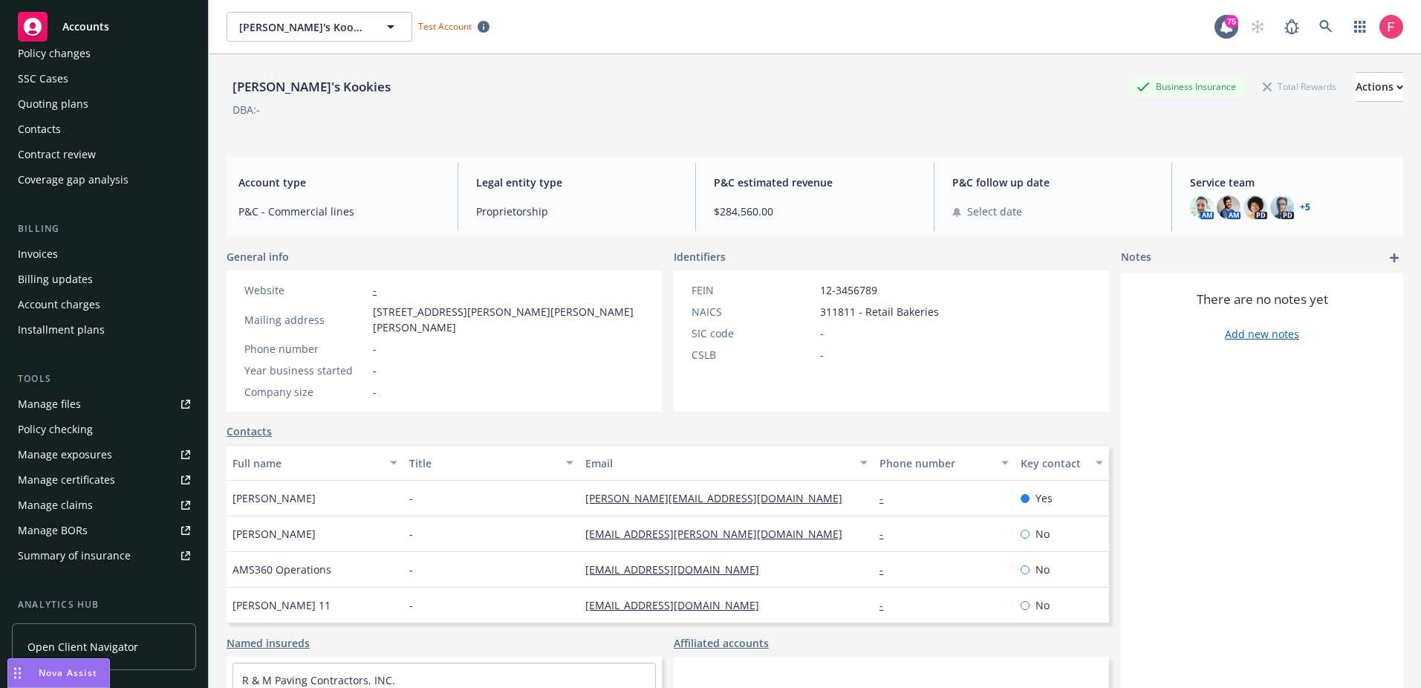
click at [51, 429] on div "Policy checking" at bounding box center [55, 429] width 75 height 24
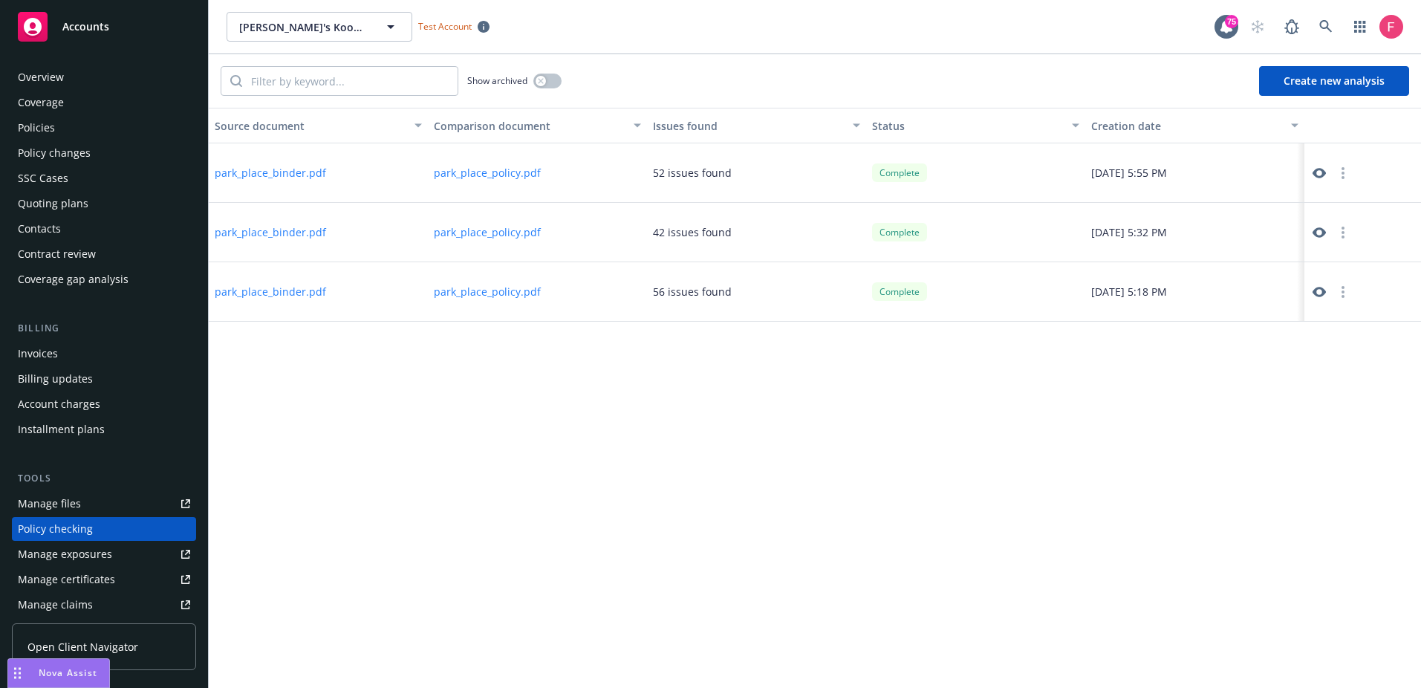
scroll to position [161, 0]
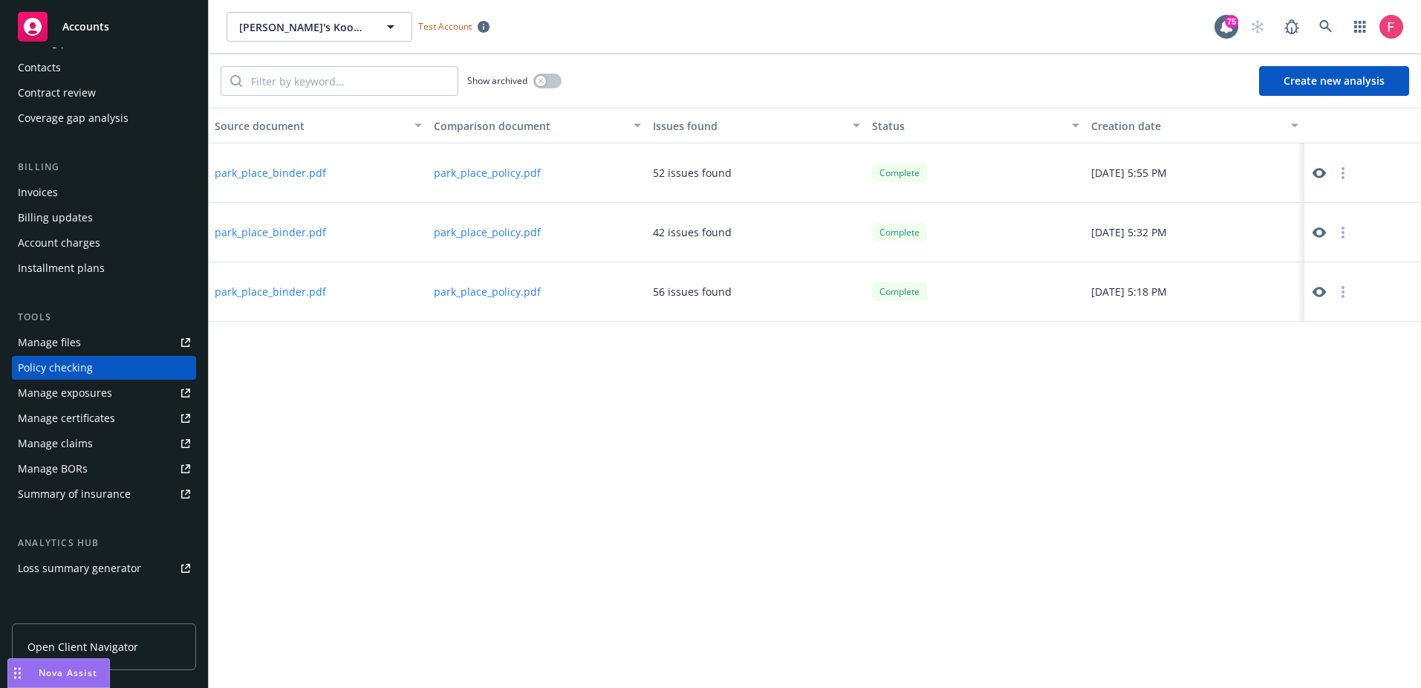
click at [1341, 79] on button "Create new analysis" at bounding box center [1334, 81] width 150 height 30
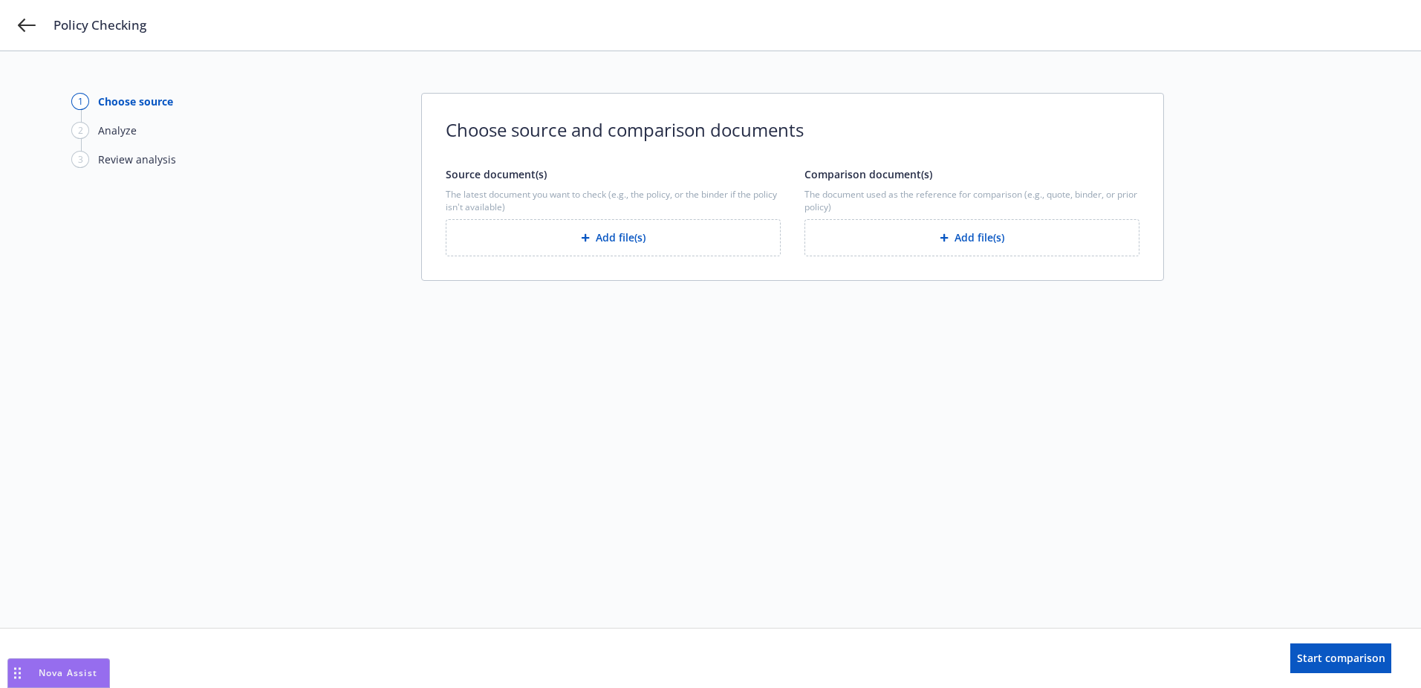
click at [590, 234] on div "button" at bounding box center [588, 237] width 15 height 9
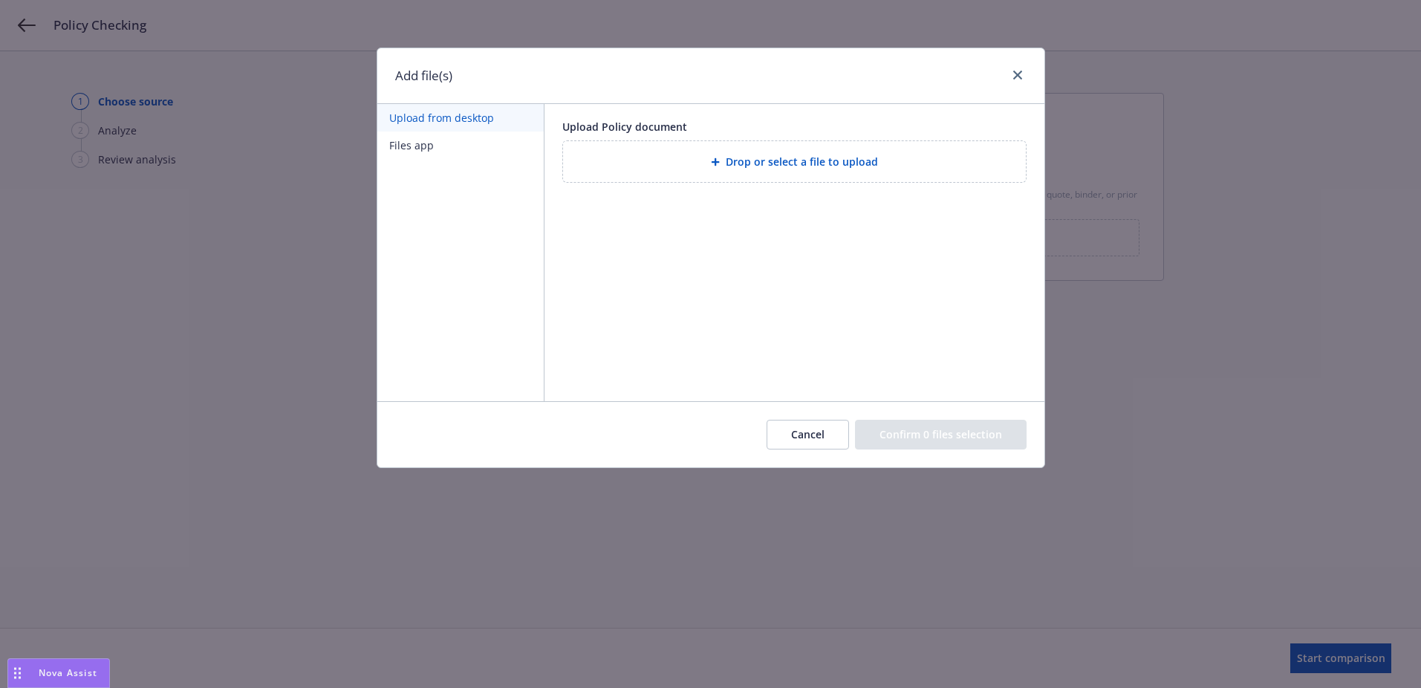
click at [827, 408] on div "Cancel Confirm 0 files selection" at bounding box center [710, 434] width 667 height 66
click at [829, 415] on div "Cancel Confirm 0 files selection" at bounding box center [710, 434] width 667 height 66
drag, startPoint x: 830, startPoint y: 421, endPoint x: 831, endPoint y: 429, distance: 7.5
click at [830, 427] on button "Cancel" at bounding box center [807, 435] width 82 height 30
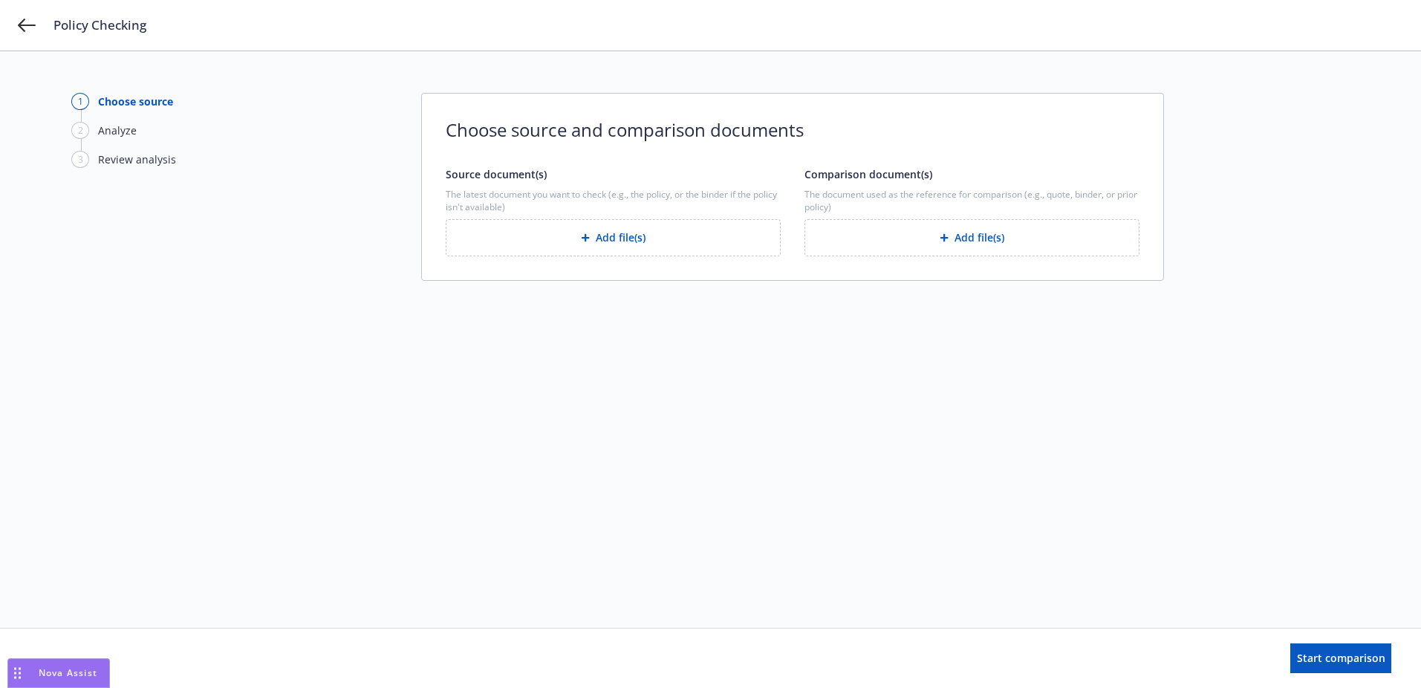
click at [648, 238] on button "Add file(s)" at bounding box center [613, 237] width 335 height 37
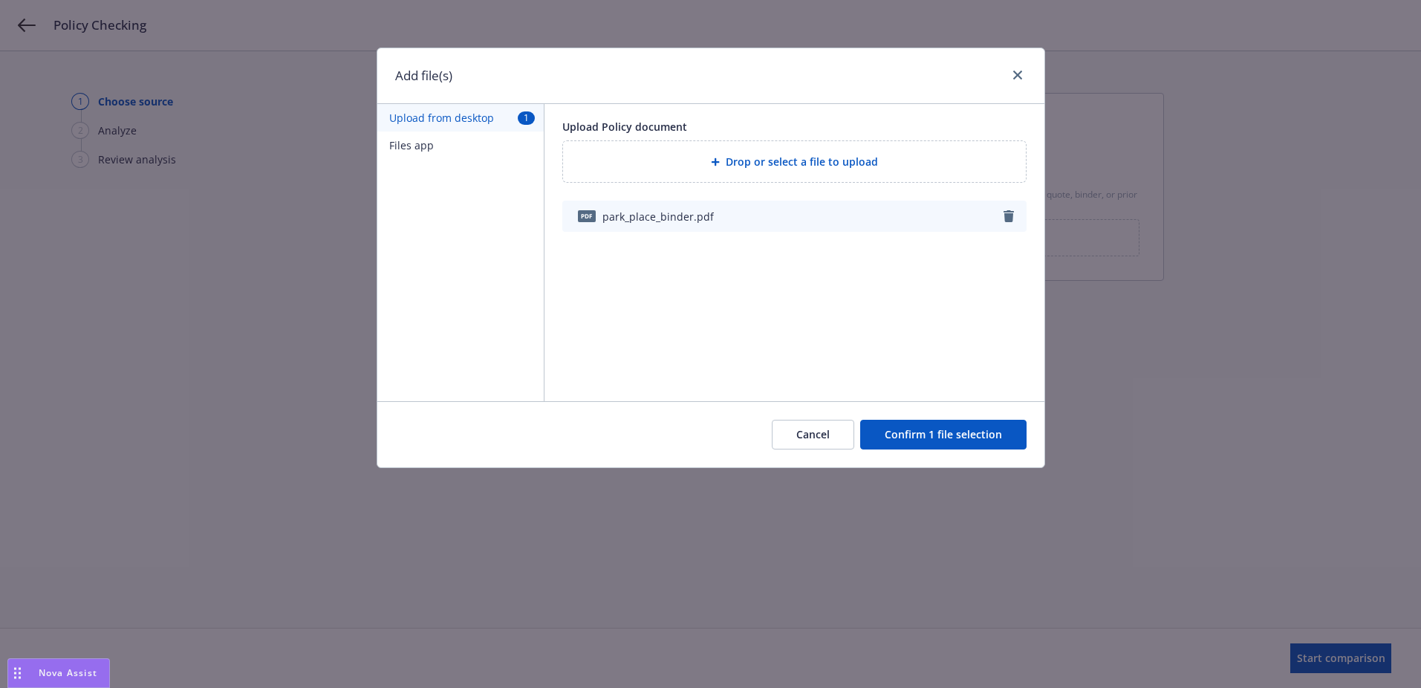
click at [406, 154] on button "Files app" at bounding box center [460, 144] width 166 height 27
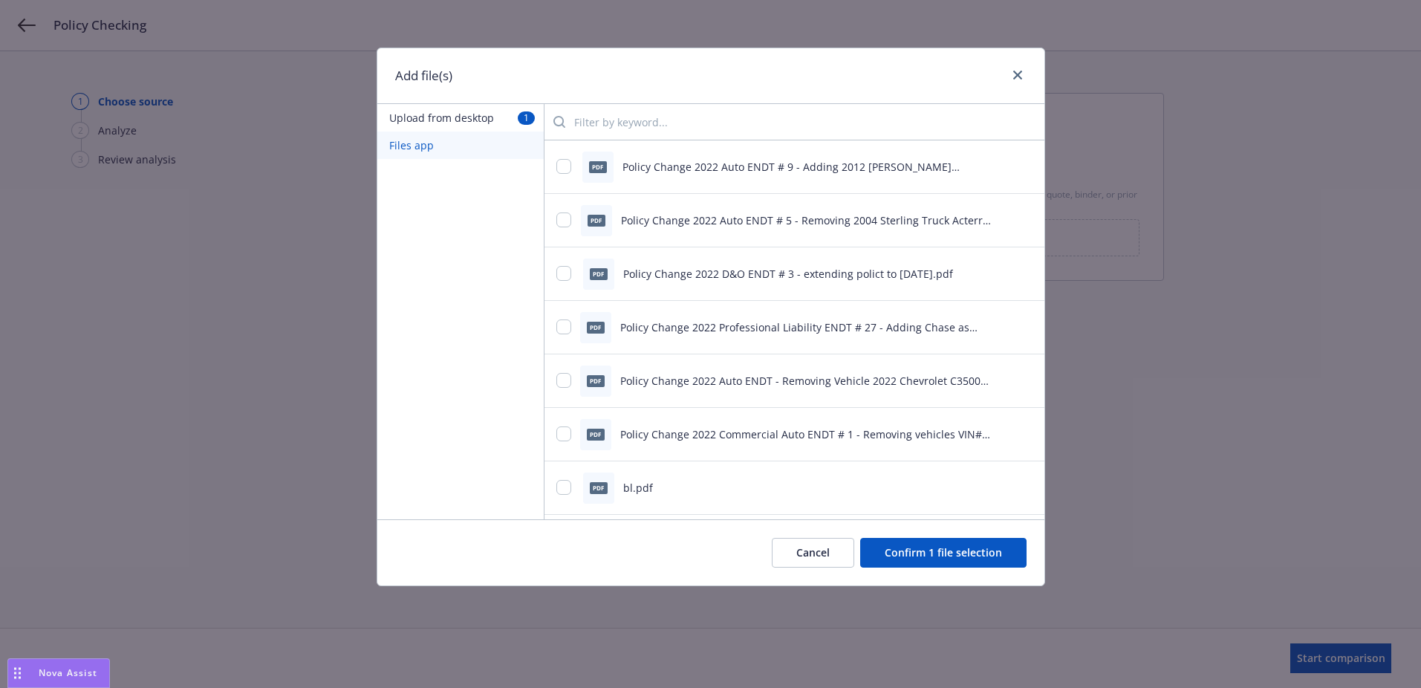
click at [794, 558] on button "Cancel" at bounding box center [813, 553] width 82 height 30
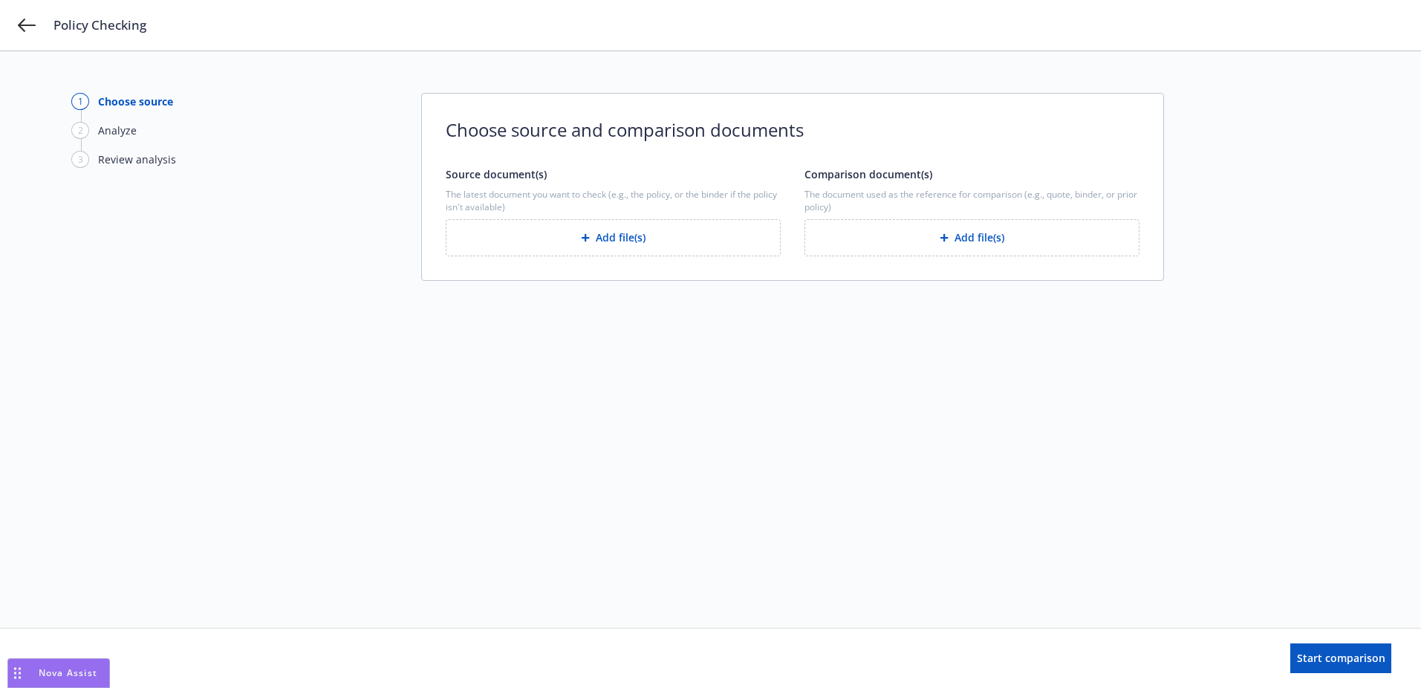
click at [642, 238] on button "Add file(s)" at bounding box center [613, 237] width 335 height 37
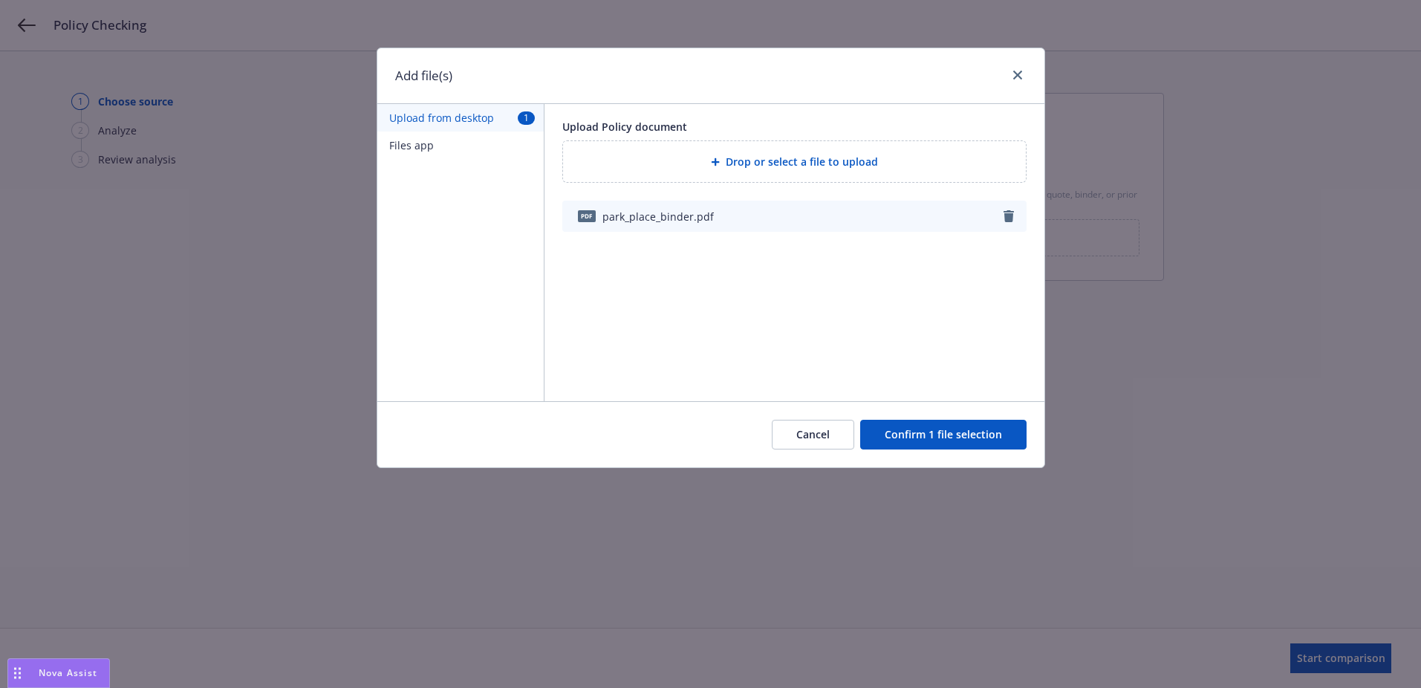
click at [437, 149] on button "Files app" at bounding box center [460, 144] width 166 height 27
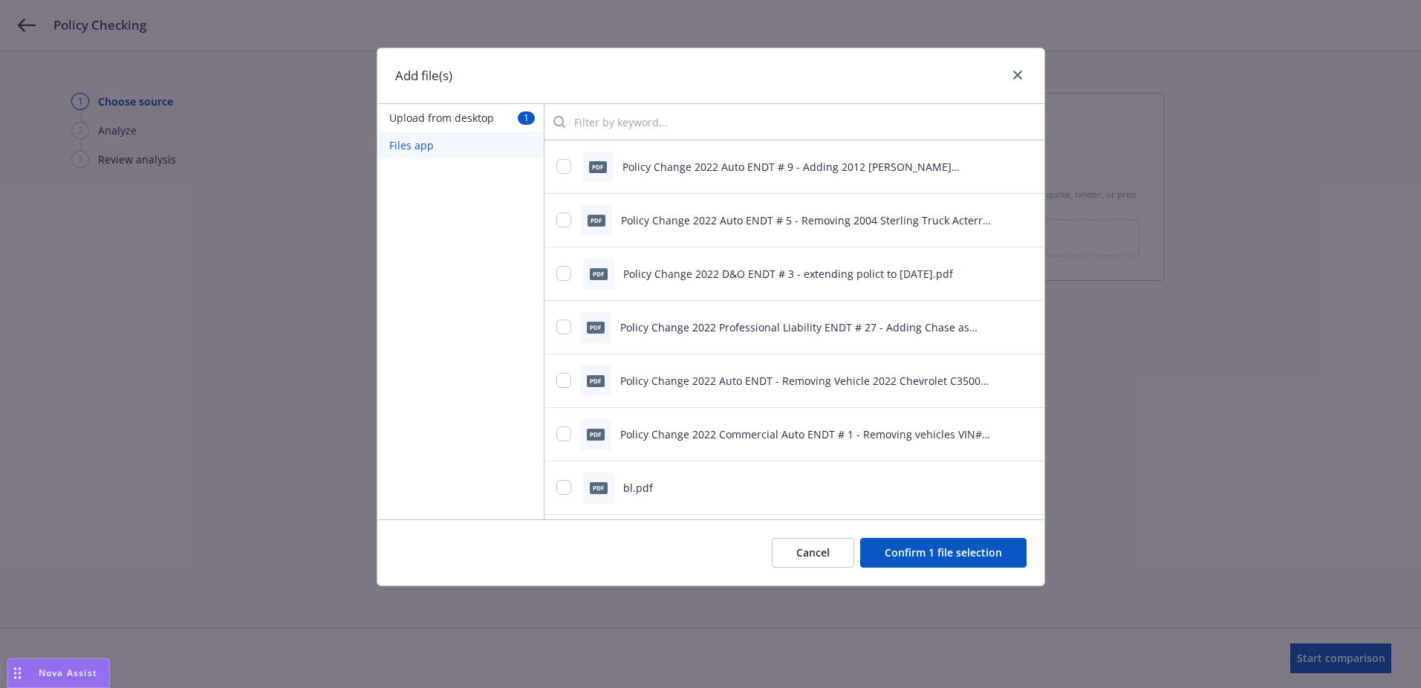
click at [628, 123] on input "search" at bounding box center [798, 122] width 467 height 30
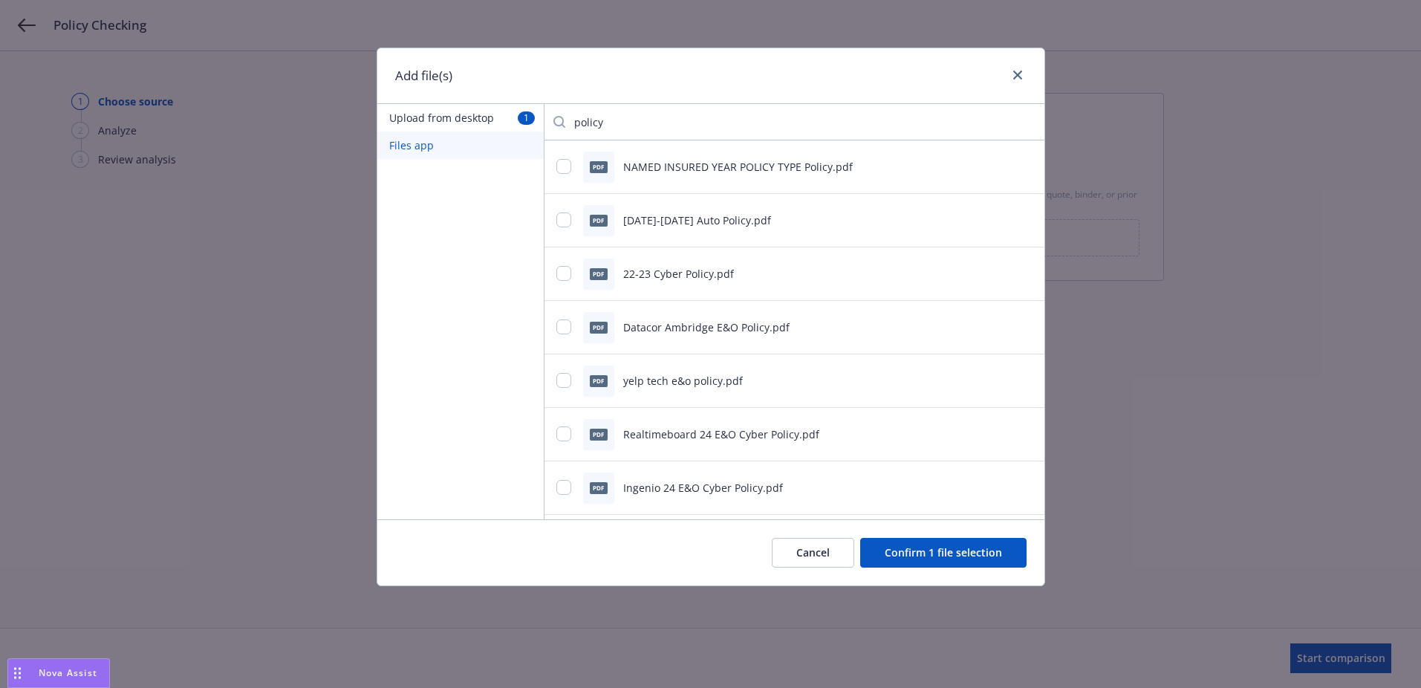
type input "policy"
click at [570, 212] on div at bounding box center [565, 220] width 18 height 16
click at [567, 216] on input "checkbox" at bounding box center [563, 219] width 15 height 15
click at [567, 217] on input "checkbox" at bounding box center [563, 219] width 15 height 15
checkbox input "false"
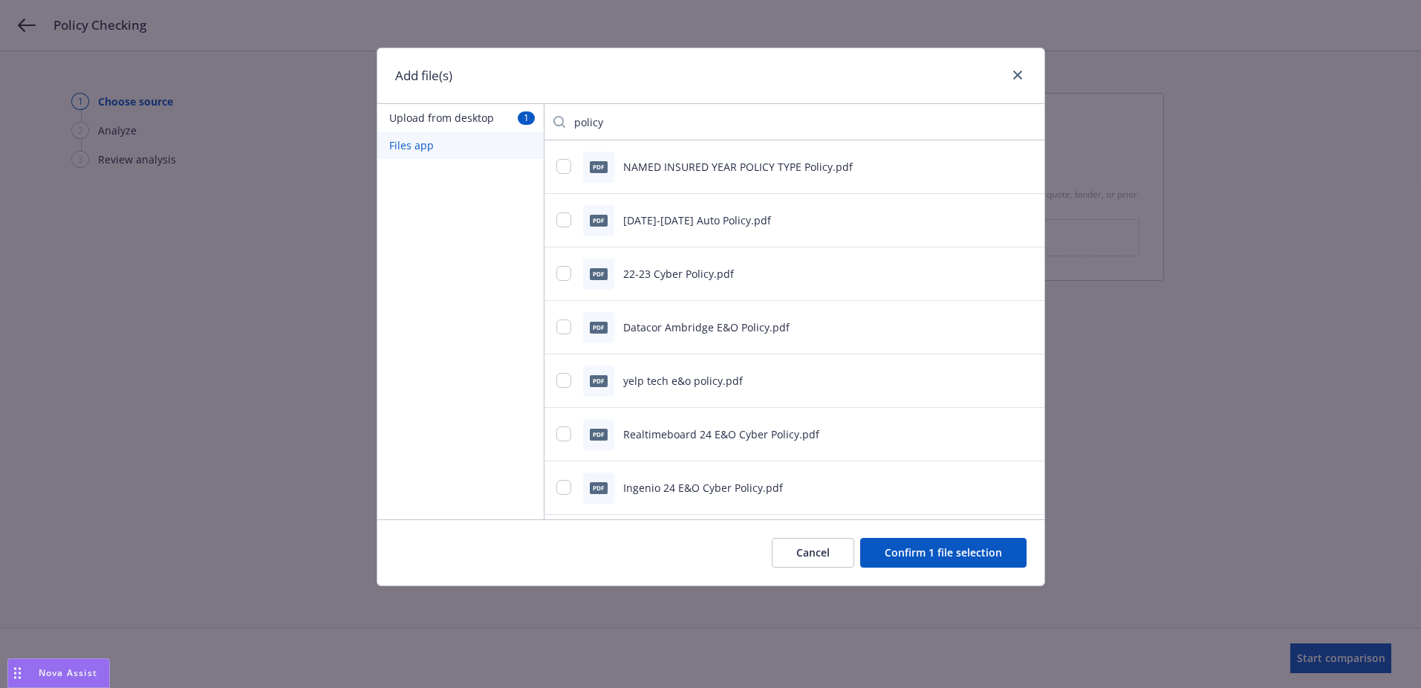
click at [966, 557] on button "Confirm 1 file selection" at bounding box center [943, 553] width 166 height 30
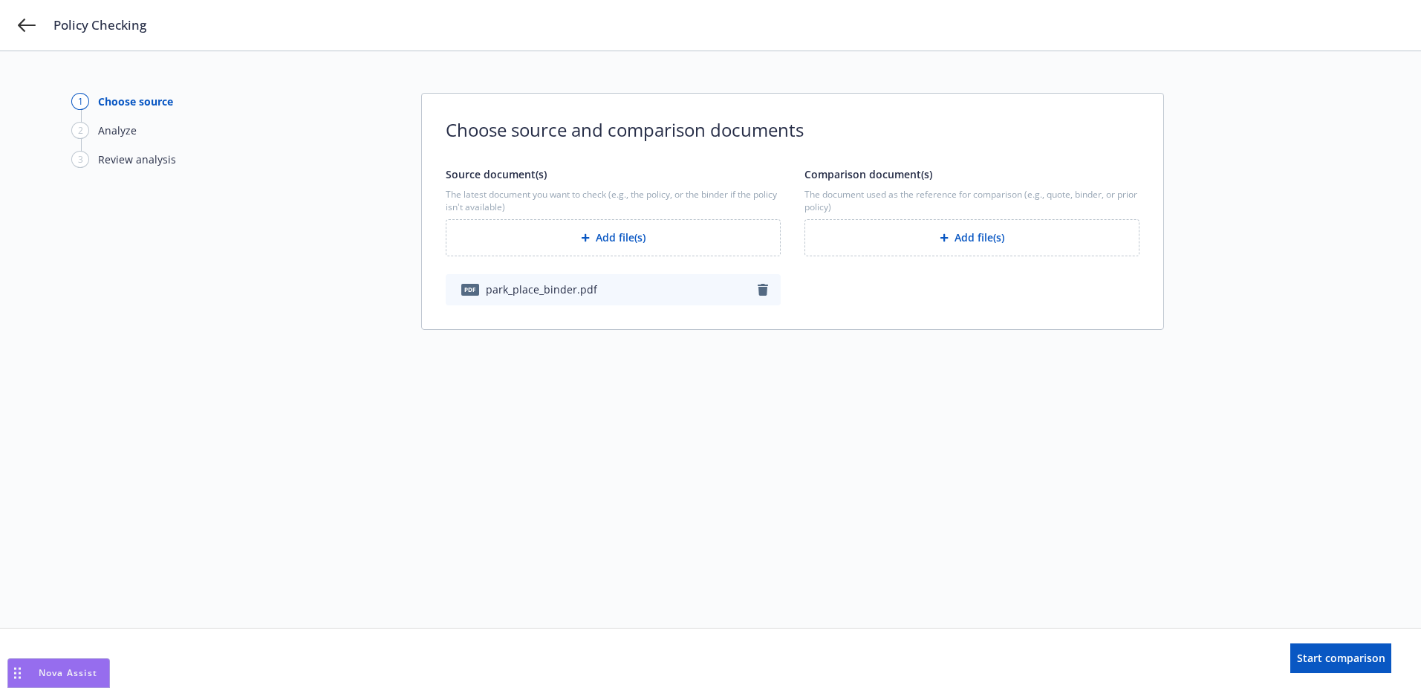
click at [917, 233] on button "Add file(s)" at bounding box center [971, 237] width 335 height 37
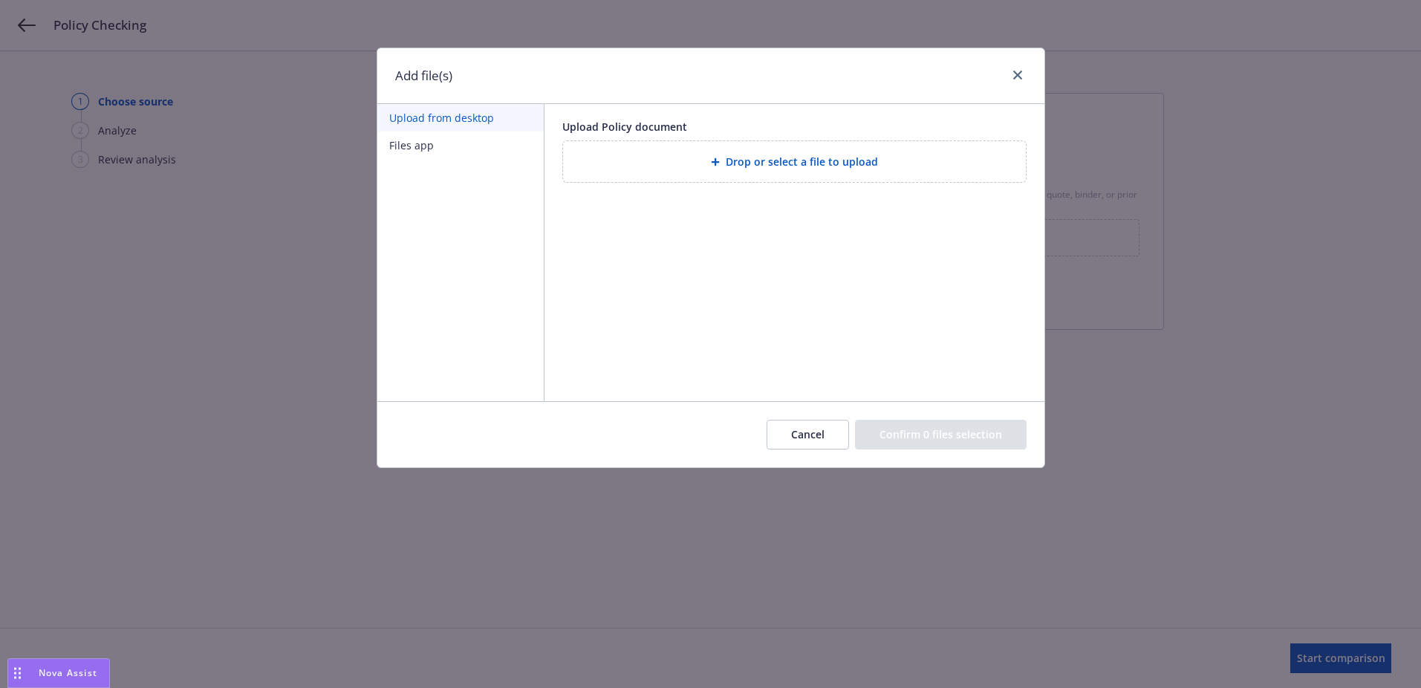
click at [788, 431] on button "Cancel" at bounding box center [807, 435] width 82 height 30
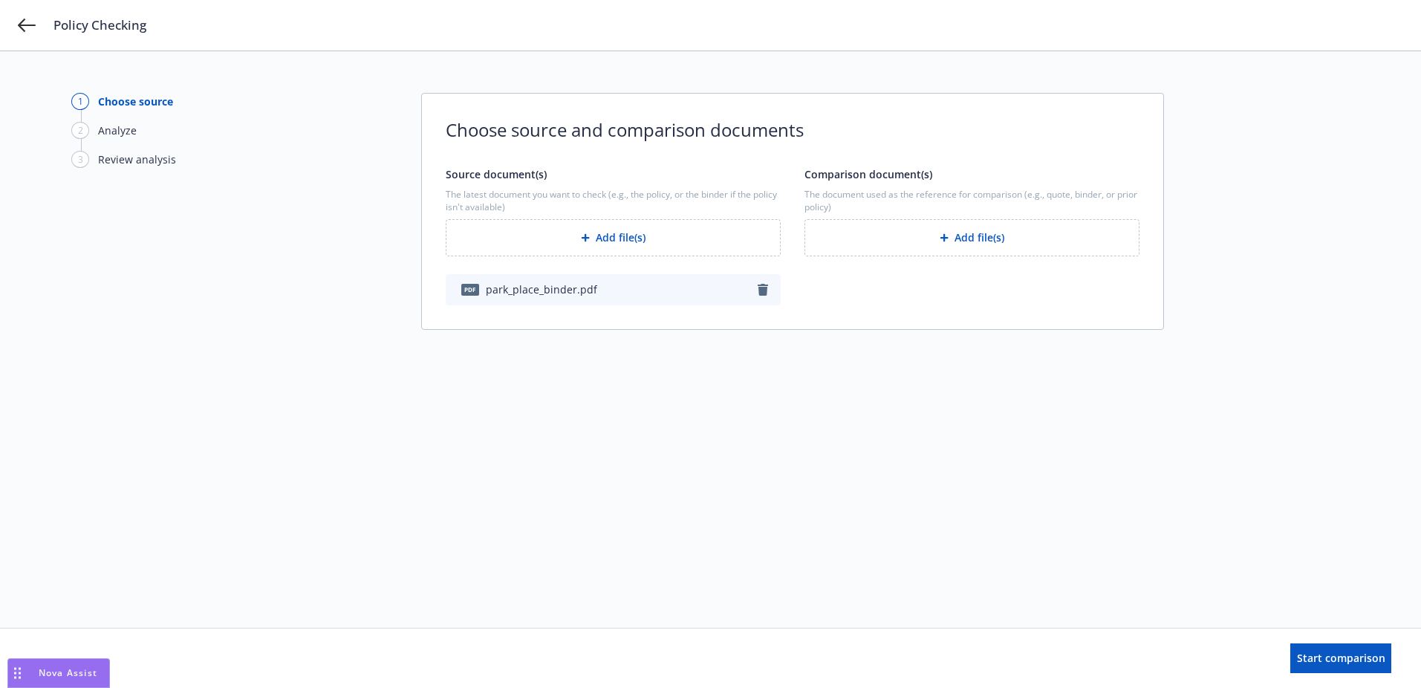
click at [9, 34] on div "Policy Checking" at bounding box center [710, 25] width 1421 height 51
click at [14, 29] on div "Policy Checking" at bounding box center [710, 25] width 1421 height 51
click at [16, 27] on div "Policy Checking" at bounding box center [710, 25] width 1421 height 51
click at [19, 25] on icon at bounding box center [27, 25] width 18 height 13
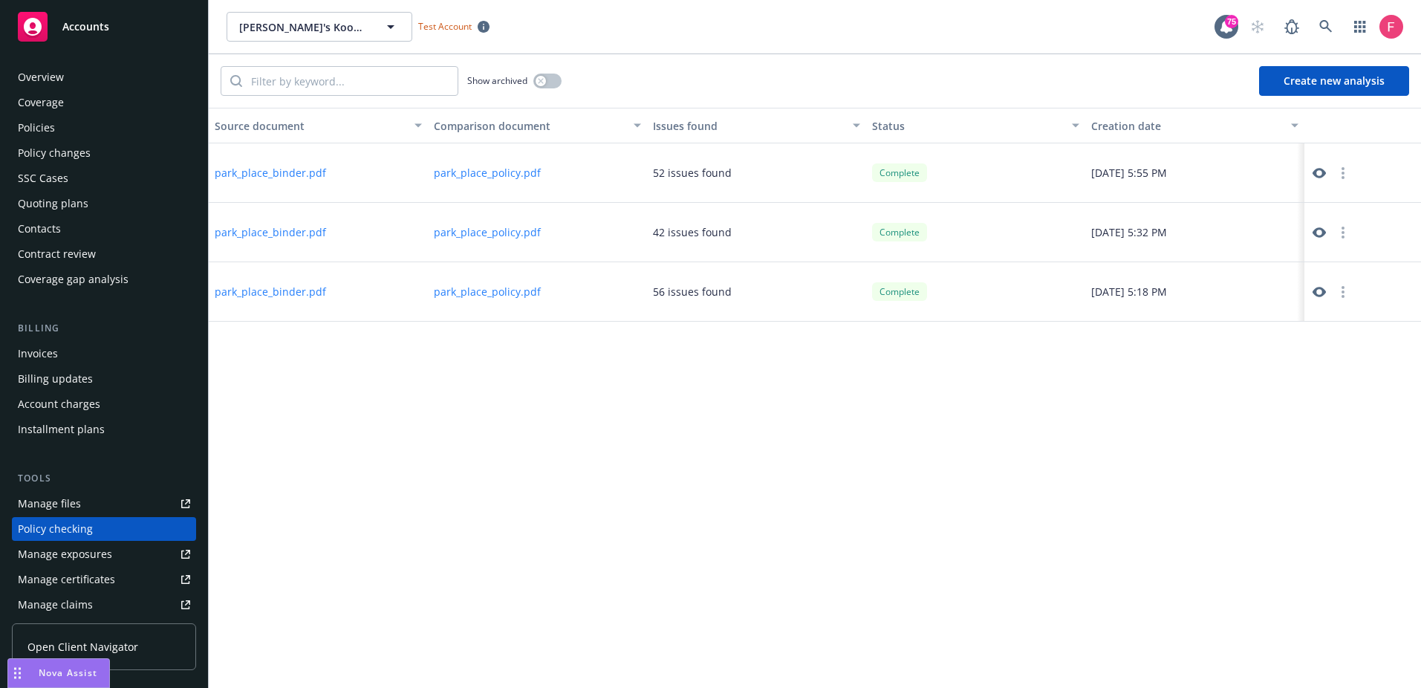
click at [63, 74] on div "Overview" at bounding box center [104, 77] width 172 height 24
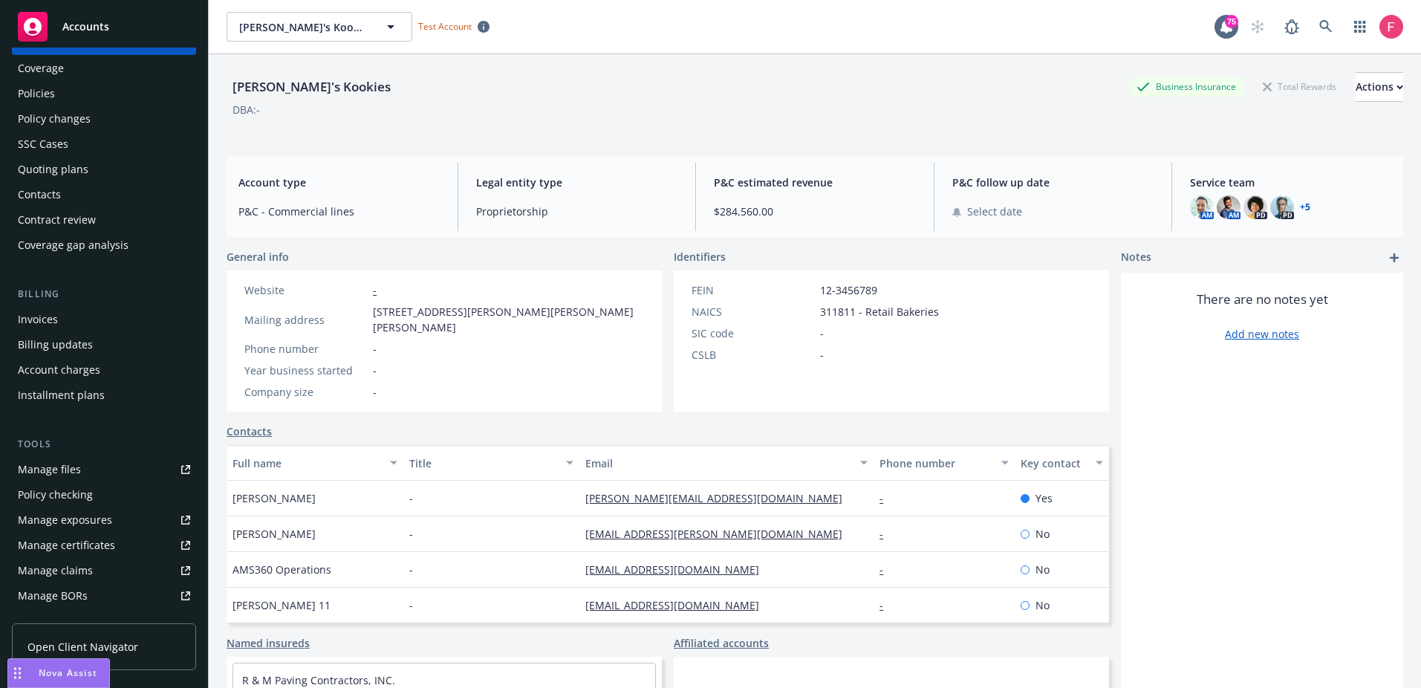
scroll to position [51, 0]
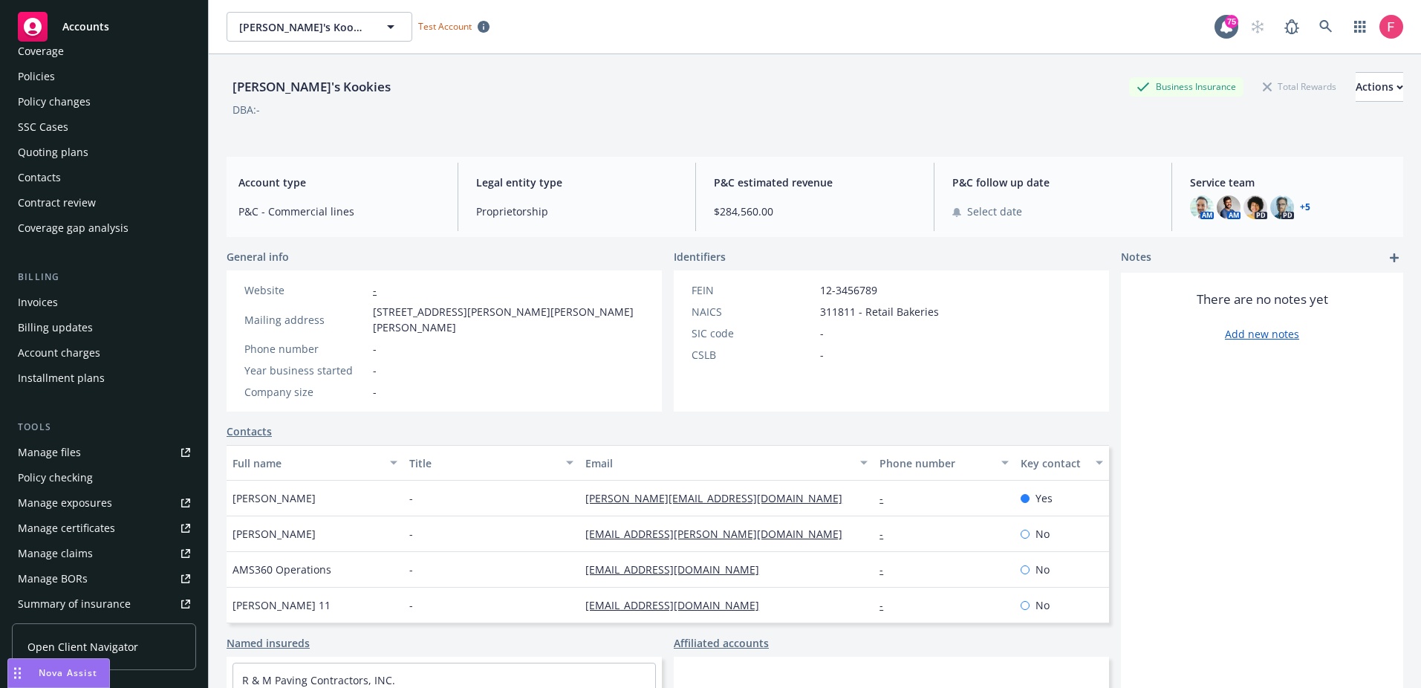
click at [78, 482] on div "Policy checking" at bounding box center [55, 478] width 75 height 24
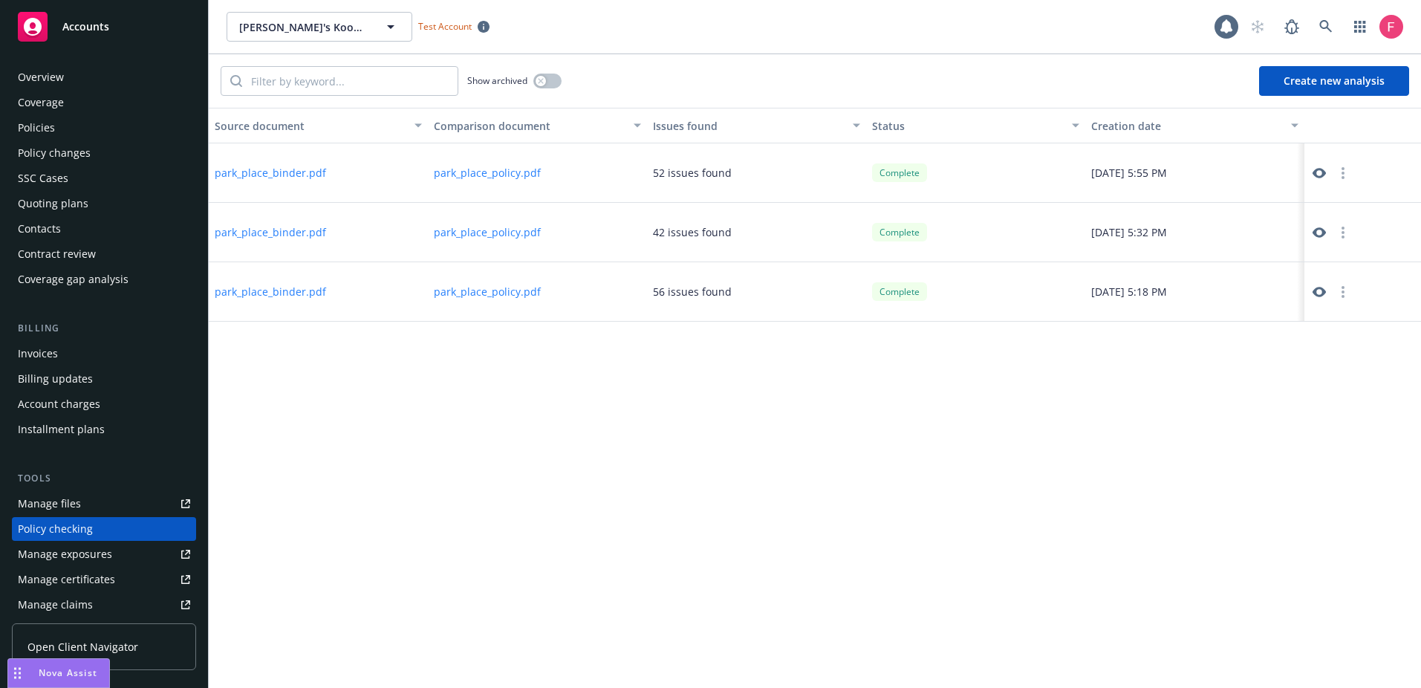
scroll to position [161, 0]
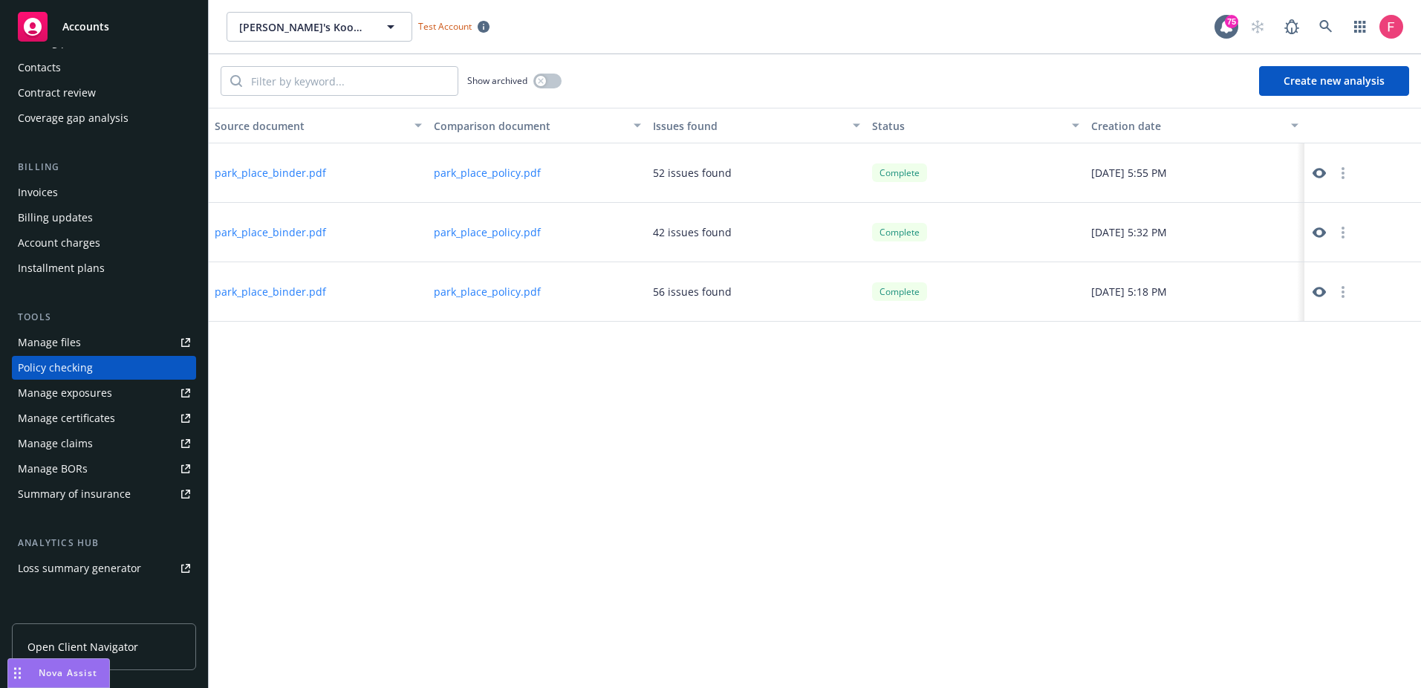
click at [1336, 76] on button "Create new analysis" at bounding box center [1334, 81] width 150 height 30
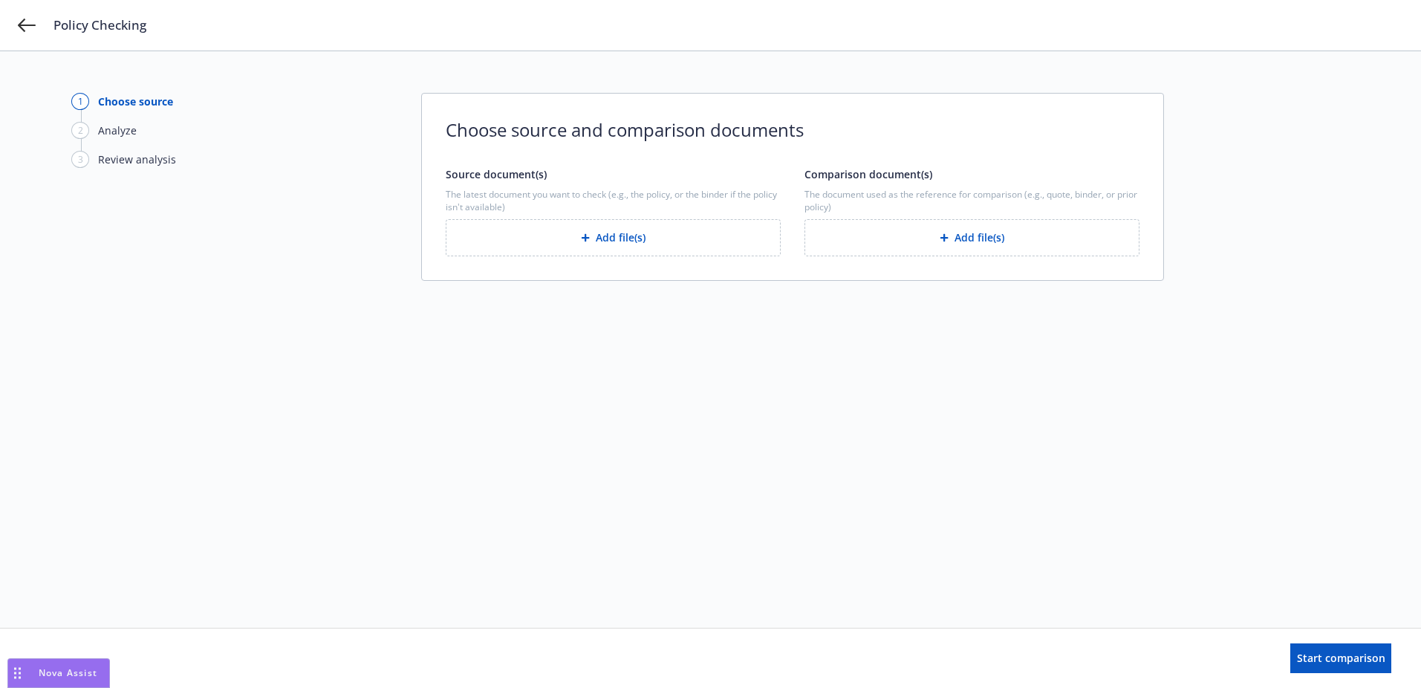
click at [629, 233] on button "Add file(s)" at bounding box center [613, 237] width 335 height 37
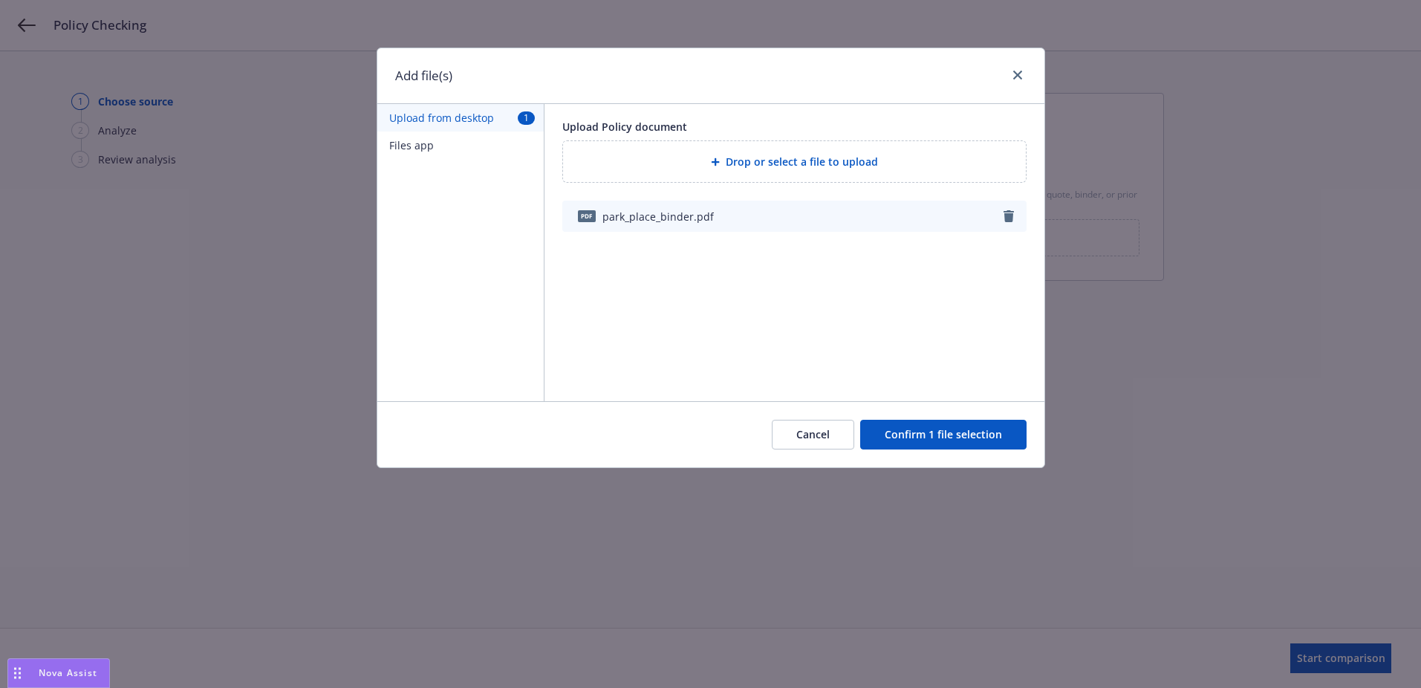
click at [423, 144] on button "Files app" at bounding box center [460, 144] width 166 height 27
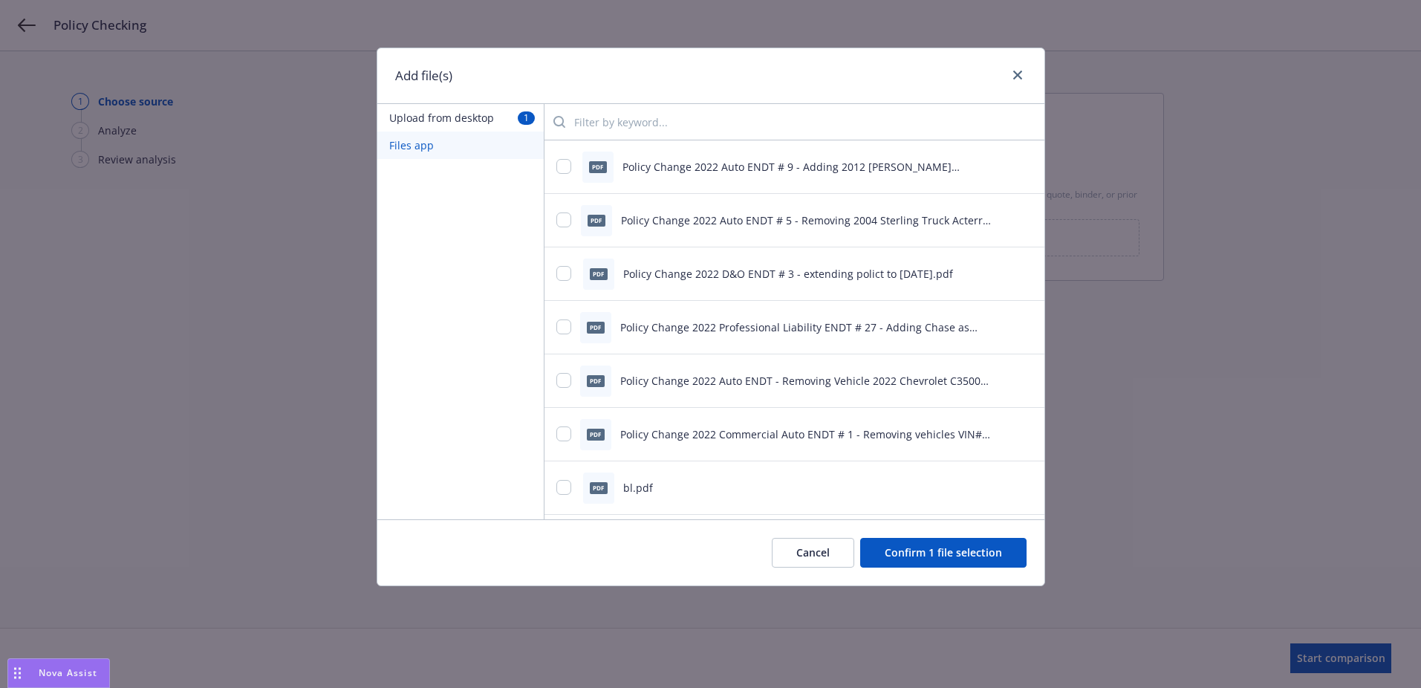
click at [631, 112] on input "search" at bounding box center [798, 122] width 467 height 30
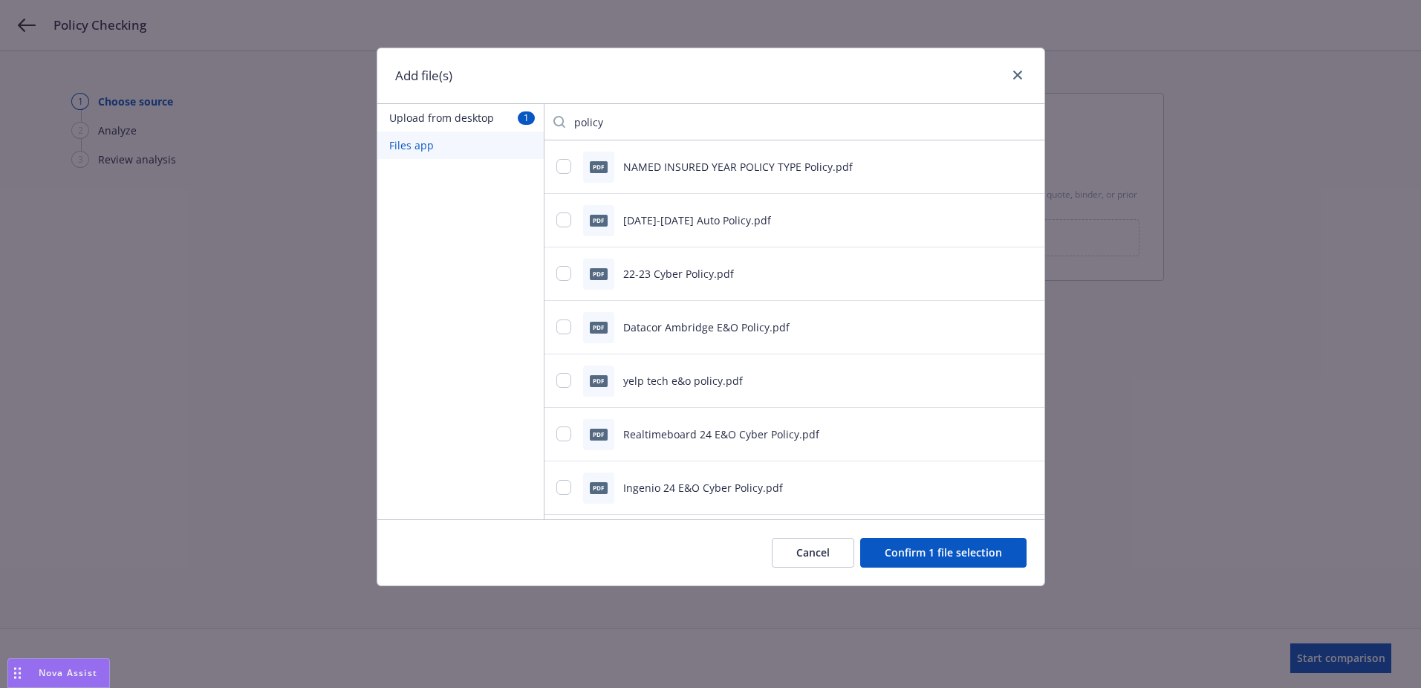
type input "policy"
click at [558, 273] on input "checkbox" at bounding box center [563, 273] width 15 height 15
click at [561, 271] on input "checkbox" at bounding box center [563, 273] width 15 height 15
checkbox input "false"
click at [963, 556] on button "Confirm 1 file selection" at bounding box center [943, 553] width 166 height 30
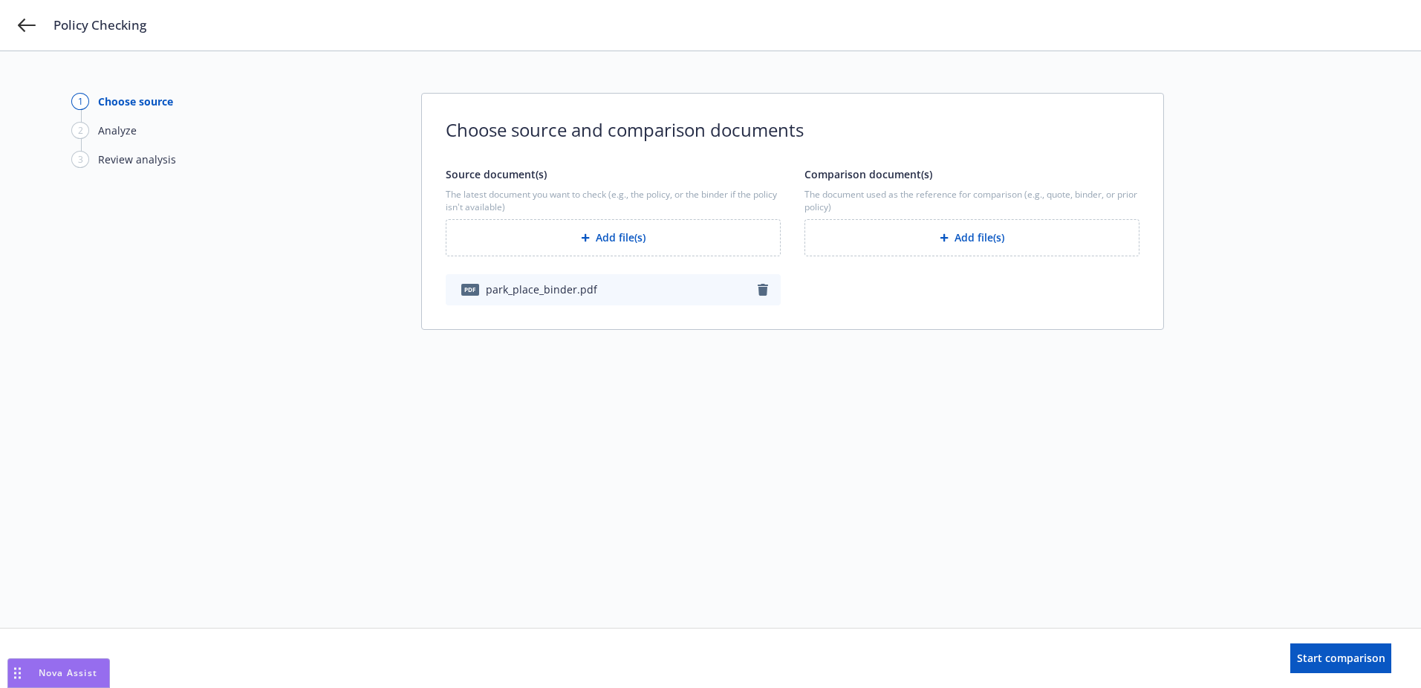
click at [908, 245] on button "Add file(s)" at bounding box center [971, 237] width 335 height 37
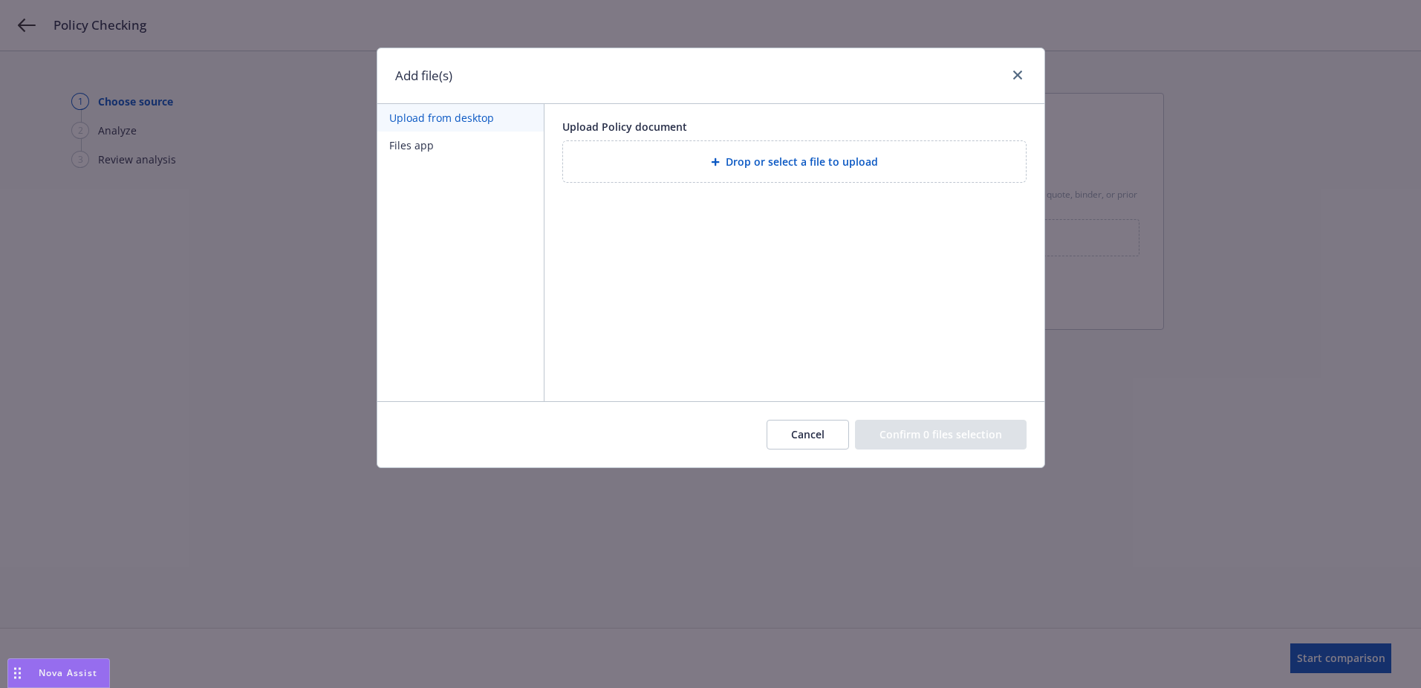
click at [779, 160] on span "Drop or select a file to upload" at bounding box center [802, 162] width 152 height 16
click at [775, 416] on div "Cancel Confirm 0 files selection" at bounding box center [710, 434] width 667 height 66
click at [813, 446] on button "Cancel" at bounding box center [807, 435] width 82 height 30
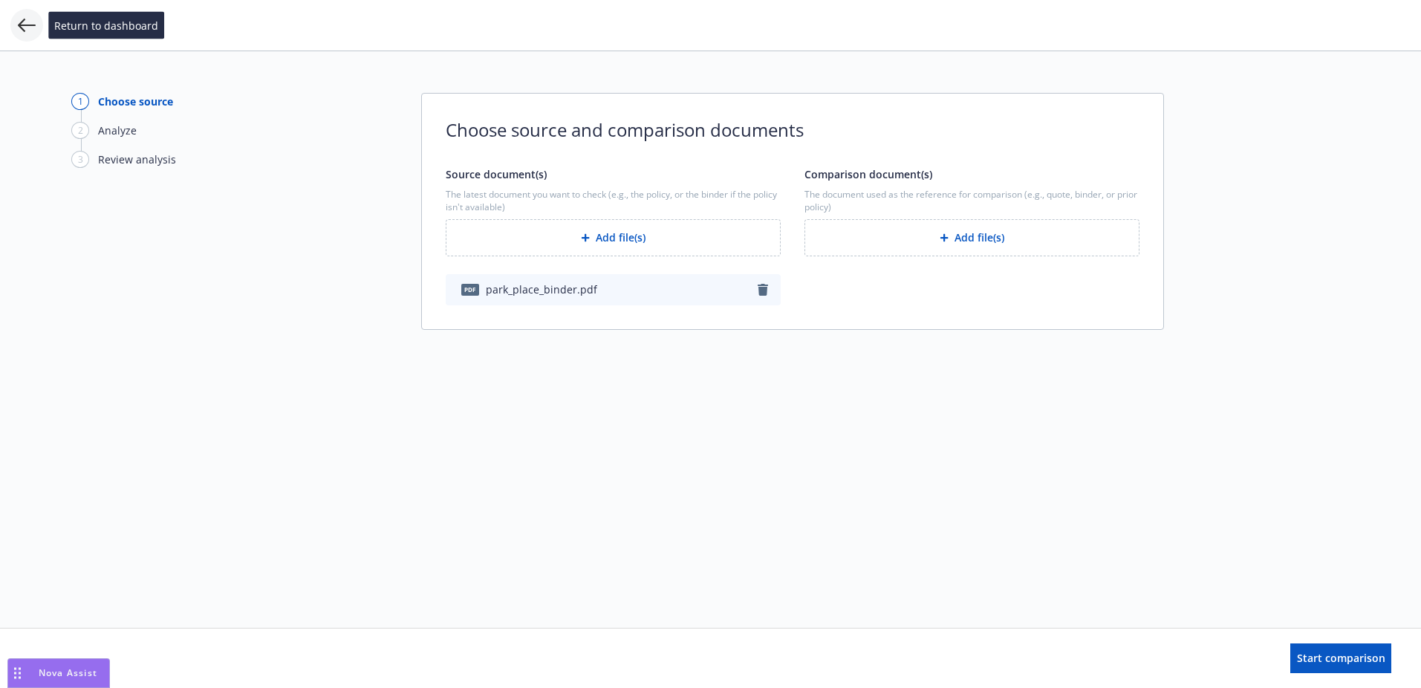
click at [25, 25] on icon at bounding box center [27, 25] width 18 height 13
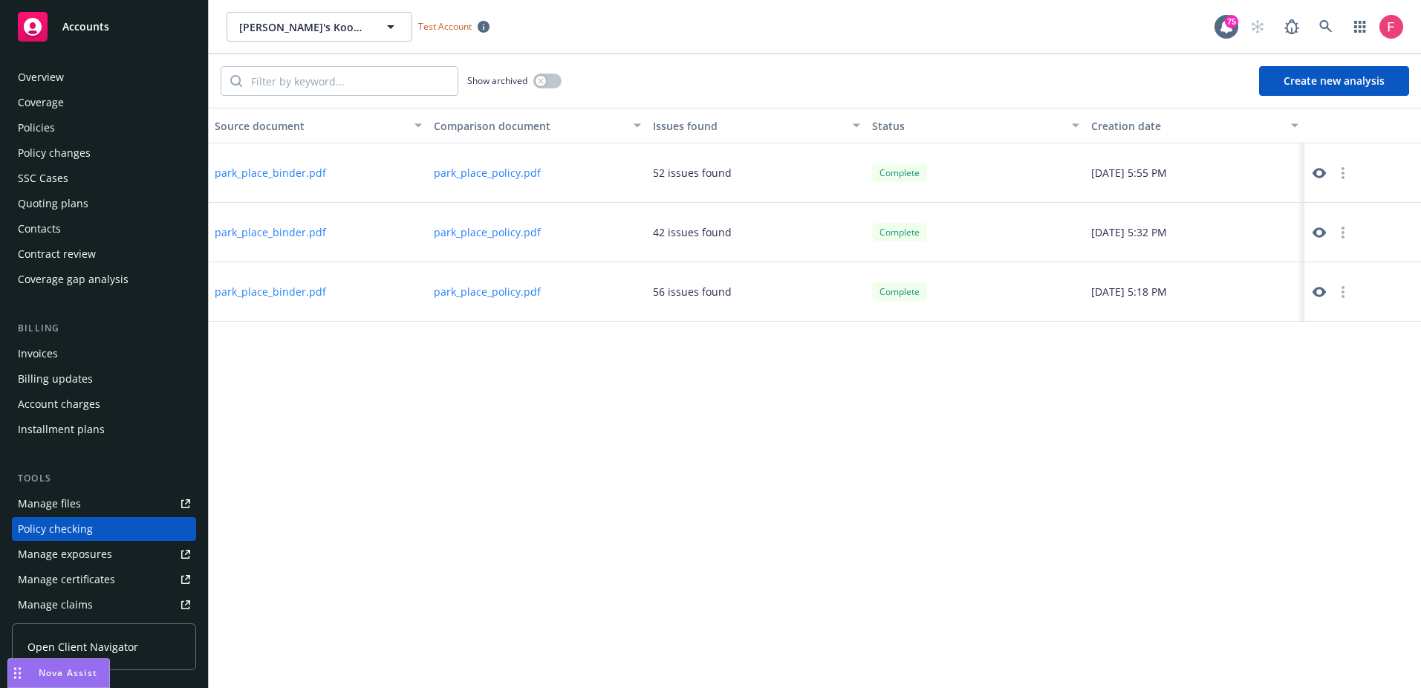
click at [62, 79] on div "Overview" at bounding box center [41, 77] width 46 height 24
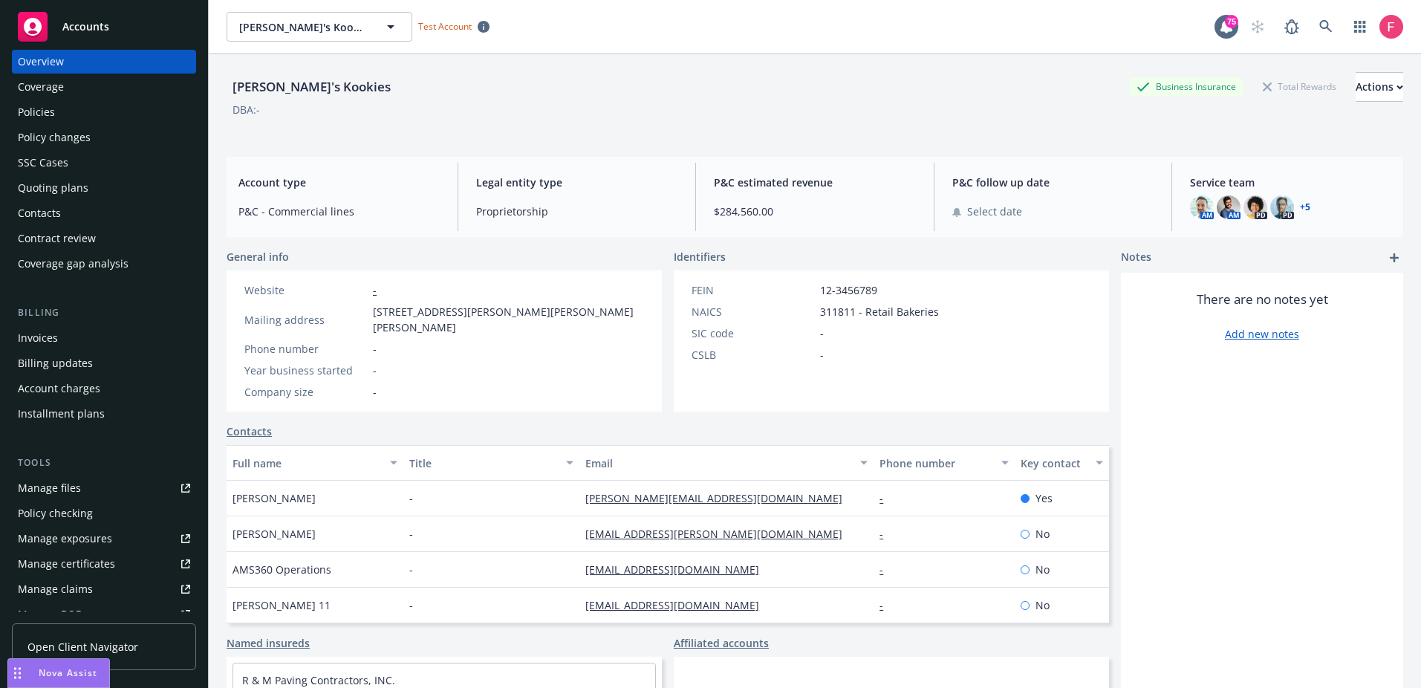
scroll to position [19, 0]
click at [93, 512] on div "Policy checking" at bounding box center [104, 510] width 172 height 24
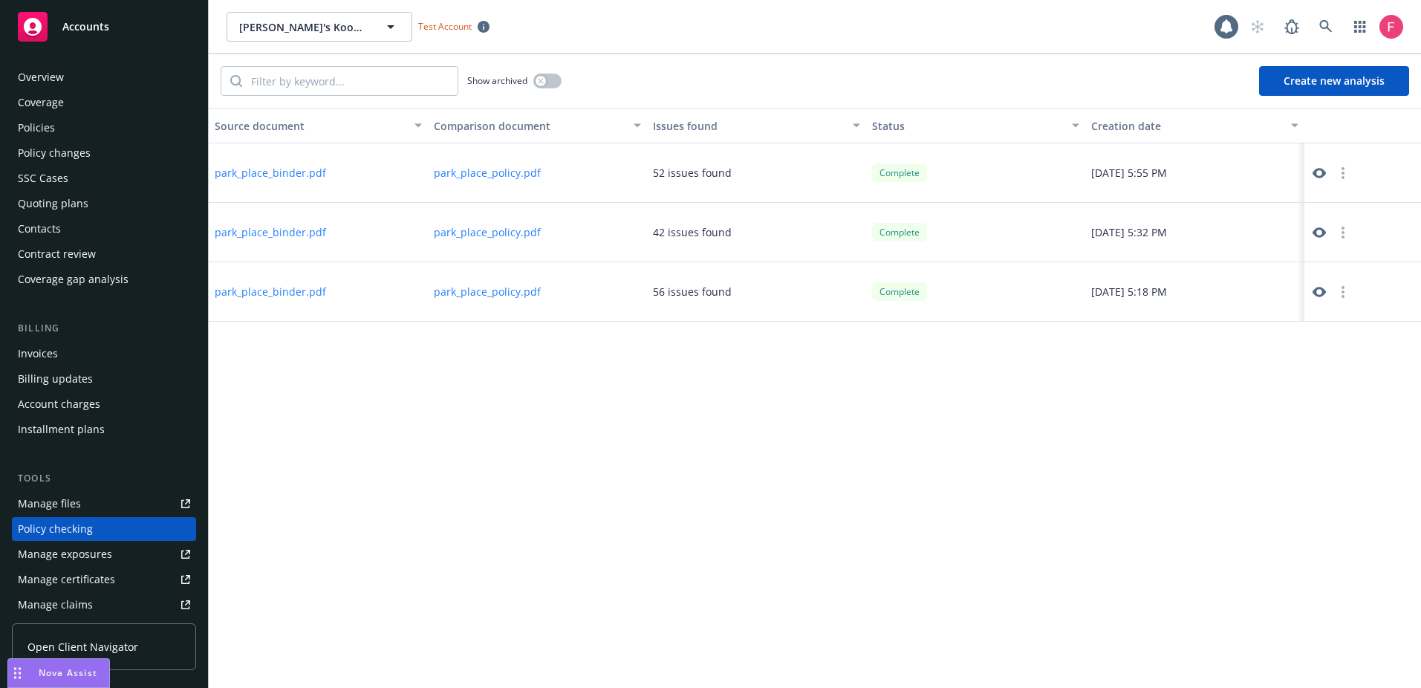
scroll to position [161, 0]
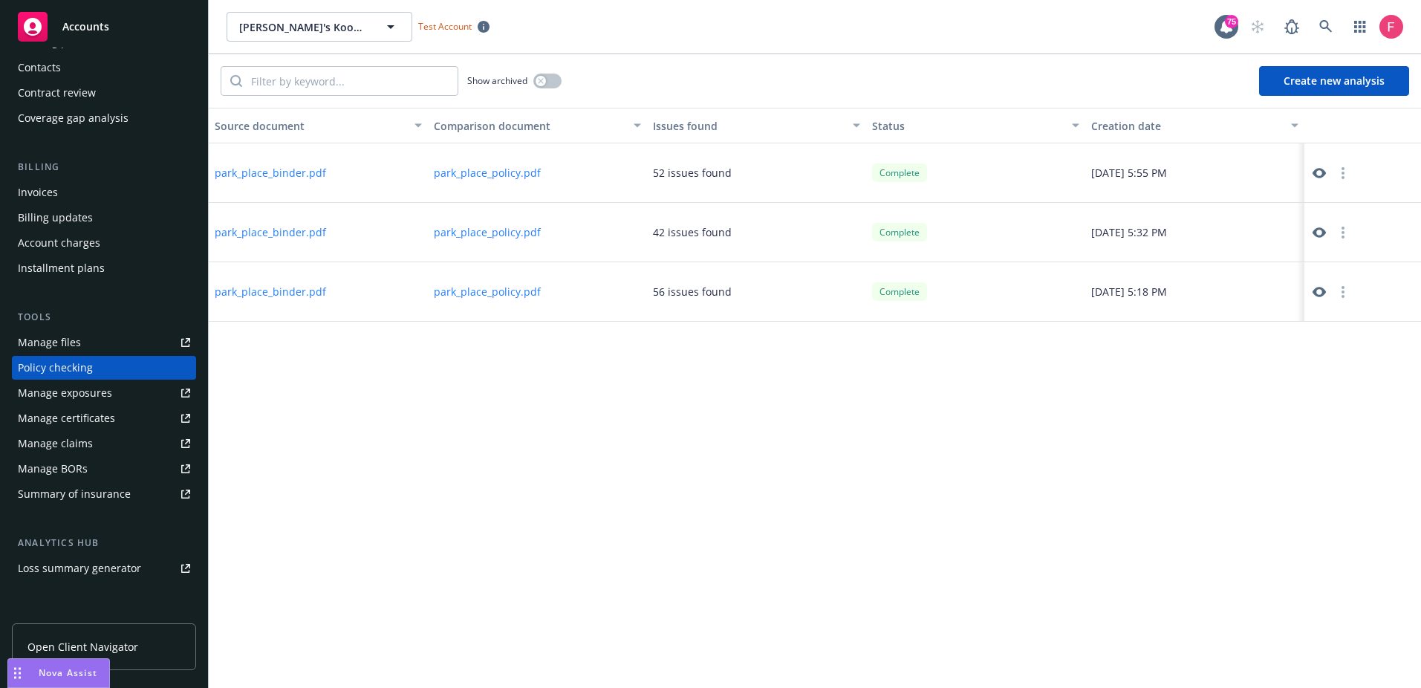
click at [1294, 91] on button "Create new analysis" at bounding box center [1334, 81] width 150 height 30
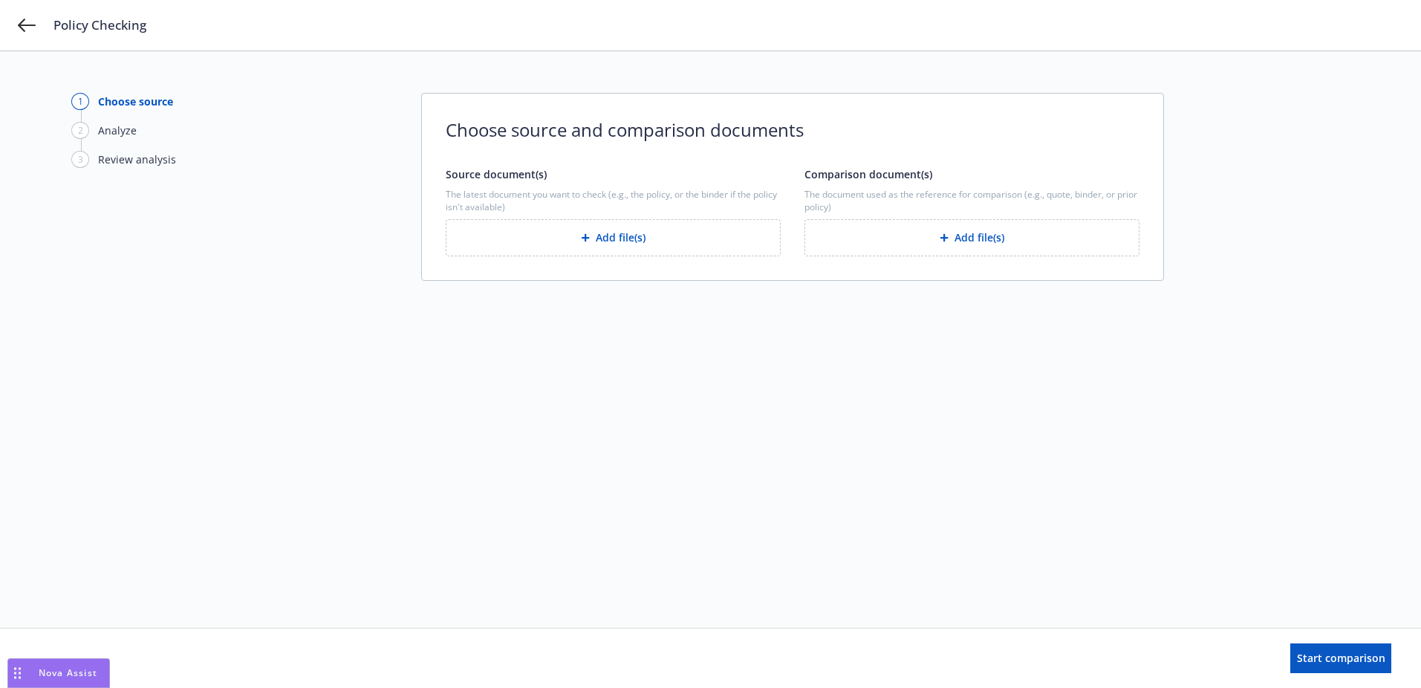
click at [637, 246] on button "Add file(s)" at bounding box center [613, 237] width 335 height 37
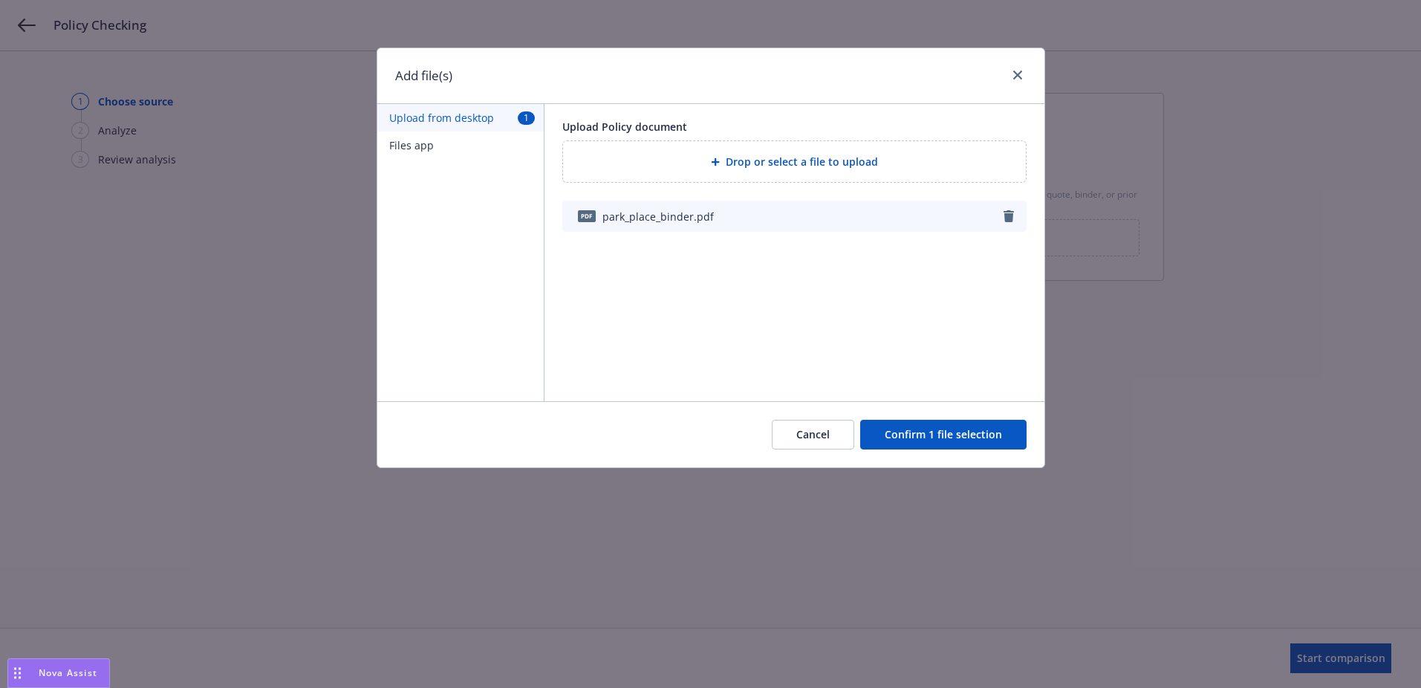
click at [430, 147] on button "Files app" at bounding box center [460, 144] width 166 height 27
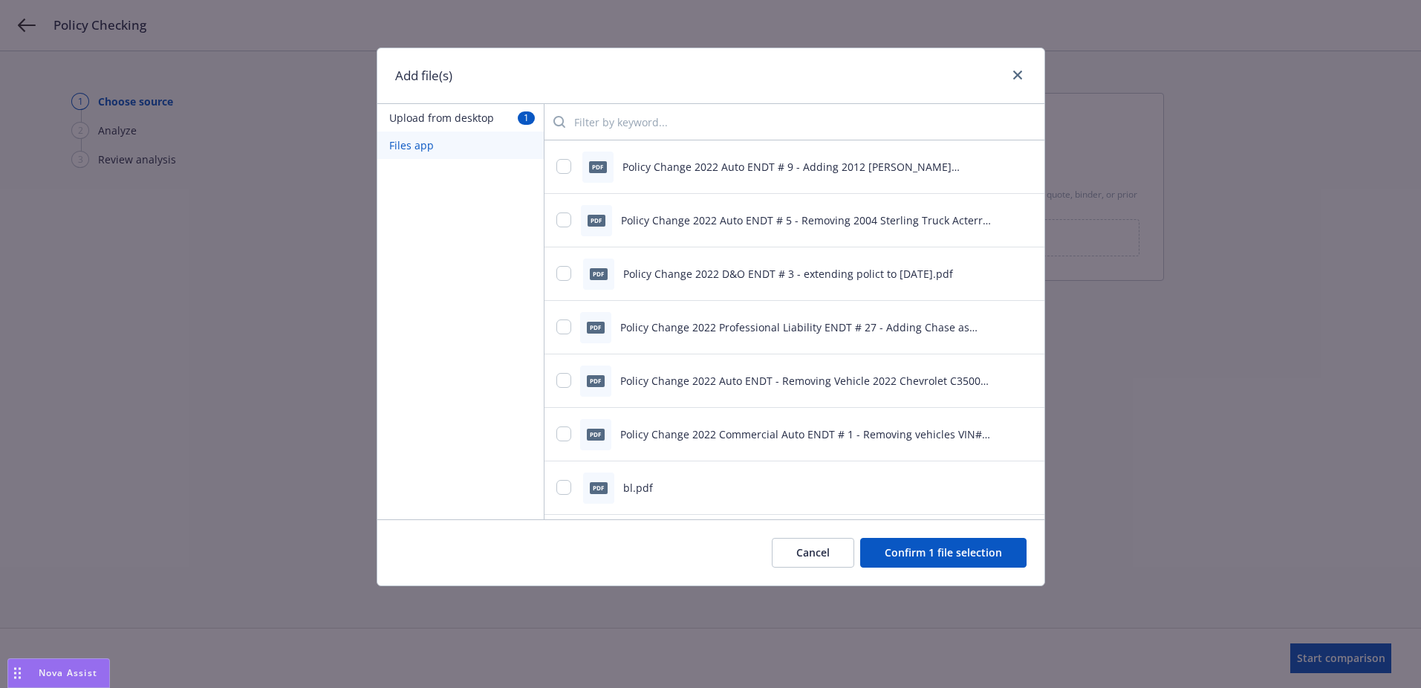
click at [634, 126] on input "search" at bounding box center [798, 122] width 467 height 30
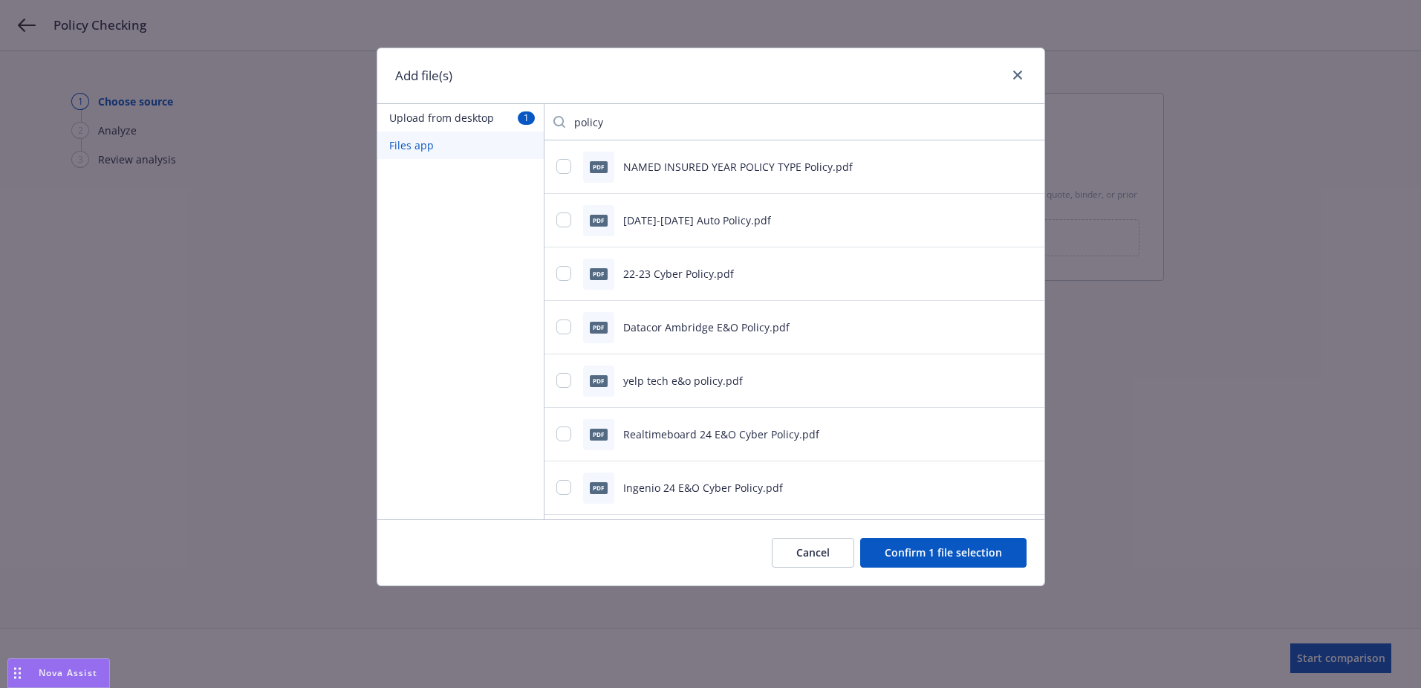
type input "policy"
click at [559, 272] on input "checkbox" at bounding box center [563, 273] width 15 height 15
click at [559, 271] on input "checkbox" at bounding box center [563, 273] width 15 height 15
checkbox input "false"
click at [905, 551] on button "Confirm 1 file selection" at bounding box center [943, 553] width 166 height 30
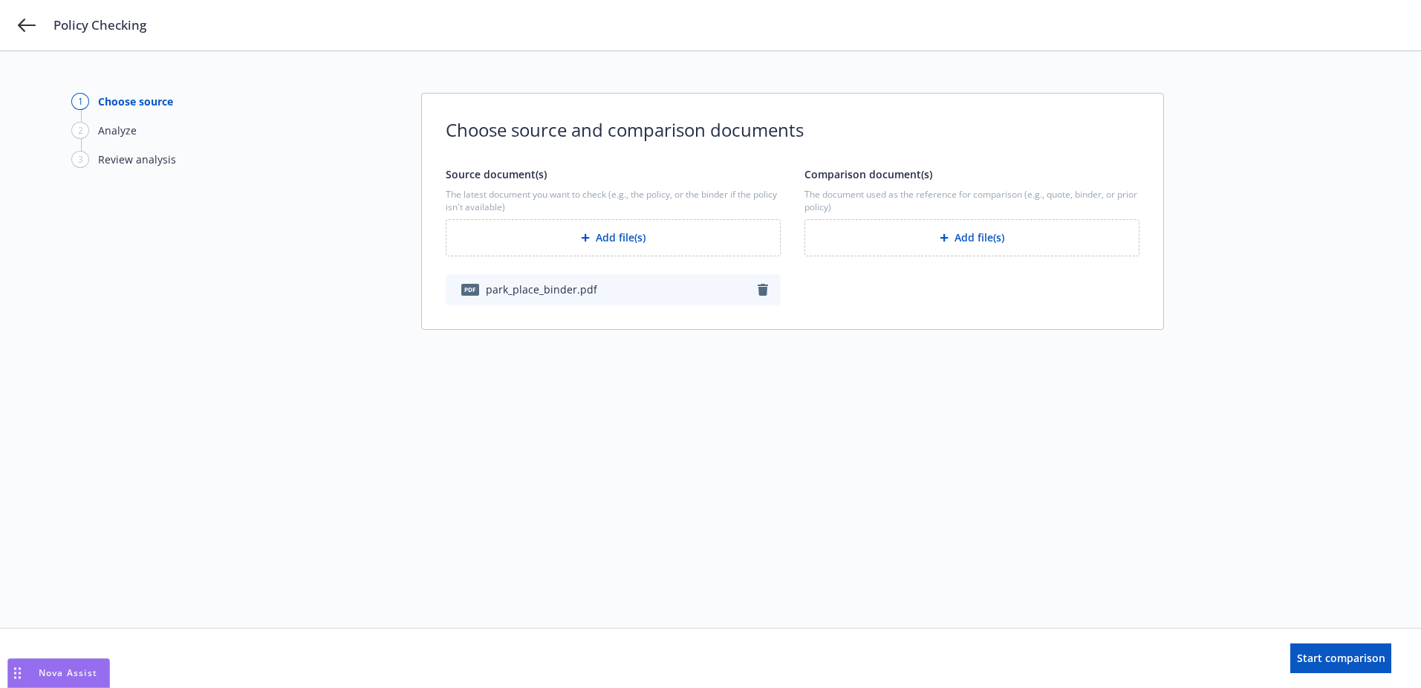
click at [928, 240] on button "Add file(s)" at bounding box center [971, 237] width 335 height 37
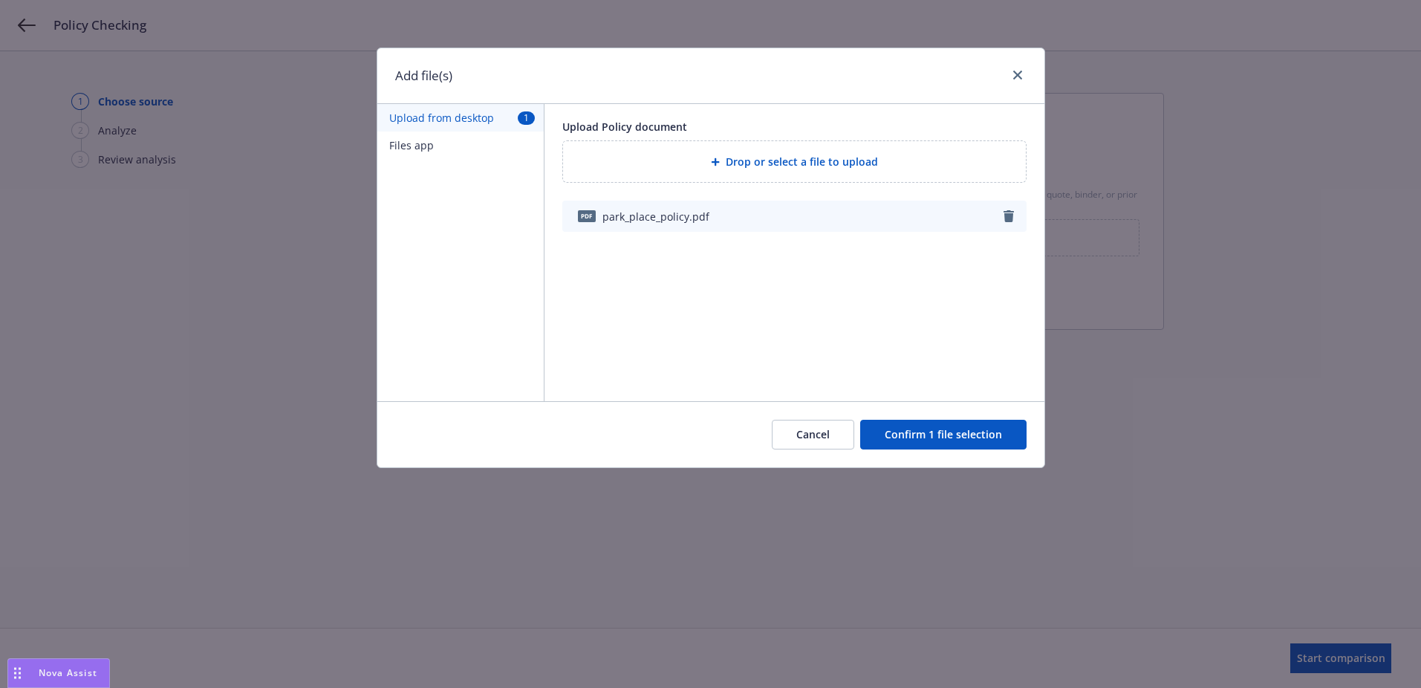
click at [947, 433] on button "Confirm 1 file selection" at bounding box center [943, 435] width 166 height 30
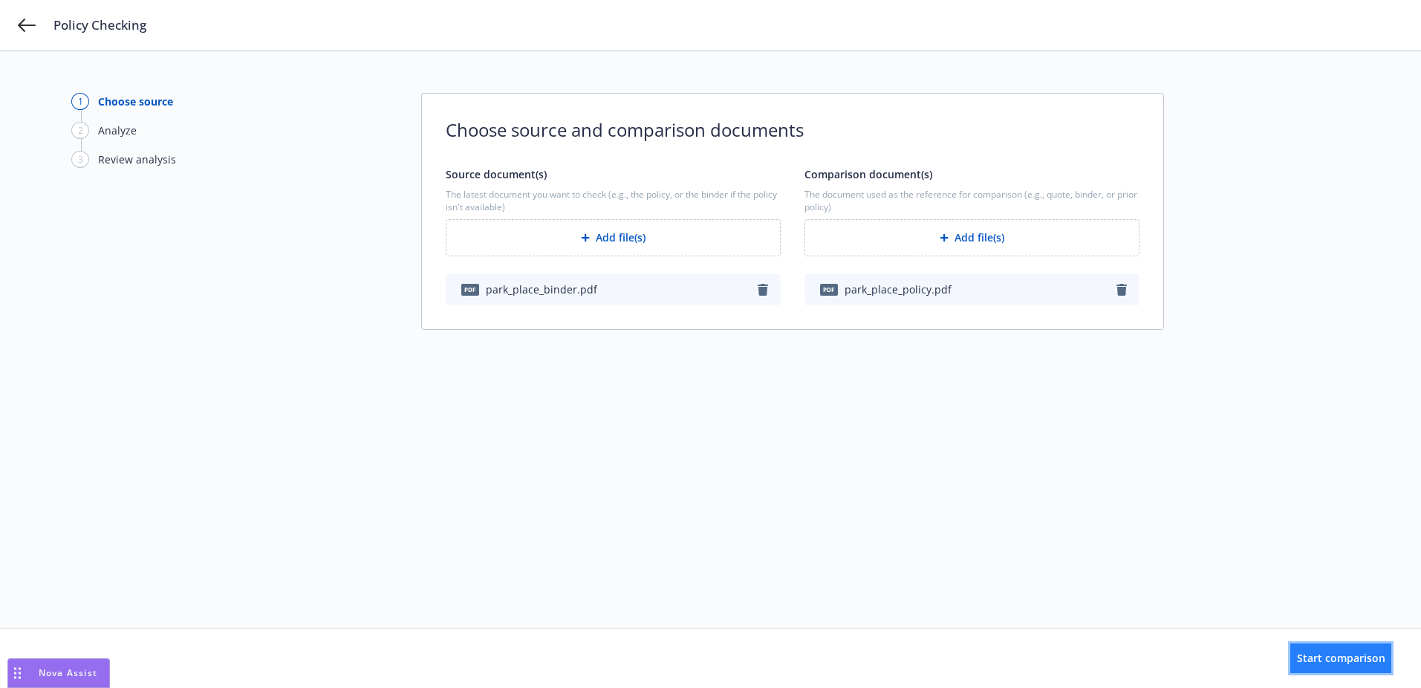
click at [1312, 655] on span "Start comparison" at bounding box center [1341, 658] width 88 height 14
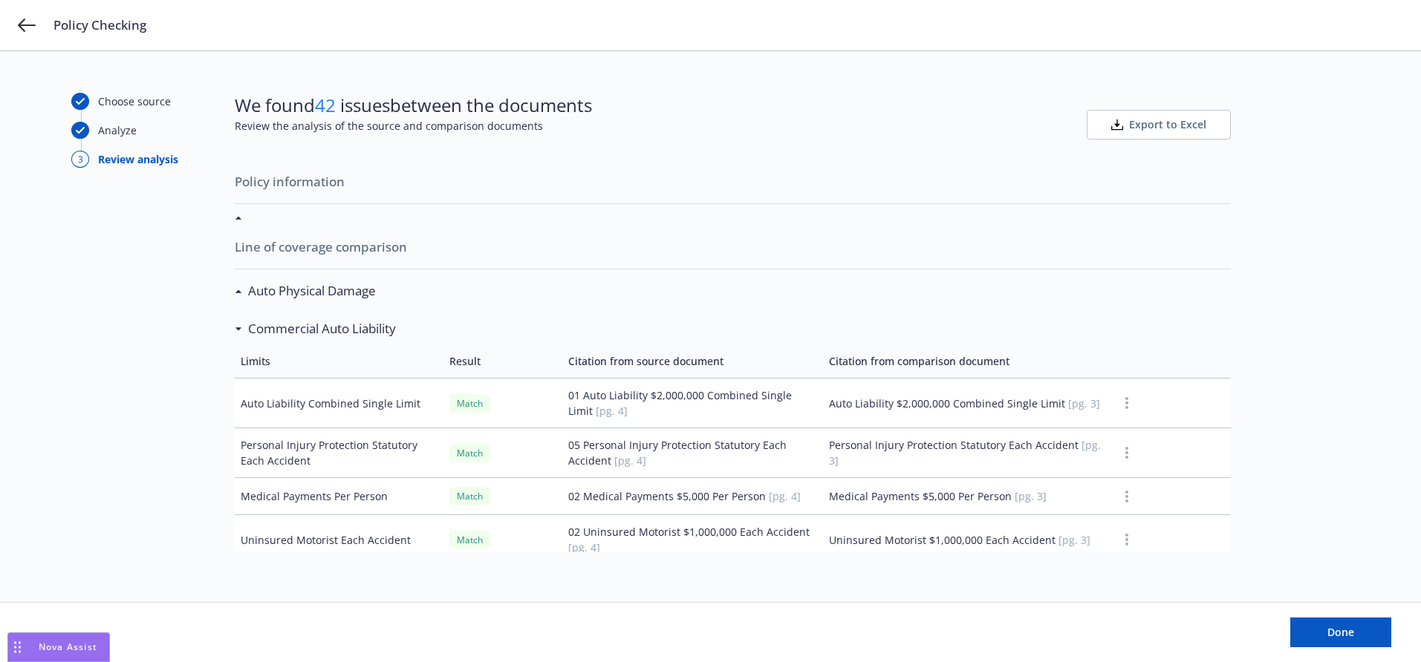
scroll to position [159, 0]
